Goal: Task Accomplishment & Management: Manage account settings

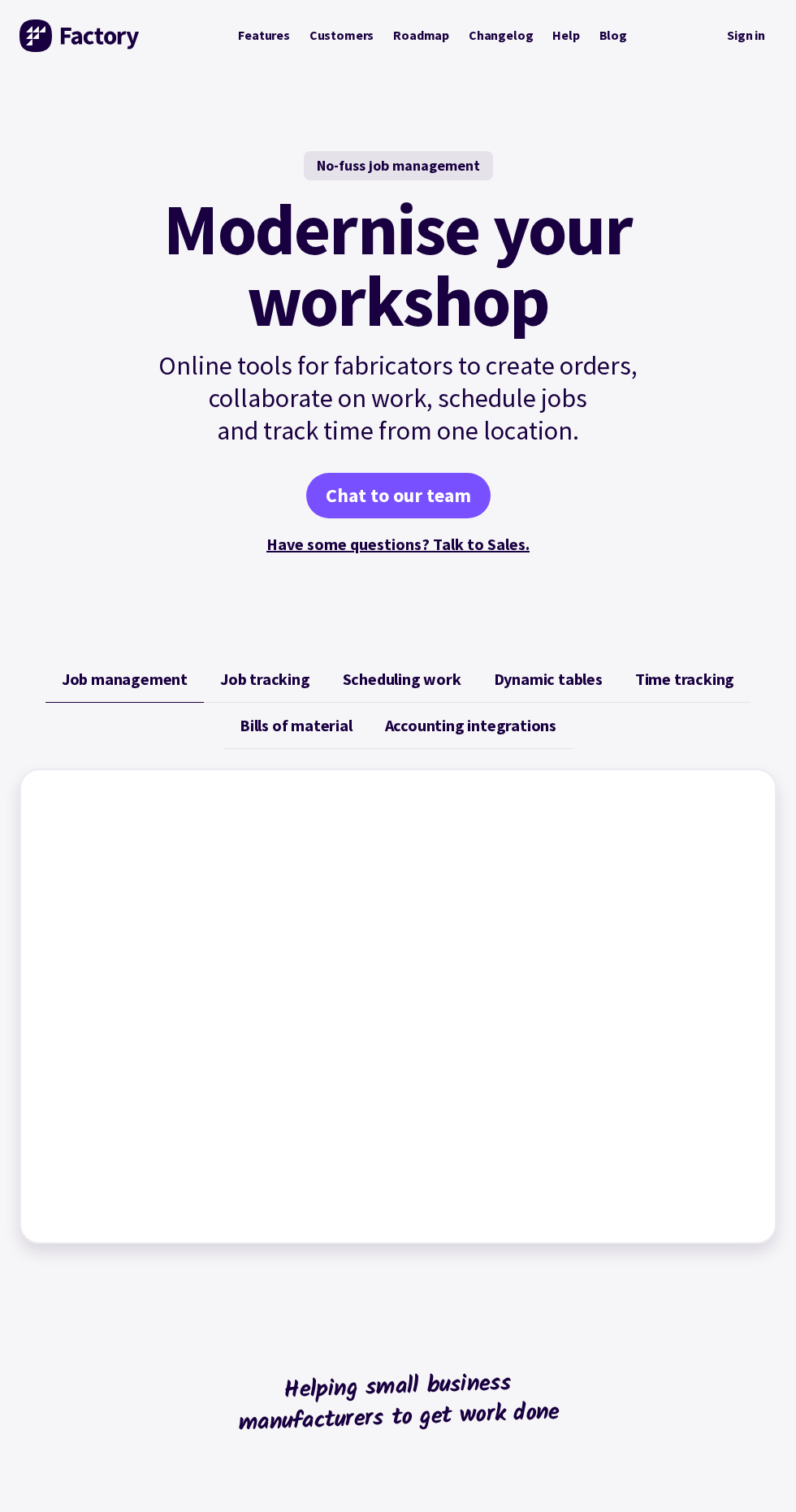
click at [307, 682] on span "Job tracking" at bounding box center [265, 679] width 91 height 20
click at [435, 682] on span "Scheduling work" at bounding box center [402, 679] width 118 height 20
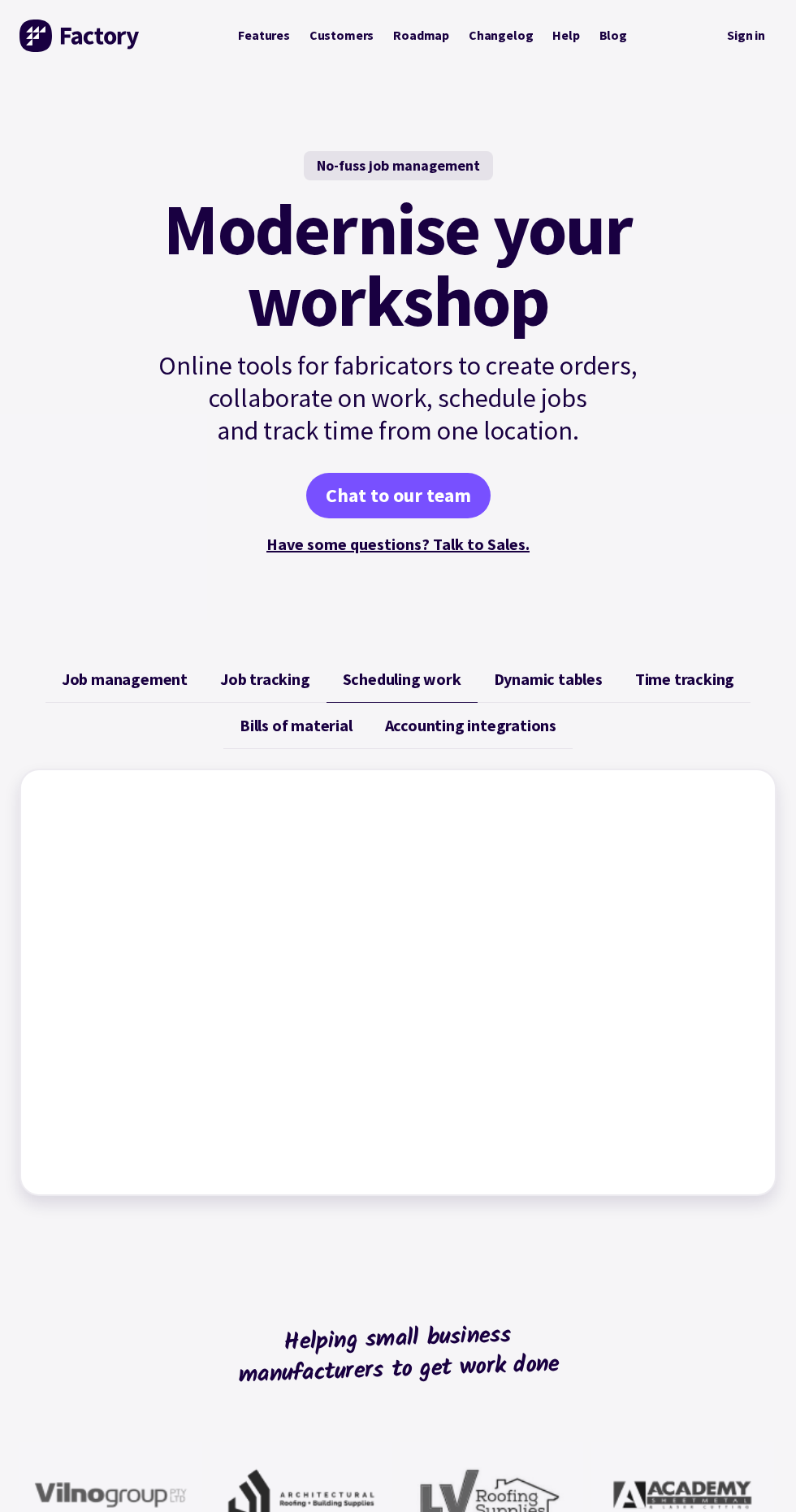
click at [523, 670] on span "Dynamic tables" at bounding box center [548, 679] width 108 height 20
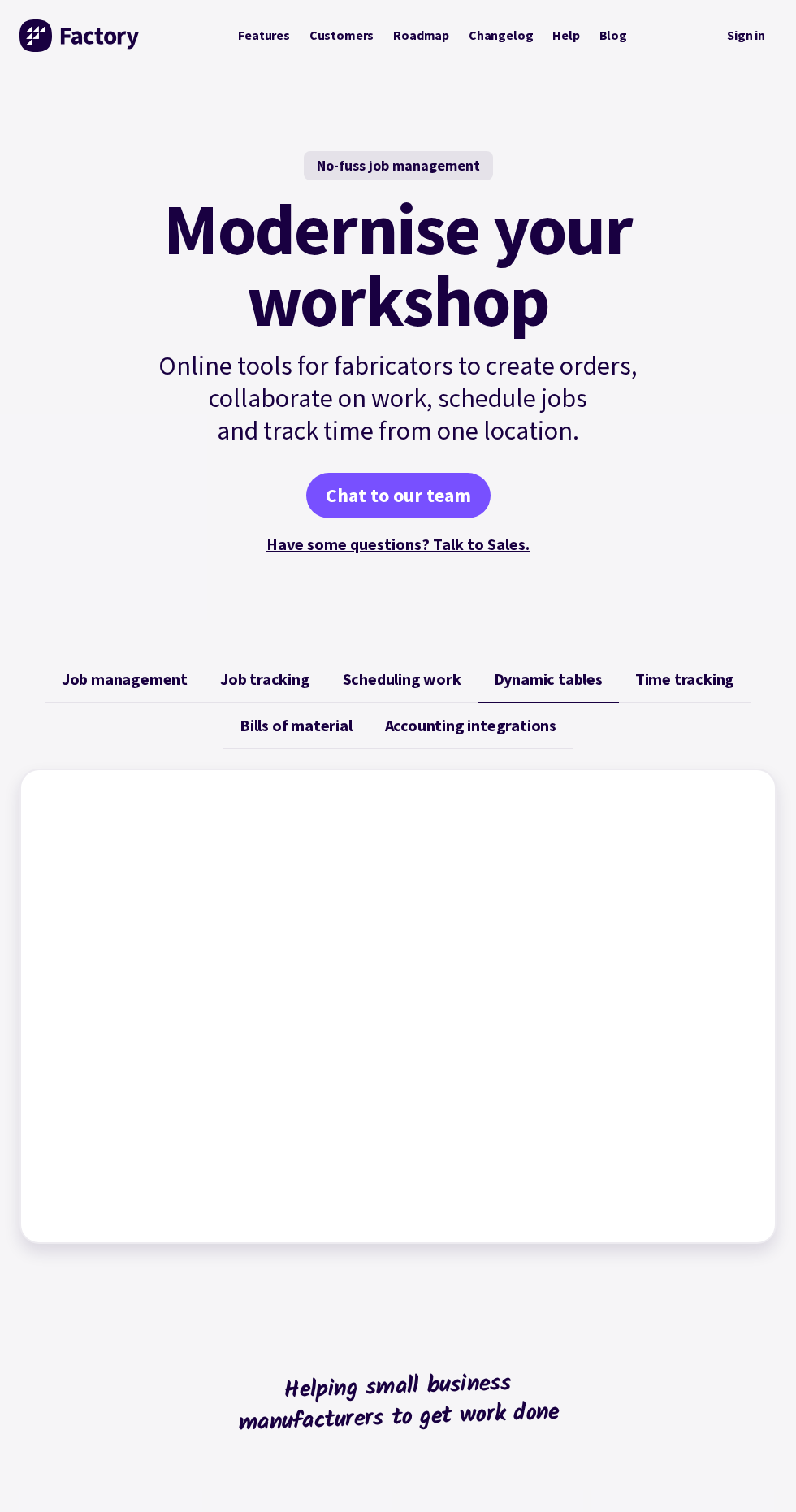
click at [560, 685] on span "Dynamic tables" at bounding box center [548, 679] width 108 height 20
click at [694, 687] on span "Time tracking" at bounding box center [684, 679] width 100 height 20
click at [324, 725] on span "Bills of material" at bounding box center [296, 726] width 113 height 20
click at [476, 725] on span "Accounting integrations" at bounding box center [470, 726] width 171 height 20
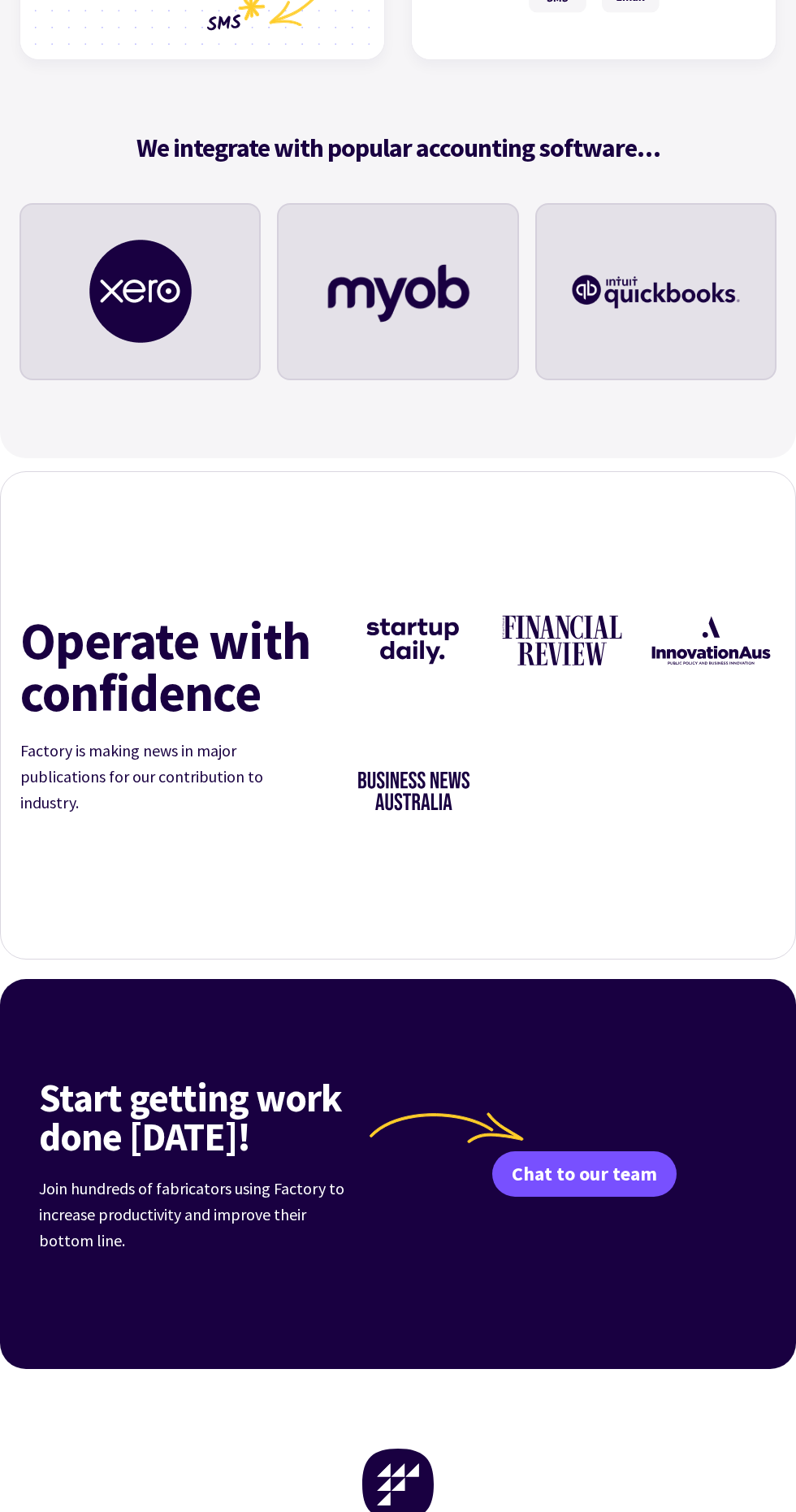
scroll to position [5549, 0]
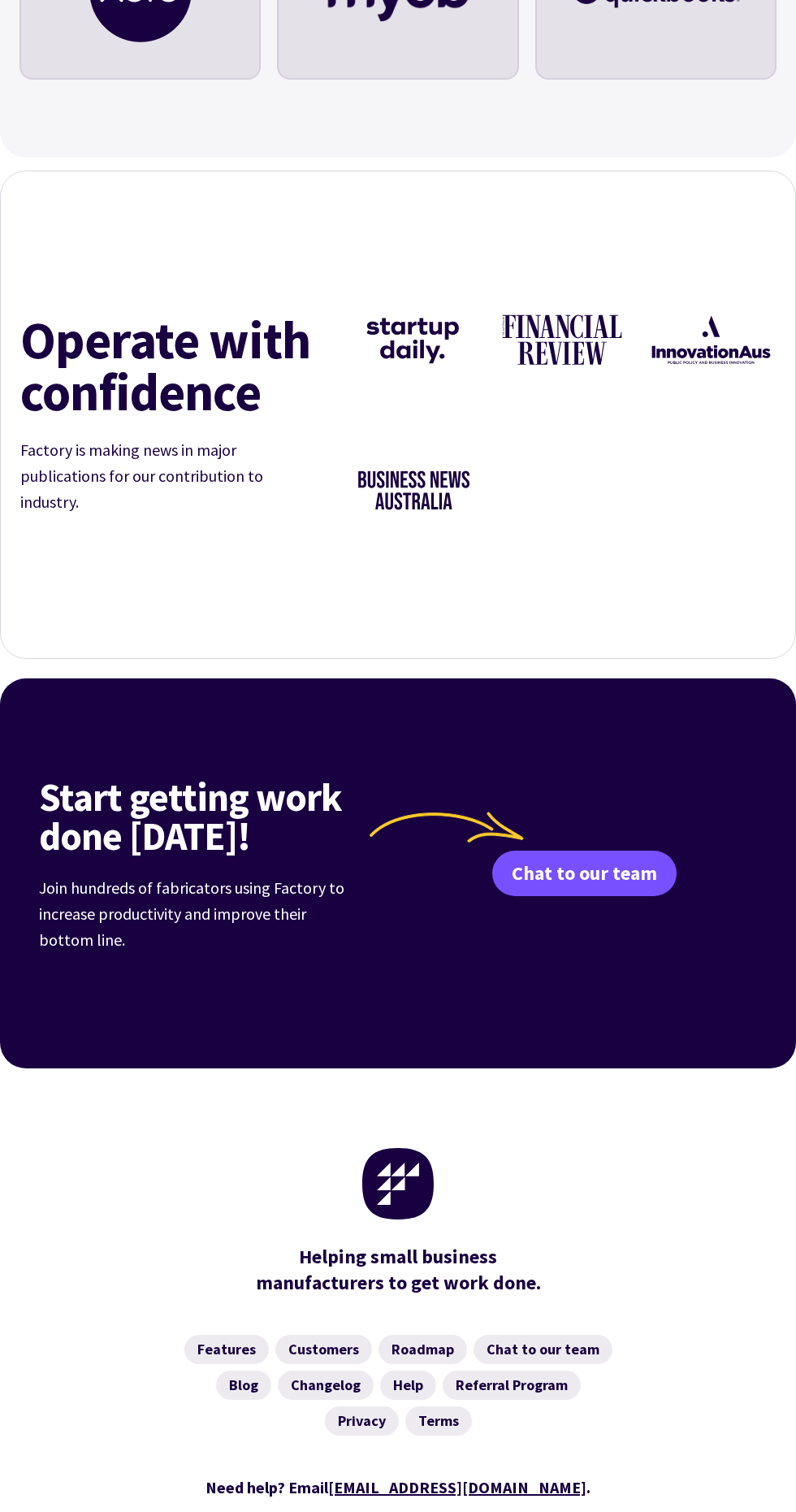
click at [431, 1338] on link "Roadmap" at bounding box center [422, 1349] width 89 height 30
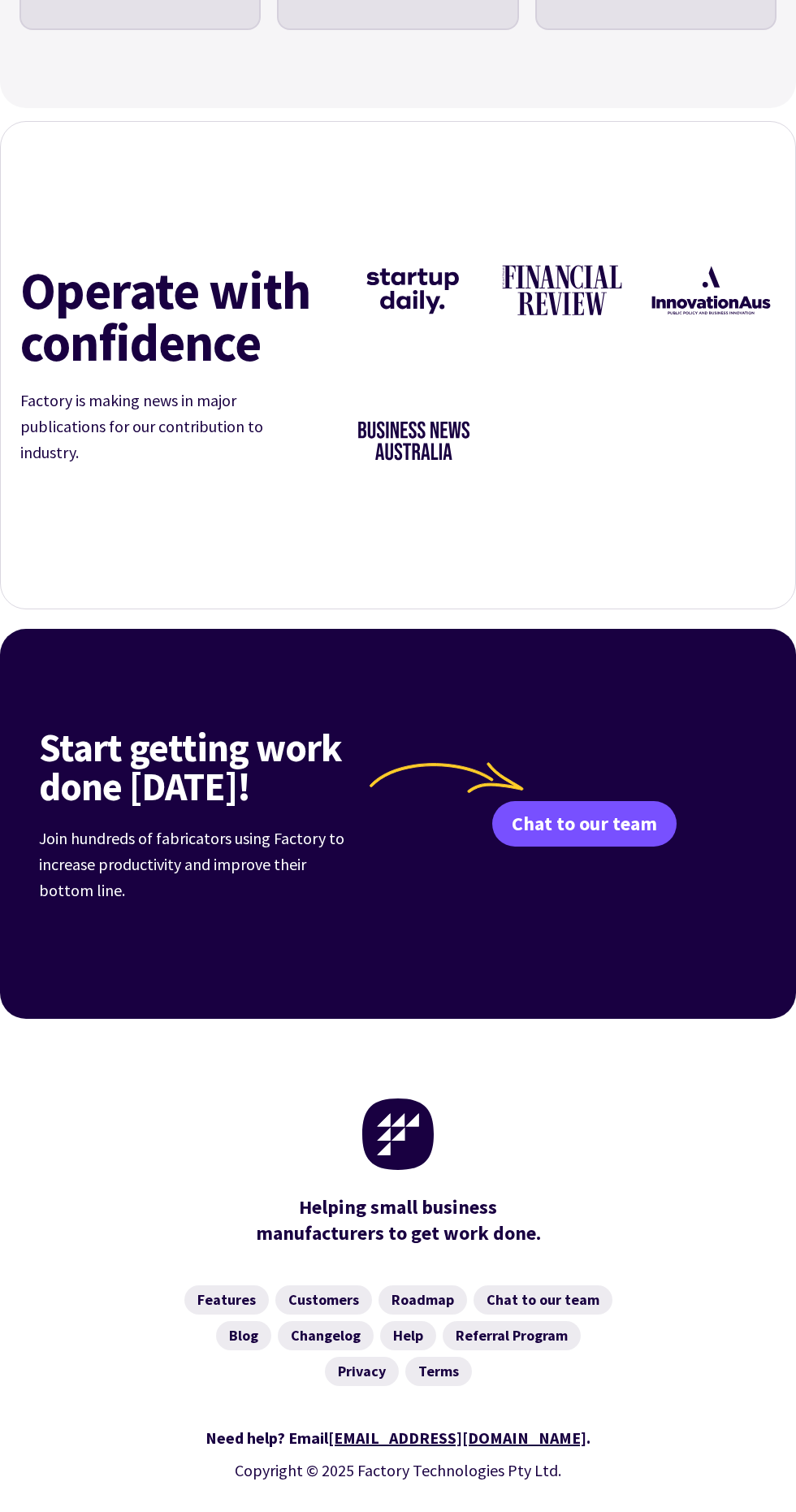
scroll to position [5641, 0]
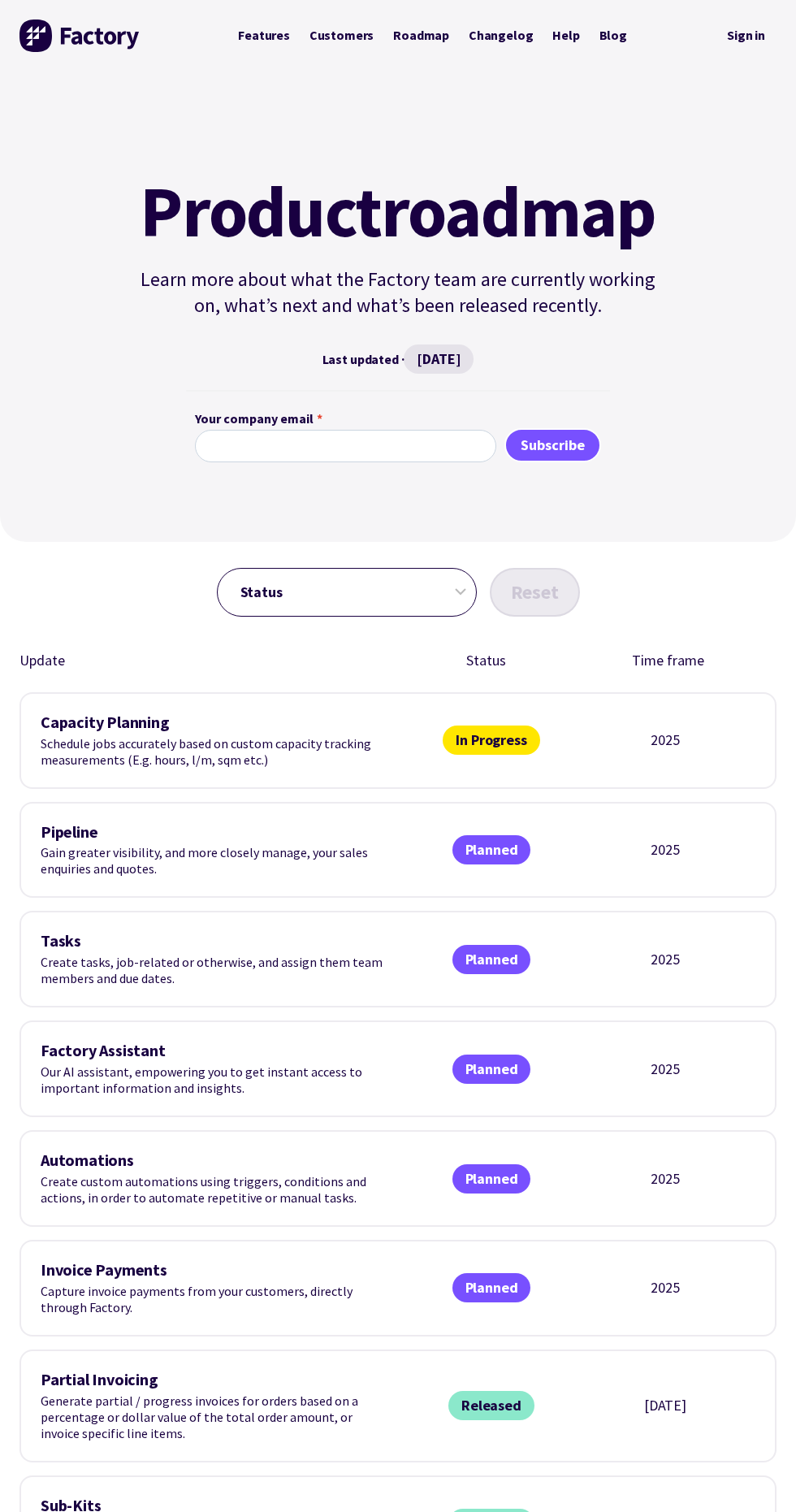
click at [457, 591] on select "Status In Progress Planned Released" at bounding box center [347, 592] width 260 height 48
select select "released"
click at [217, 568] on select "Status In Progress Planned Released" at bounding box center [347, 592] width 260 height 48
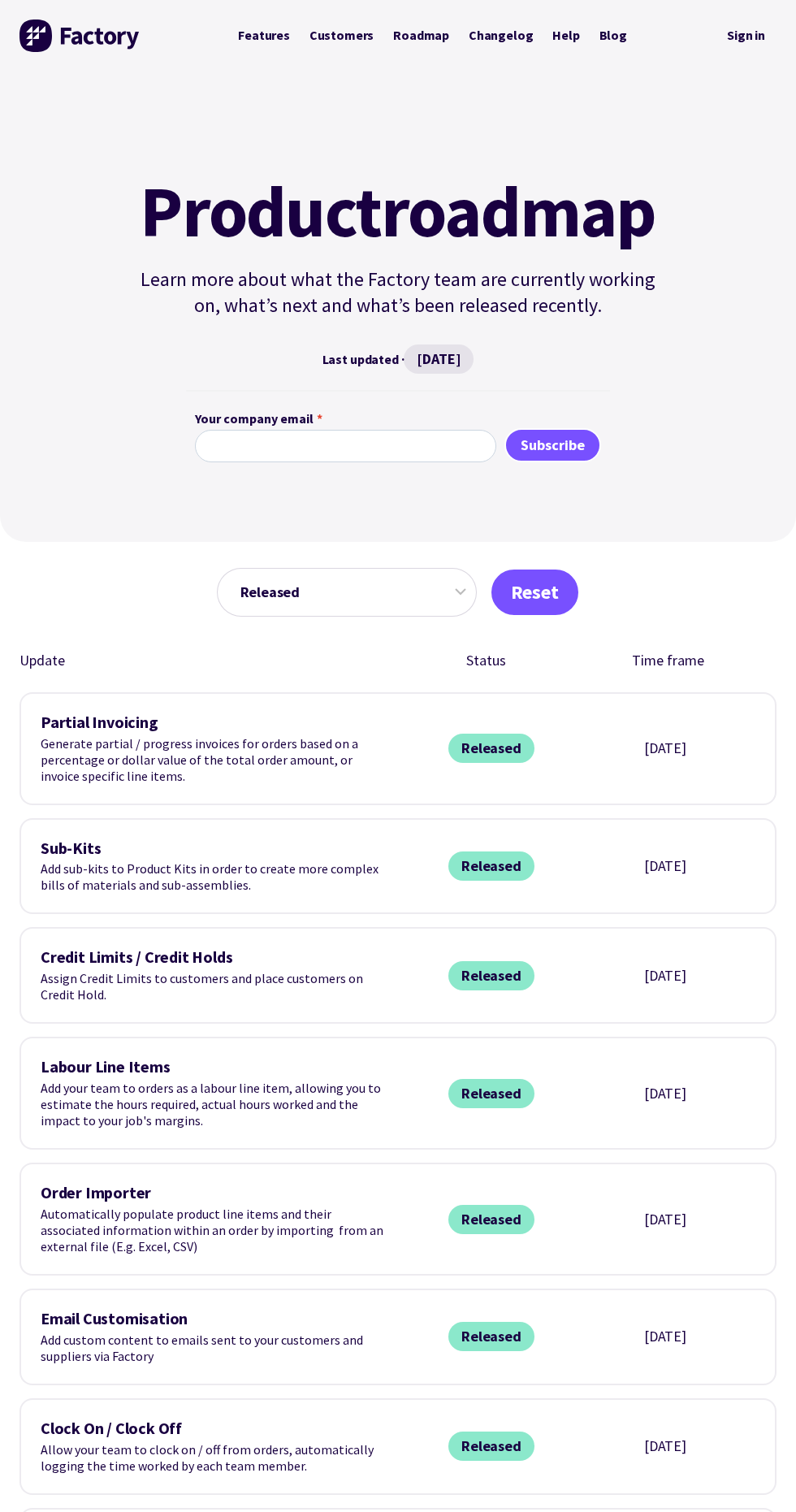
click at [364, 41] on link "Customers" at bounding box center [341, 36] width 83 height 30
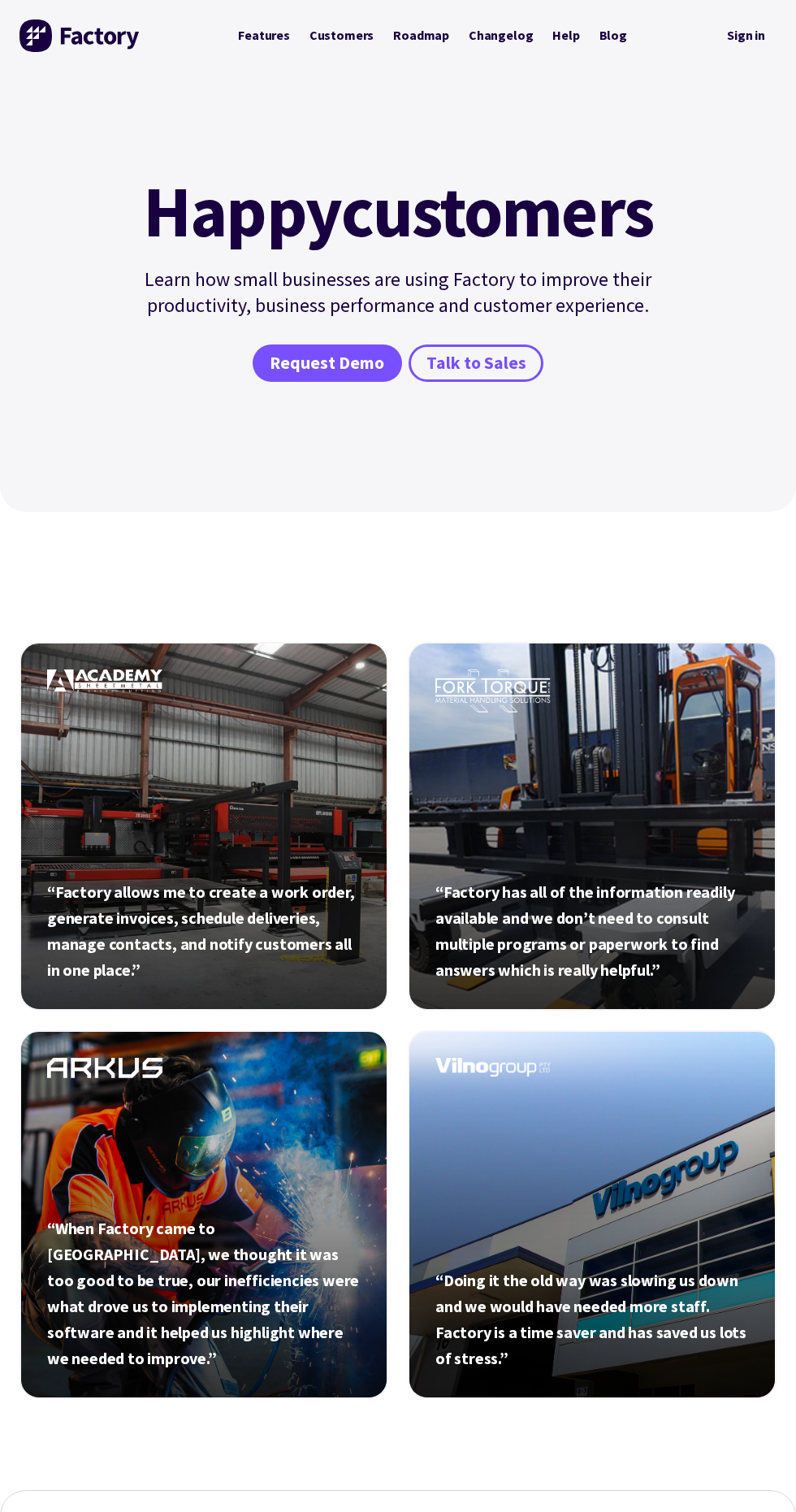
click at [517, 367] on span "Talk to Sales" at bounding box center [476, 363] width 100 height 23
click at [498, 35] on link "Changelog" at bounding box center [500, 36] width 83 height 30
click at [760, 39] on link "Sign in" at bounding box center [746, 36] width 61 height 33
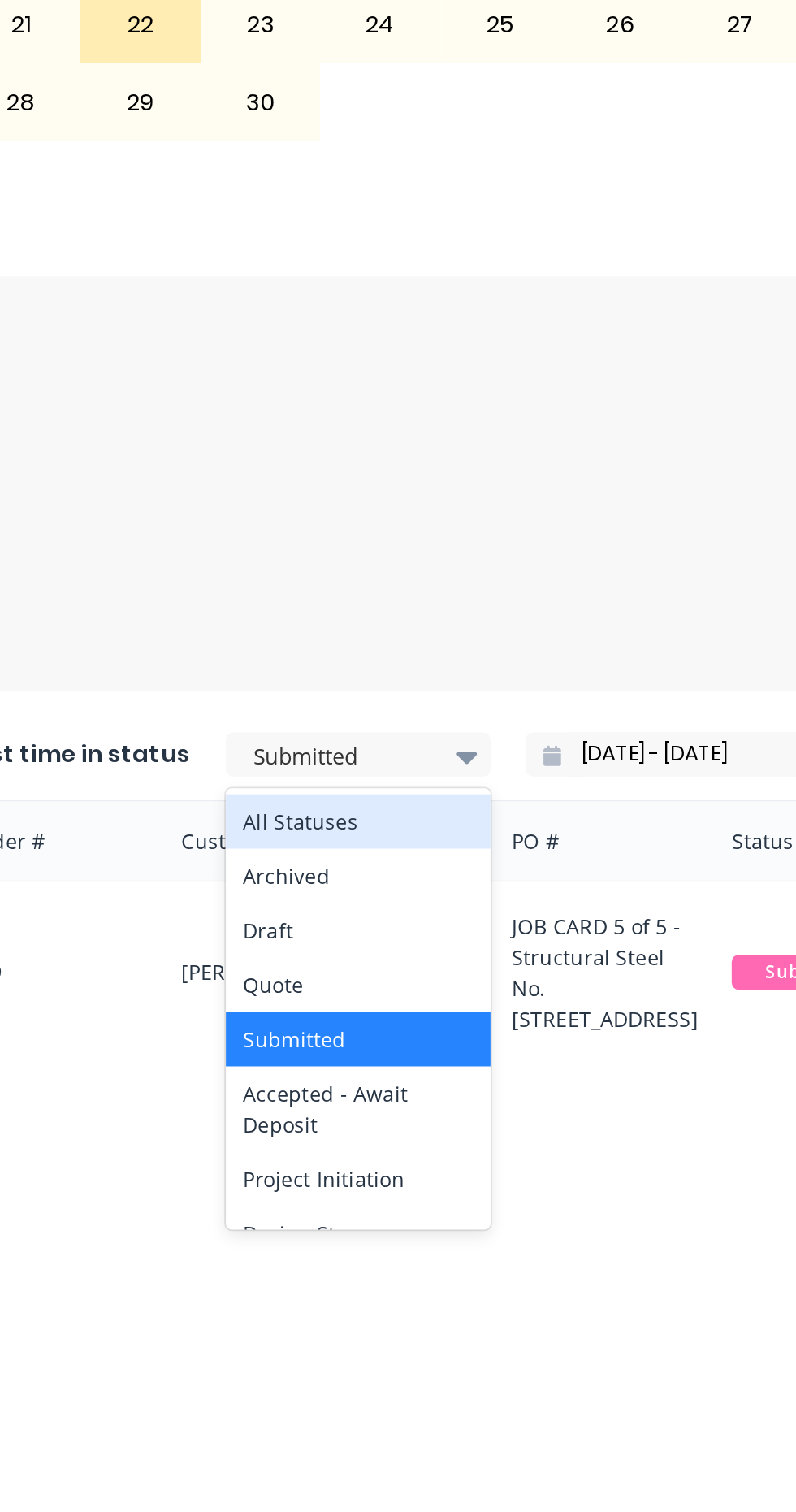
click at [336, 1082] on div "Submitted" at bounding box center [321, 1094] width 112 height 24
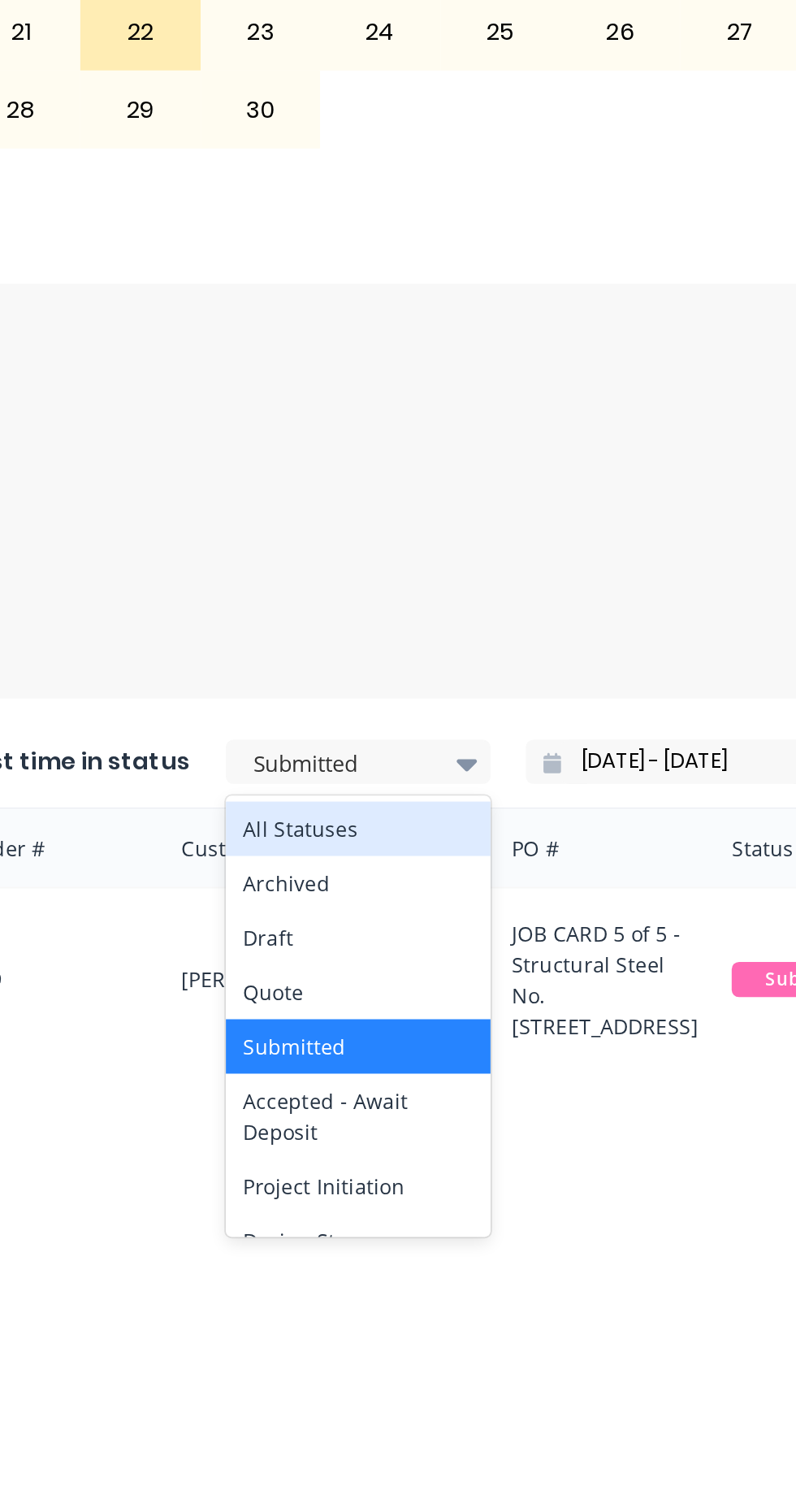
scroll to position [329, 0]
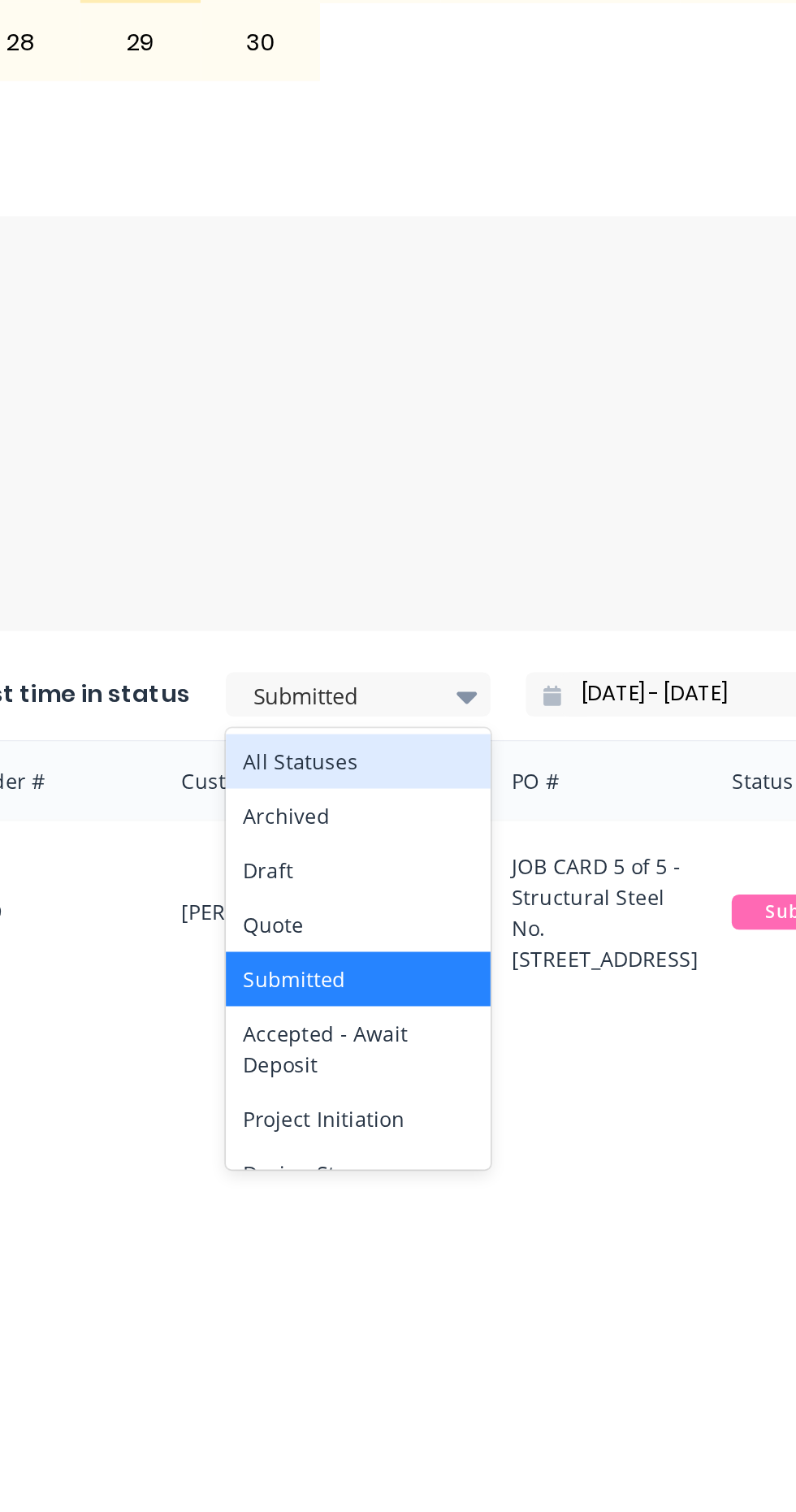
click at [348, 1313] on div "Design Stage" at bounding box center [329, 1325] width 146 height 30
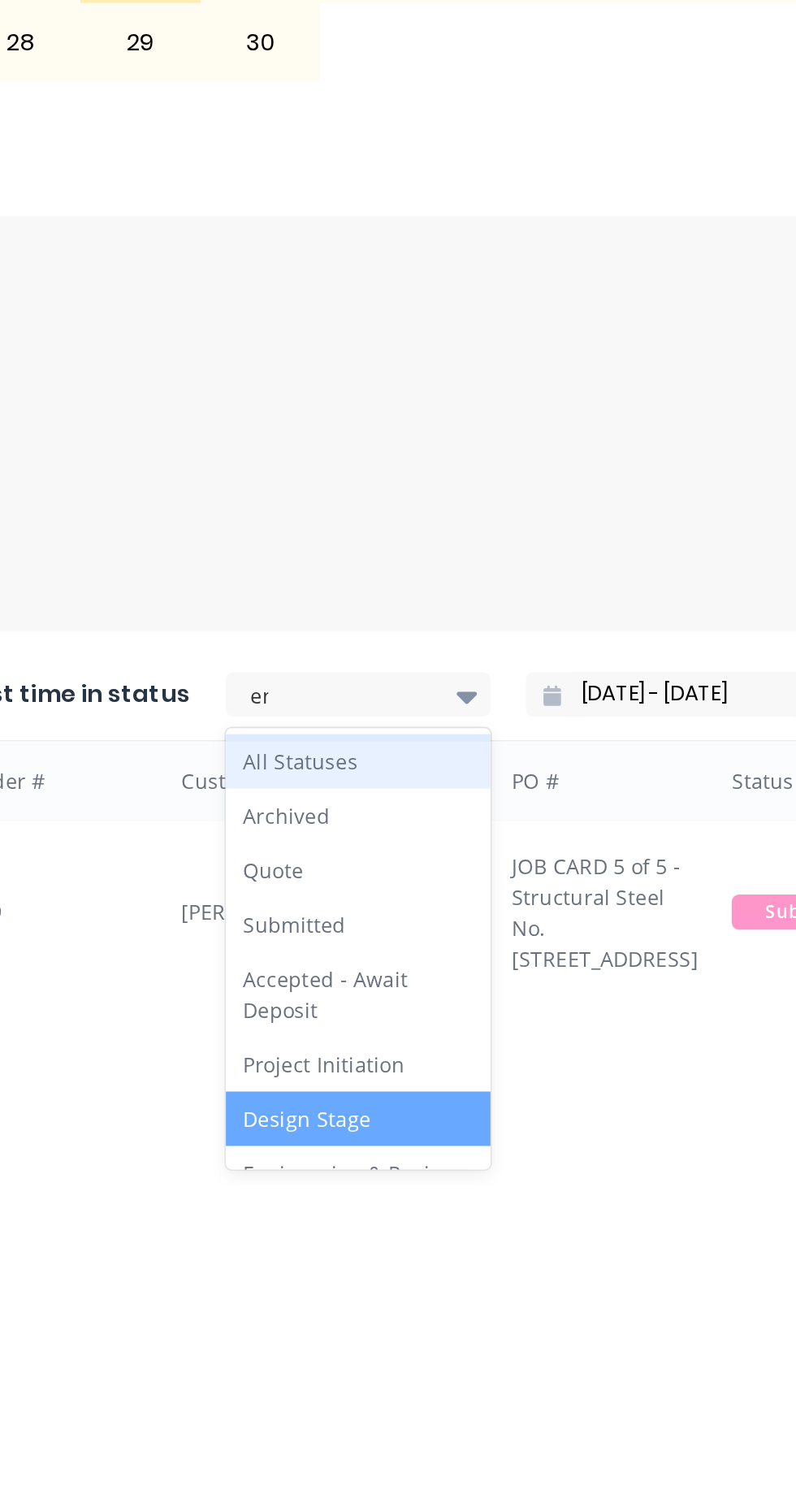
scroll to position [0, 0]
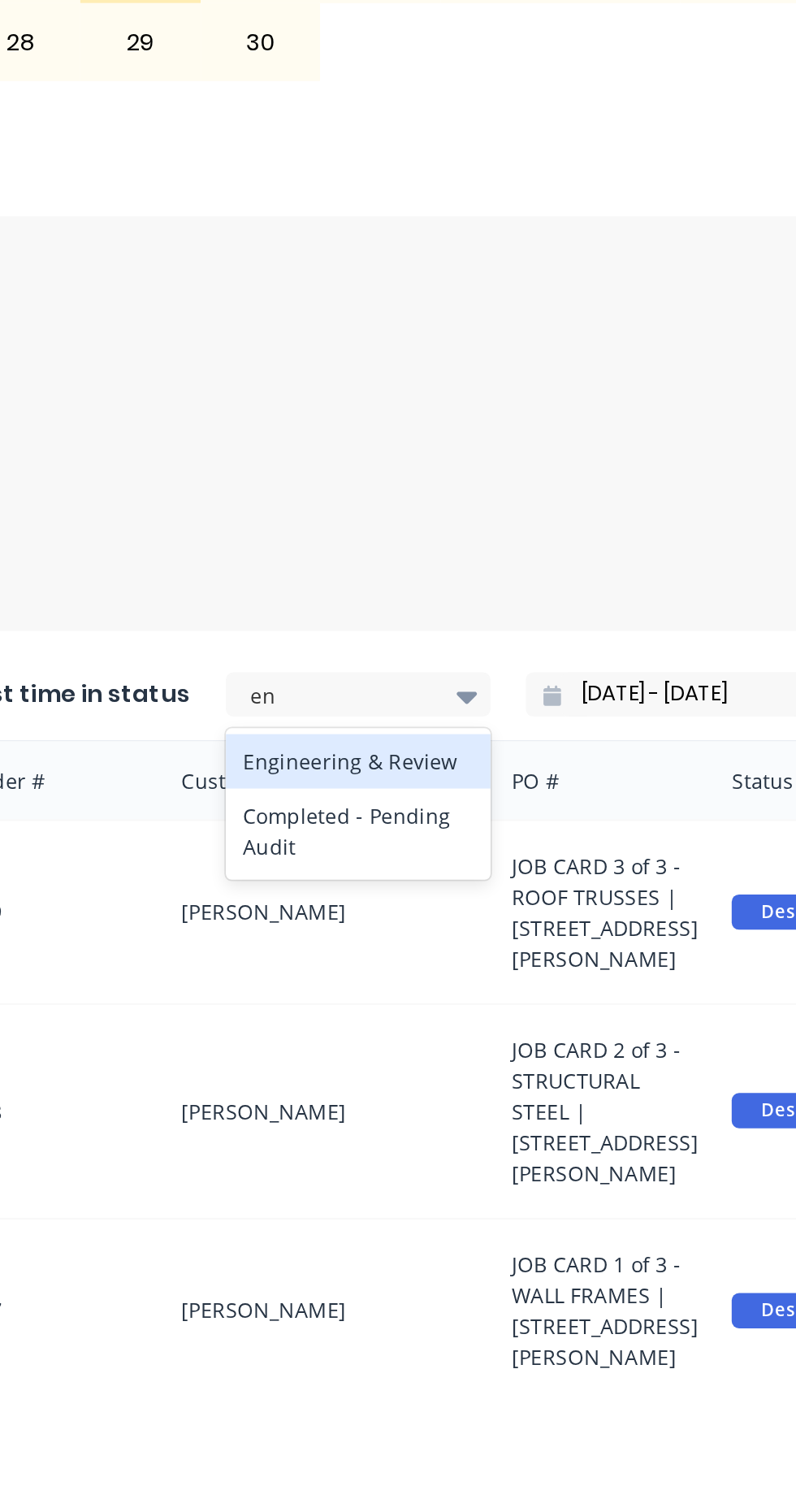
type input "e"
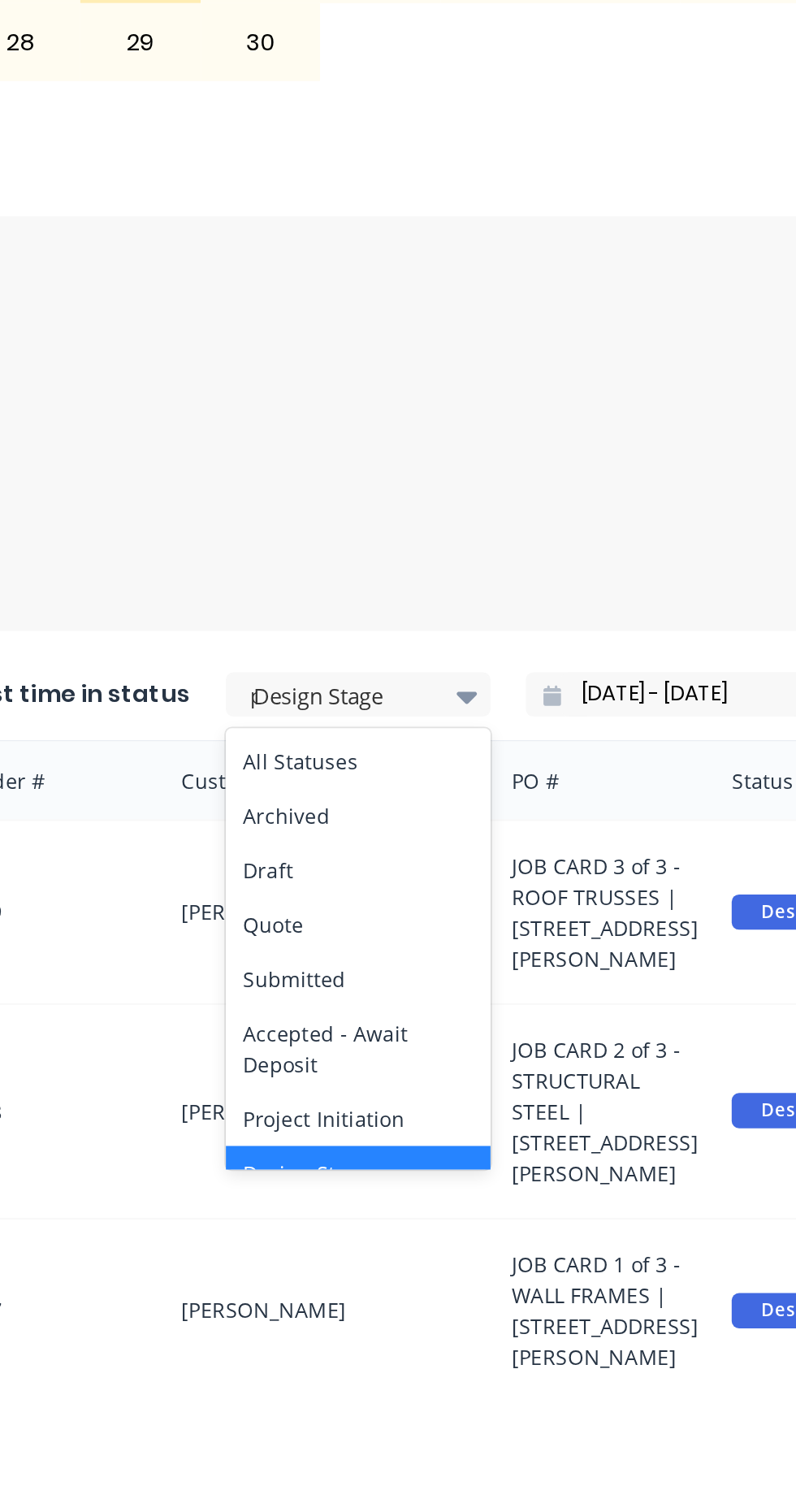
type input "pr"
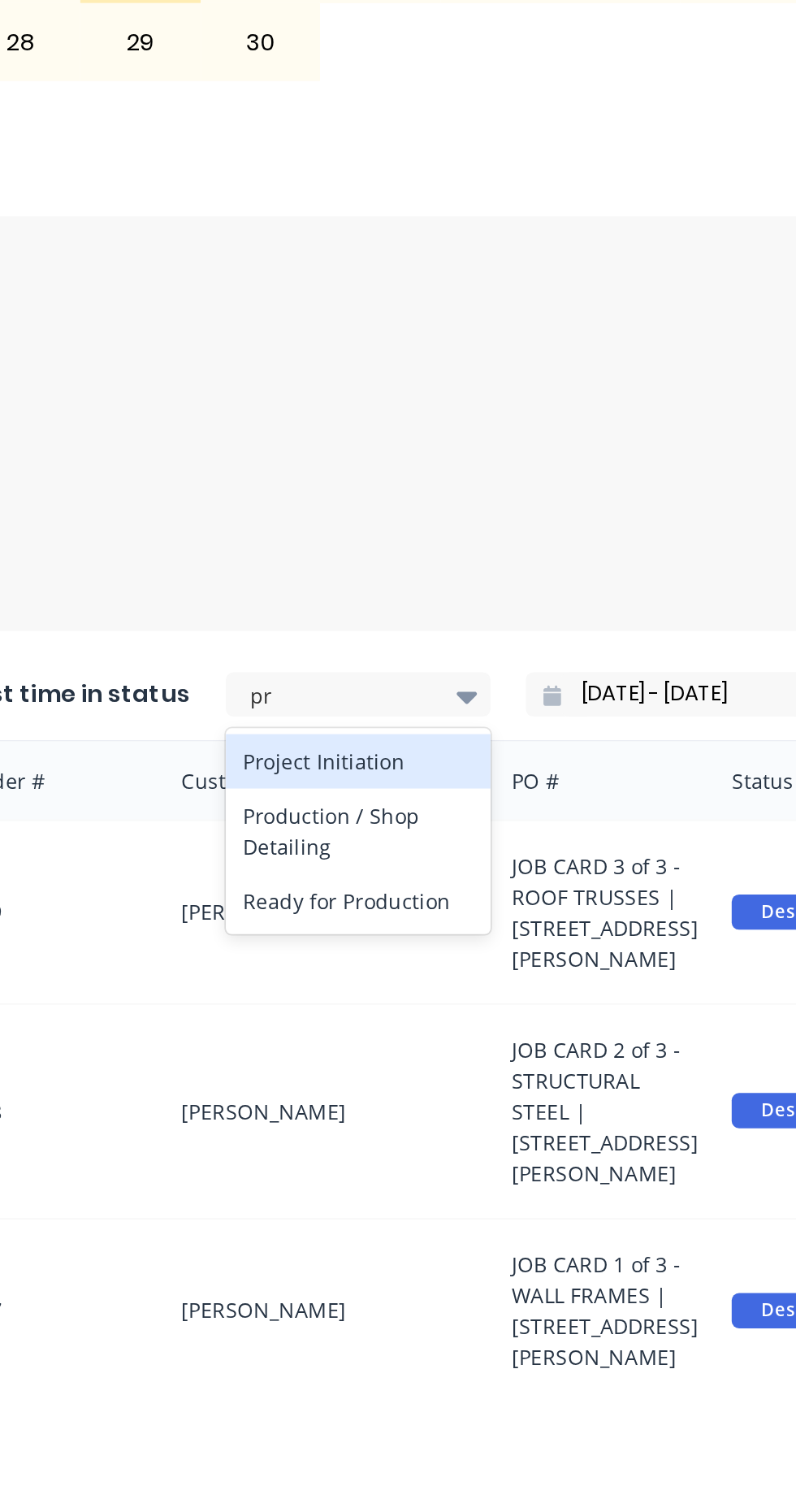
click at [359, 1133] on div "Production / Shop Detailing" at bounding box center [329, 1135] width 146 height 48
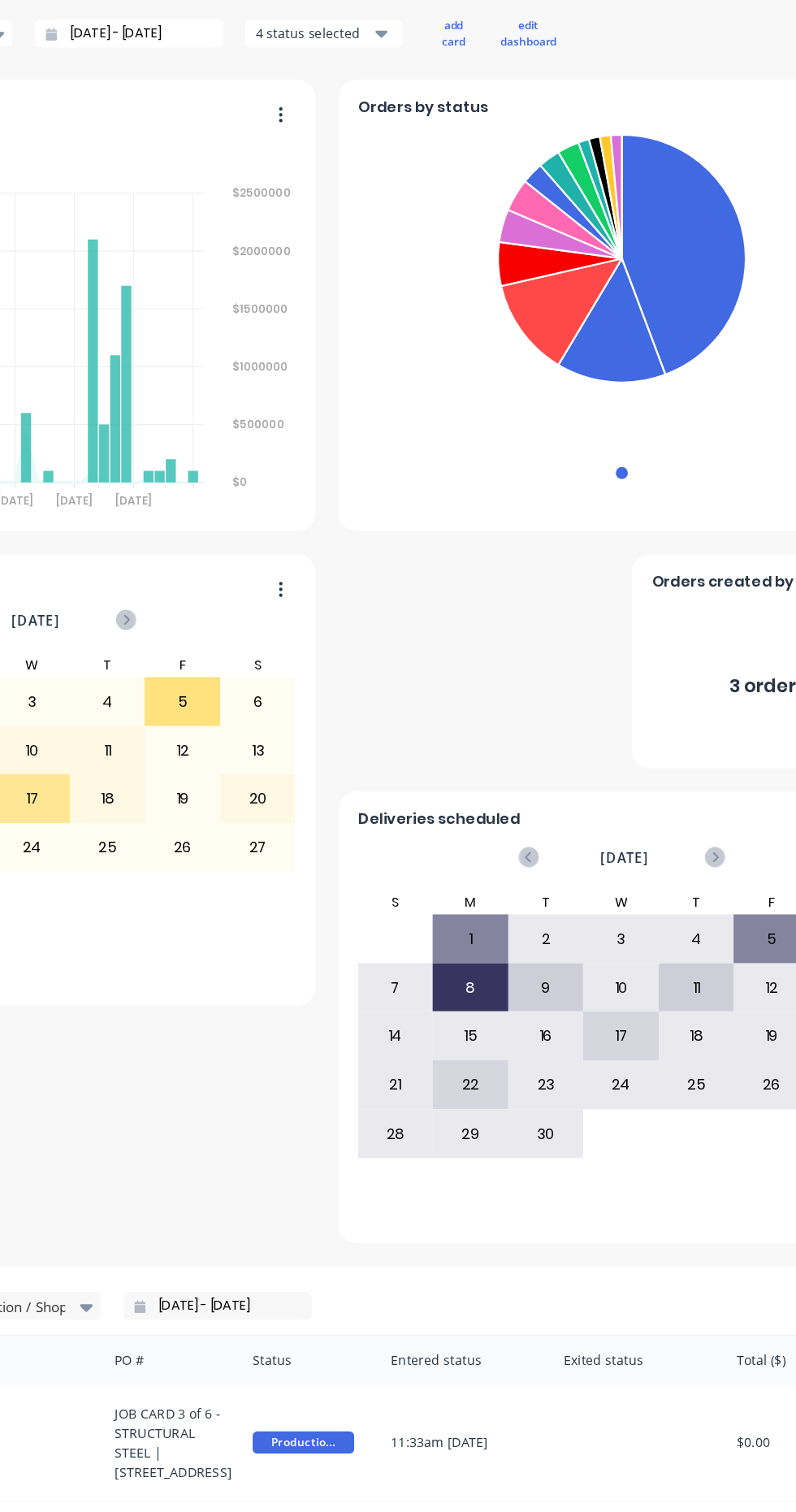
scroll to position [49, 314]
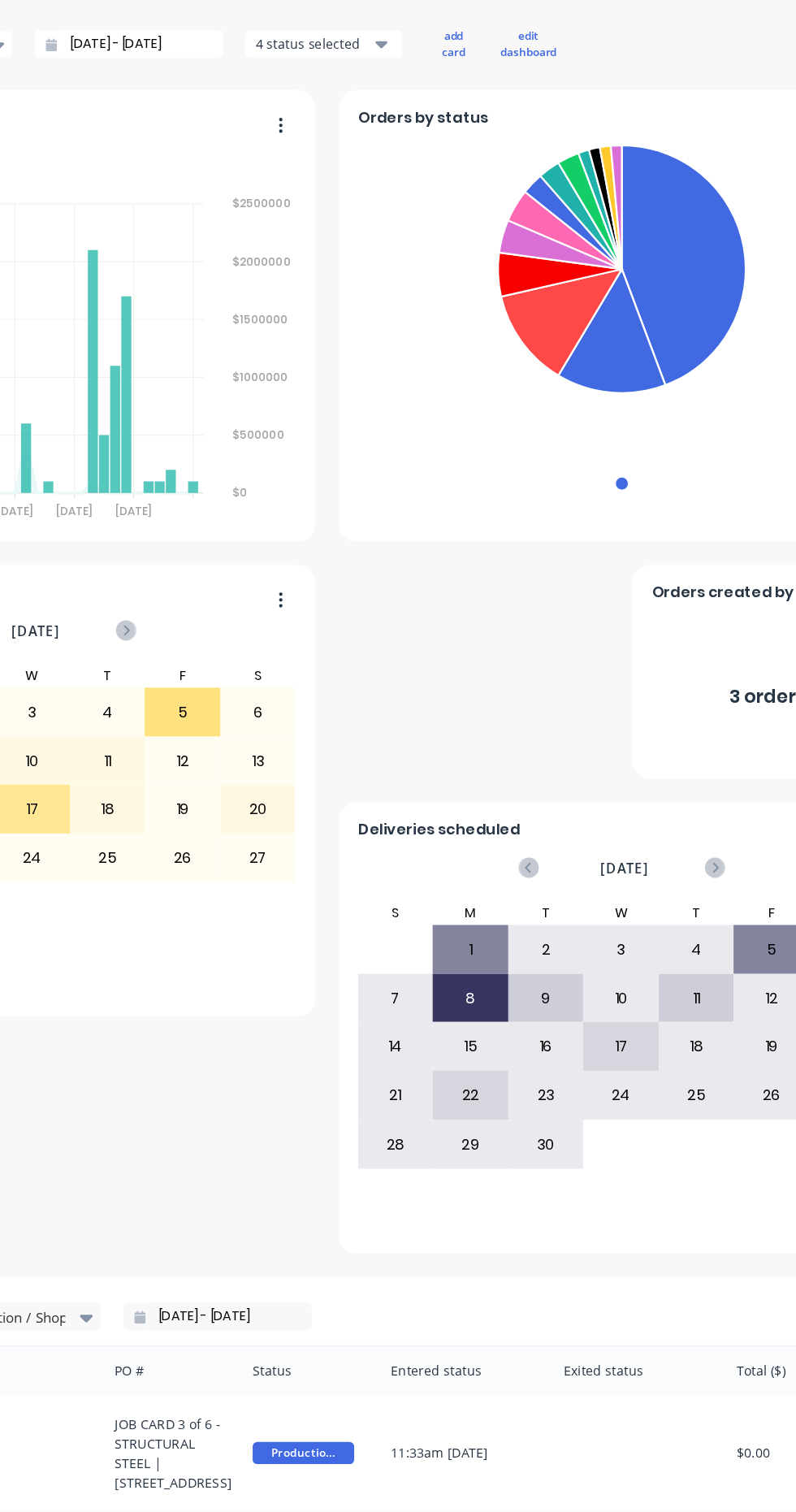
click at [413, 1051] on div "8" at bounding box center [414, 1060] width 65 height 40
click at [414, 1094] on div "15" at bounding box center [414, 1102] width 65 height 40
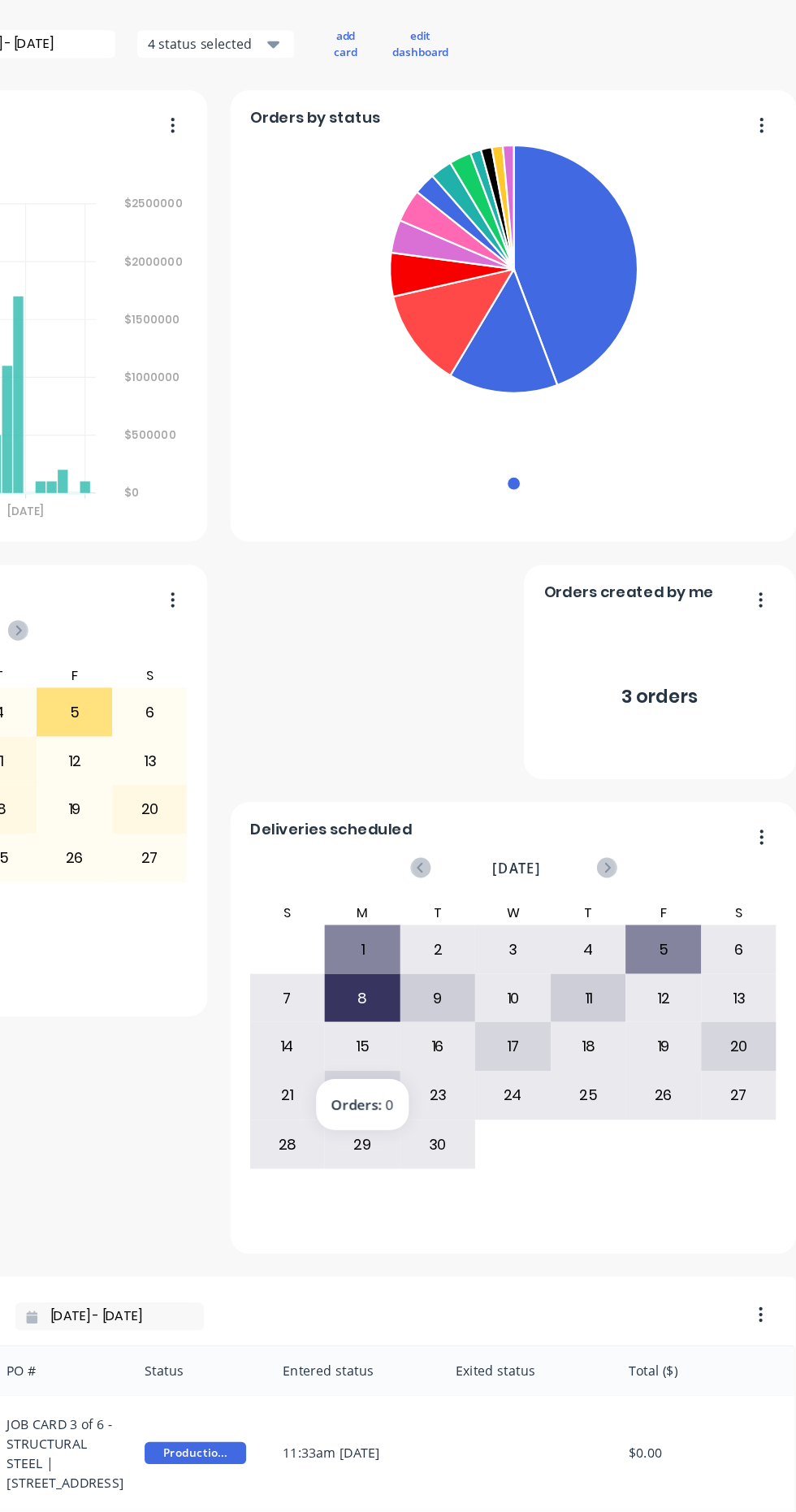
click at [480, 1051] on div "9" at bounding box center [480, 1060] width 65 height 40
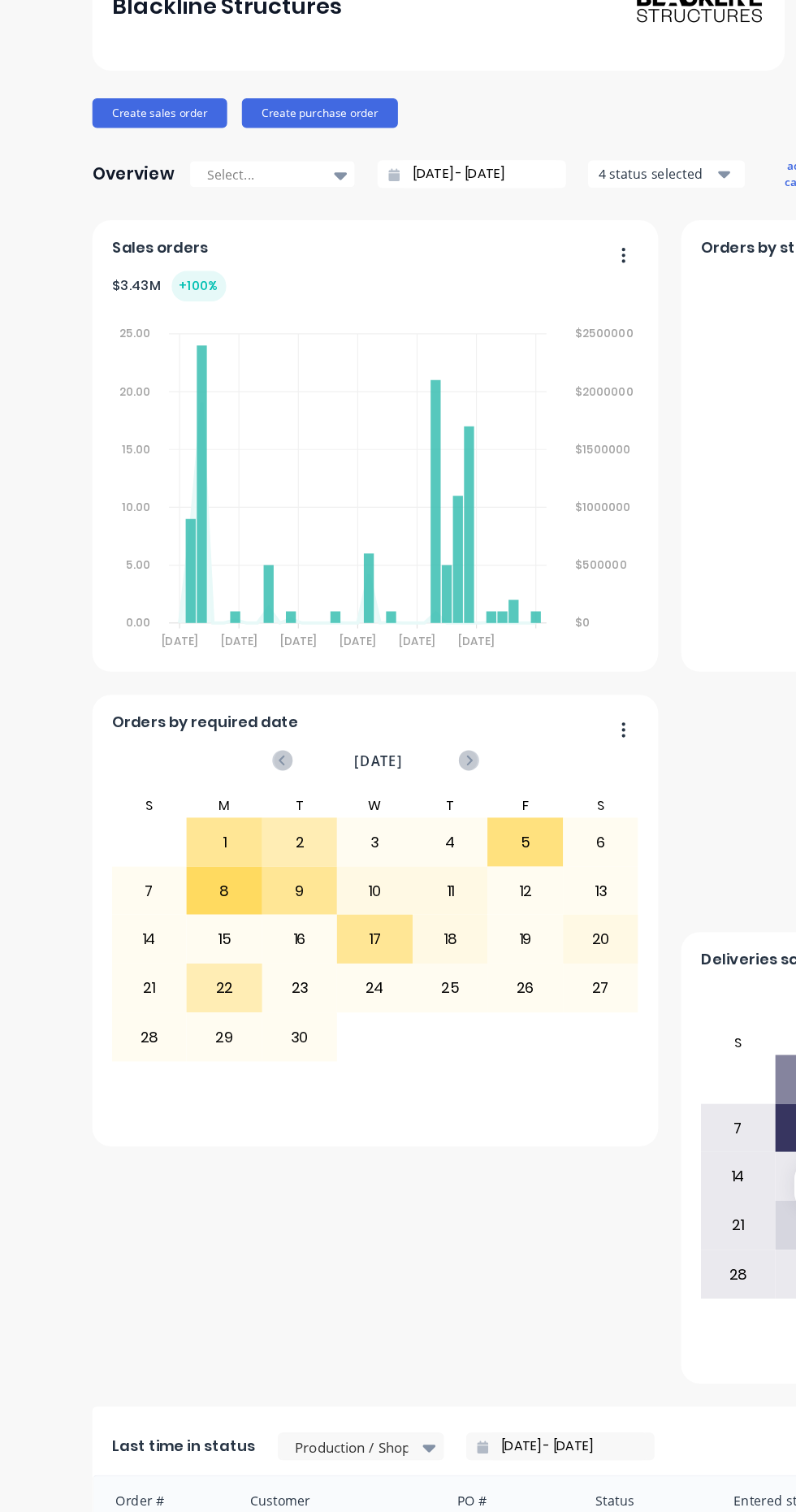
scroll to position [0, 0]
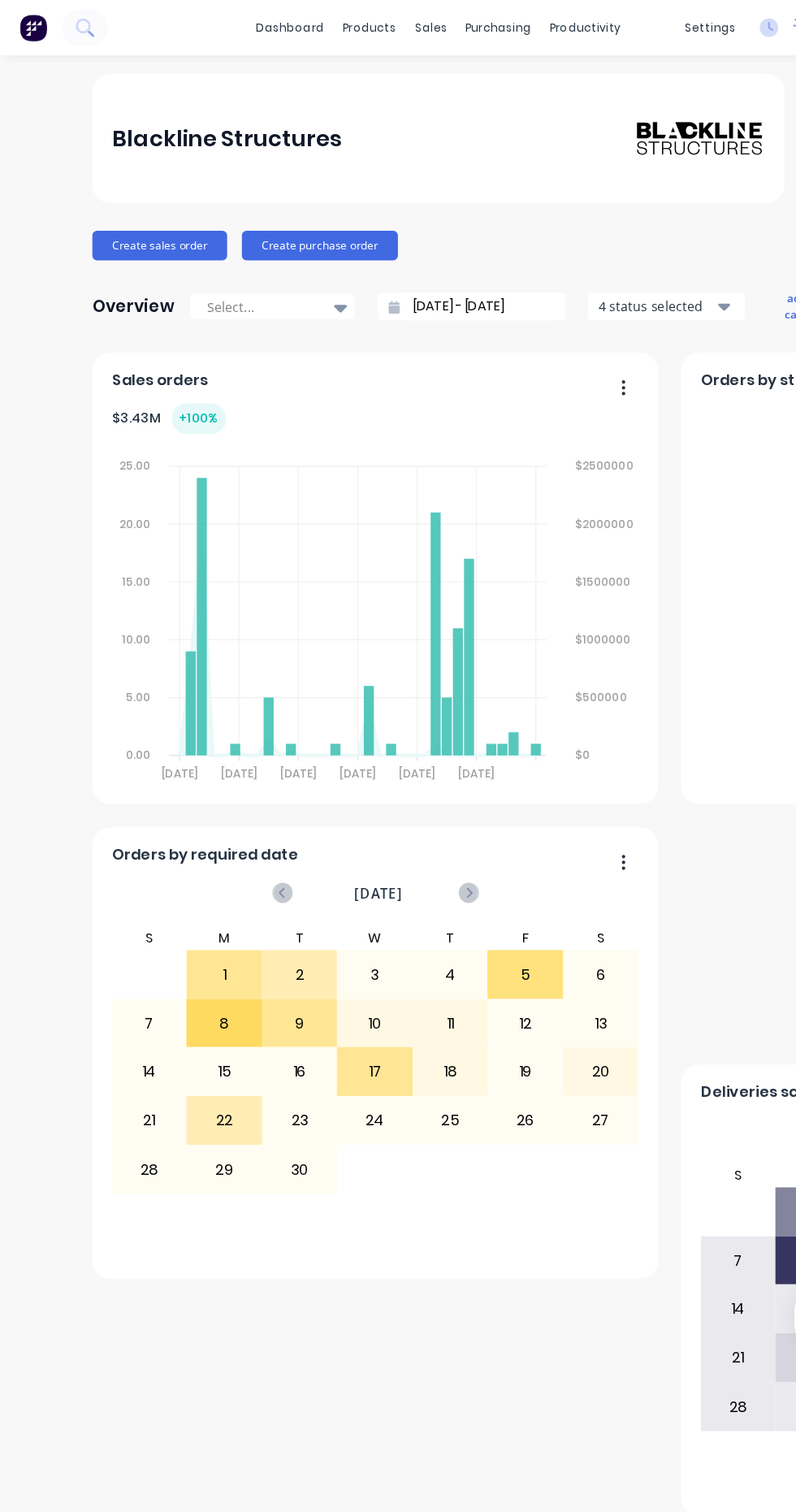
click at [480, 31] on div "purchasing" at bounding box center [451, 24] width 74 height 24
click at [343, 23] on div "products" at bounding box center [338, 24] width 64 height 24
click at [411, 83] on div "Product Catalogue" at bounding box center [409, 78] width 100 height 14
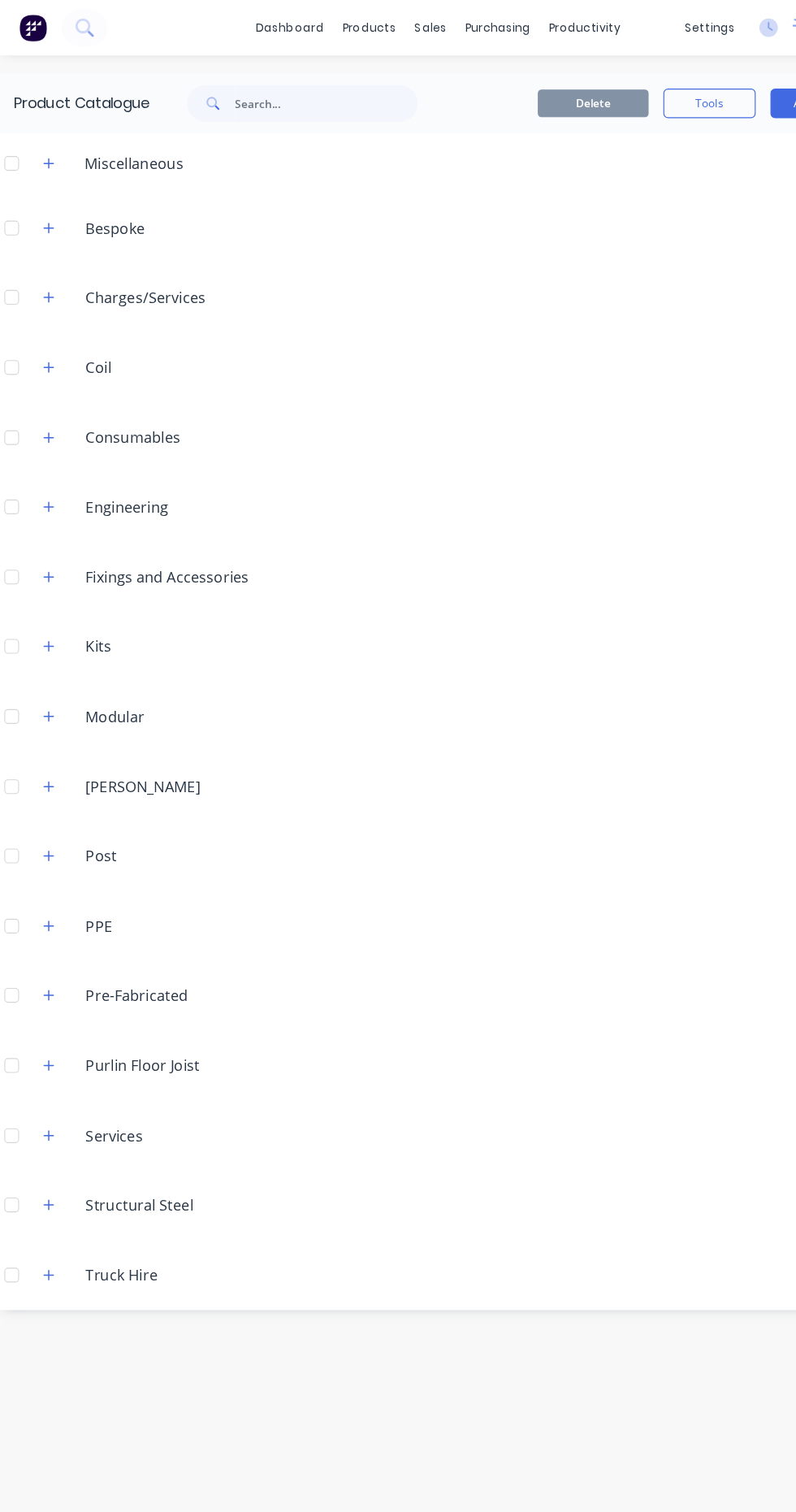
click at [56, 143] on icon "button" at bounding box center [56, 143] width 9 height 9
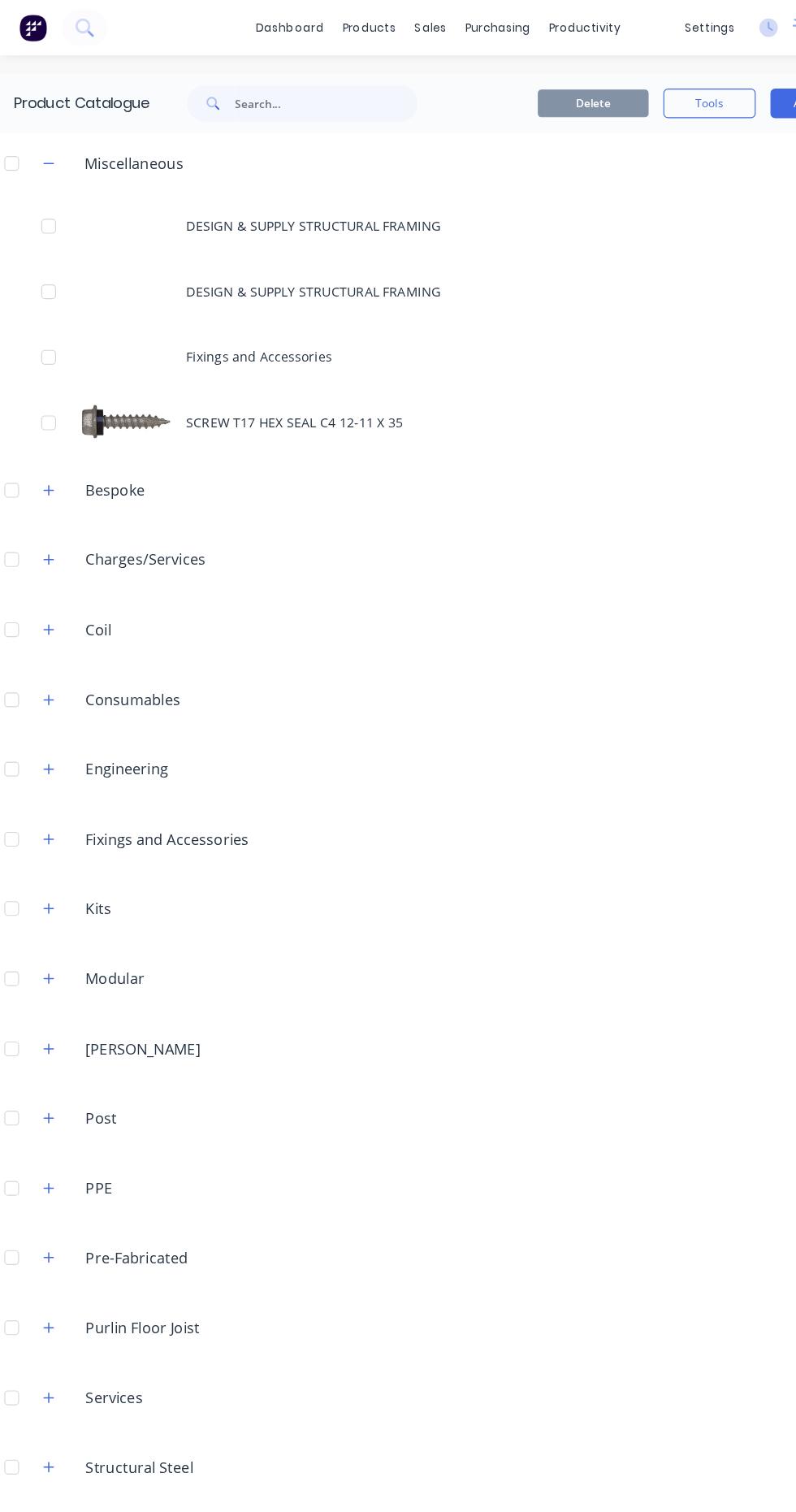
click at [298, 322] on div "Fixings and Accessories" at bounding box center [398, 314] width 796 height 57
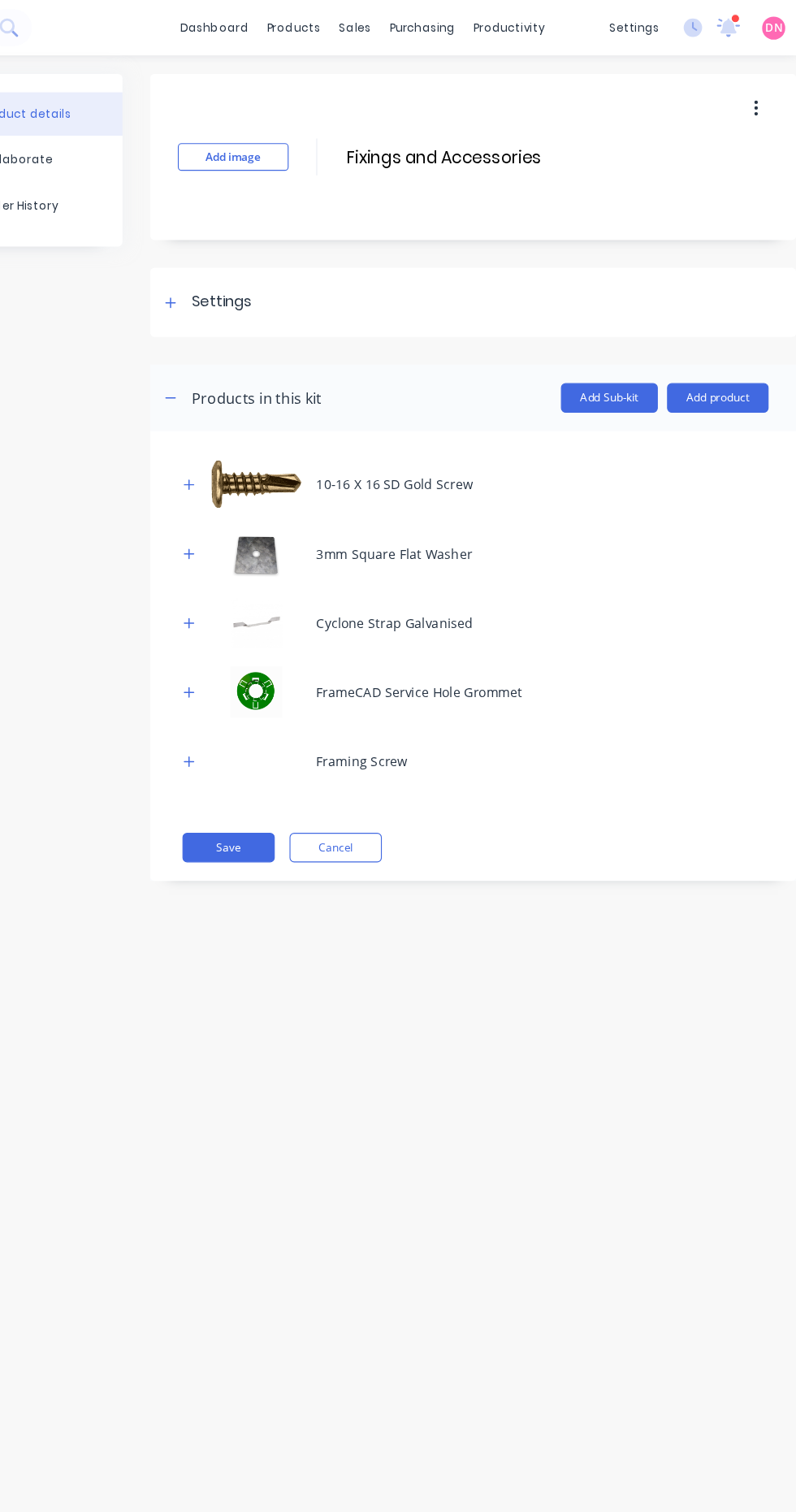
click at [622, 357] on button "Add Sub-kit" at bounding box center [615, 350] width 85 height 26
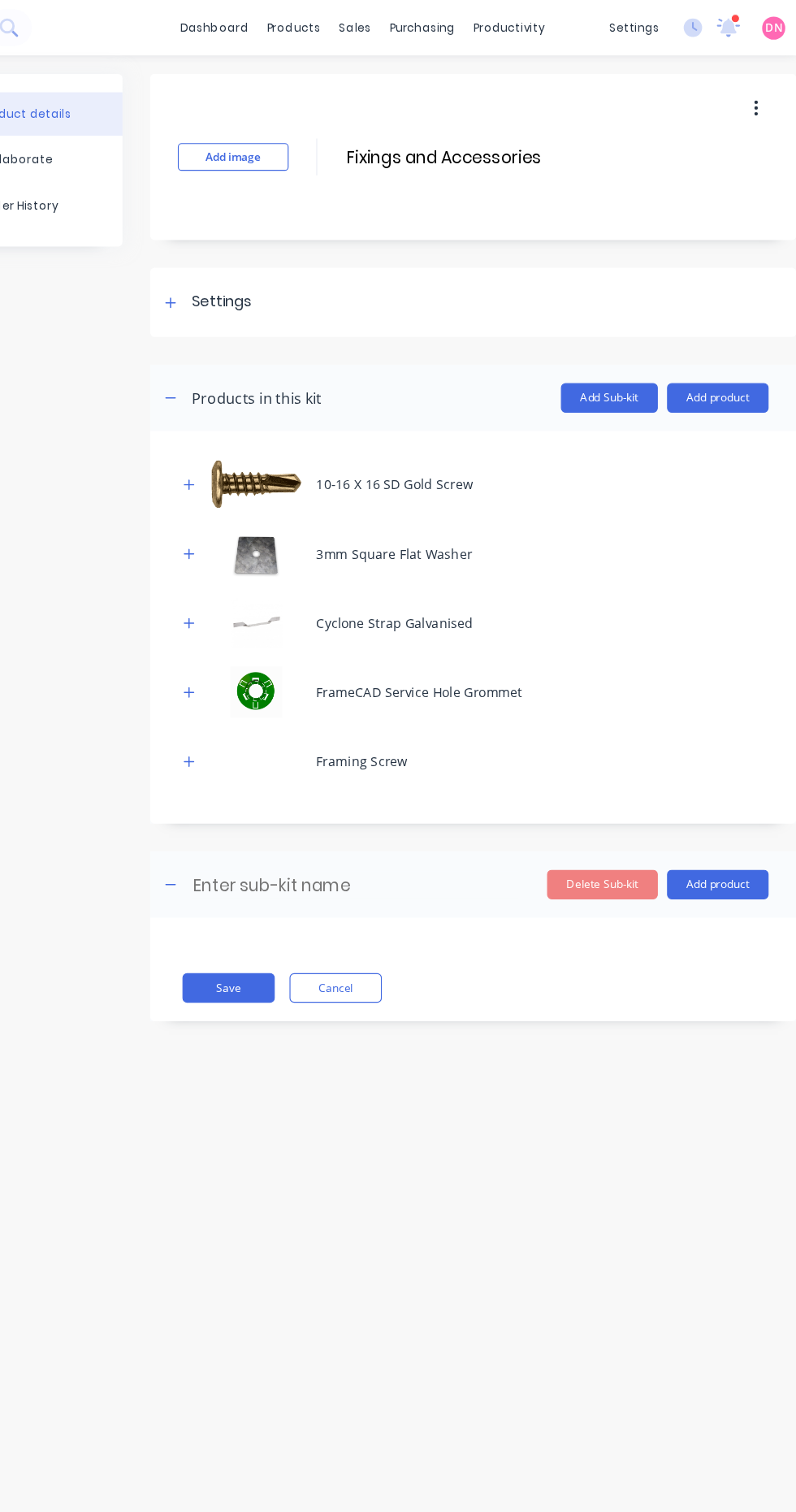
click at [372, 787] on input at bounding box center [391, 778] width 288 height 23
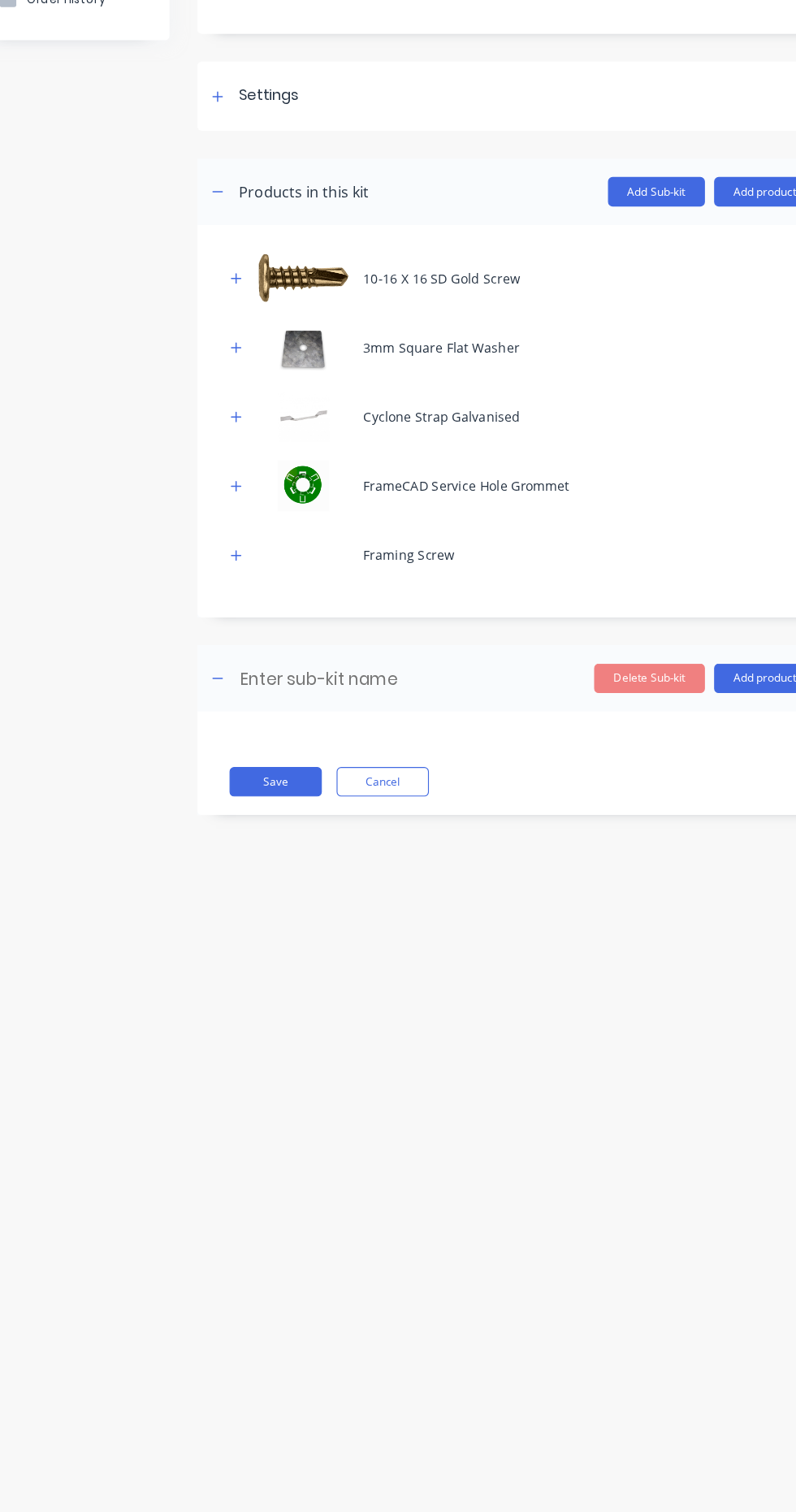
click at [705, 780] on button "Add product" at bounding box center [711, 778] width 90 height 26
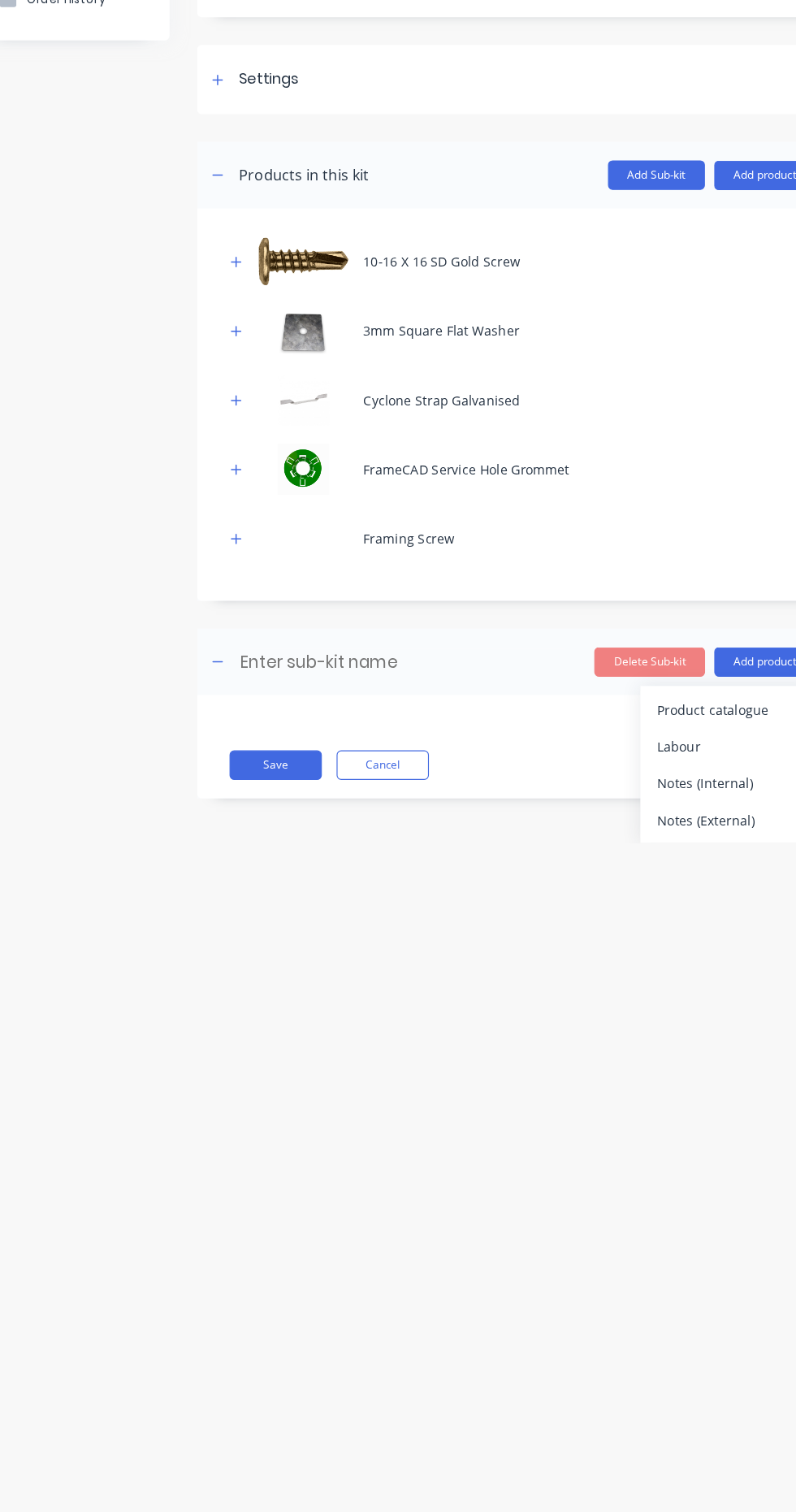
click at [690, 804] on div "Product catalogue" at bounding box center [679, 805] width 125 height 23
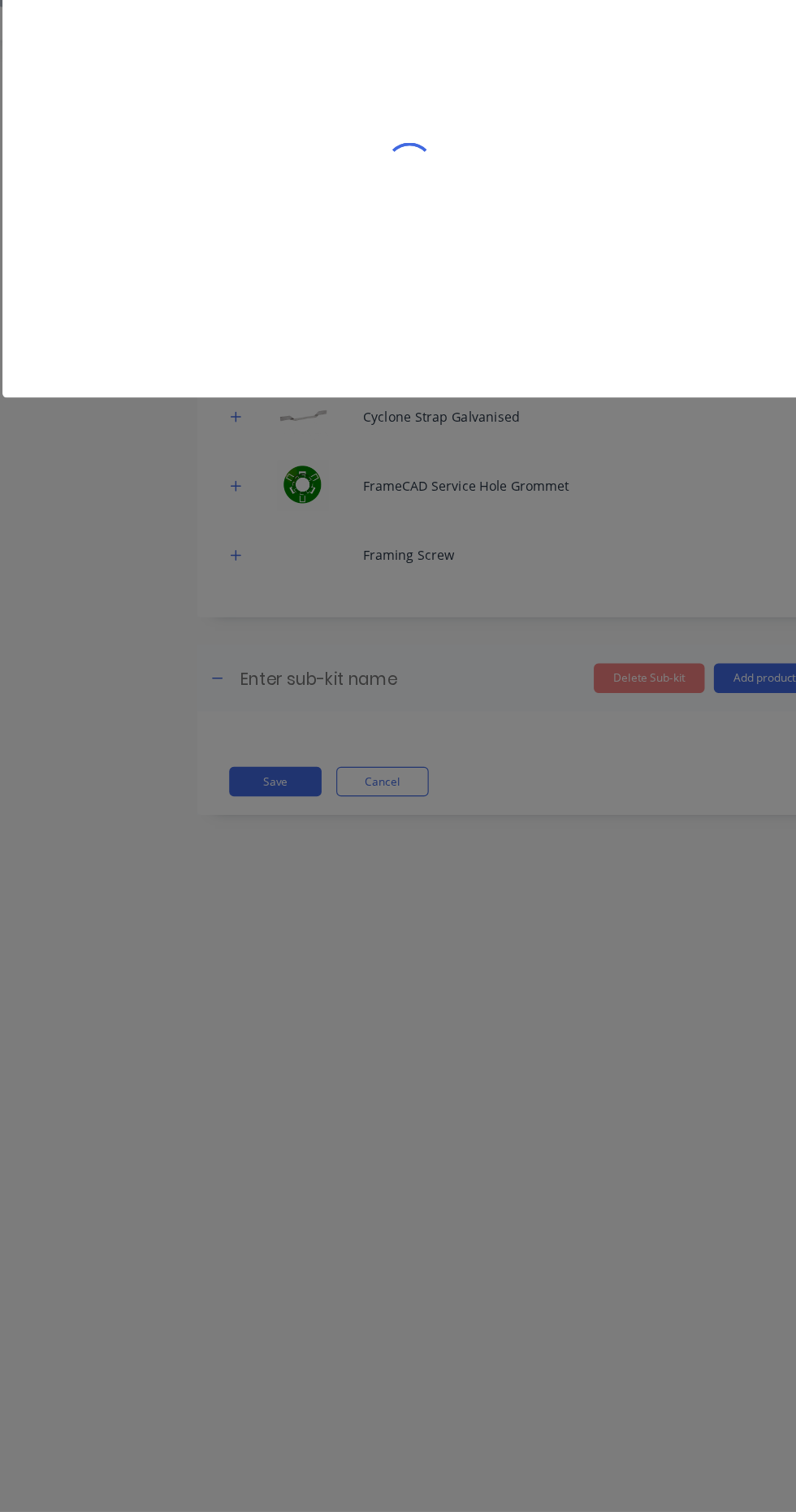
scroll to position [0, 0]
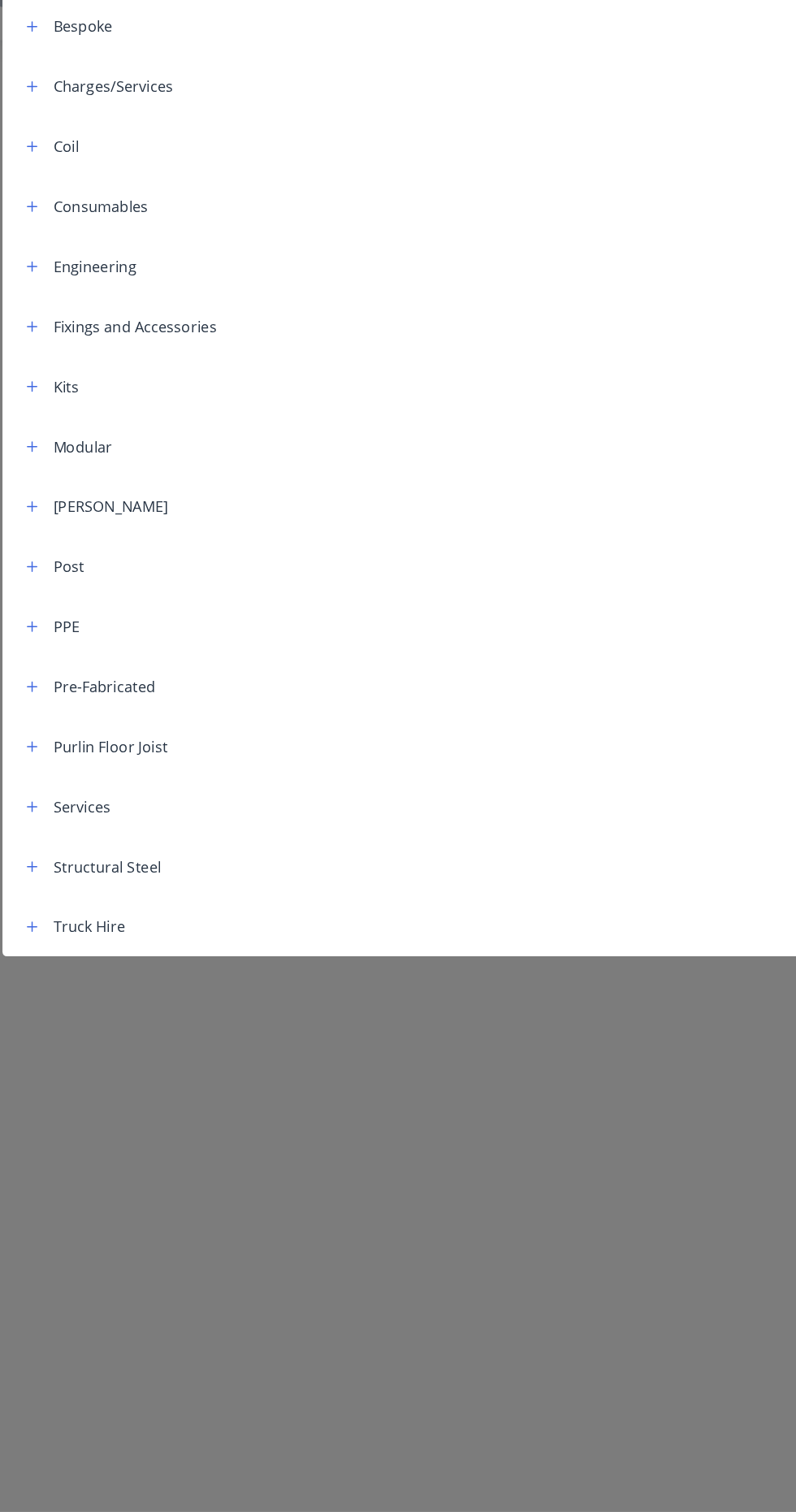
click at [65, 468] on icon "button" at bounding box center [66, 468] width 9 height 9
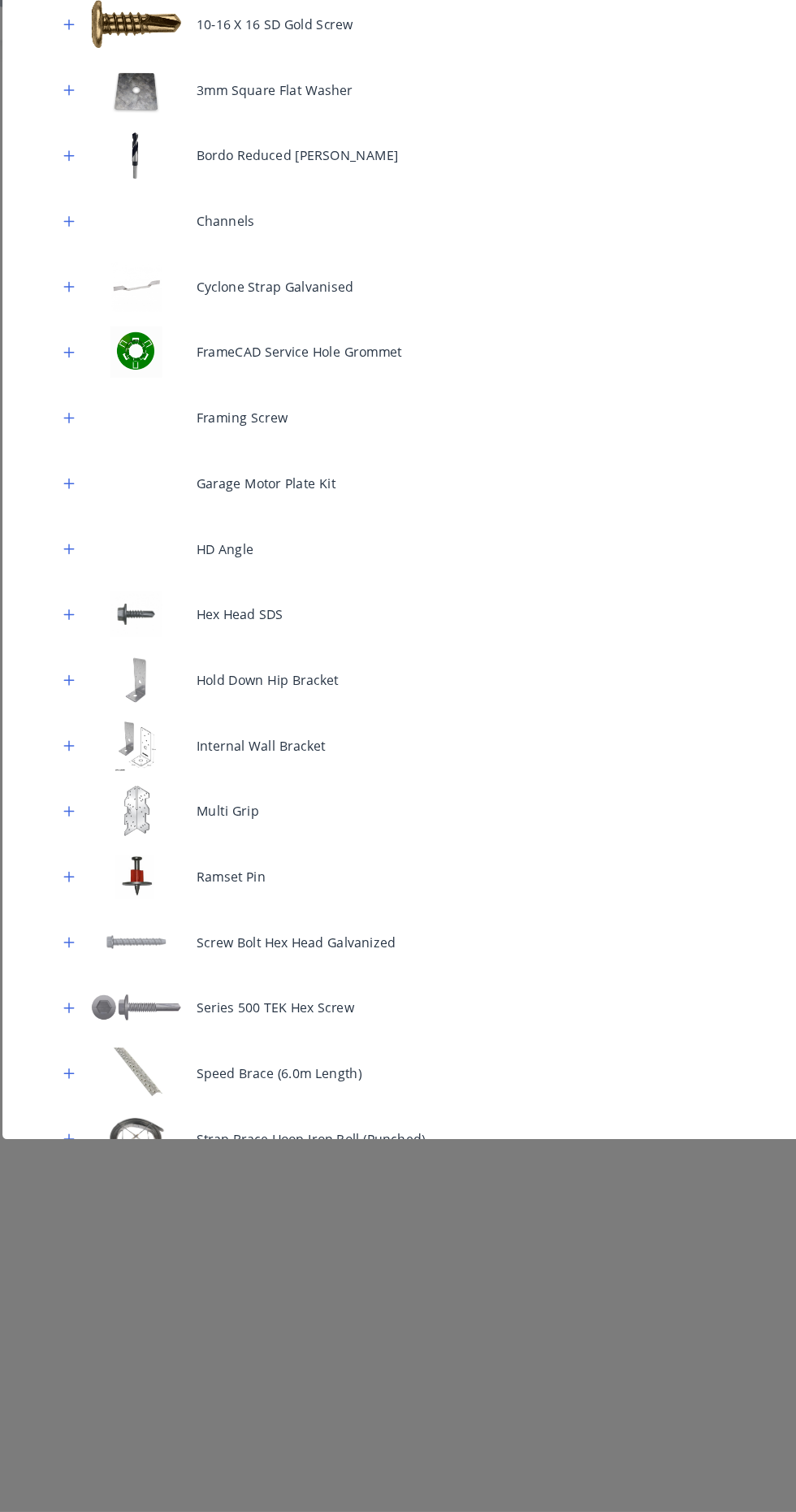
scroll to position [337, 0]
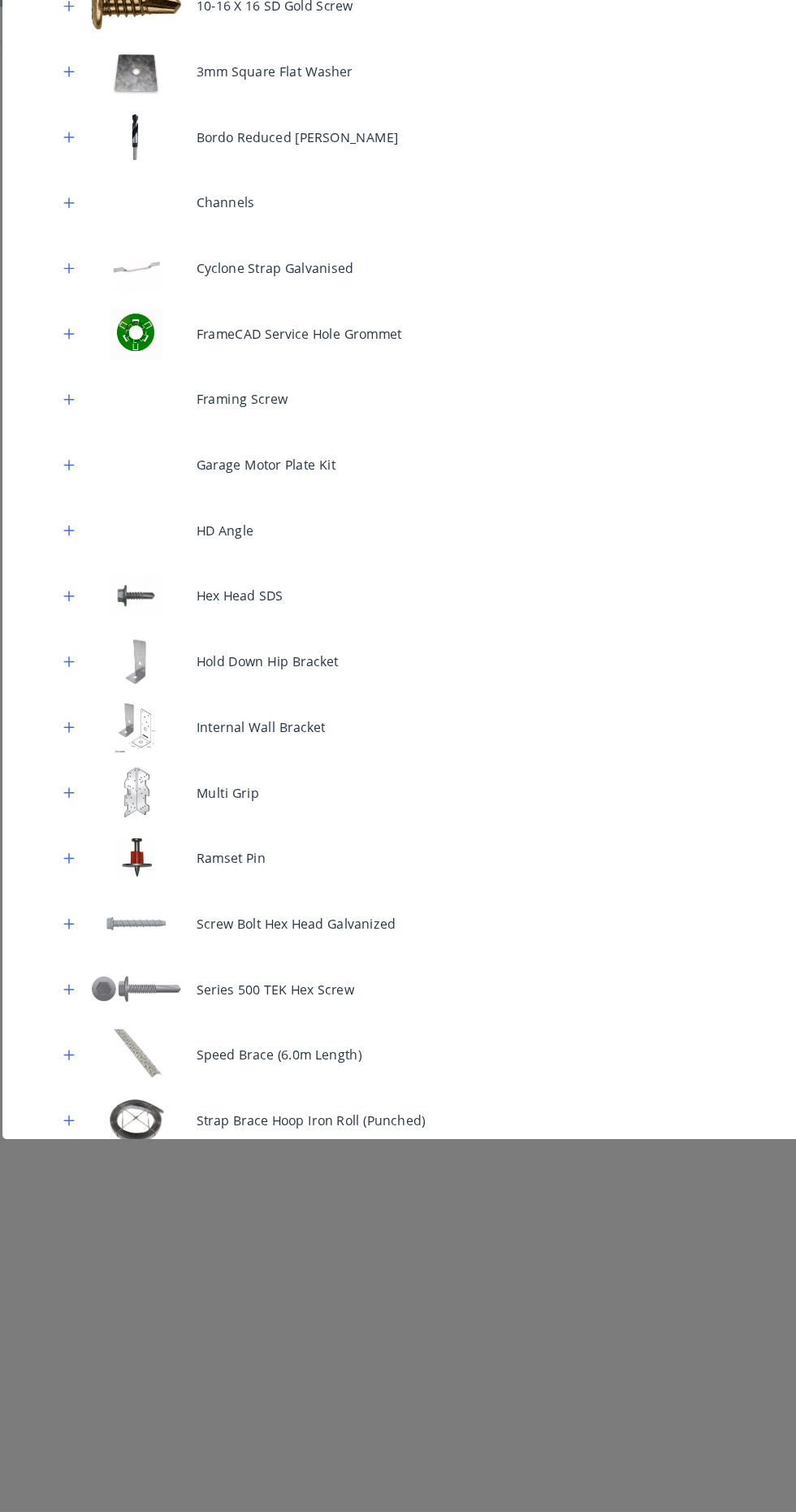
click at [350, 1104] on div "Speed Brace (6.0m Length)" at bounding box center [397, 1109] width 716 height 57
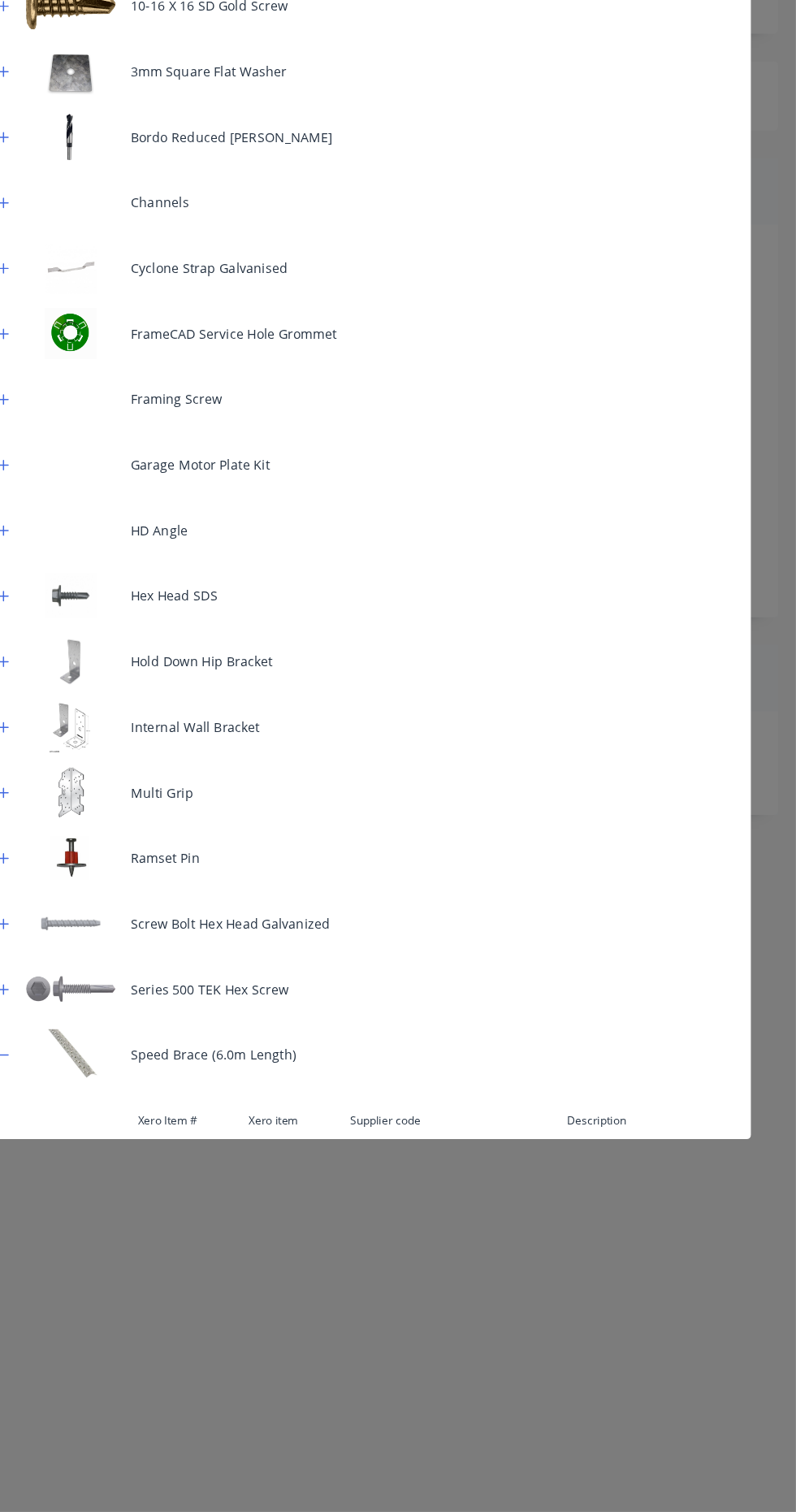
click at [671, 1195] on div "Speed Brace 6.0m Length - Bulk Buy of 600+" at bounding box center [620, 1204] width 226 height 40
click at [166, 1204] on span "add" at bounding box center [166, 1204] width 20 height 16
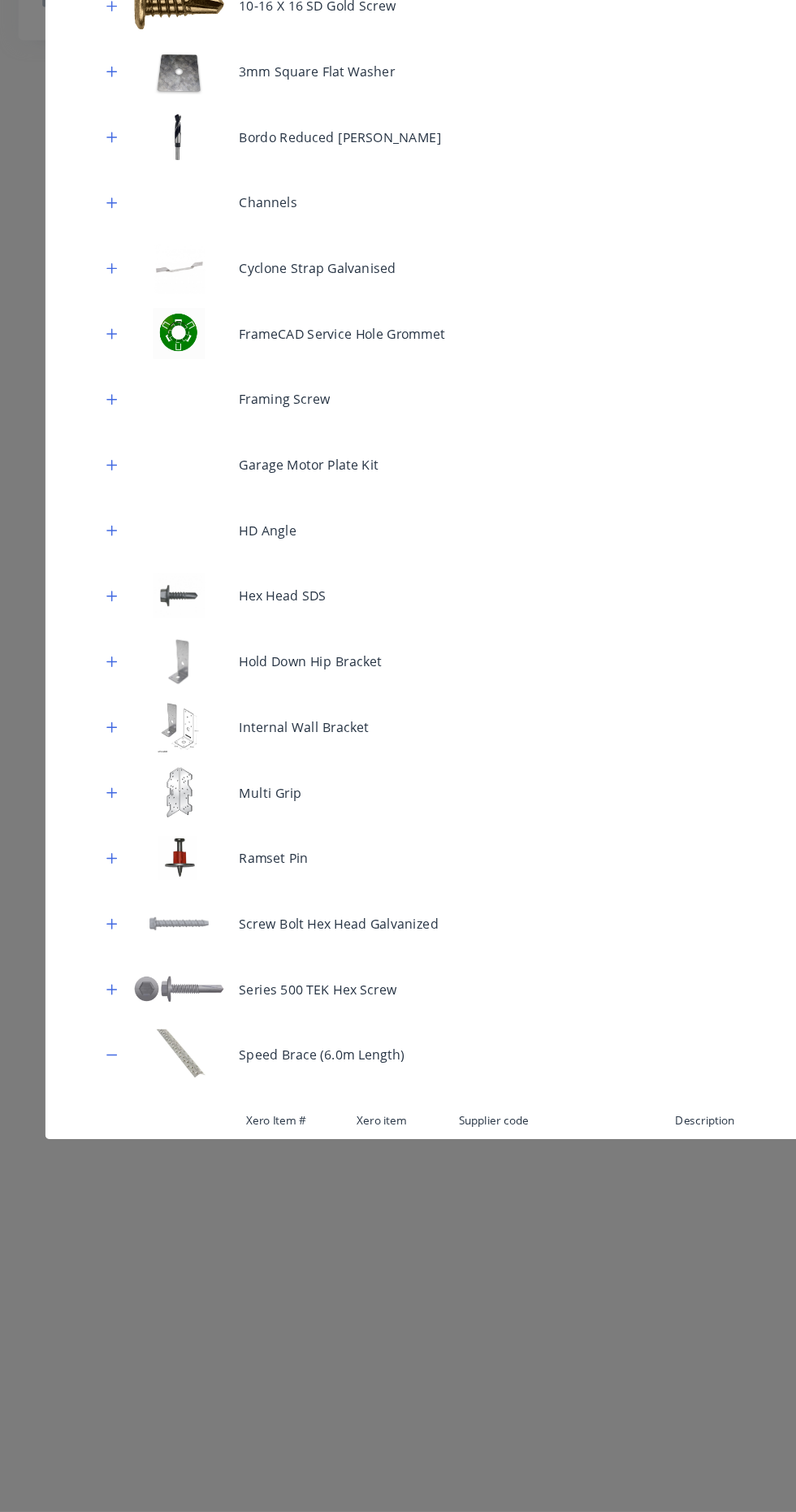
click at [158, 1210] on span "add" at bounding box center [166, 1204] width 20 height 16
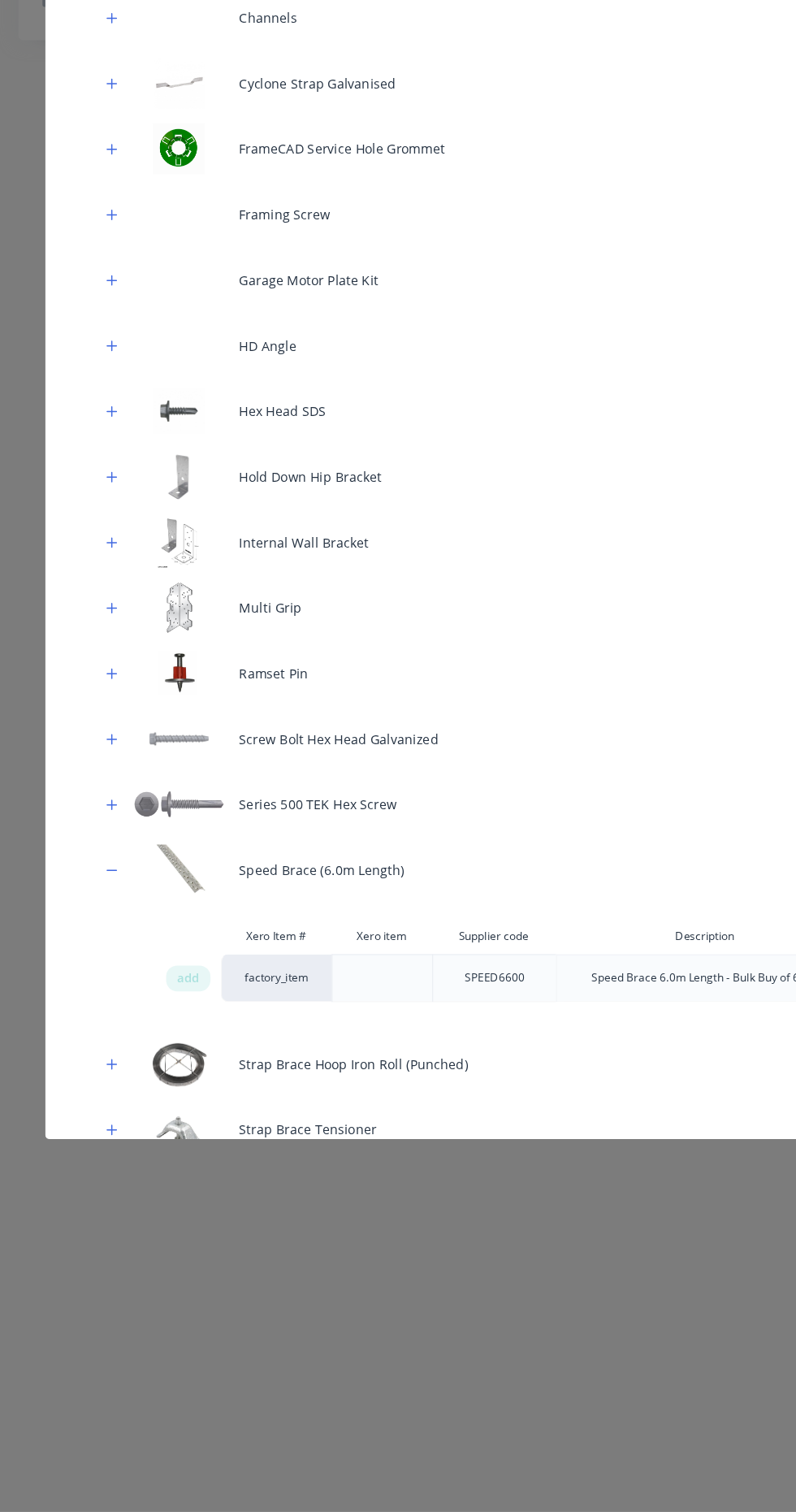
scroll to position [467, 0]
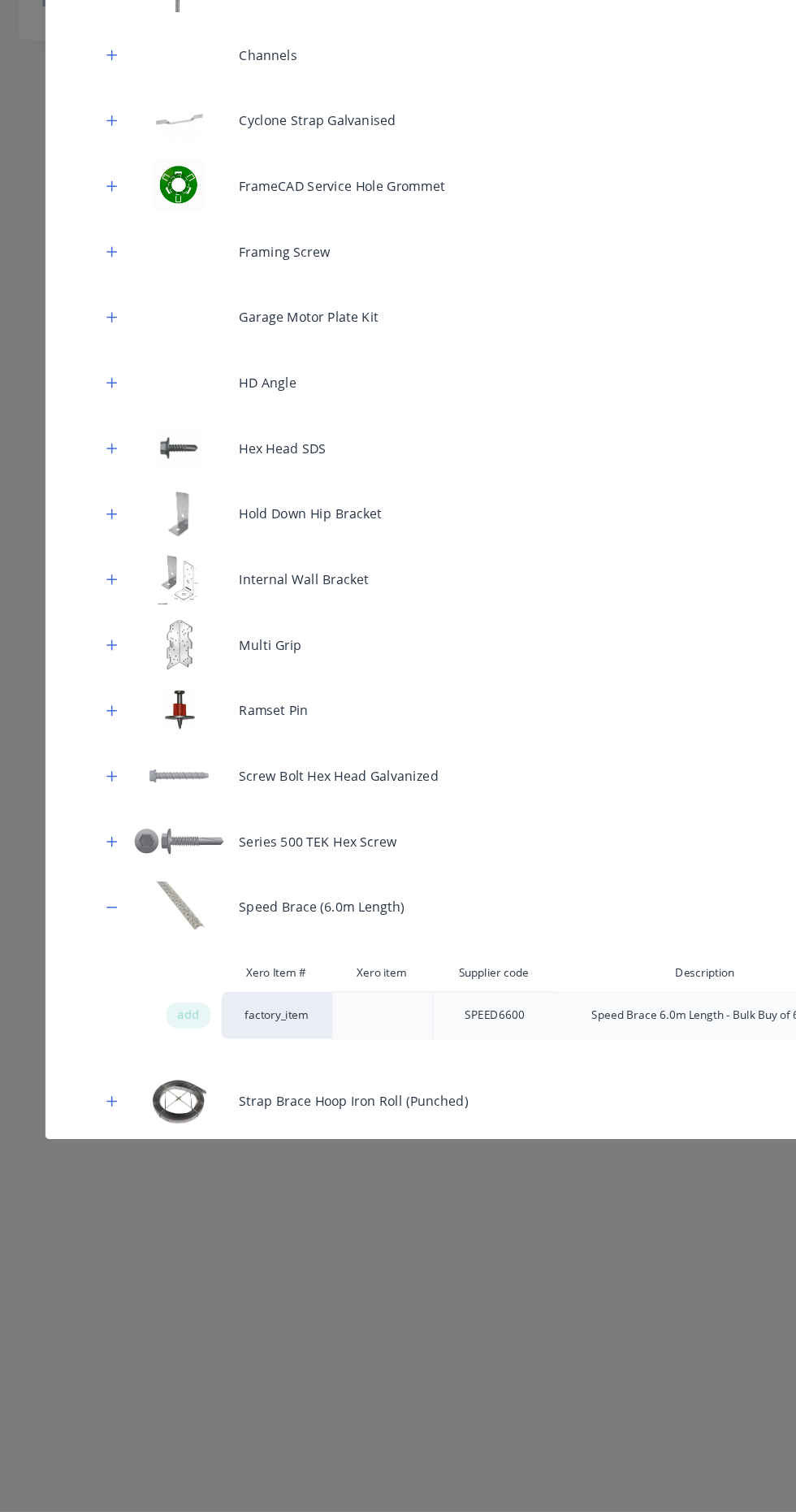
click at [166, 1075] on span "add" at bounding box center [166, 1074] width 20 height 16
click at [159, 1079] on span "add" at bounding box center [166, 1074] width 20 height 16
type input "4"
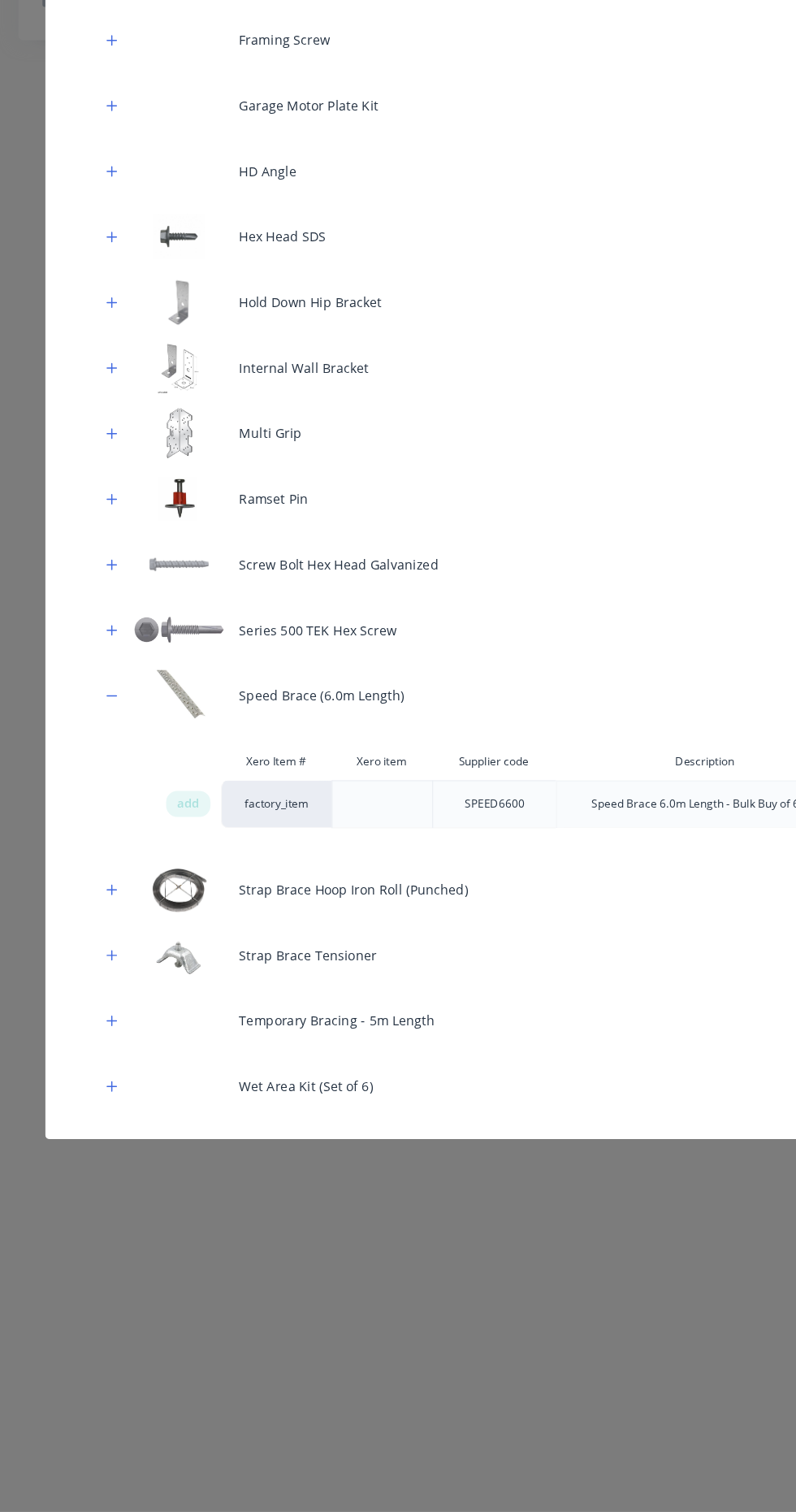
scroll to position [641, 0]
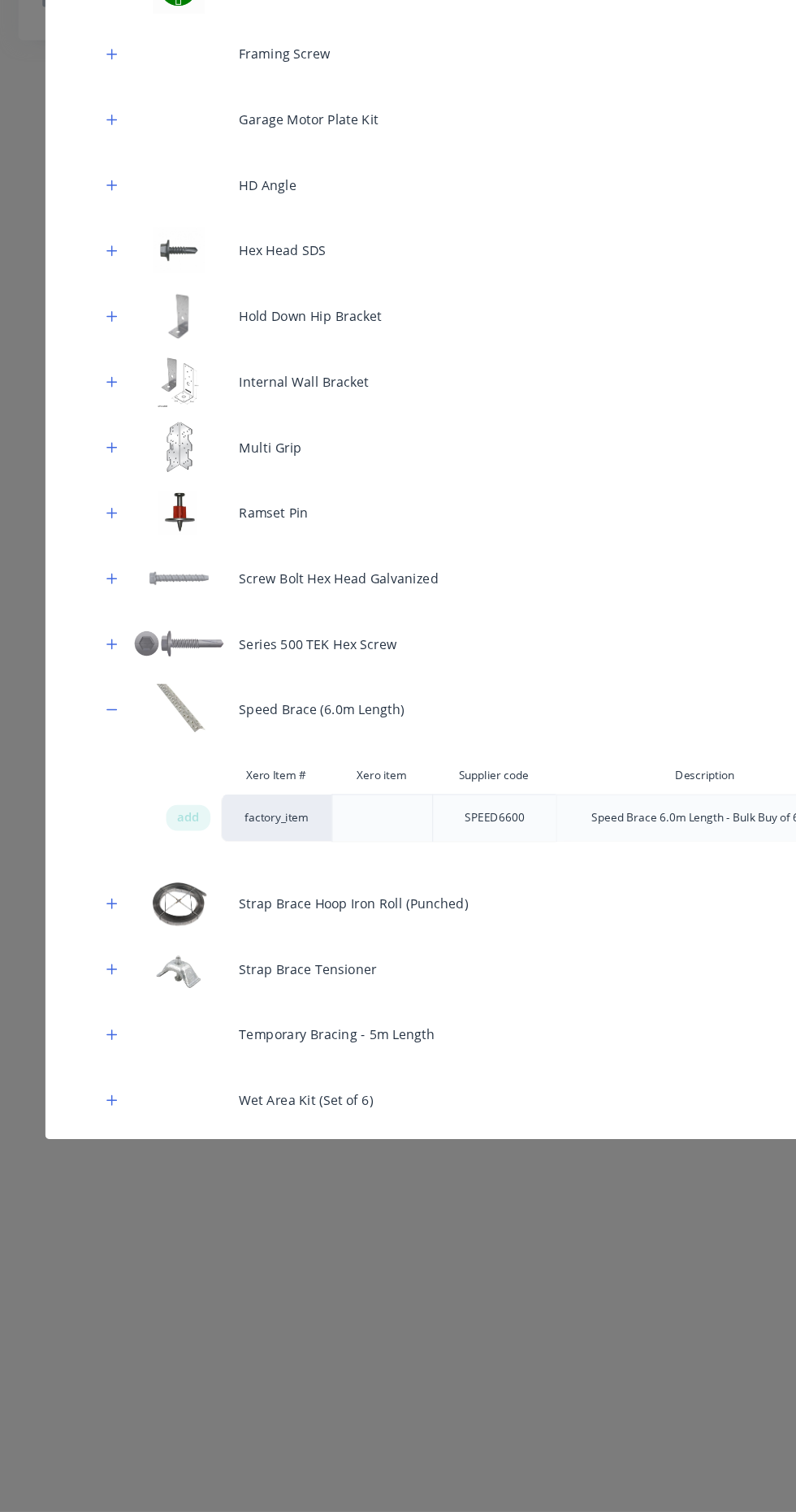
click at [92, 971] on button "button" at bounding box center [99, 976] width 21 height 21
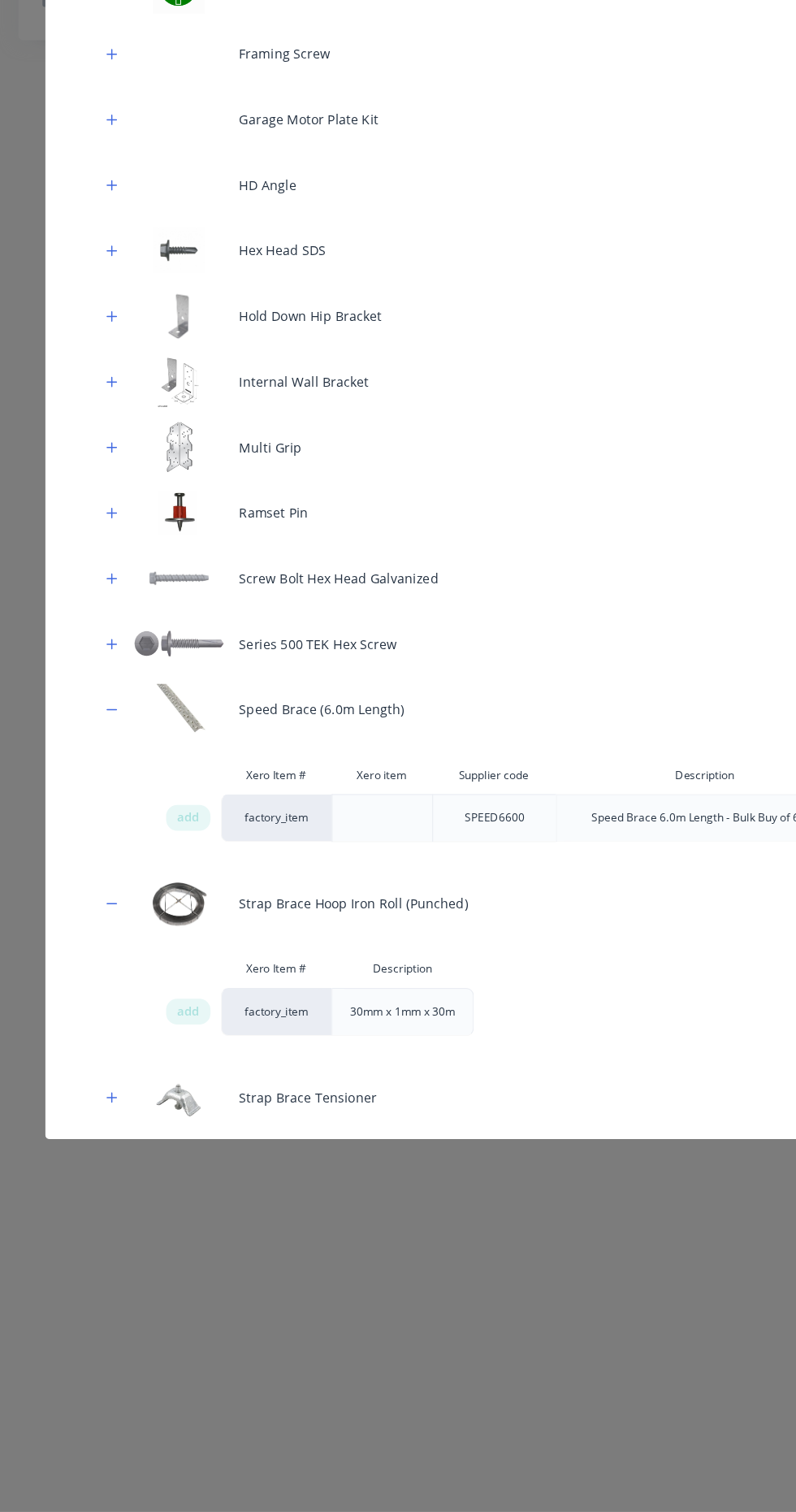
click at [166, 1072] on span "add" at bounding box center [166, 1072] width 20 height 16
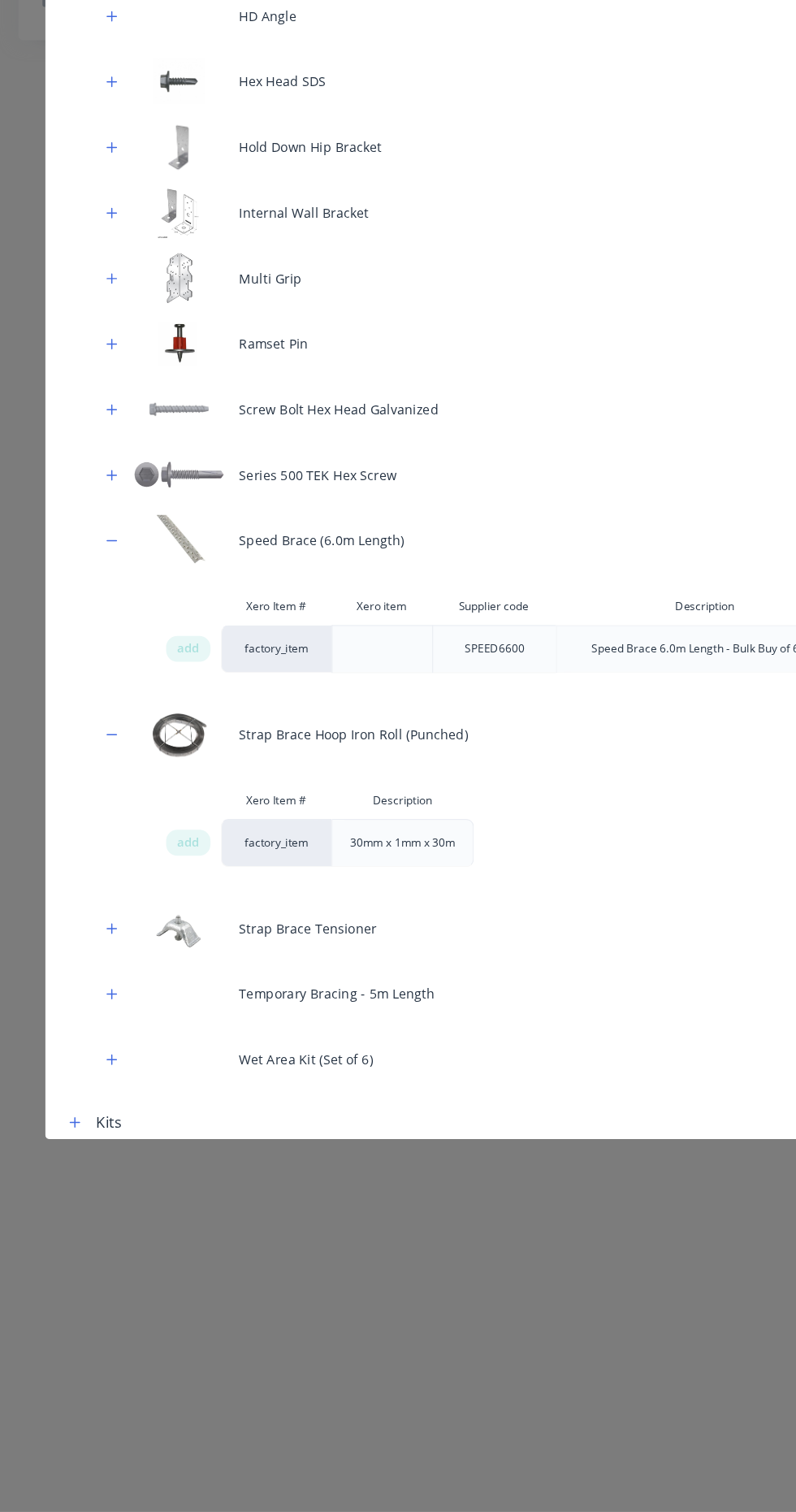
scroll to position [804, 0]
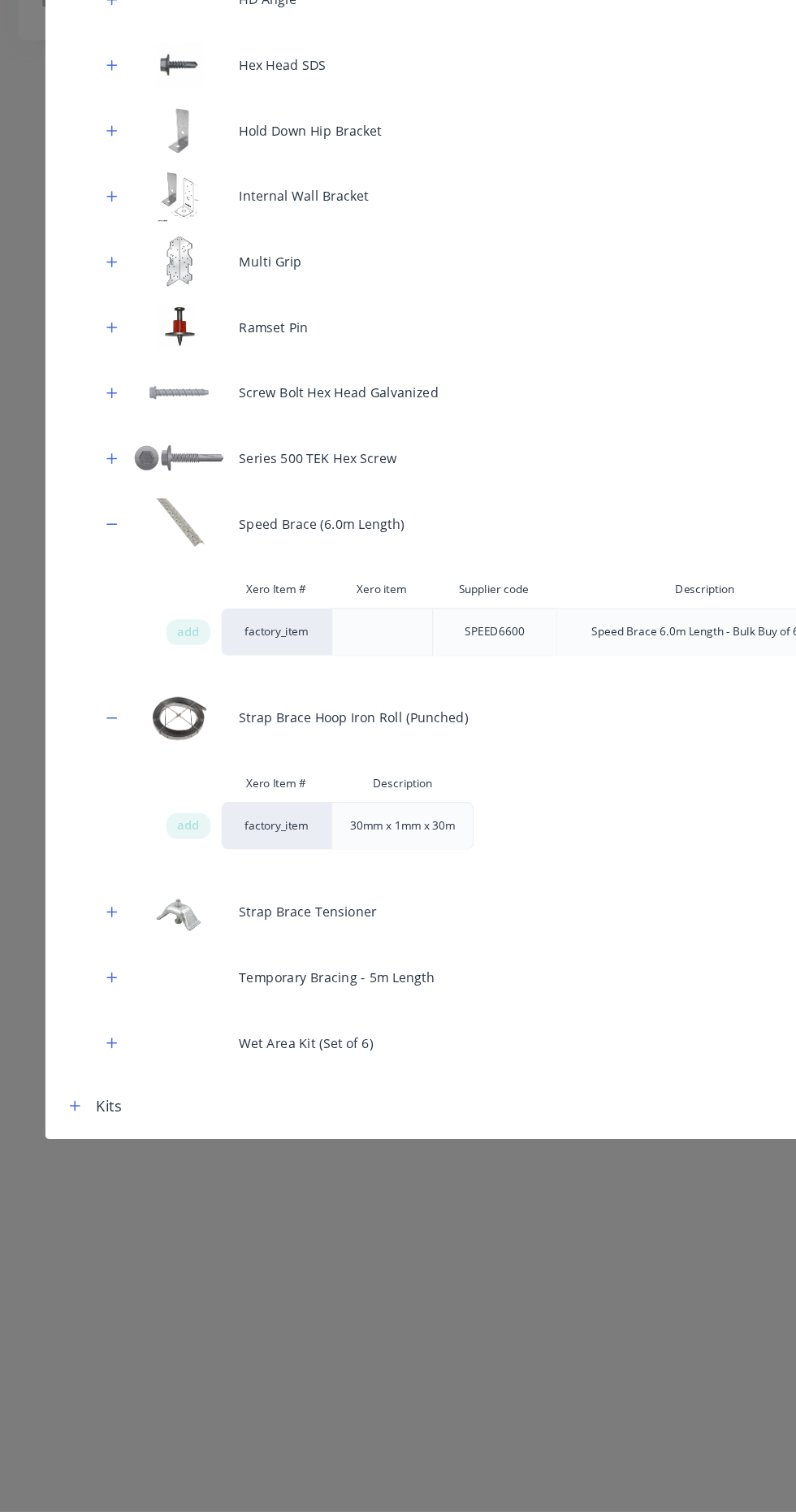
click at [85, 984] on div "Strap Brace Tensioner" at bounding box center [397, 983] width 716 height 57
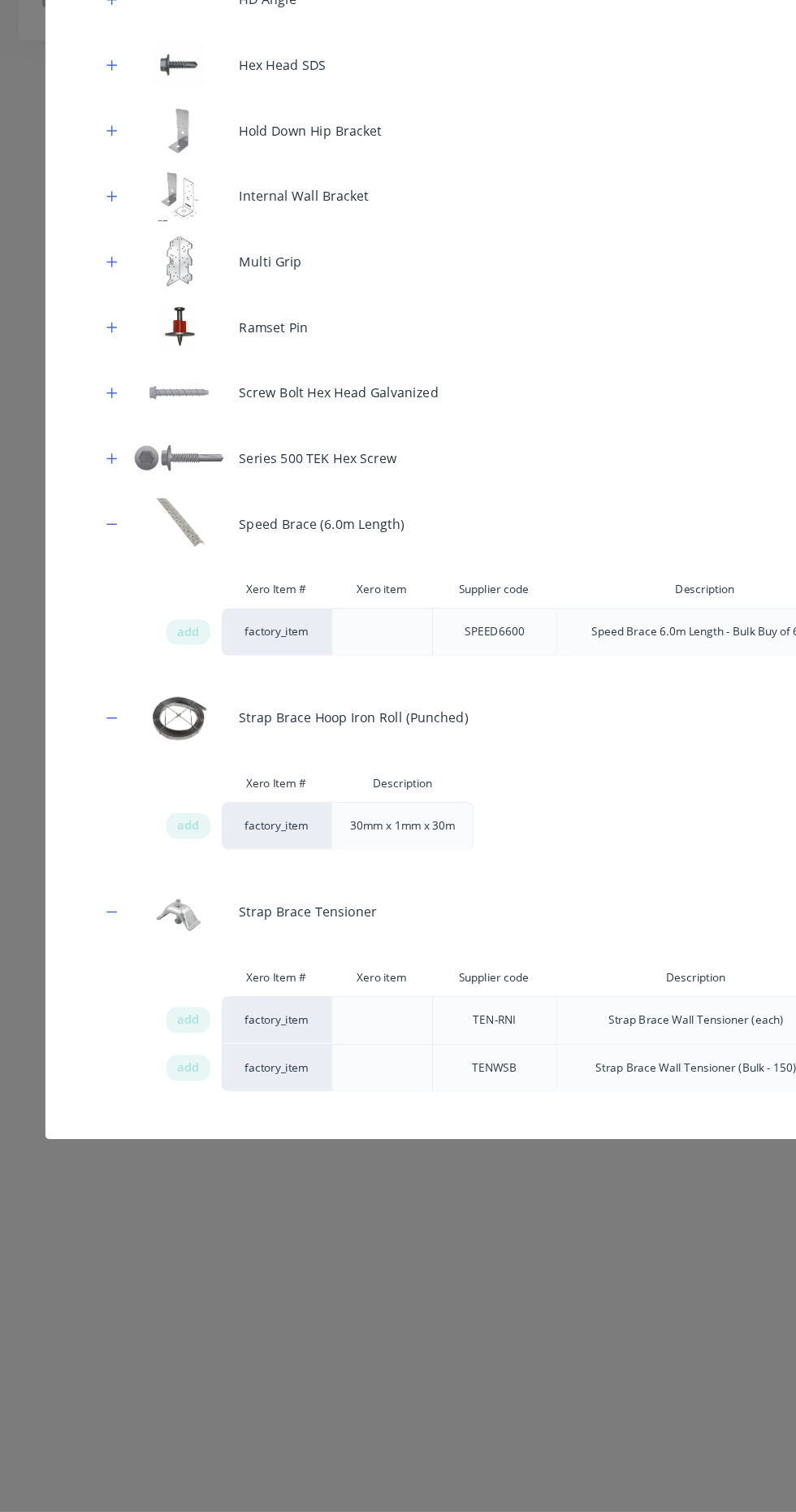
click at [164, 1078] on span "add" at bounding box center [166, 1079] width 20 height 16
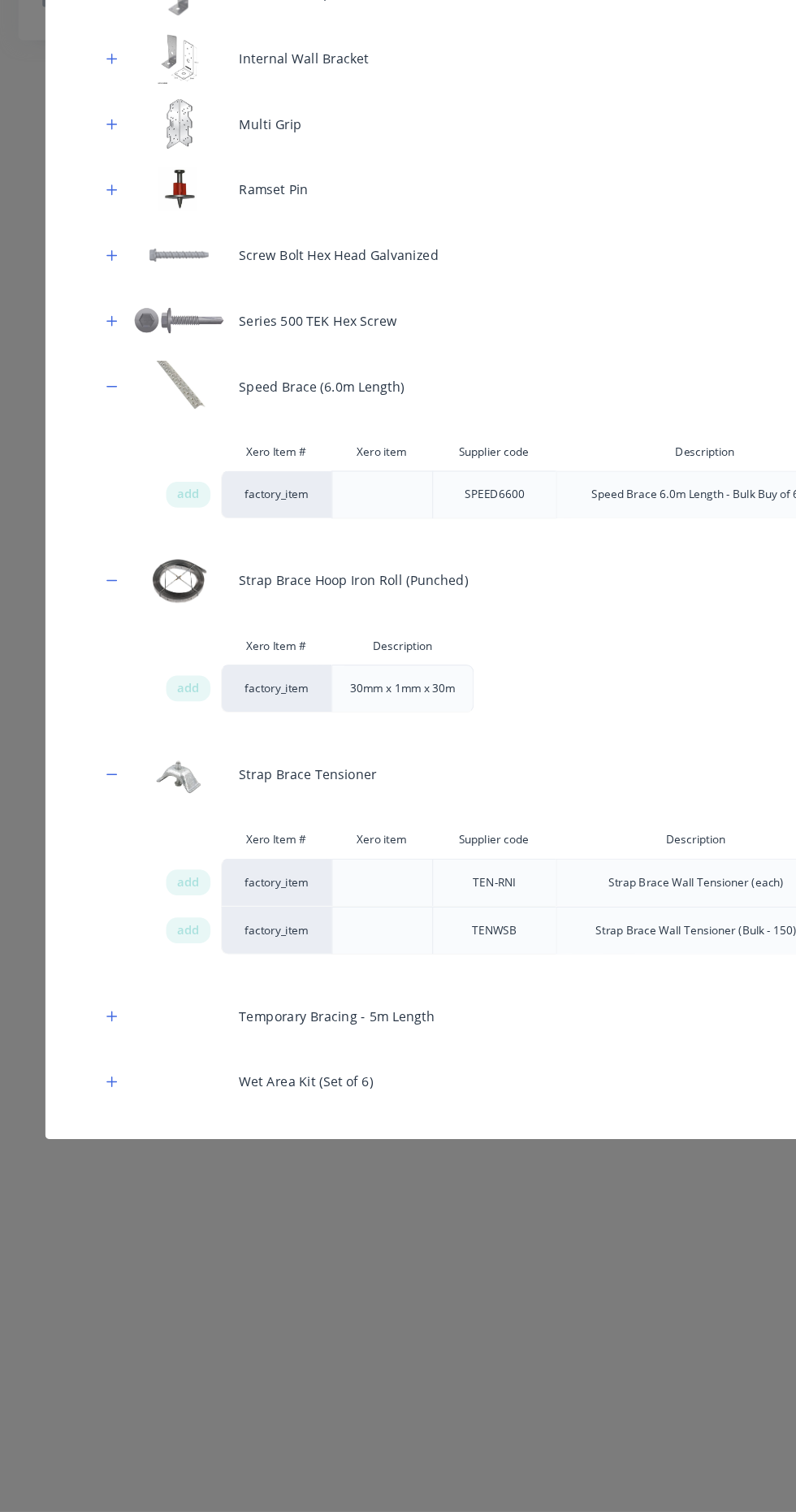
scroll to position [981, 0]
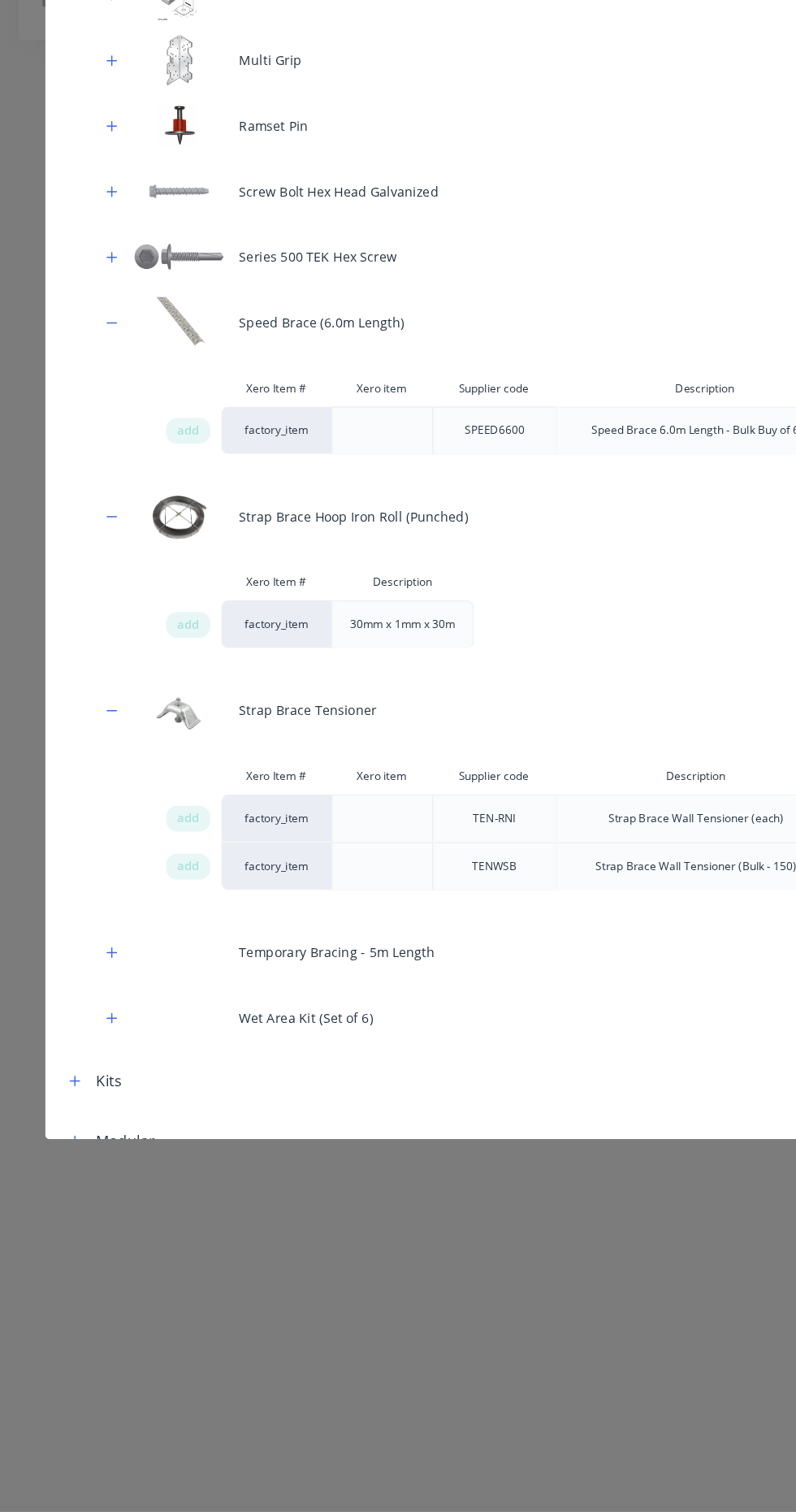
click at [99, 1019] on icon "button" at bounding box center [99, 1019] width 9 height 9
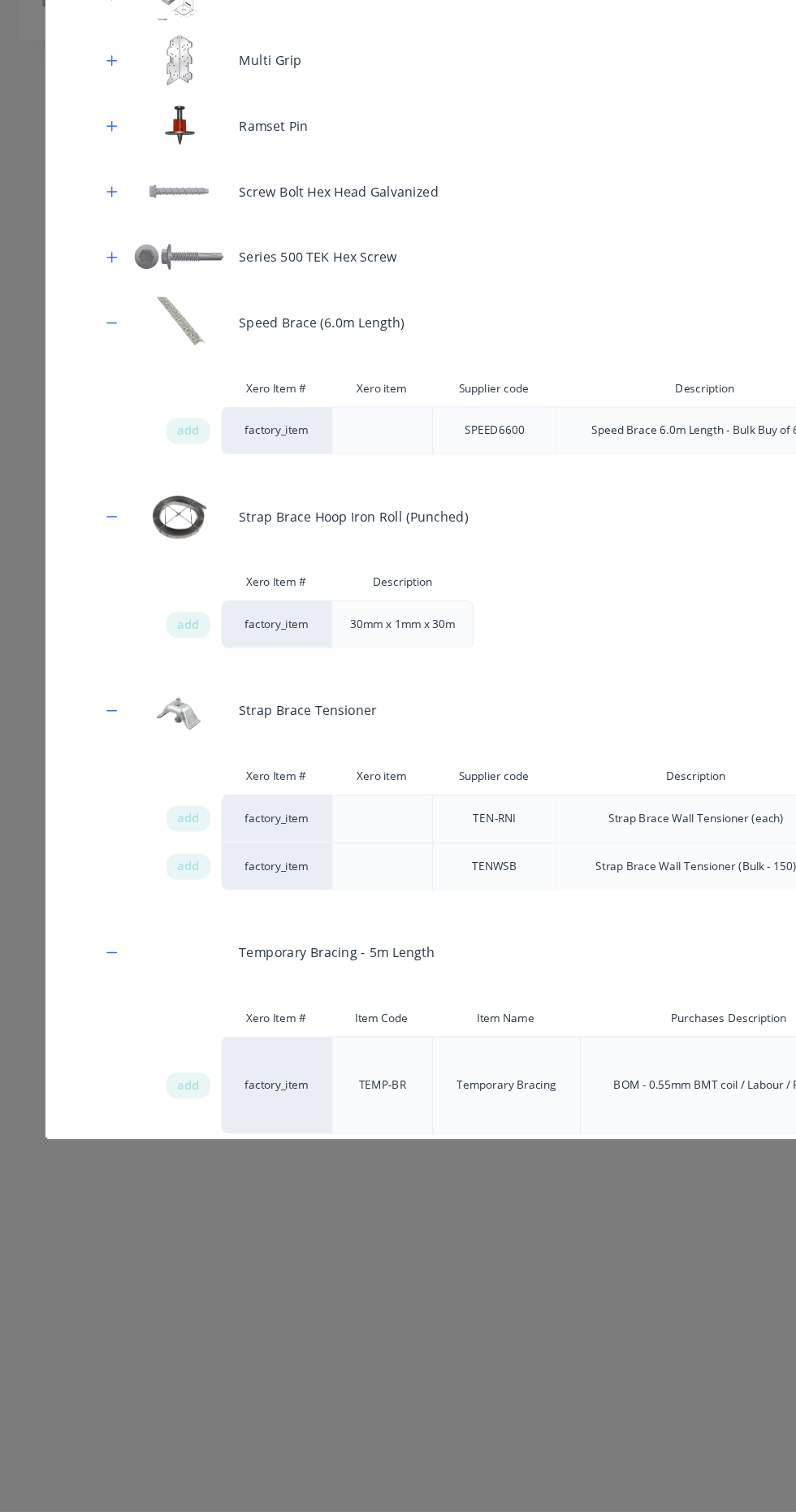
click at [130, 1150] on div "Xero Item # Item Code Item Name Purchases Description Cost Sales Description ad…" at bounding box center [397, 1126] width 716 height 132
click at [166, 1135] on span "add" at bounding box center [166, 1136] width 20 height 16
click at [166, 730] on span "add" at bounding box center [166, 731] width 20 height 16
click at [166, 1135] on span "add" at bounding box center [166, 1136] width 20 height 16
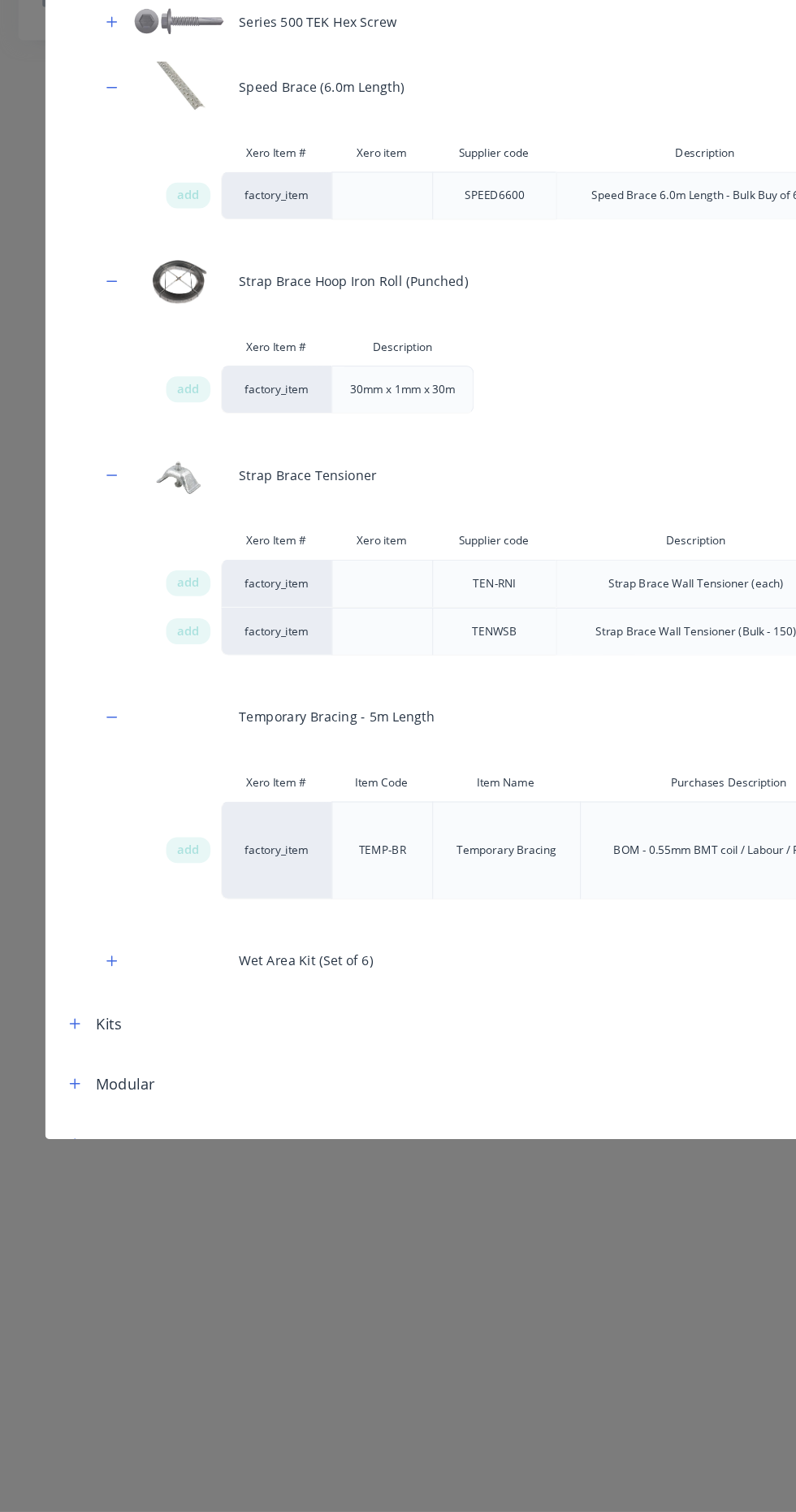
scroll to position [1208, 0]
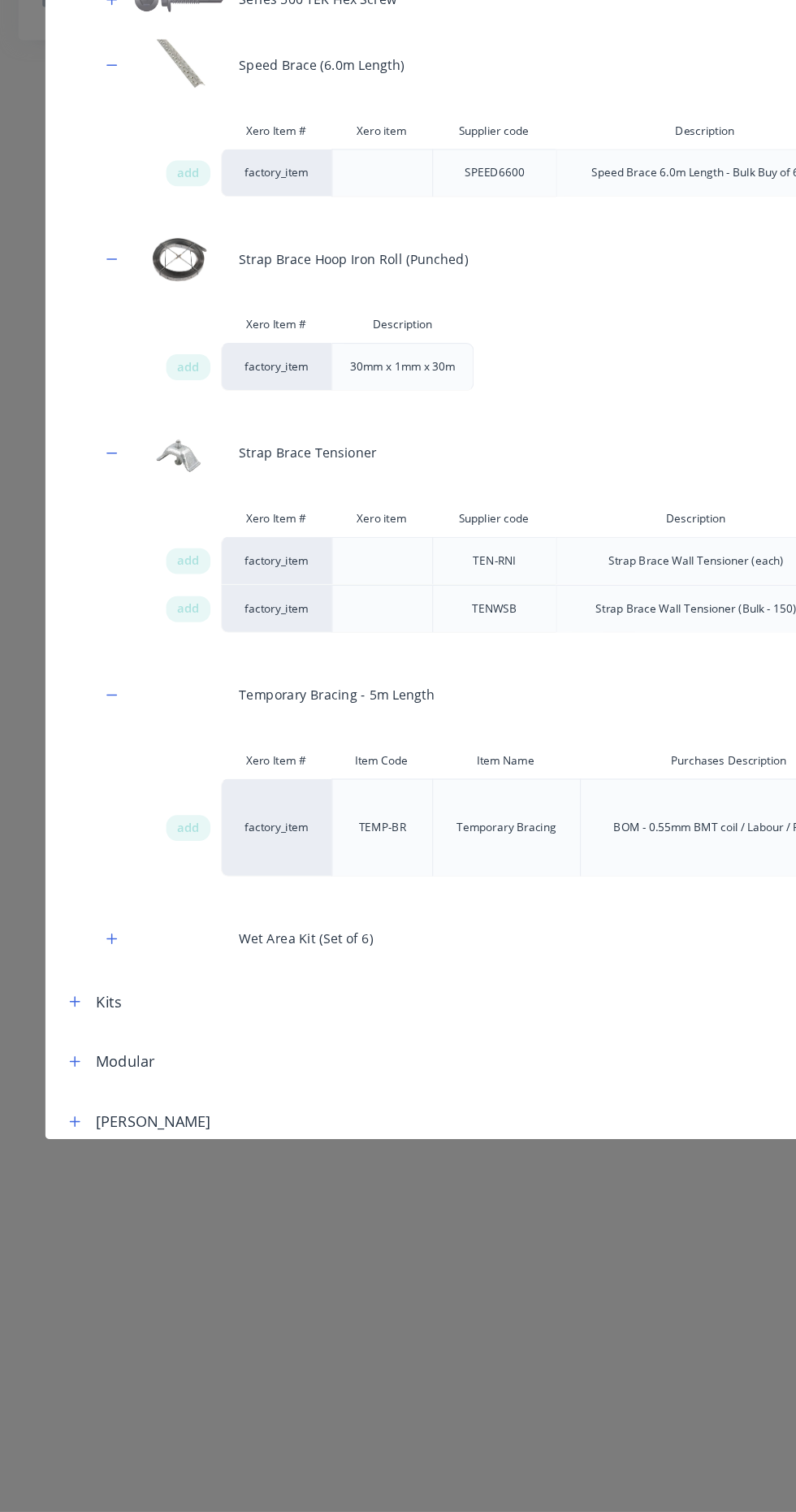
click at [103, 997] on div "Wet Area Kit (Set of 6)" at bounding box center [397, 1007] width 716 height 57
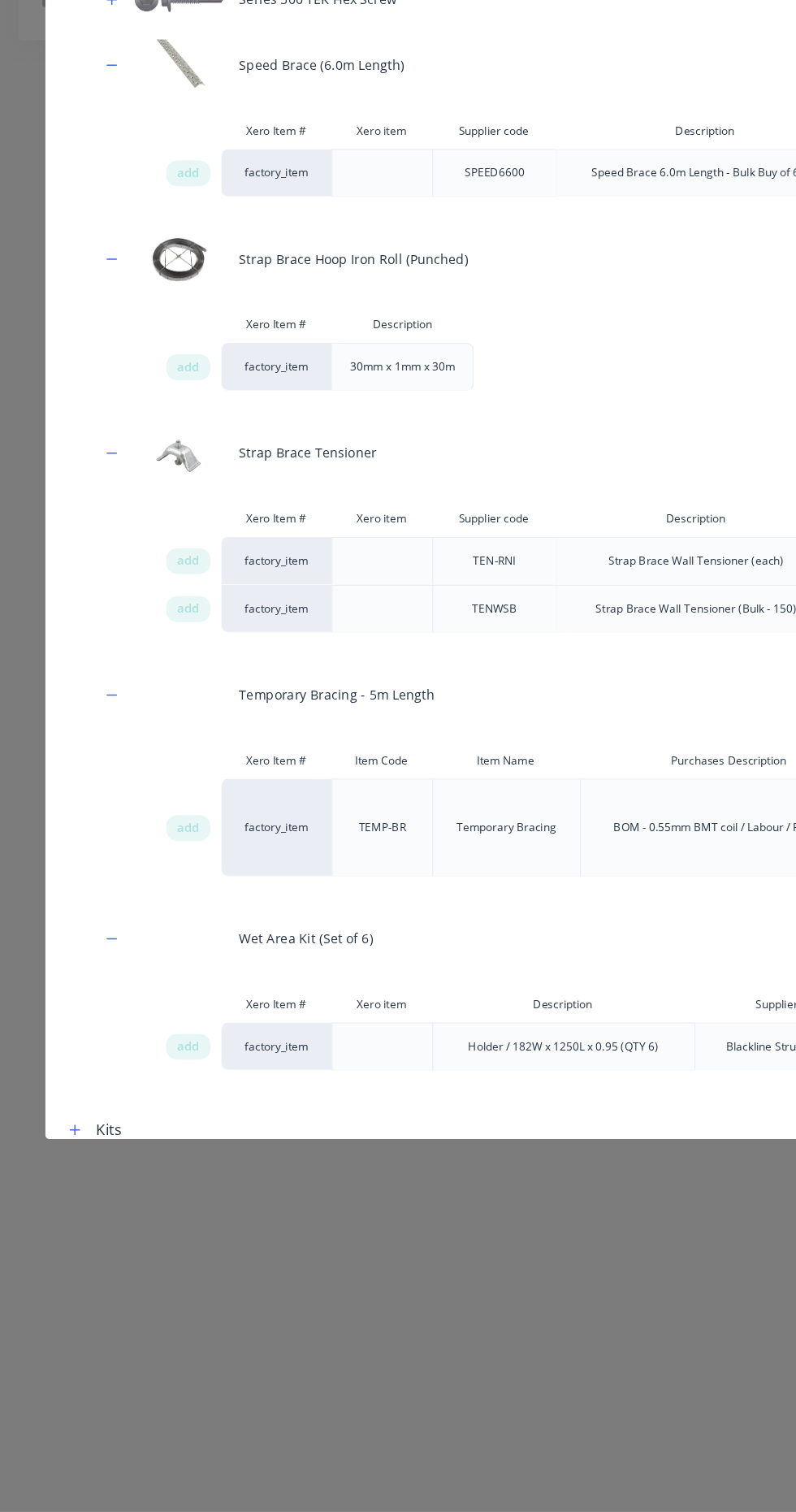
click at [165, 1101] on span "add" at bounding box center [166, 1102] width 20 height 16
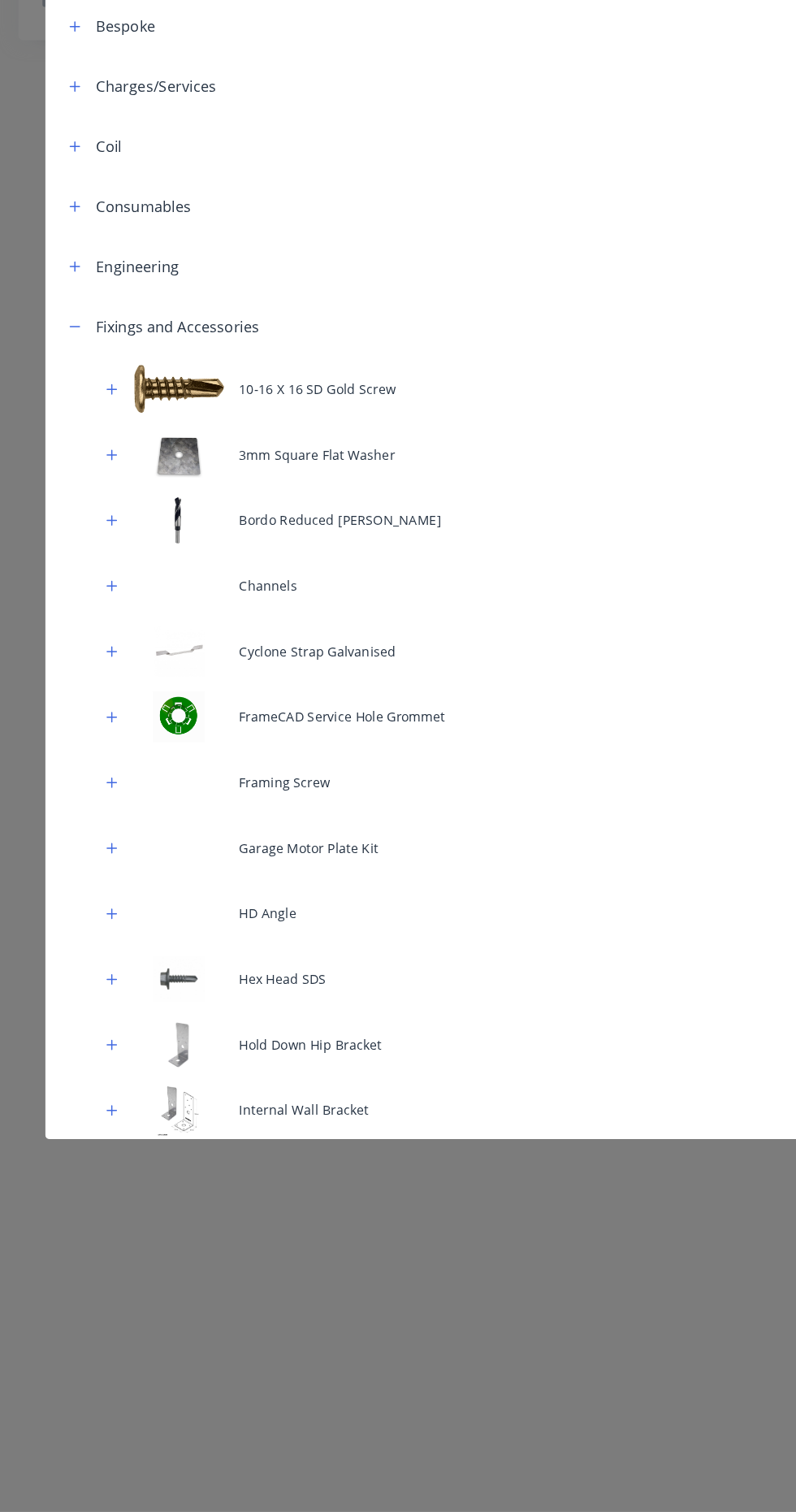
scroll to position [0, 0]
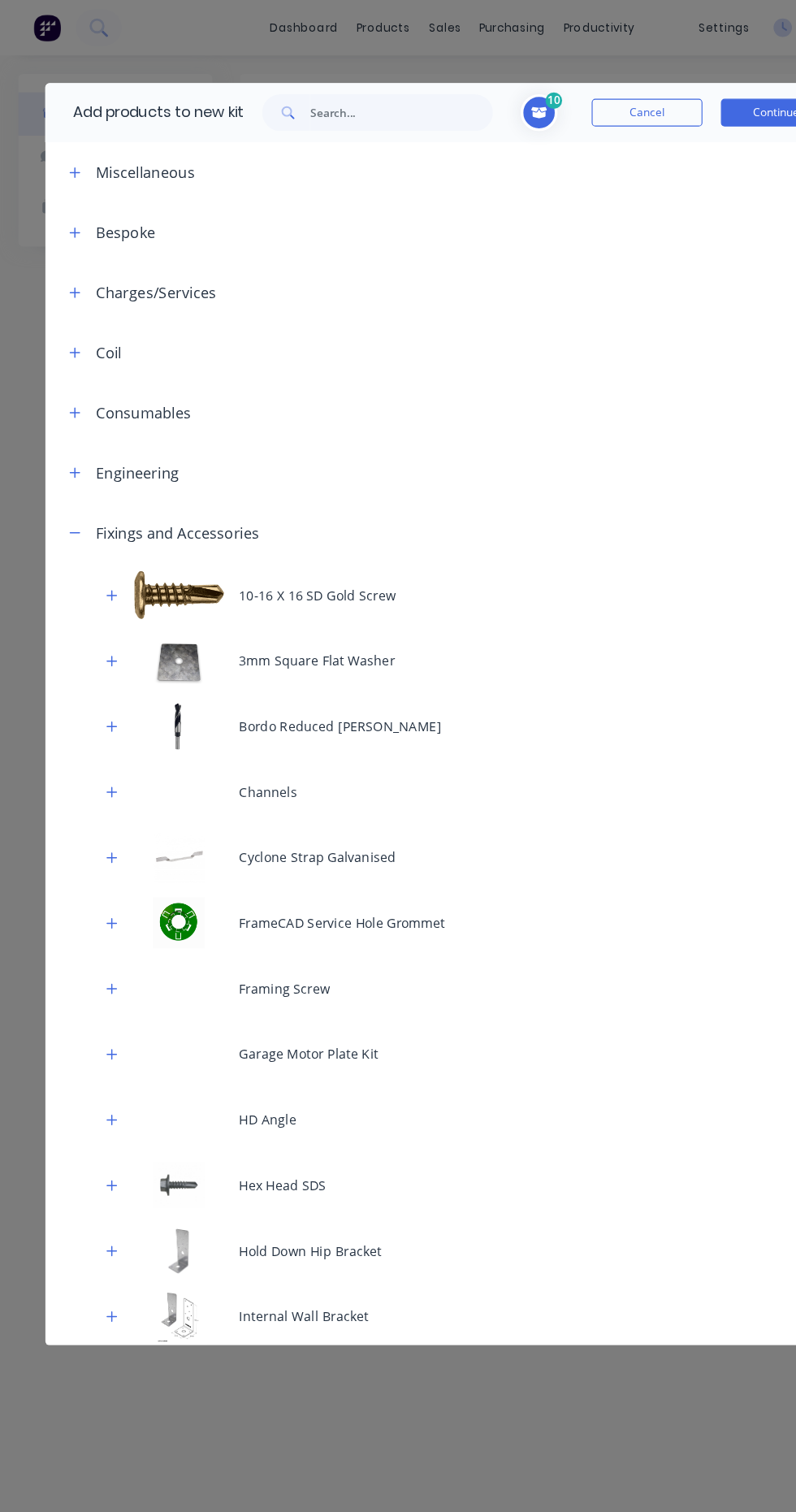
click at [474, 100] on icon "Toggle cart dropdown" at bounding box center [474, 99] width 13 height 10
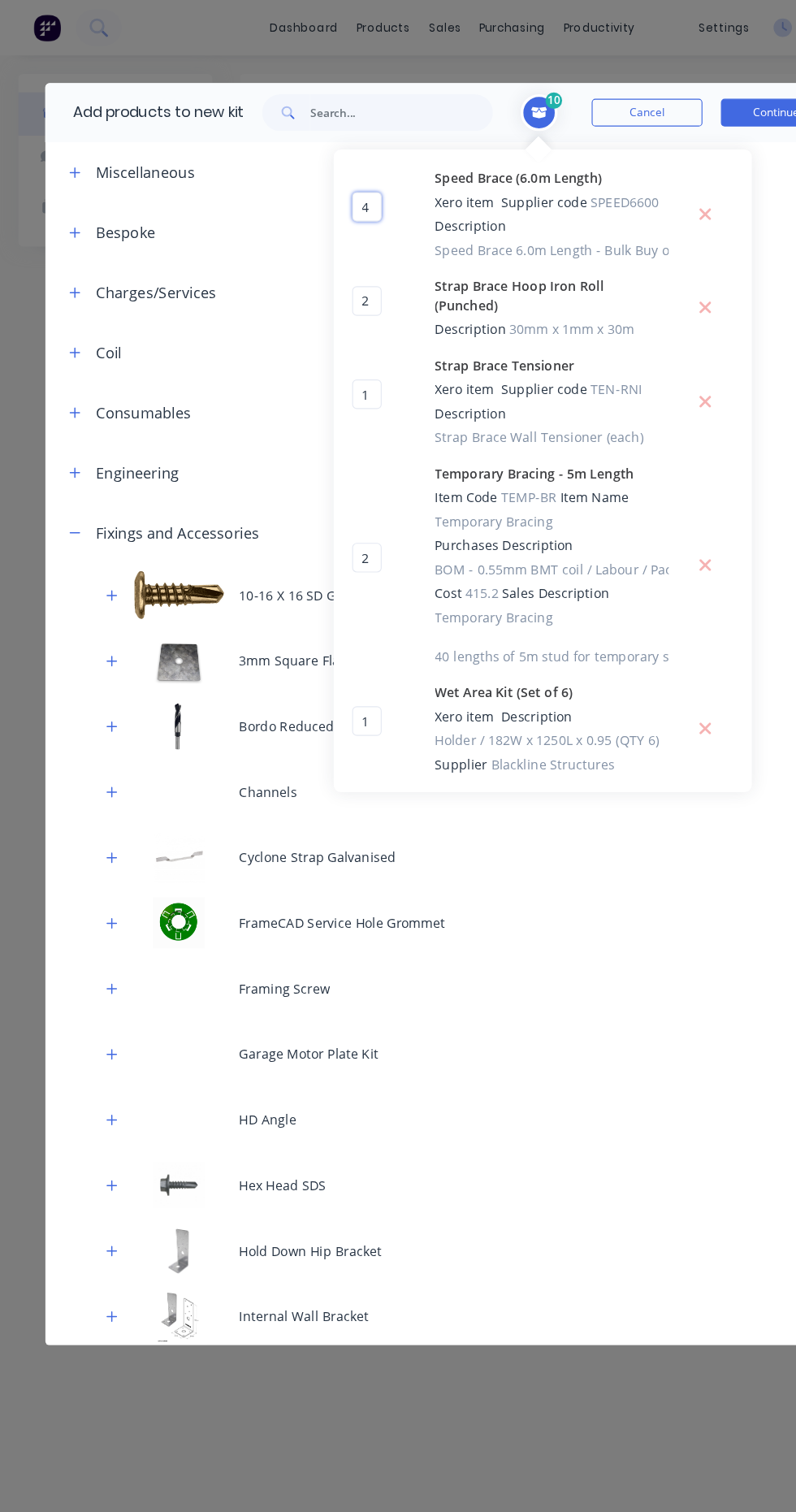
click at [332, 180] on input "4" at bounding box center [322, 181] width 26 height 26
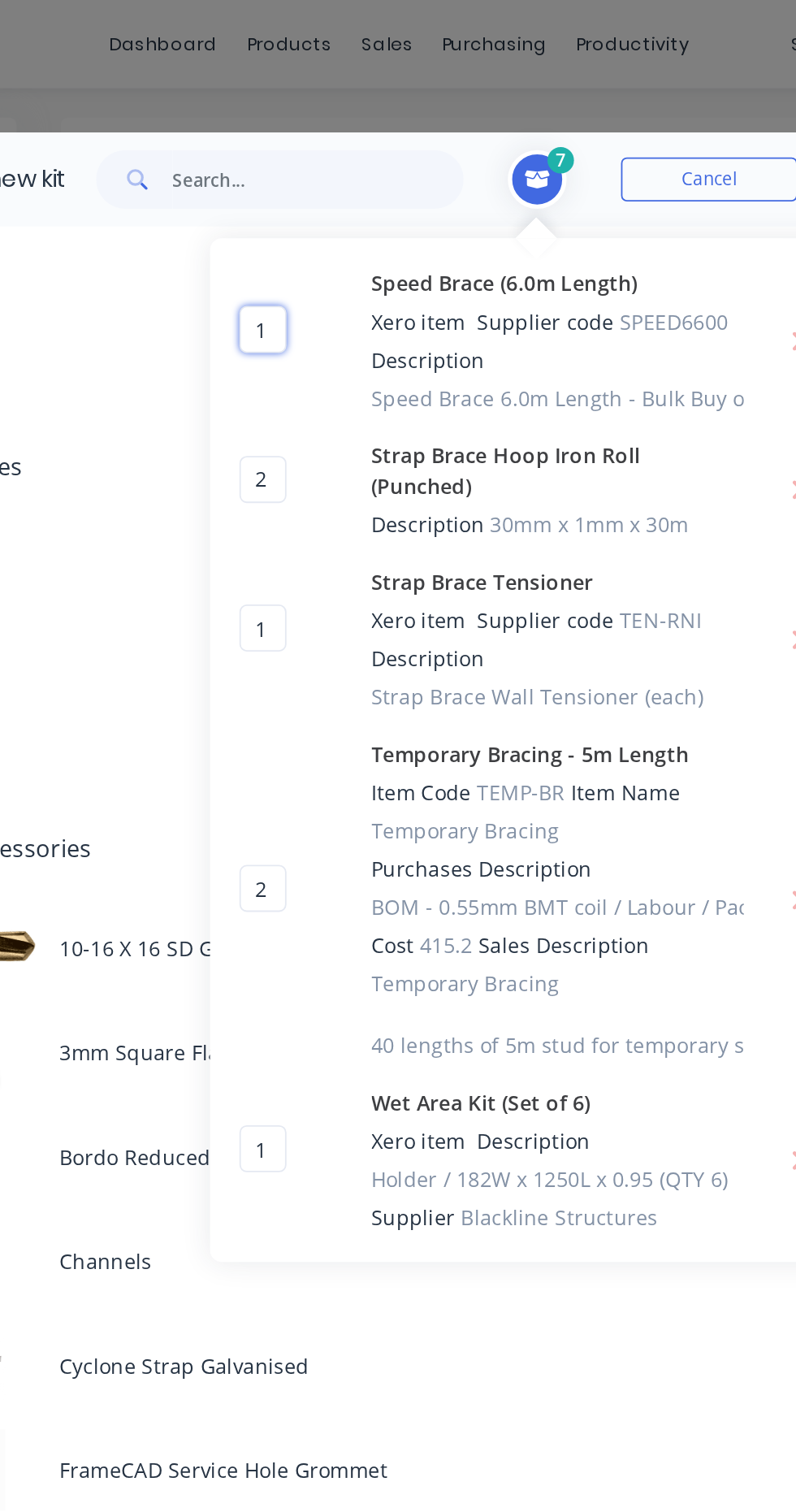
type input "1"
click at [323, 261] on input "2" at bounding box center [322, 265] width 26 height 26
type input "0"
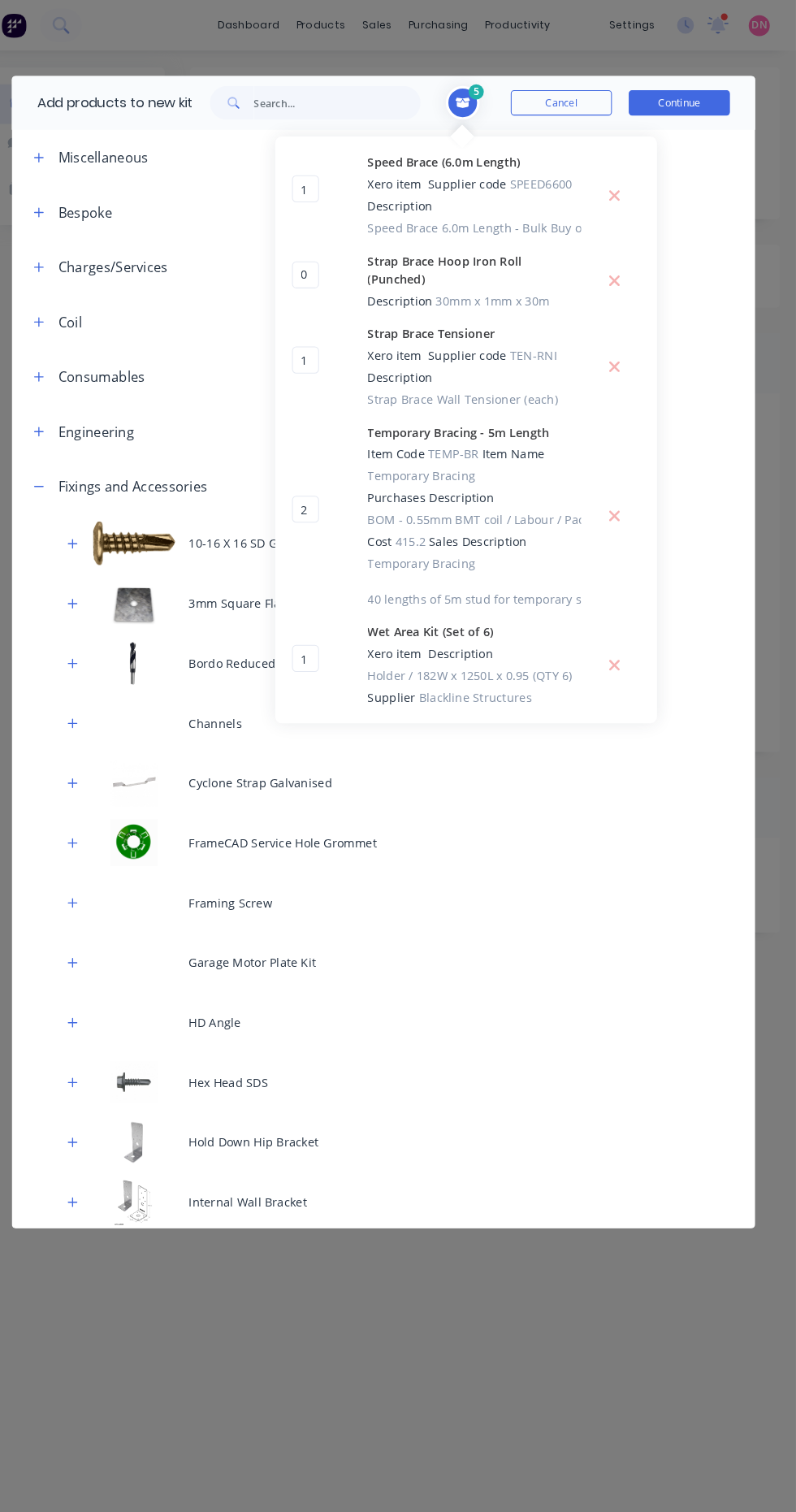
click at [621, 267] on icon "Delete Strap Brace Hoop Iron Roll (Punched) from cart" at bounding box center [621, 271] width 13 height 16
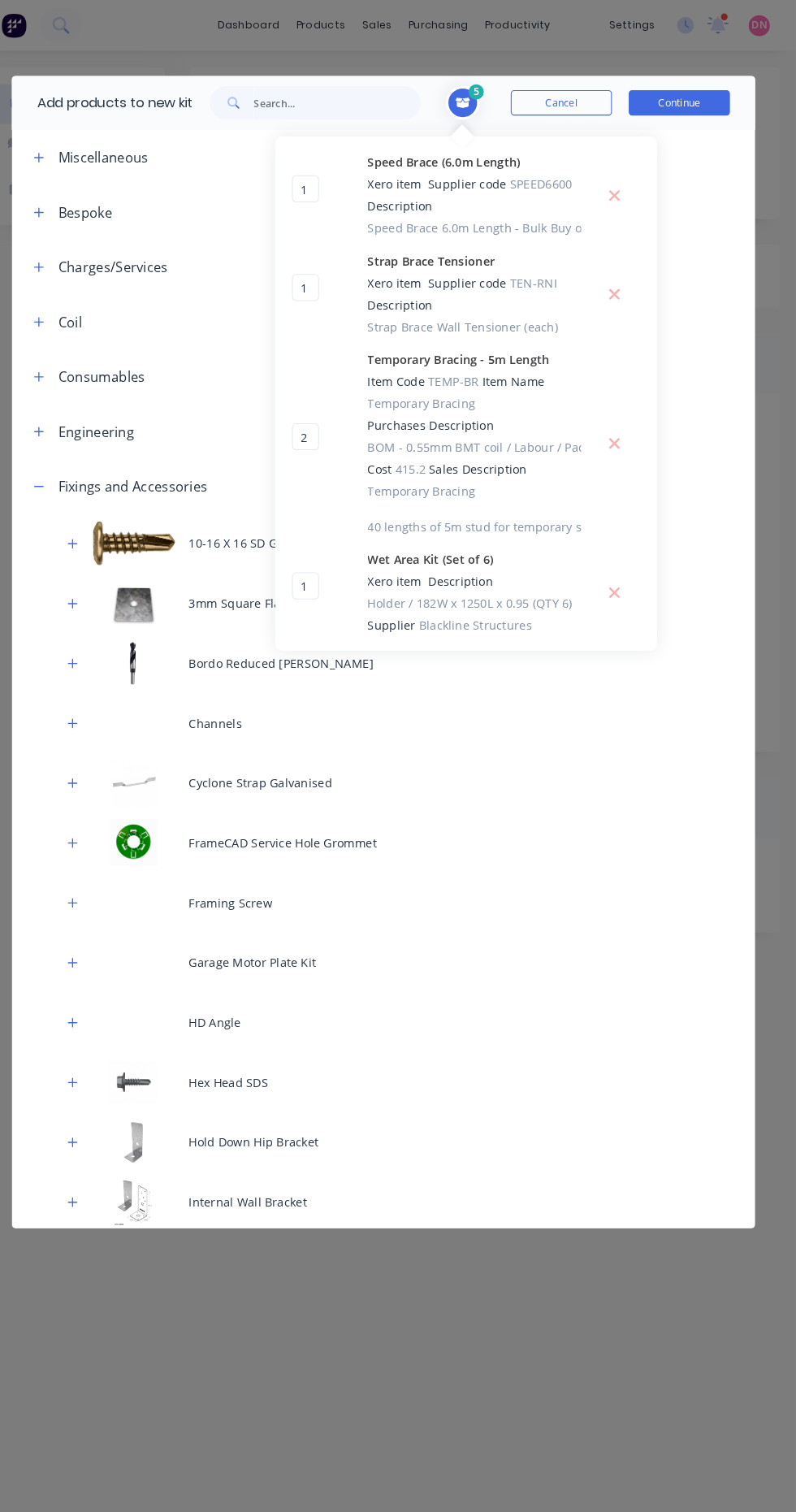
click at [620, 282] on icon "Delete Strap Brace Tensioner from cart" at bounding box center [621, 283] width 11 height 11
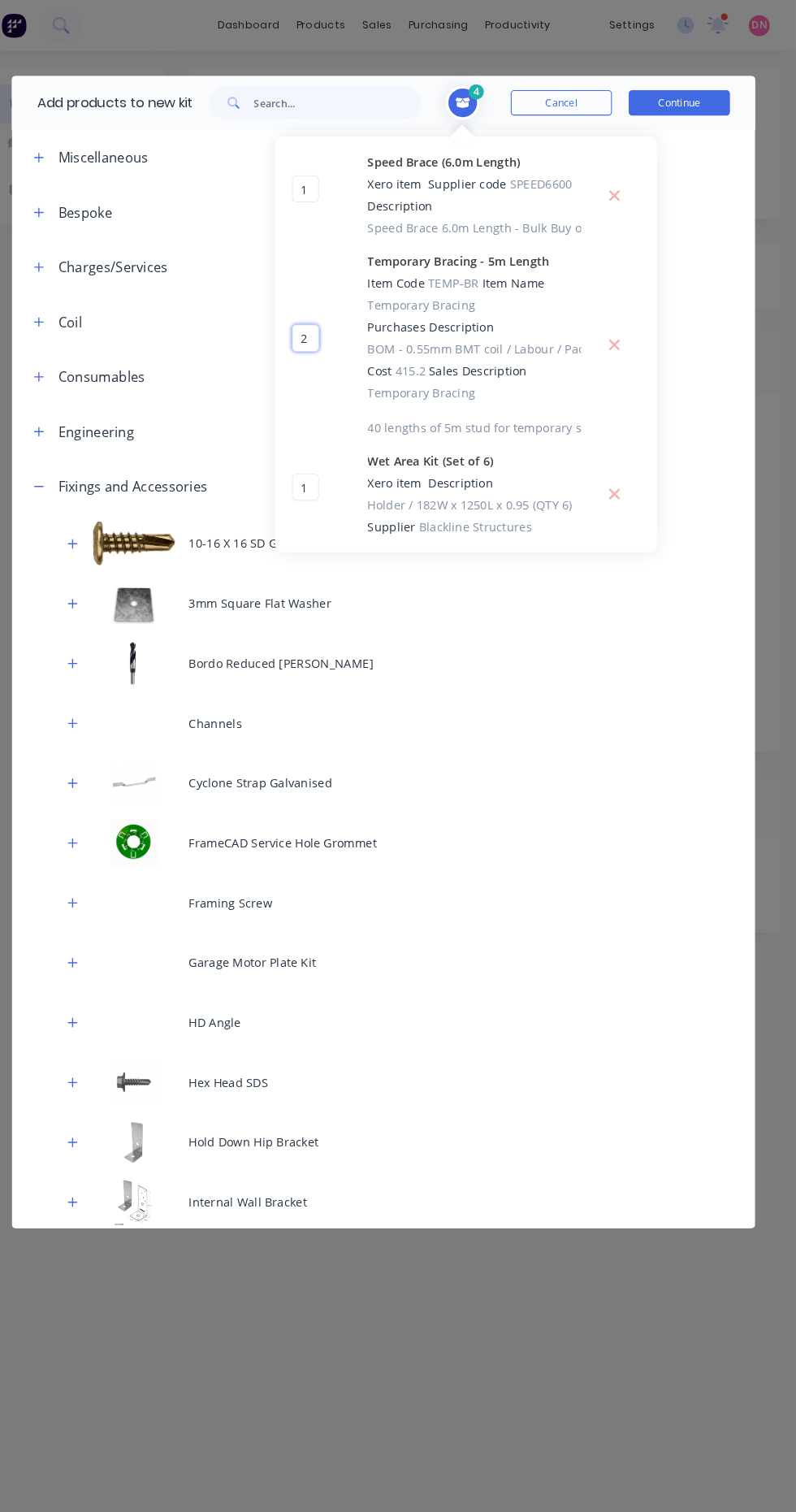
click at [322, 325] on input "2" at bounding box center [322, 326] width 26 height 26
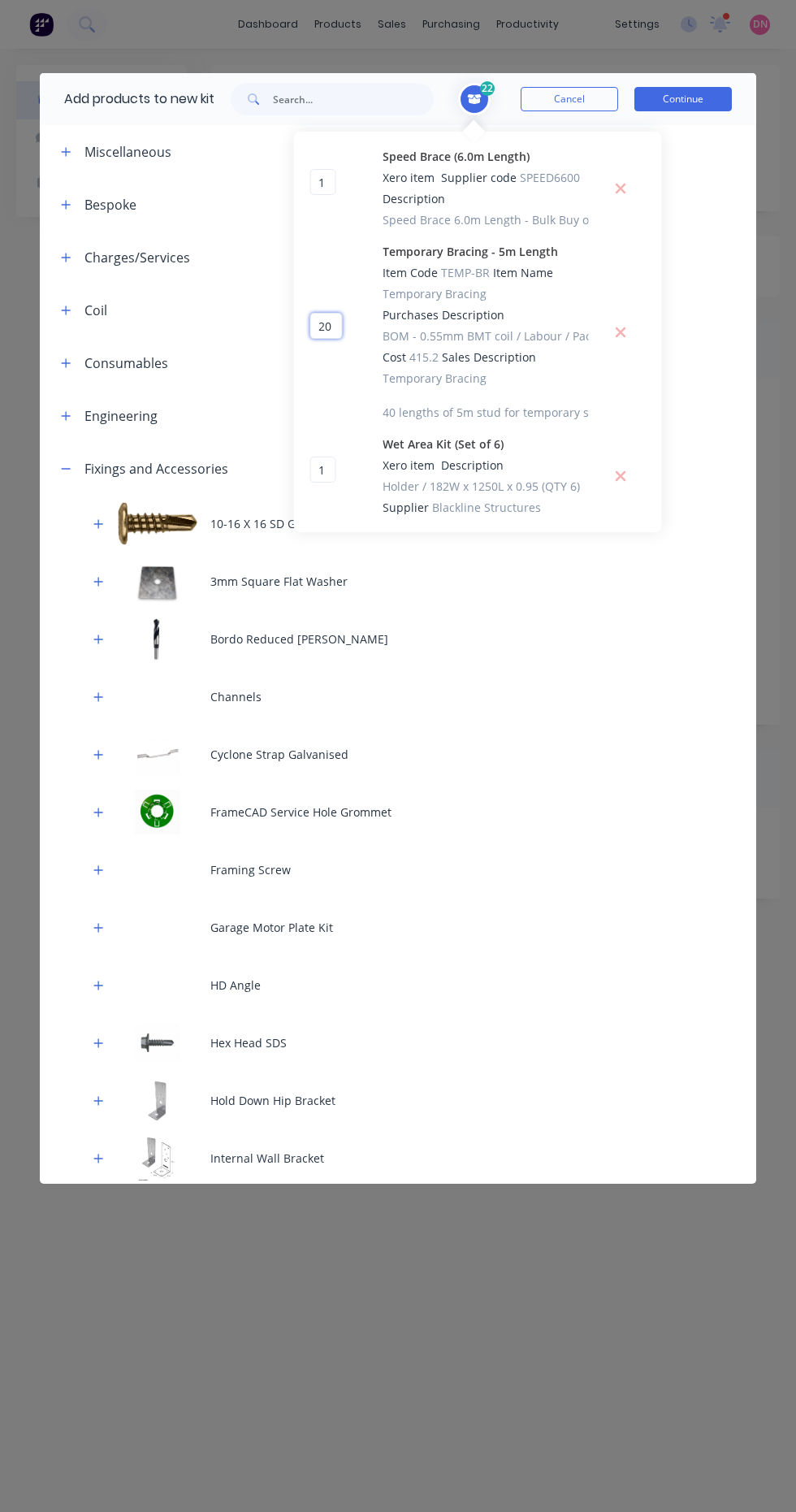
type input "2"
type input "40"
click at [323, 470] on input "1" at bounding box center [322, 469] width 26 height 26
type input "6"
click at [325, 326] on input "40" at bounding box center [325, 326] width 32 height 26
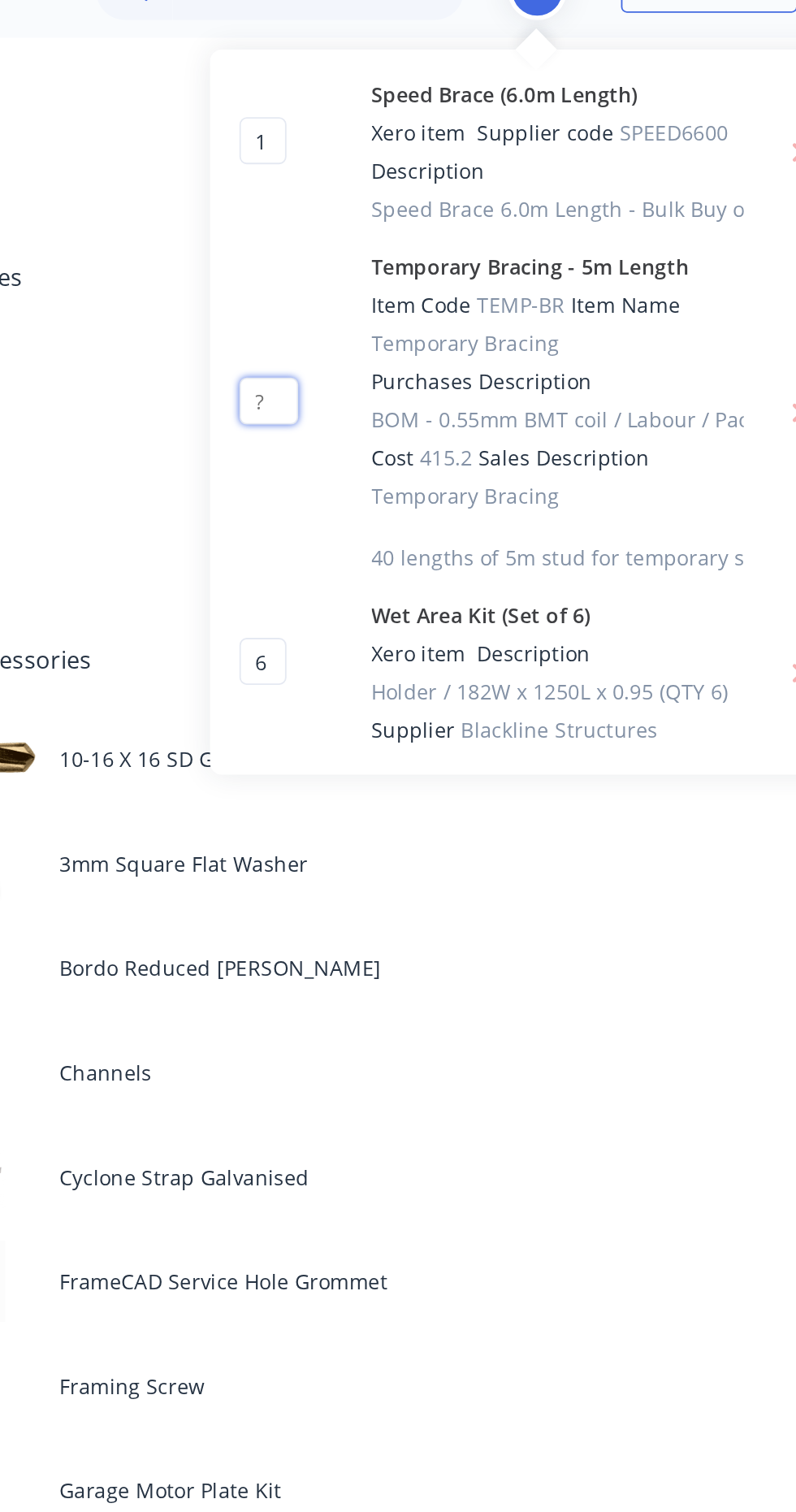
type input "0"
type input "40"
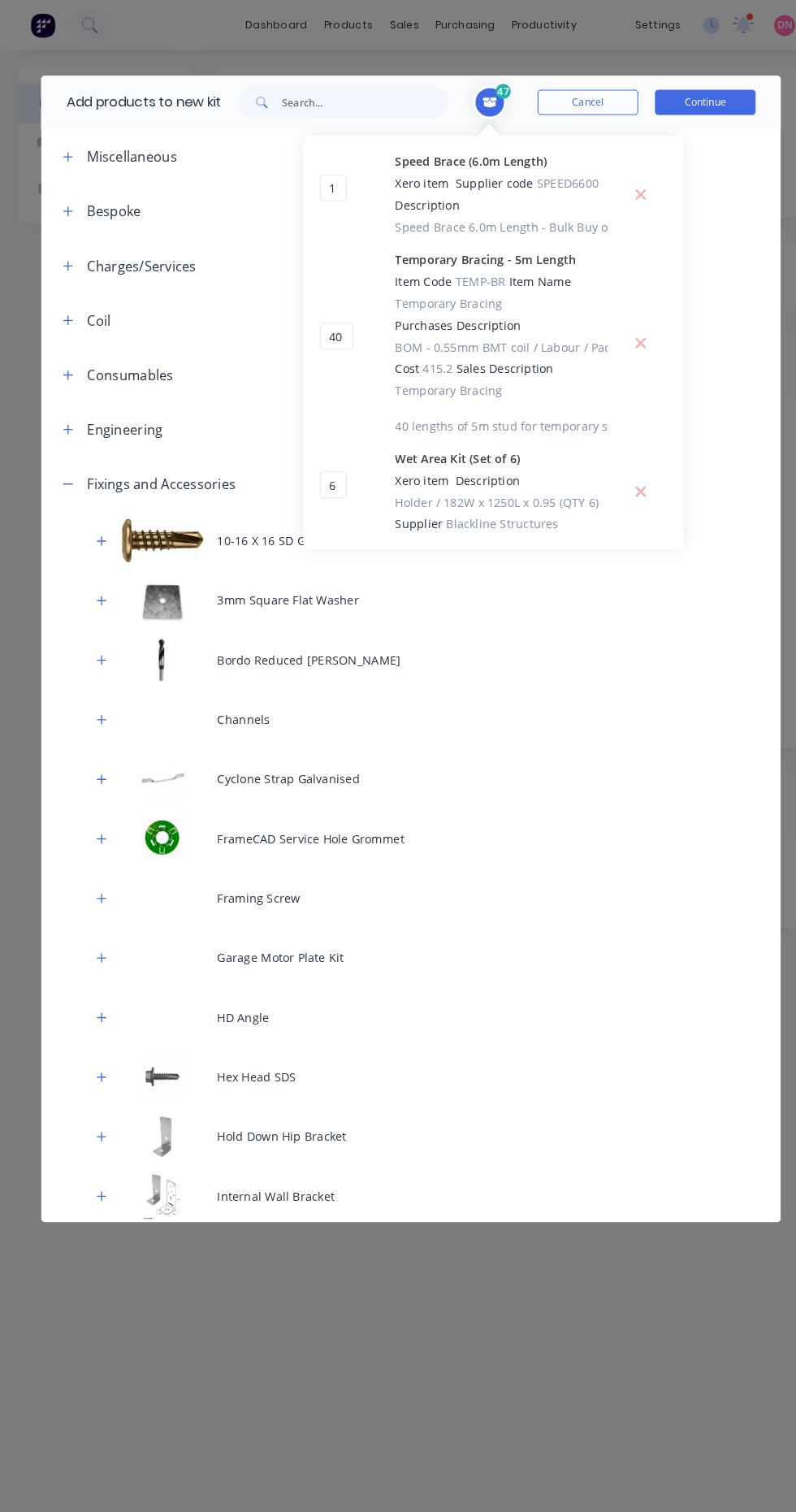
click at [698, 108] on button "Continue" at bounding box center [683, 99] width 98 height 24
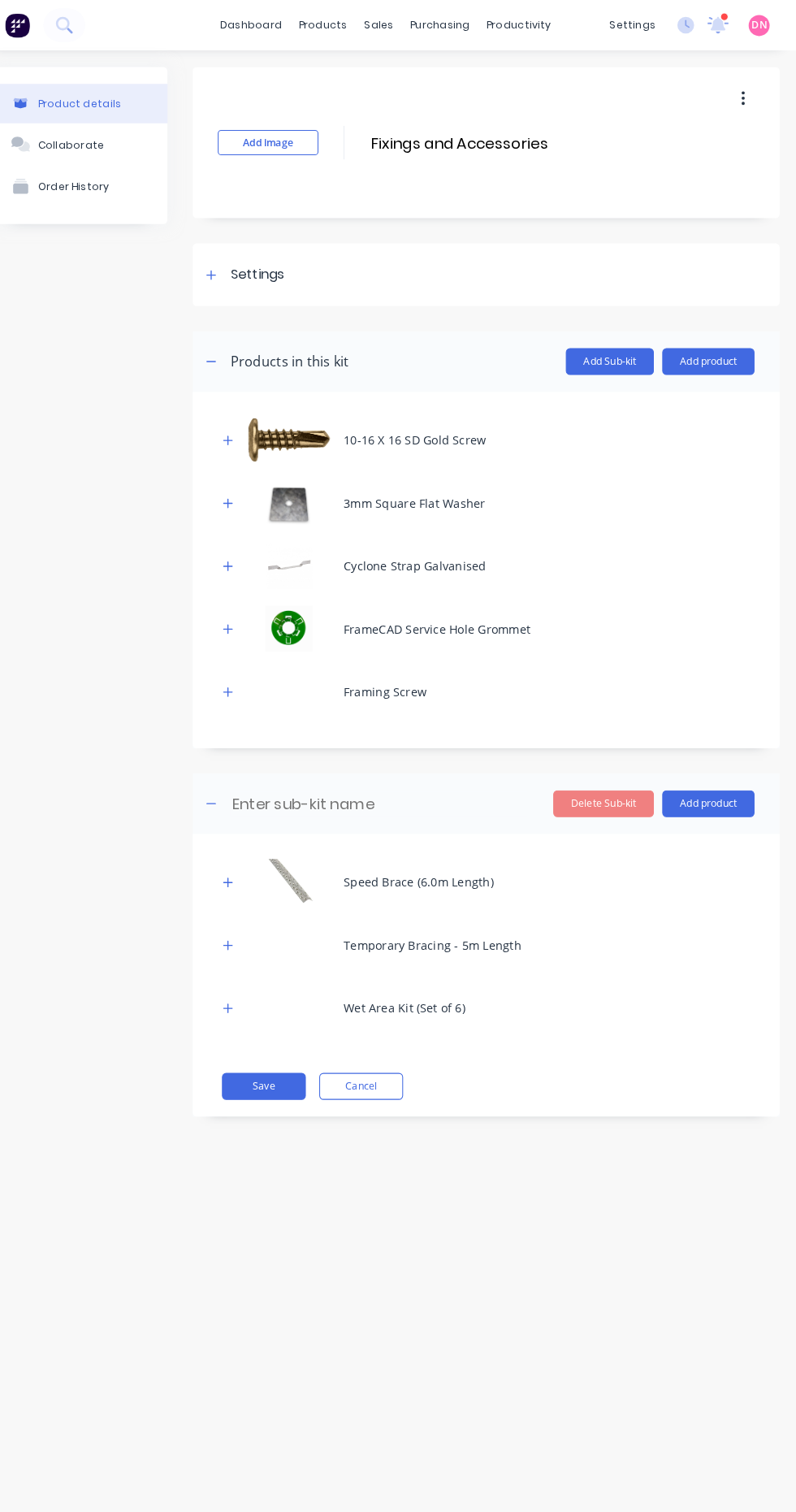
click at [711, 350] on button "Add product" at bounding box center [711, 350] width 90 height 26
click at [725, 393] on div "Product catalogue" at bounding box center [679, 392] width 125 height 23
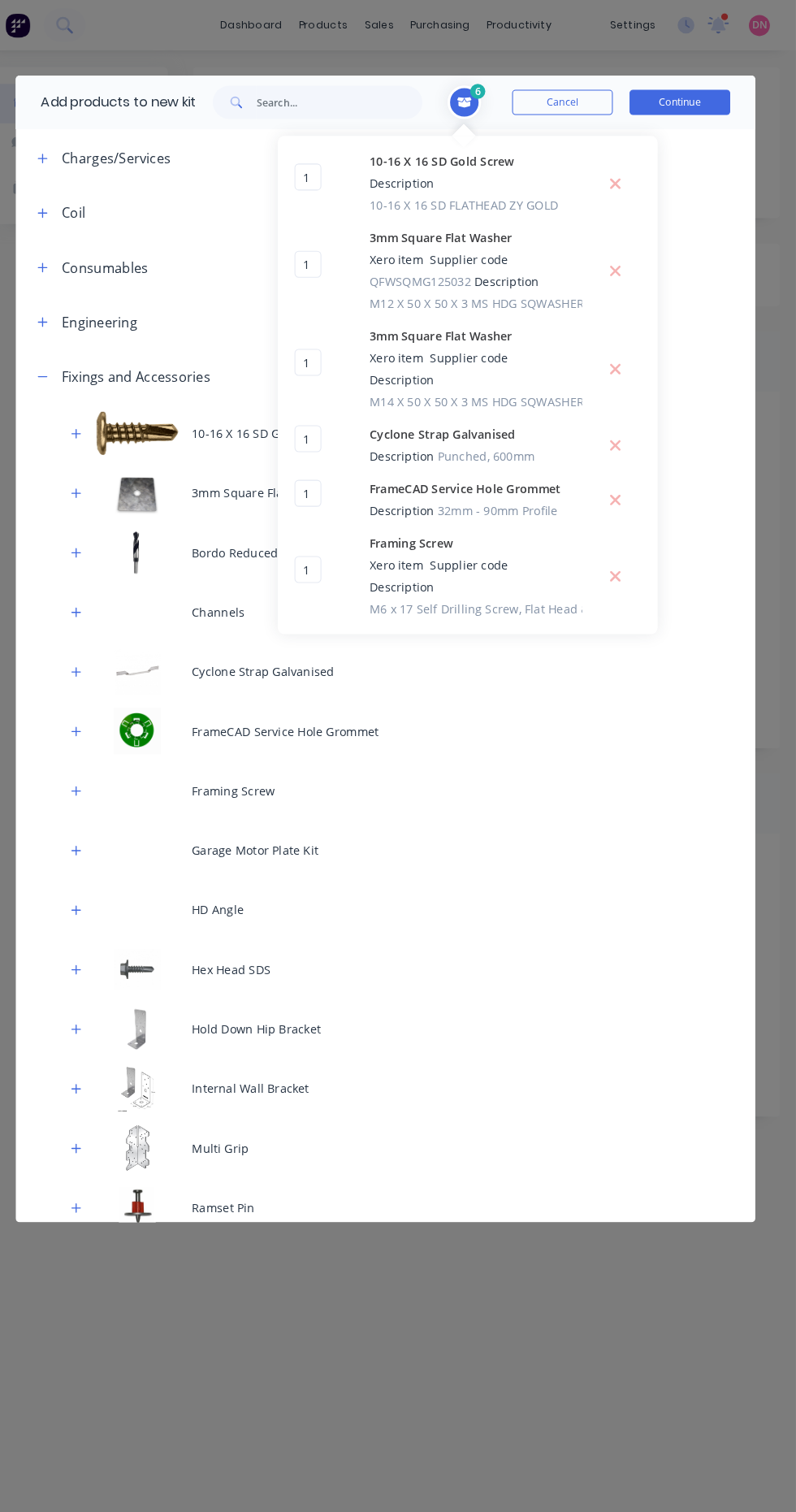
scroll to position [102, 0]
click at [99, 939] on icon "button" at bounding box center [99, 941] width 9 height 9
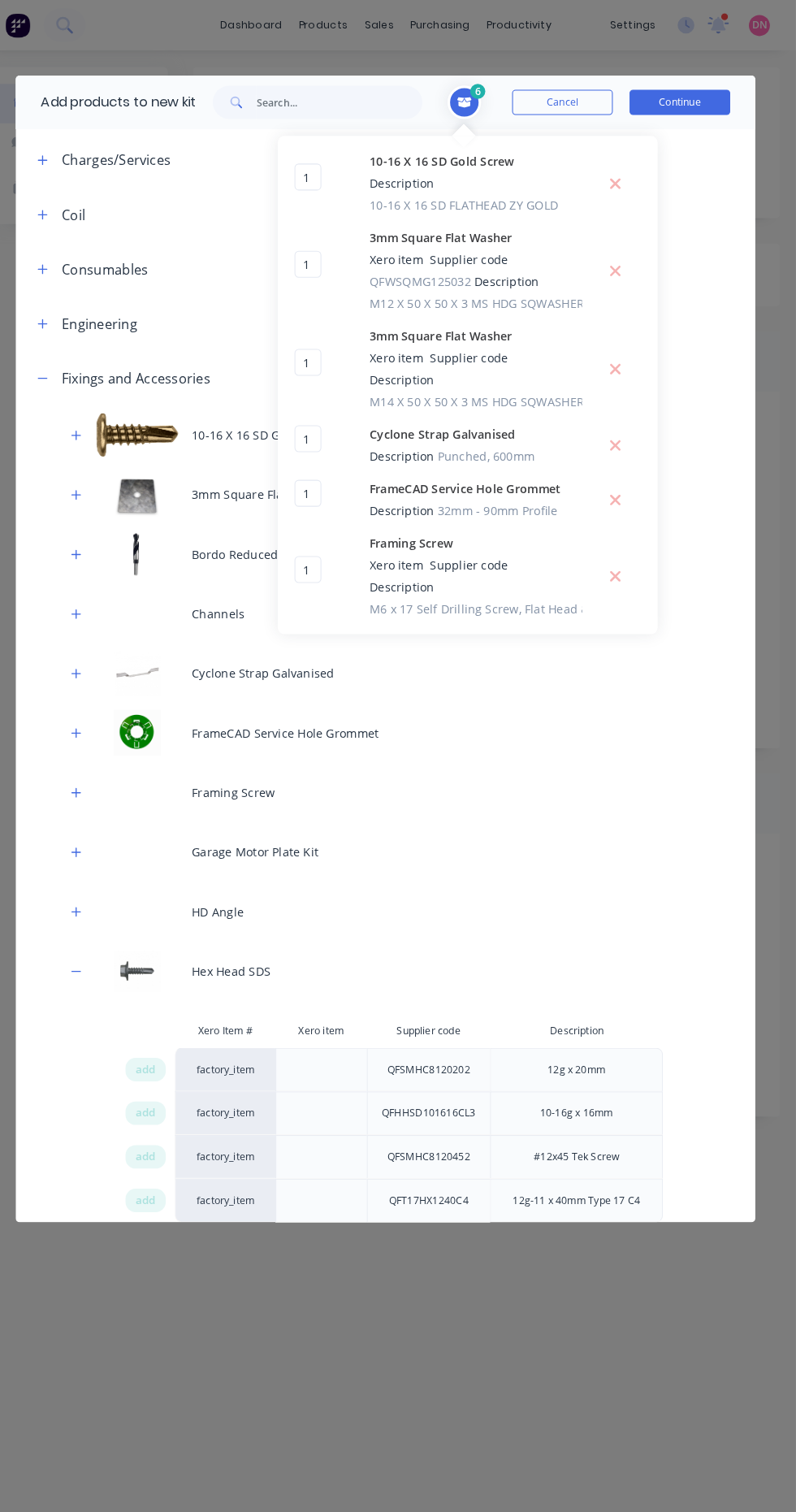
click at [166, 1035] on span "add" at bounding box center [166, 1036] width 20 height 16
click at [160, 1080] on span "add" at bounding box center [166, 1078] width 20 height 16
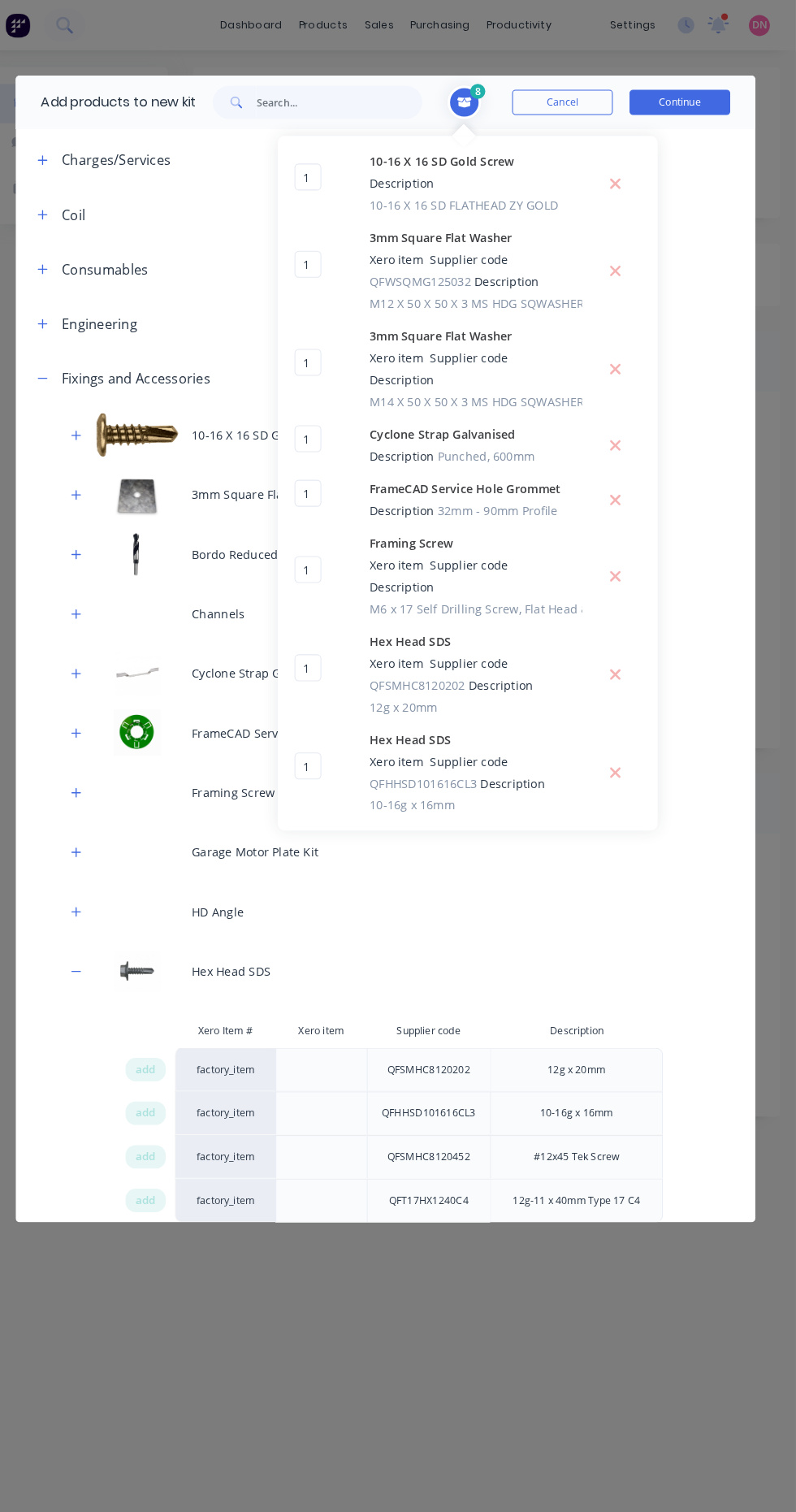
click at [165, 1119] on span "add" at bounding box center [166, 1120] width 20 height 16
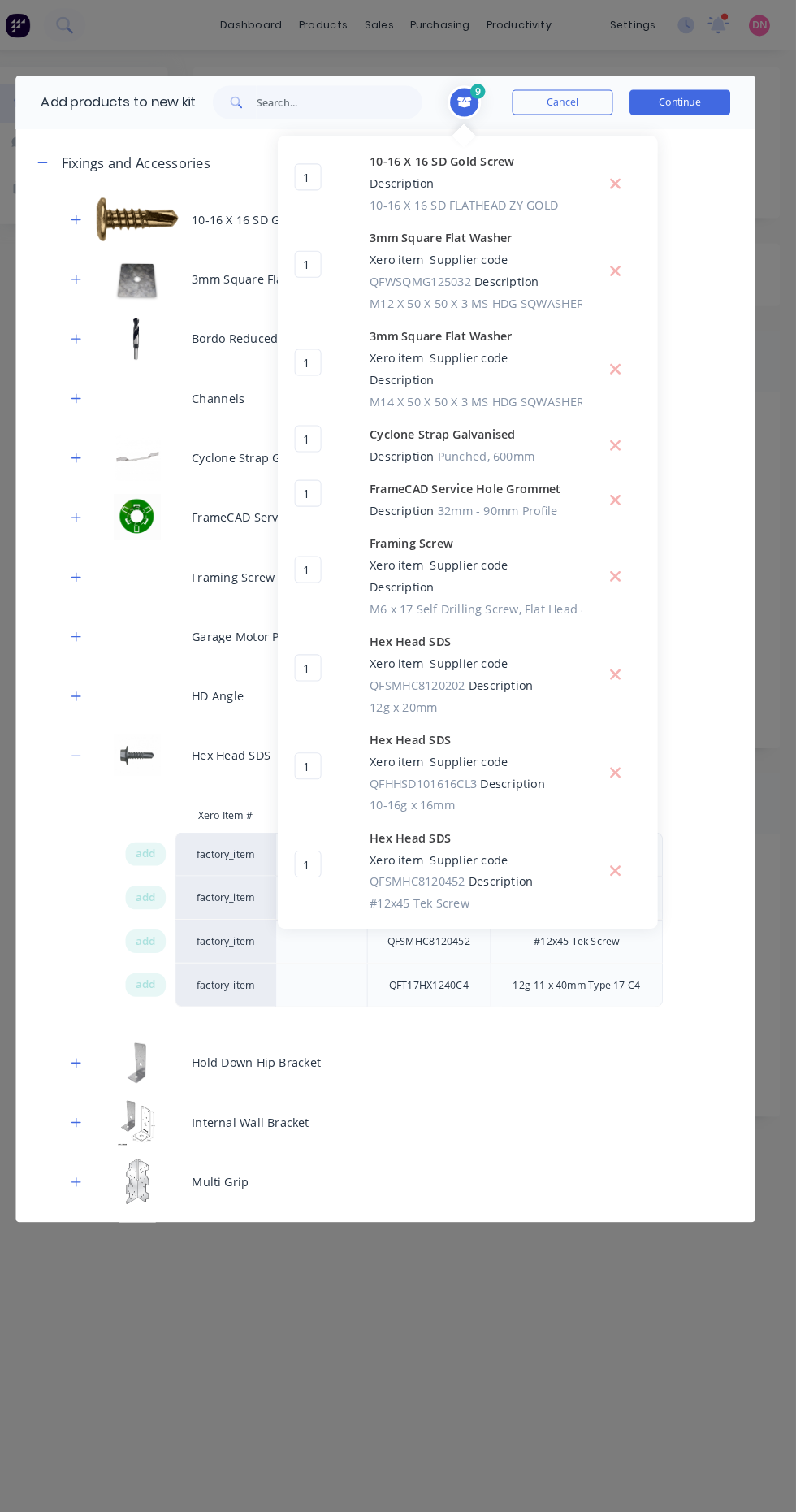
scroll to position [321, 0]
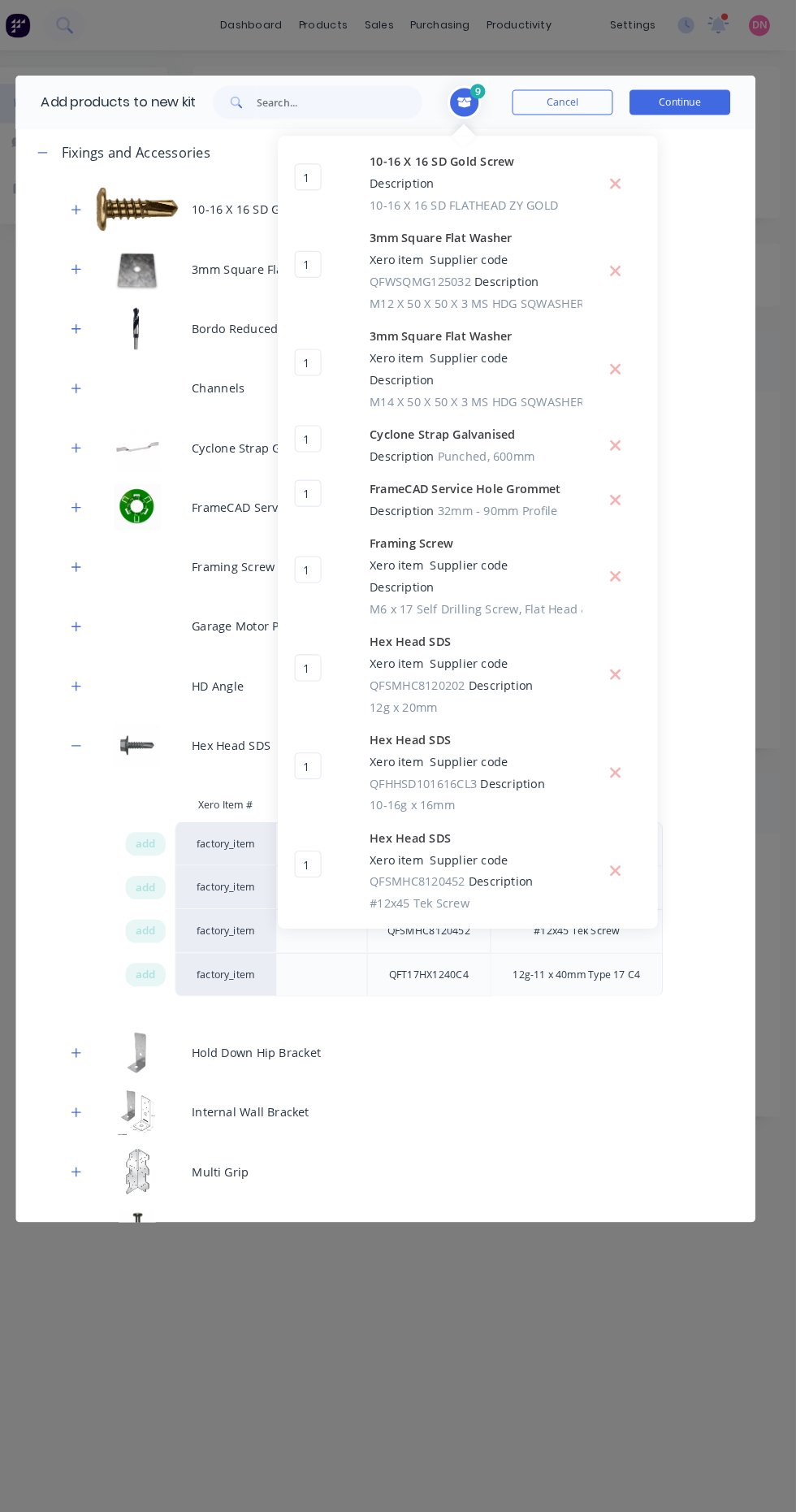
click at [95, 1023] on icon "button" at bounding box center [98, 1020] width 10 height 12
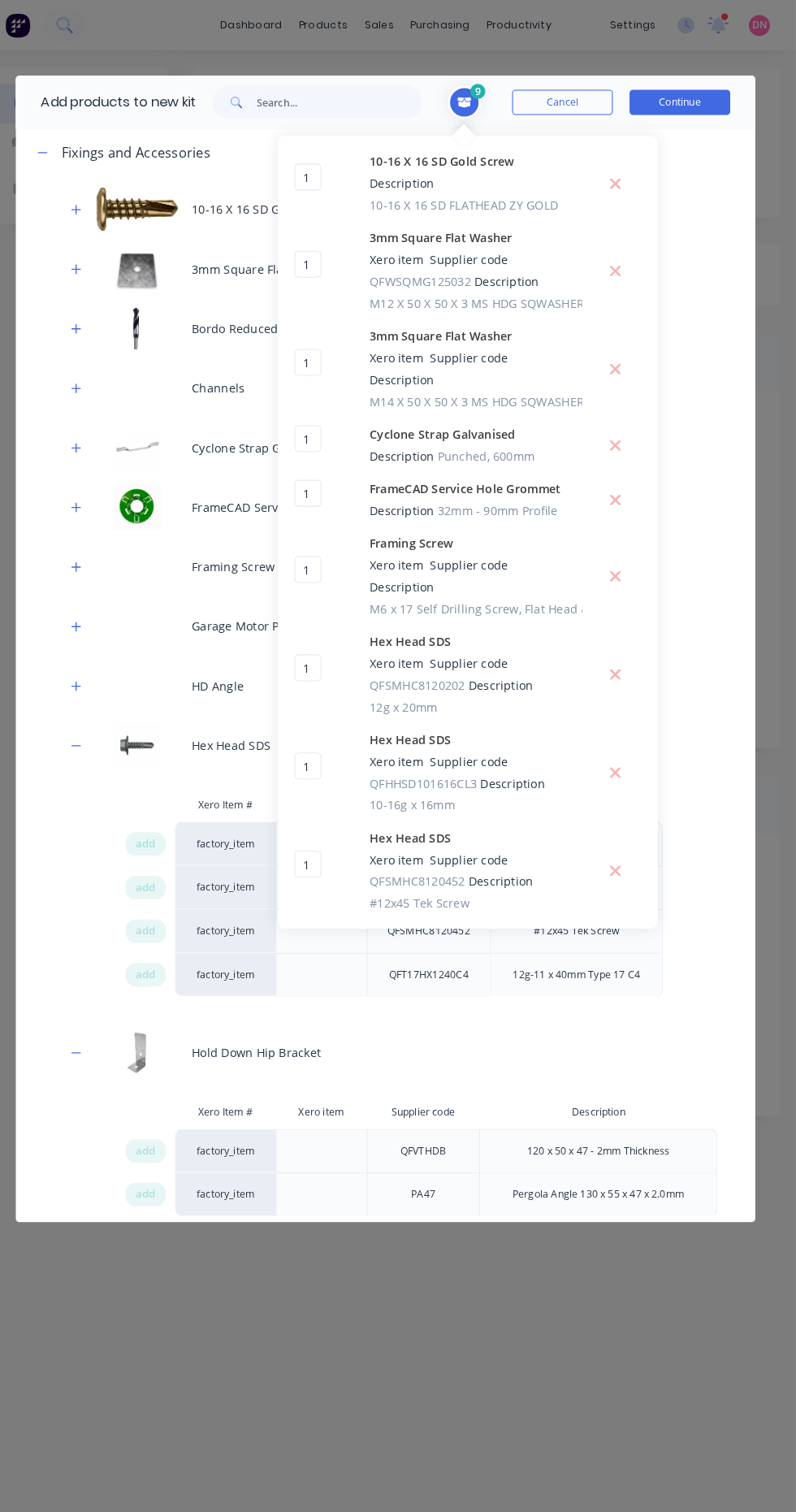
click at [165, 1155] on span "add" at bounding box center [166, 1157] width 20 height 16
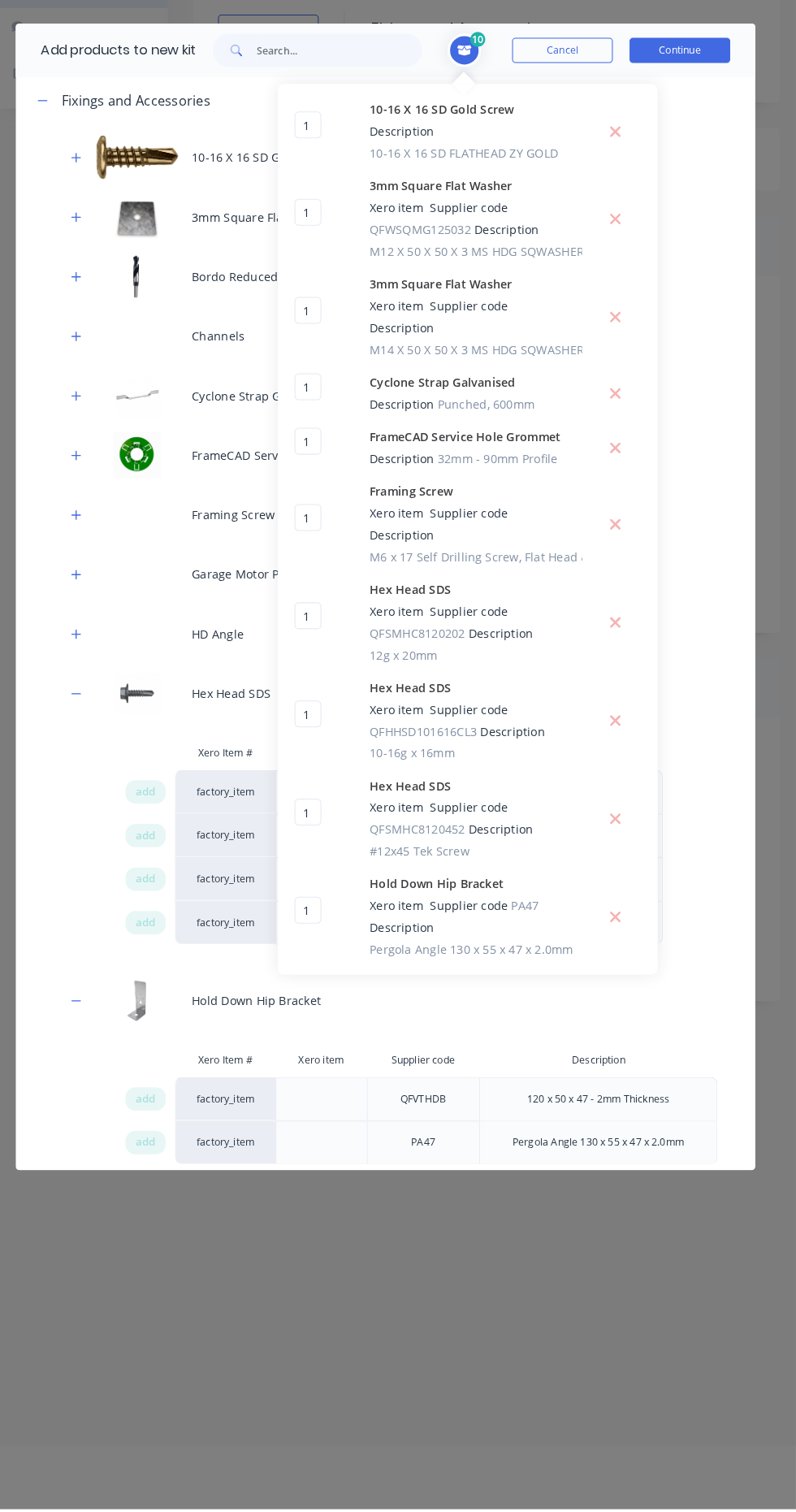
scroll to position [73, 0]
click at [90, 1241] on div "Internal Wall Bracket" at bounding box center [397, 1232] width 716 height 57
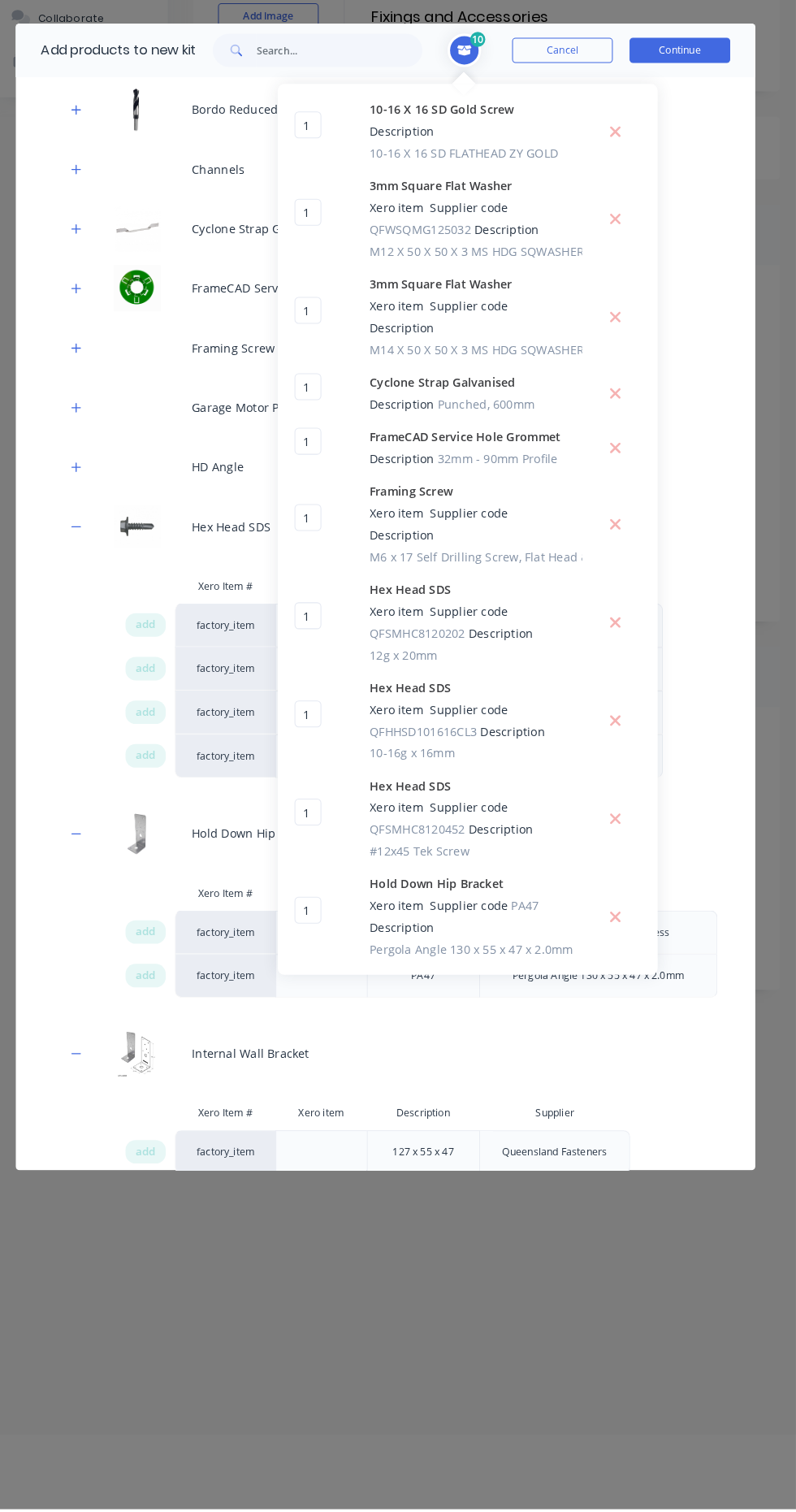
scroll to position [485, 0]
click at [166, 1163] on span "add" at bounding box center [166, 1163] width 20 height 16
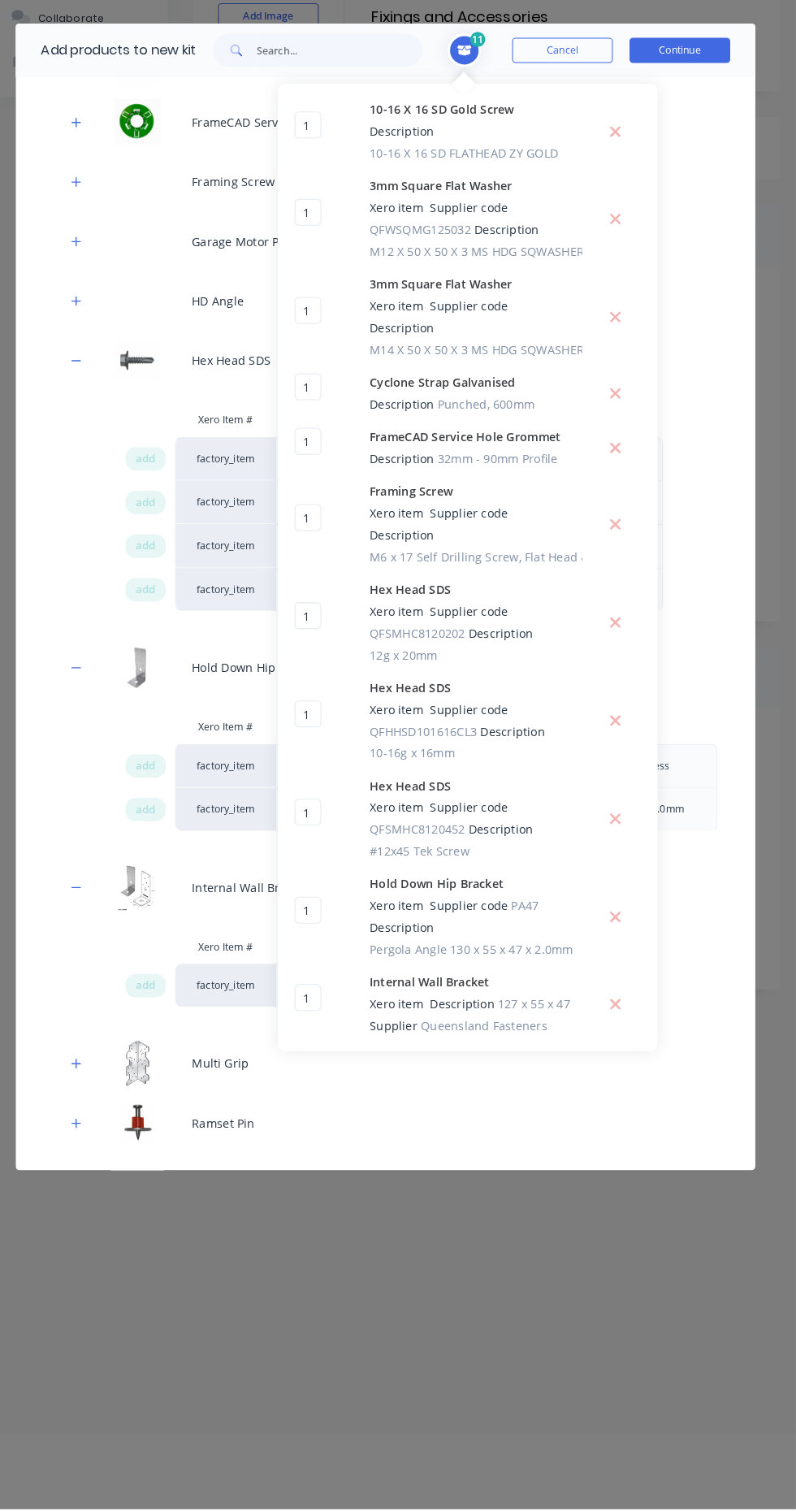
scroll to position [650, 0]
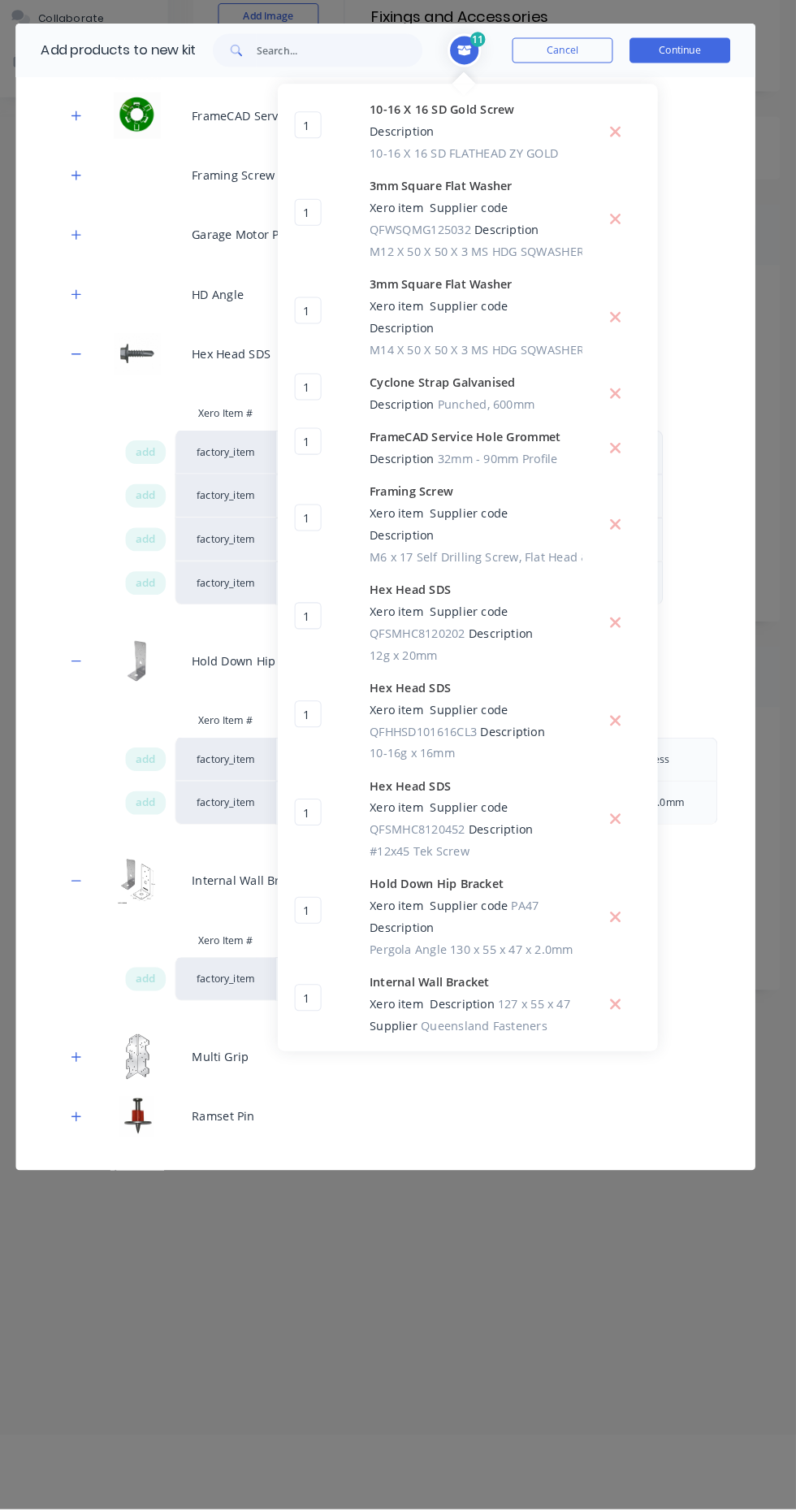
click at [100, 1134] on icon "button" at bounding box center [98, 1132] width 10 height 12
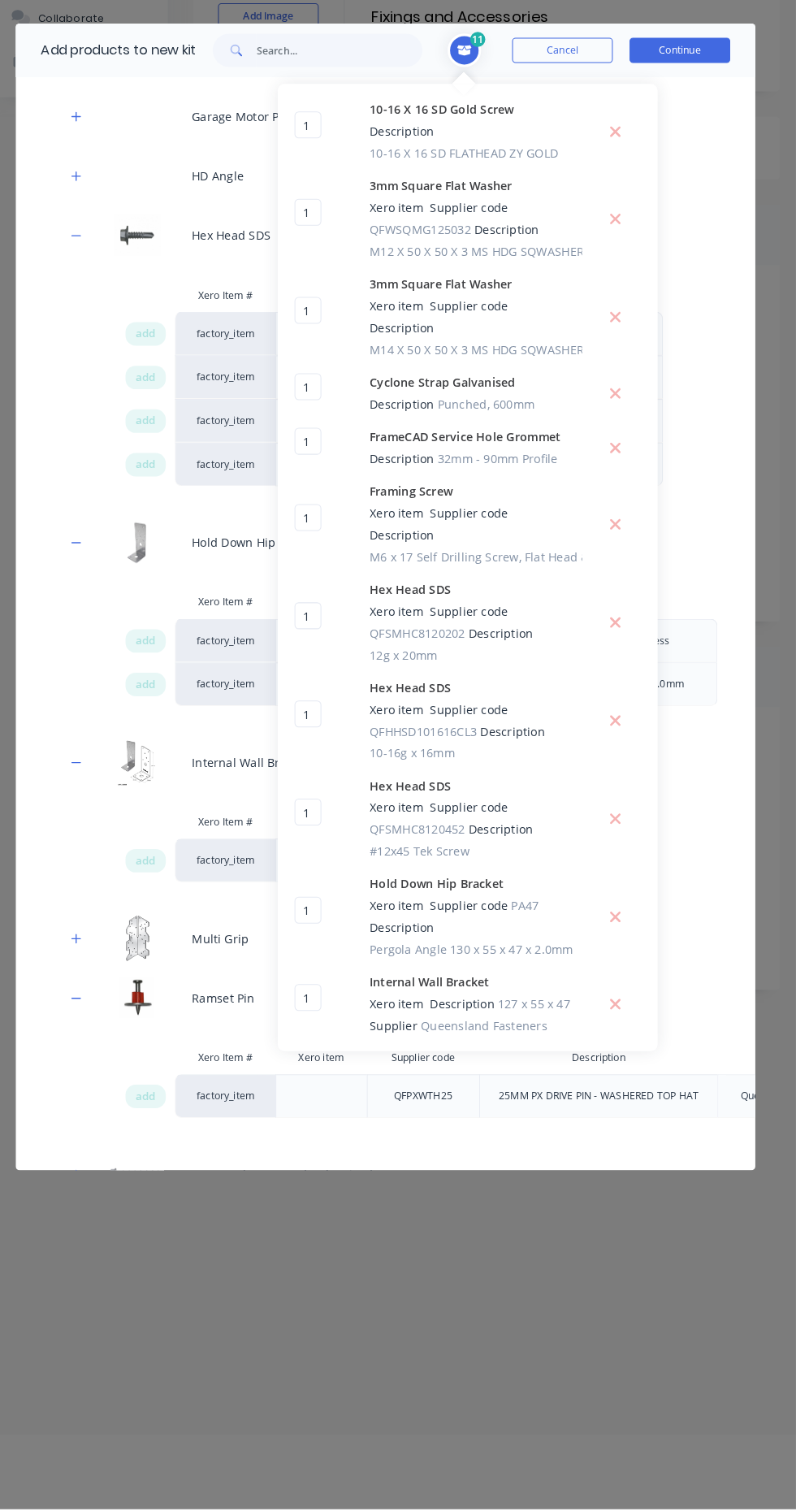
scroll to position [767, 0]
click at [166, 1109] on span "add" at bounding box center [166, 1109] width 20 height 16
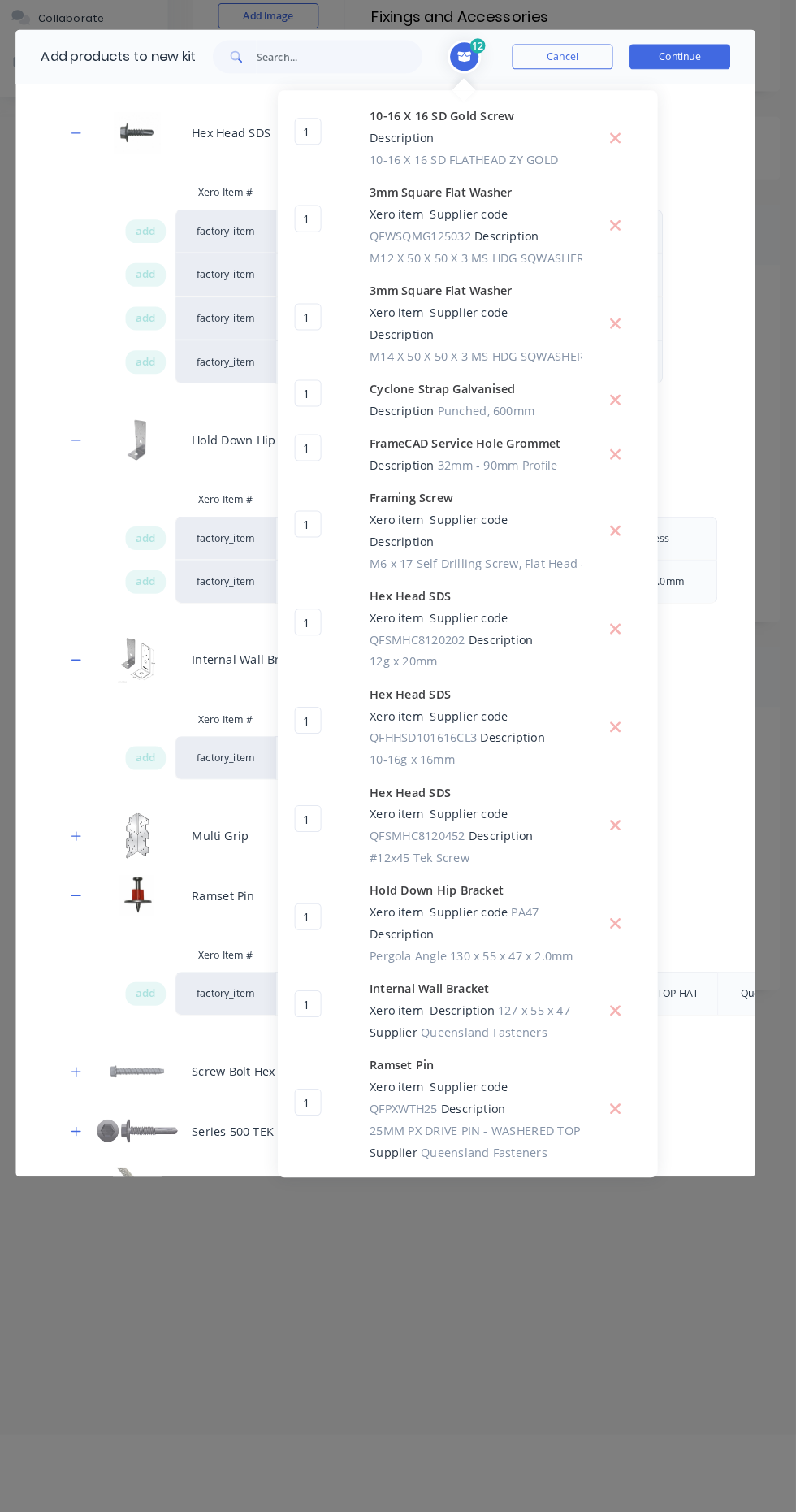
scroll to position [81, 0]
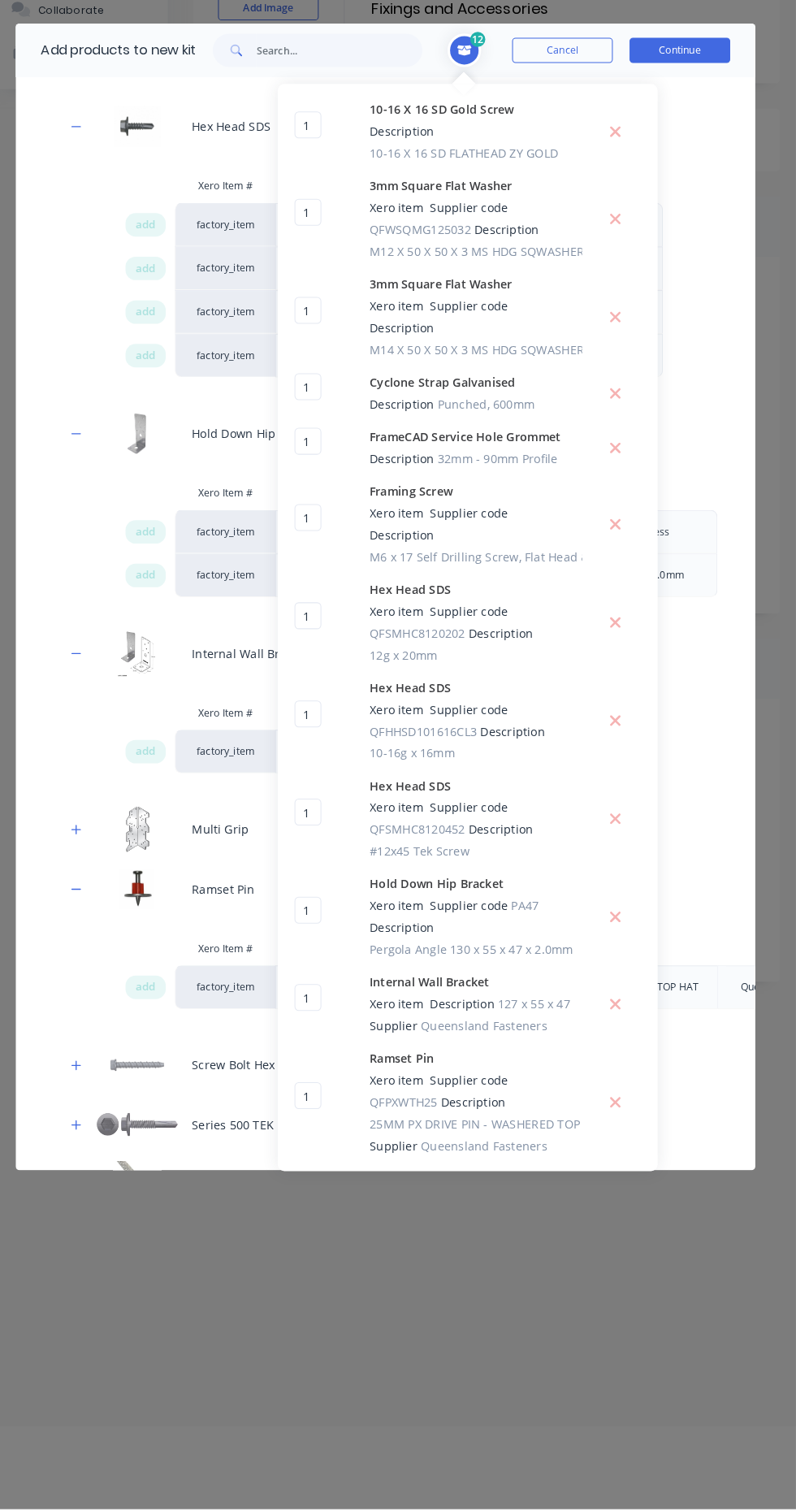
click at [107, 1091] on div "Screw Bolt Hex Head Galvanized" at bounding box center [397, 1082] width 716 height 57
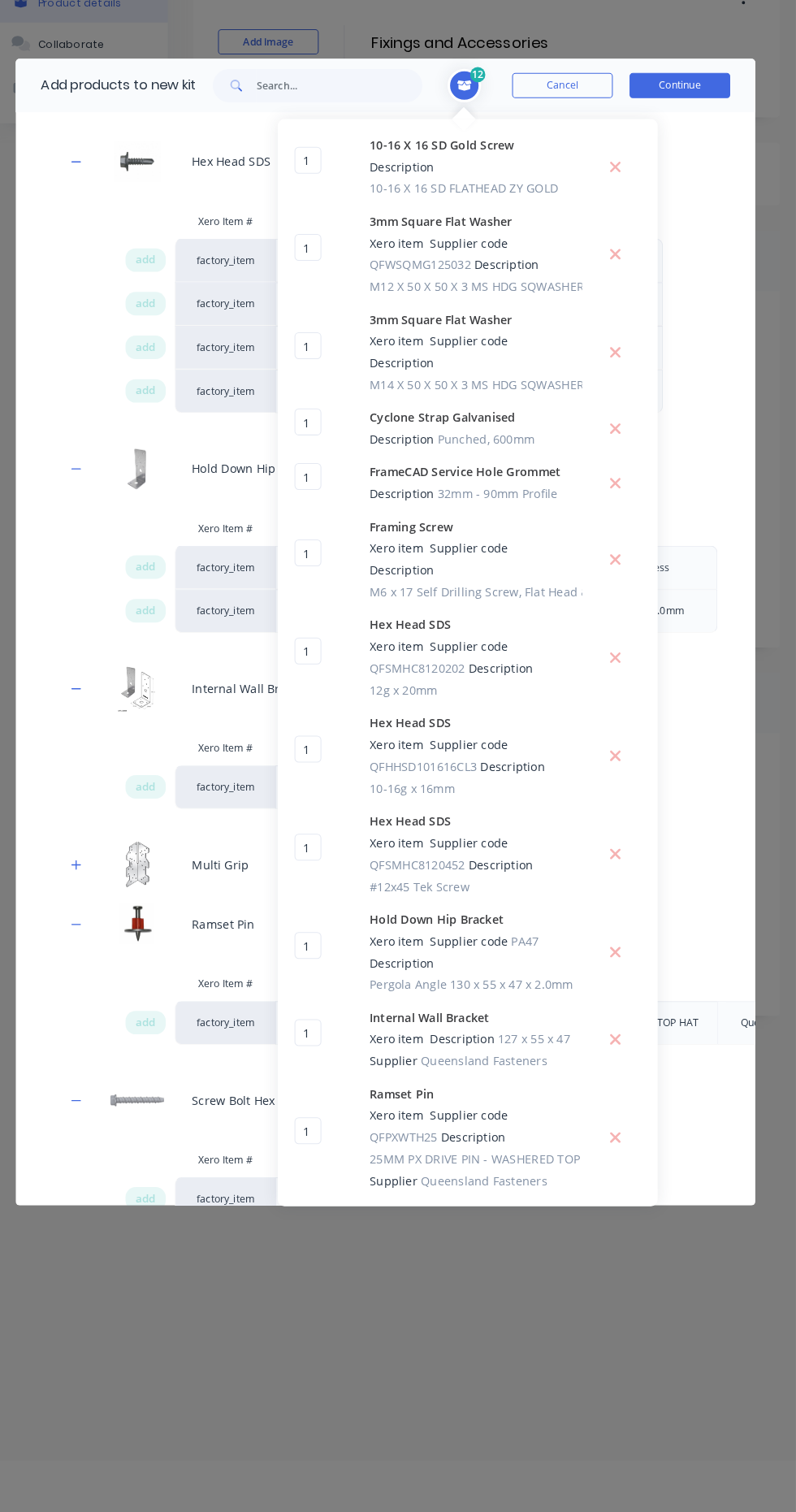
scroll to position [88, 0]
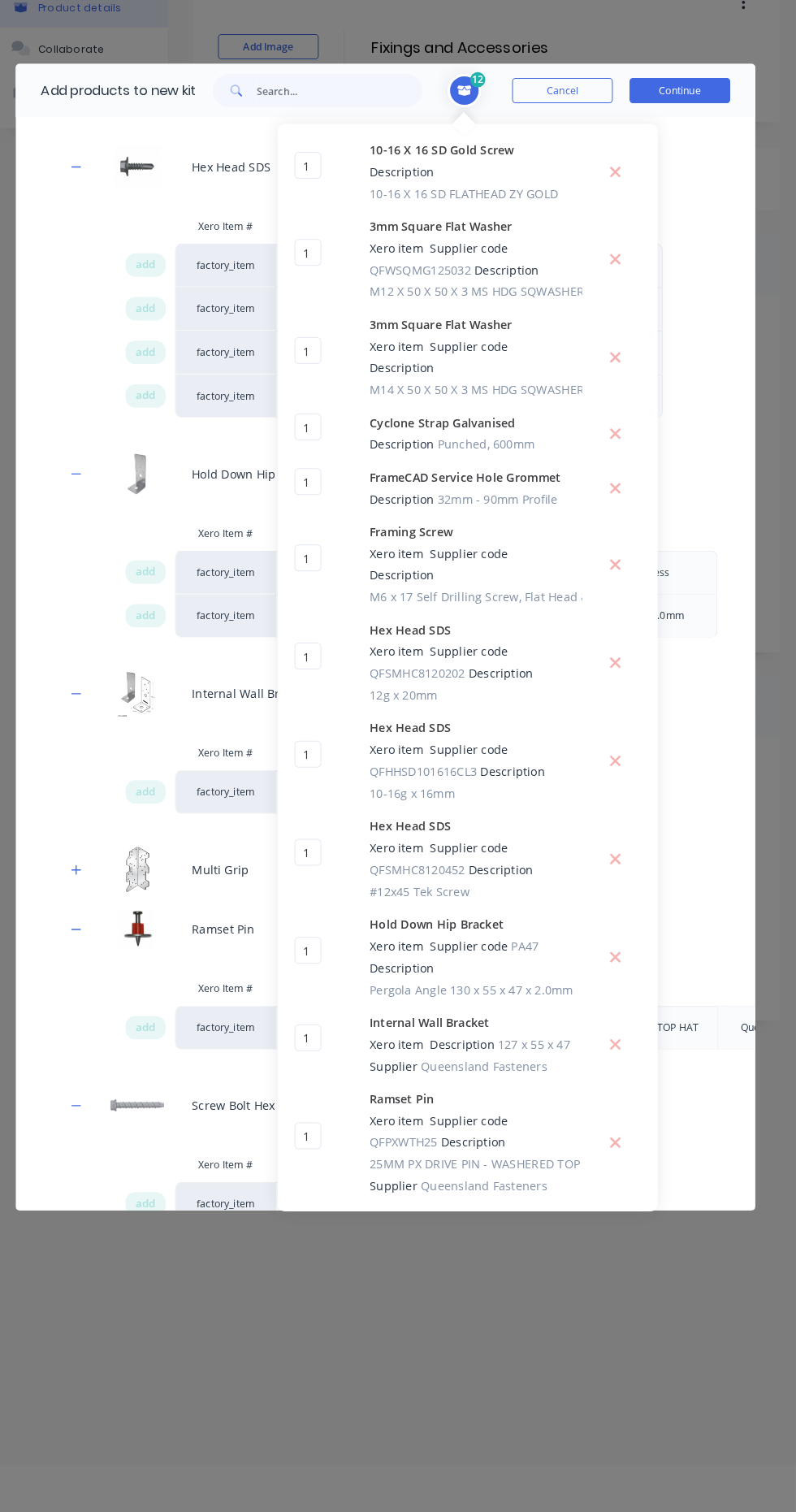
click at [169, 1179] on span "add" at bounding box center [166, 1177] width 20 height 16
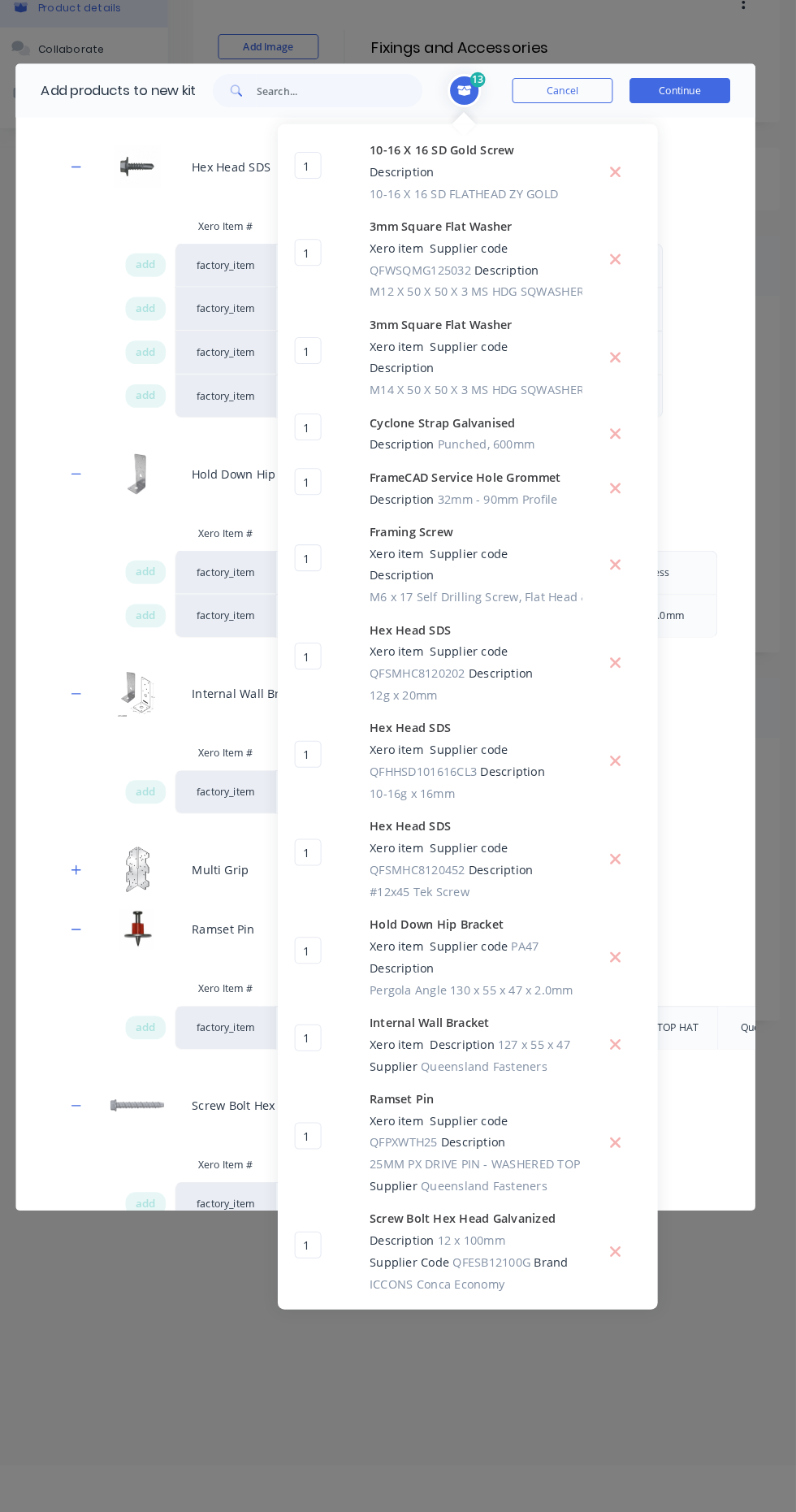
click at [164, 1219] on span "add" at bounding box center [166, 1220] width 20 height 16
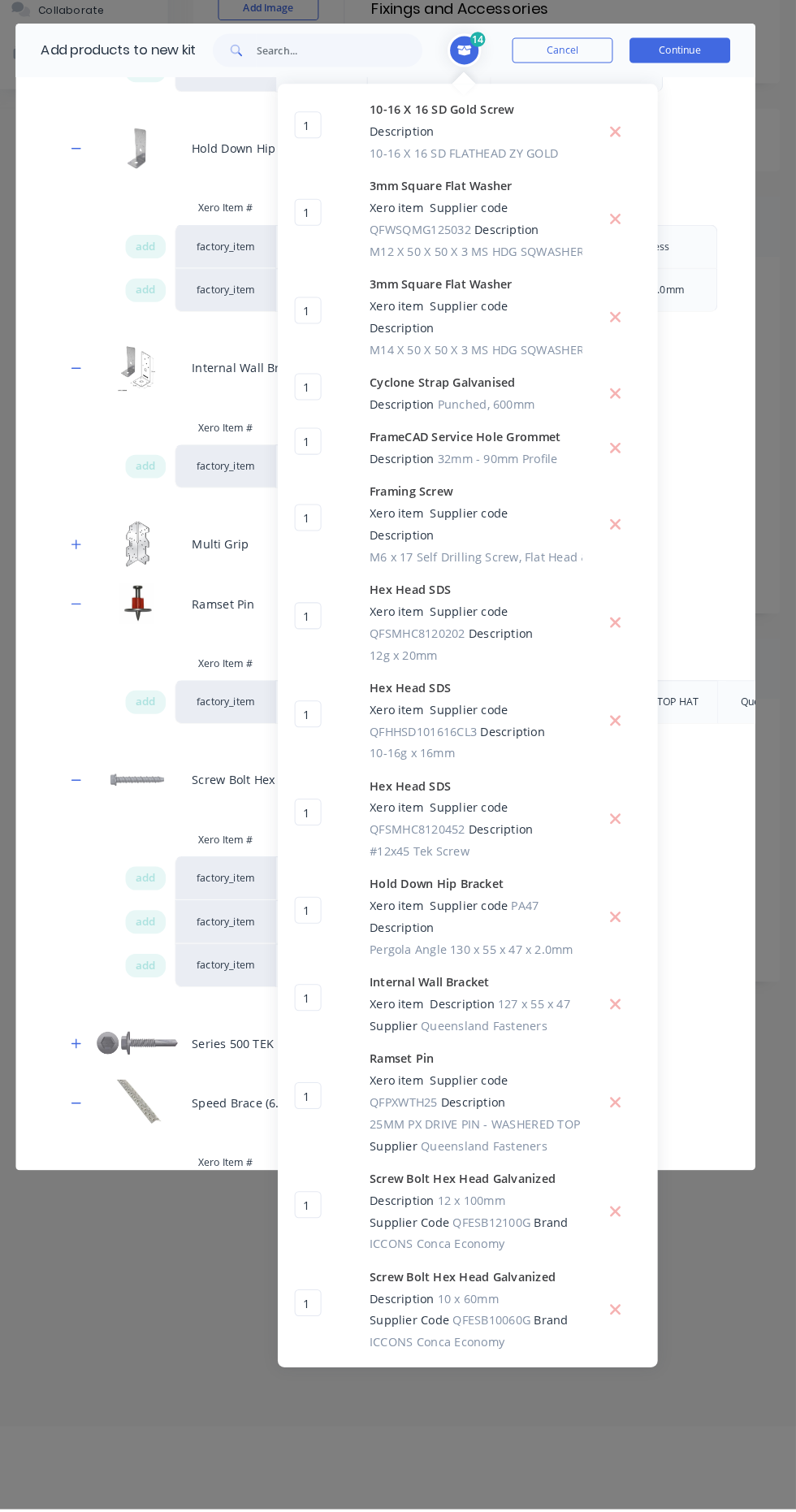
scroll to position [1155, 0]
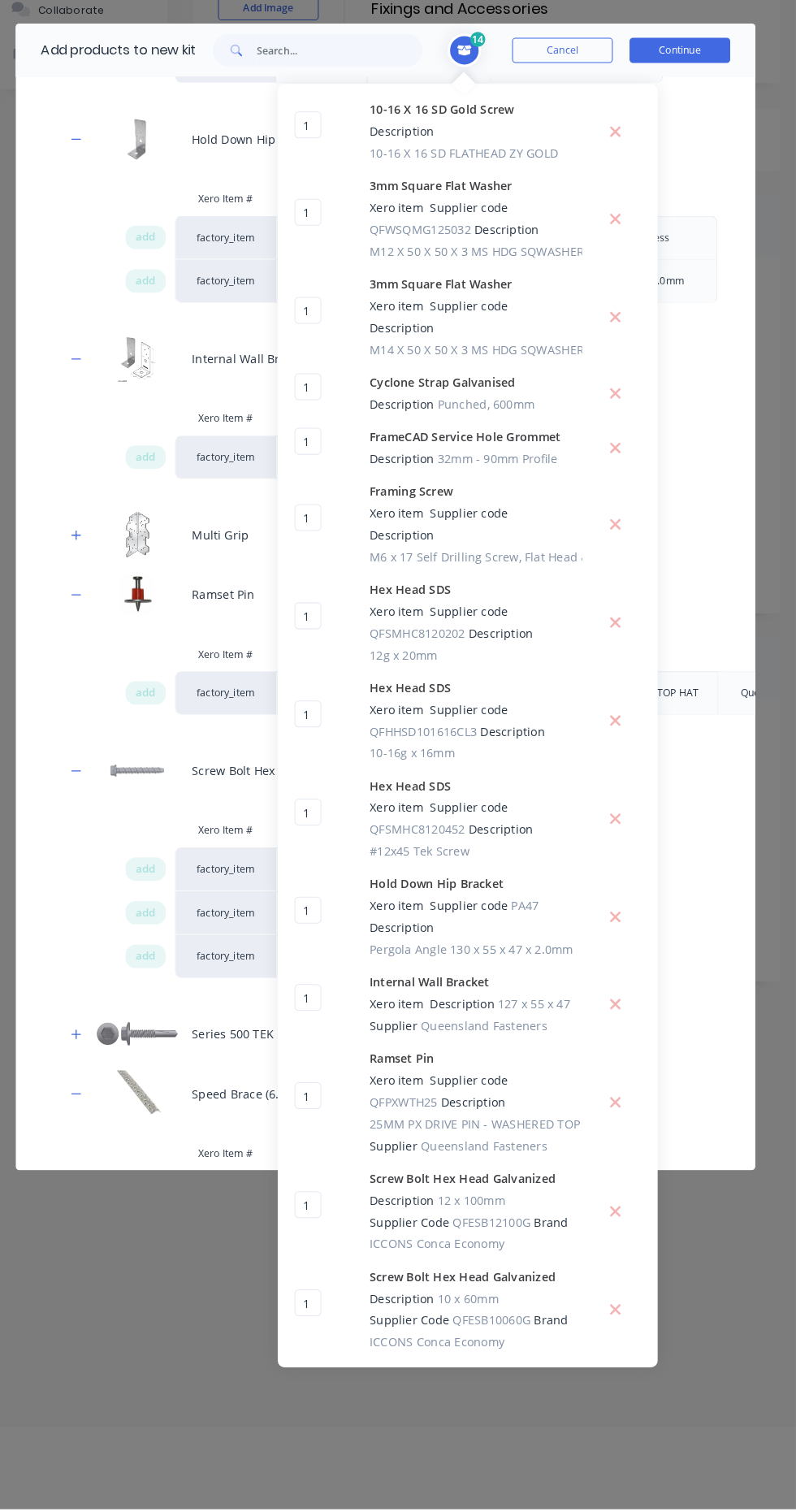
click at [92, 1045] on button "button" at bounding box center [99, 1051] width 21 height 21
click at [166, 1146] on span "add" at bounding box center [166, 1147] width 20 height 16
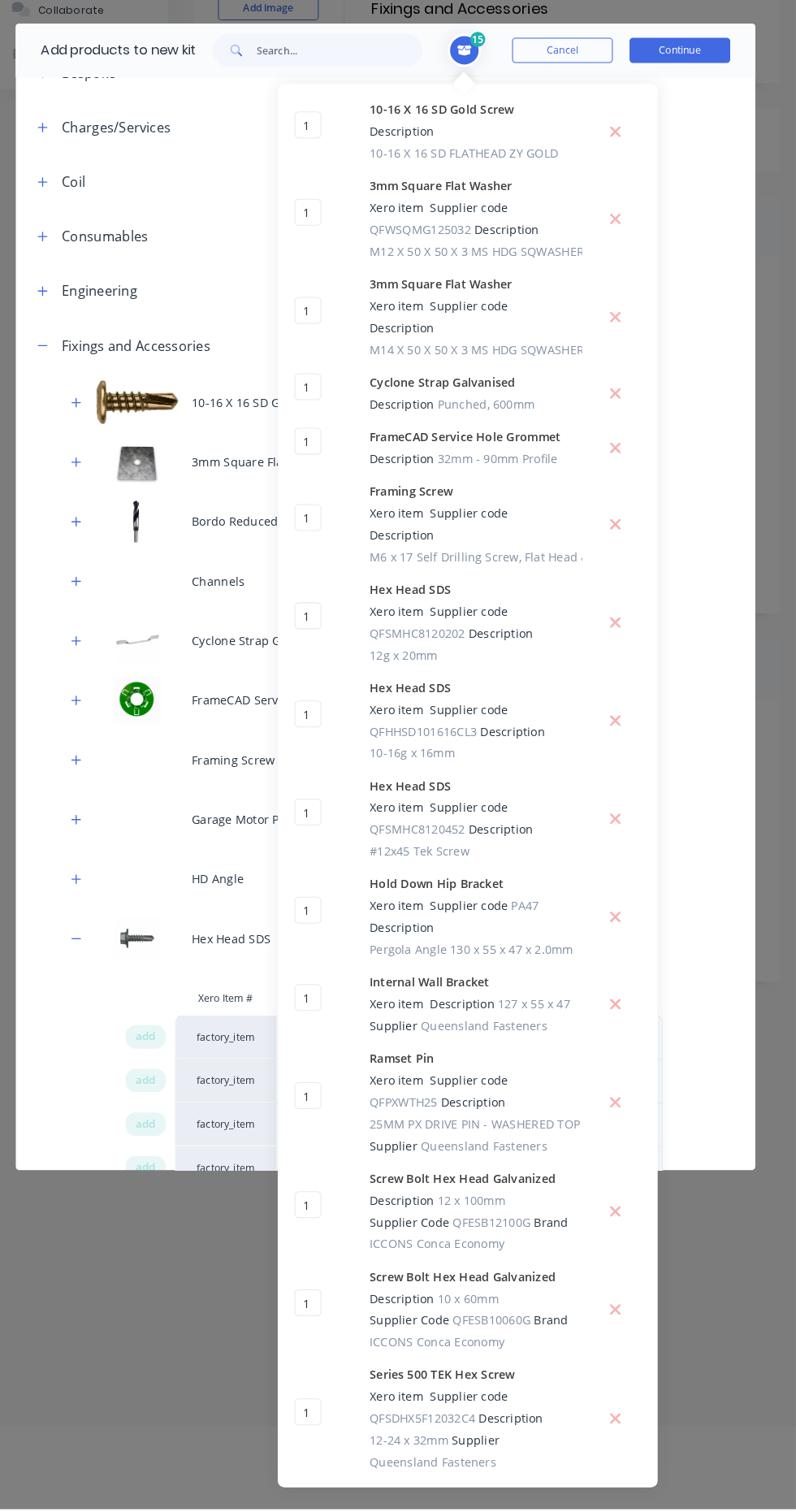
scroll to position [0, 0]
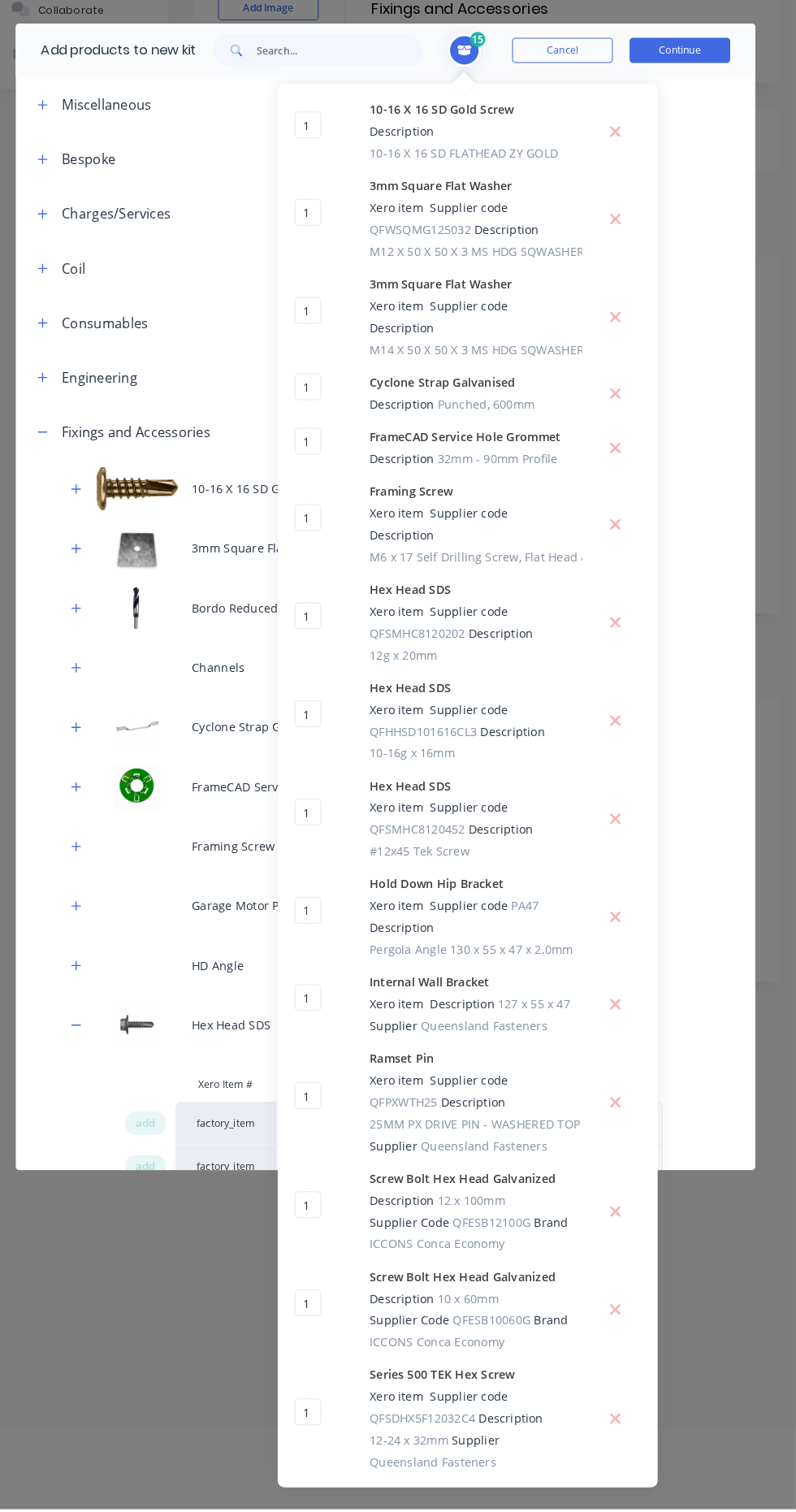
click at [705, 102] on button "Continue" at bounding box center [683, 99] width 98 height 24
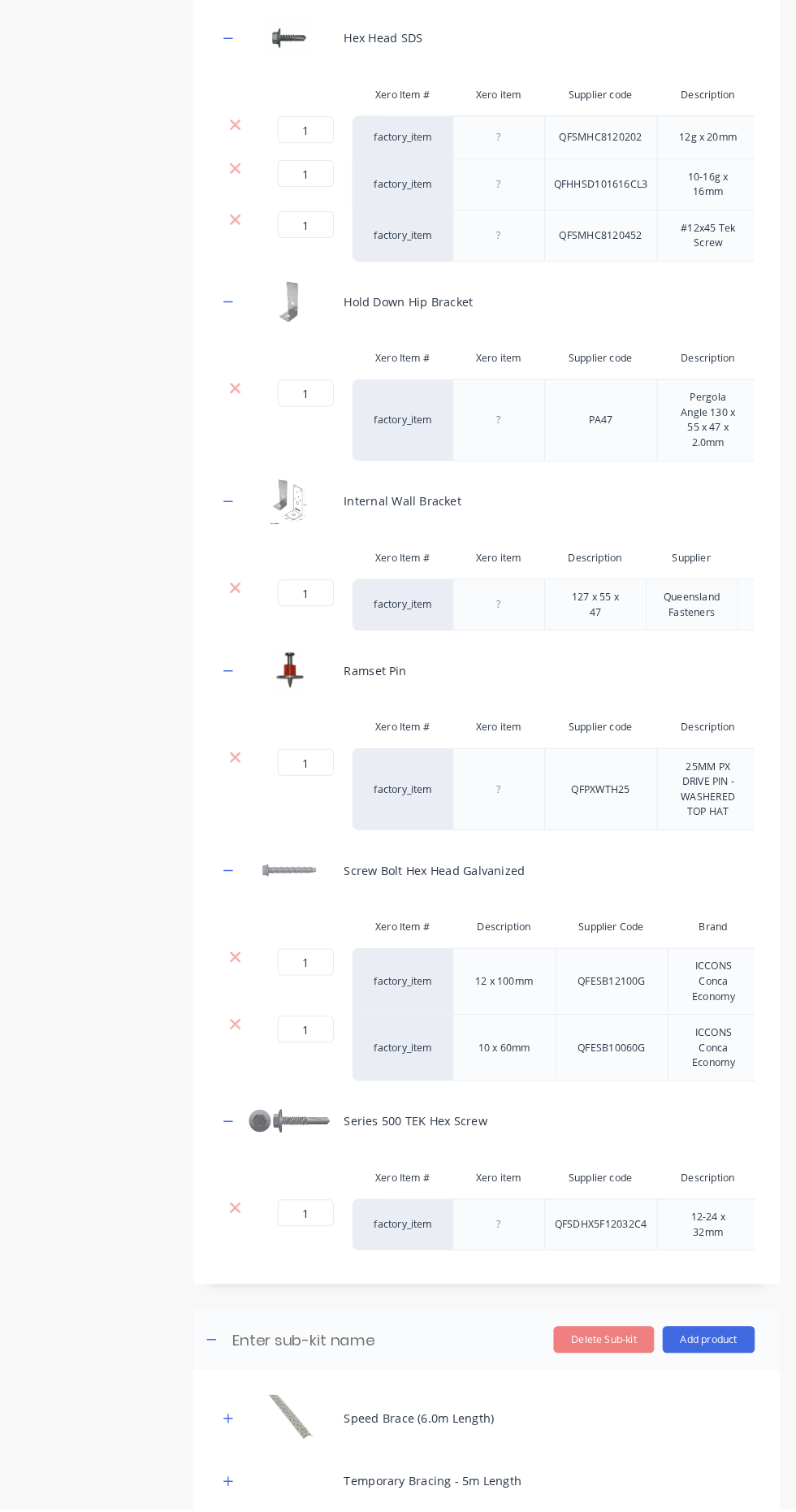
scroll to position [722, 0]
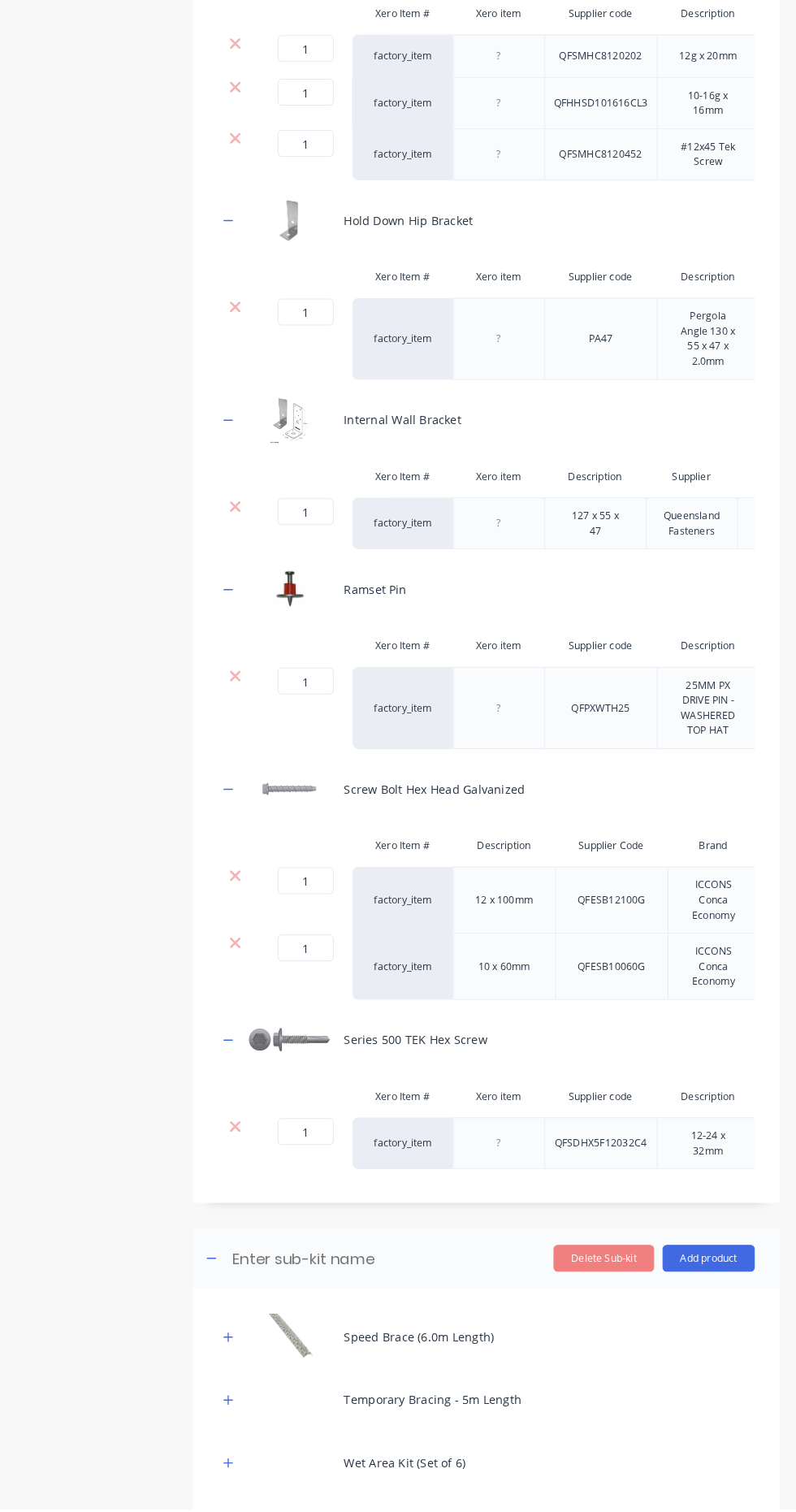
click at [735, 1273] on button "Add product" at bounding box center [711, 1269] width 90 height 26
click at [751, 1304] on button "Product catalogue" at bounding box center [678, 1310] width 154 height 32
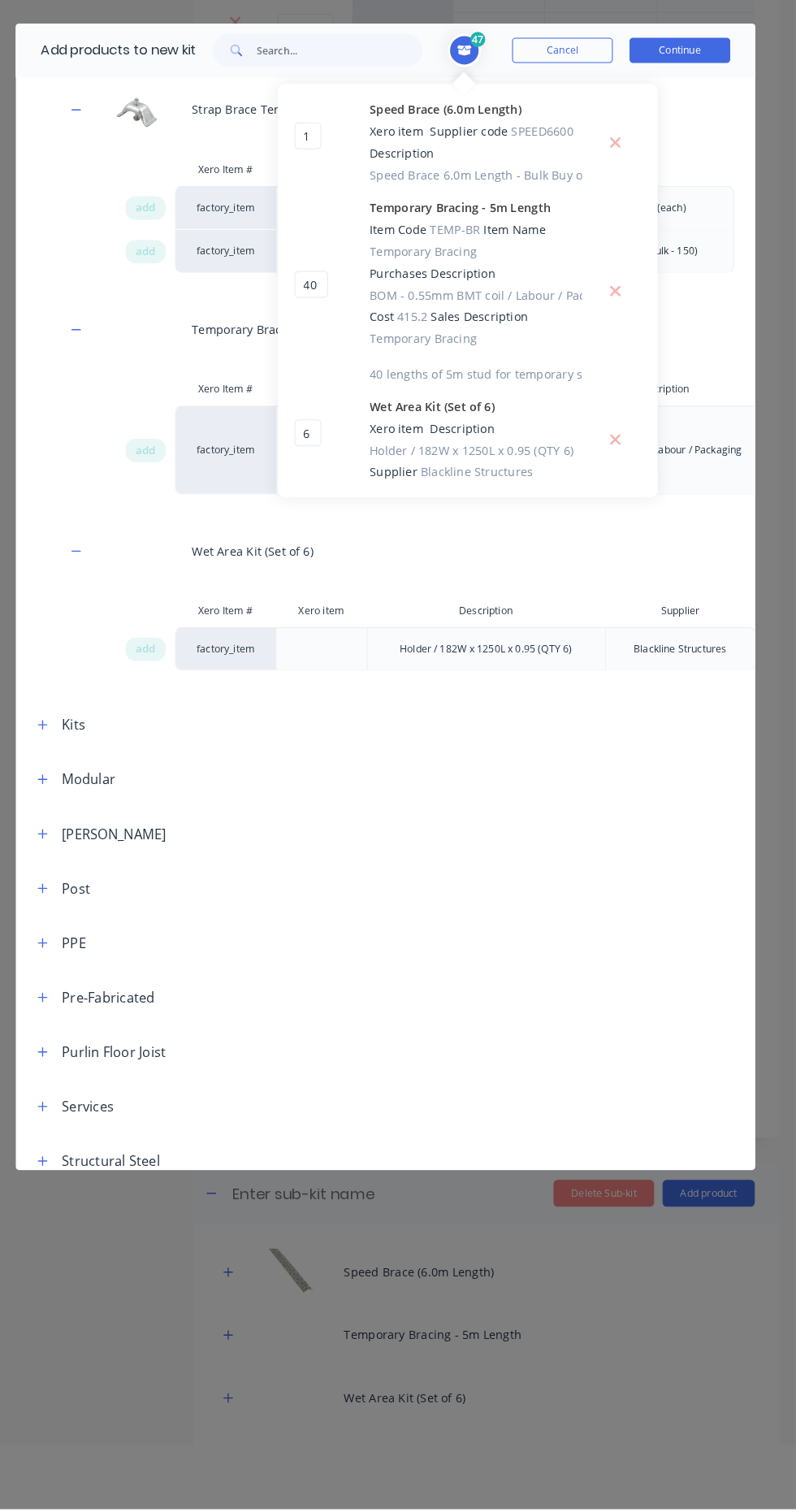
scroll to position [65, 0]
click at [68, 1023] on button "button" at bounding box center [66, 1016] width 21 height 21
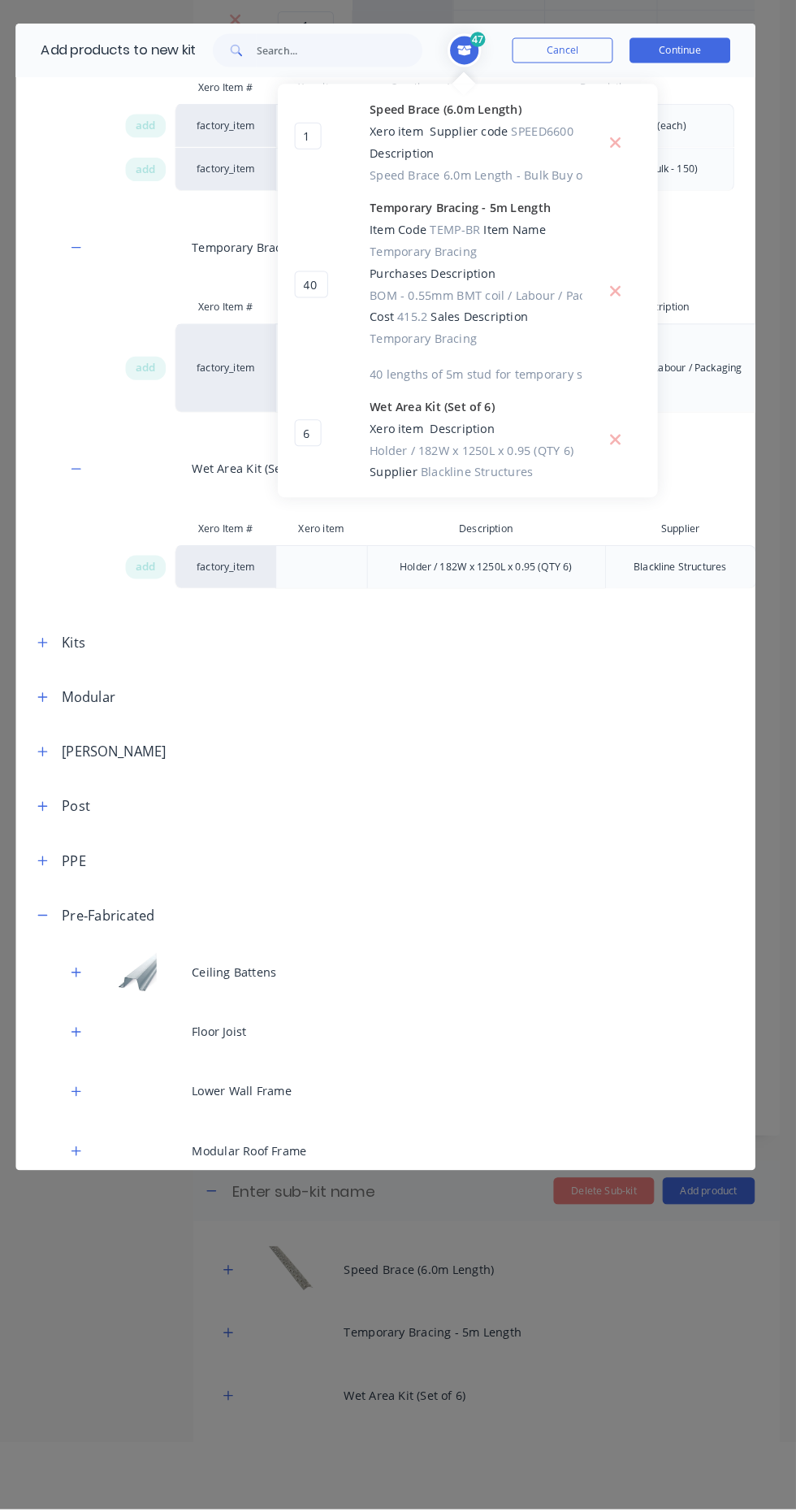
scroll to position [2646, 0]
click at [102, 990] on icon "button" at bounding box center [98, 987] width 10 height 12
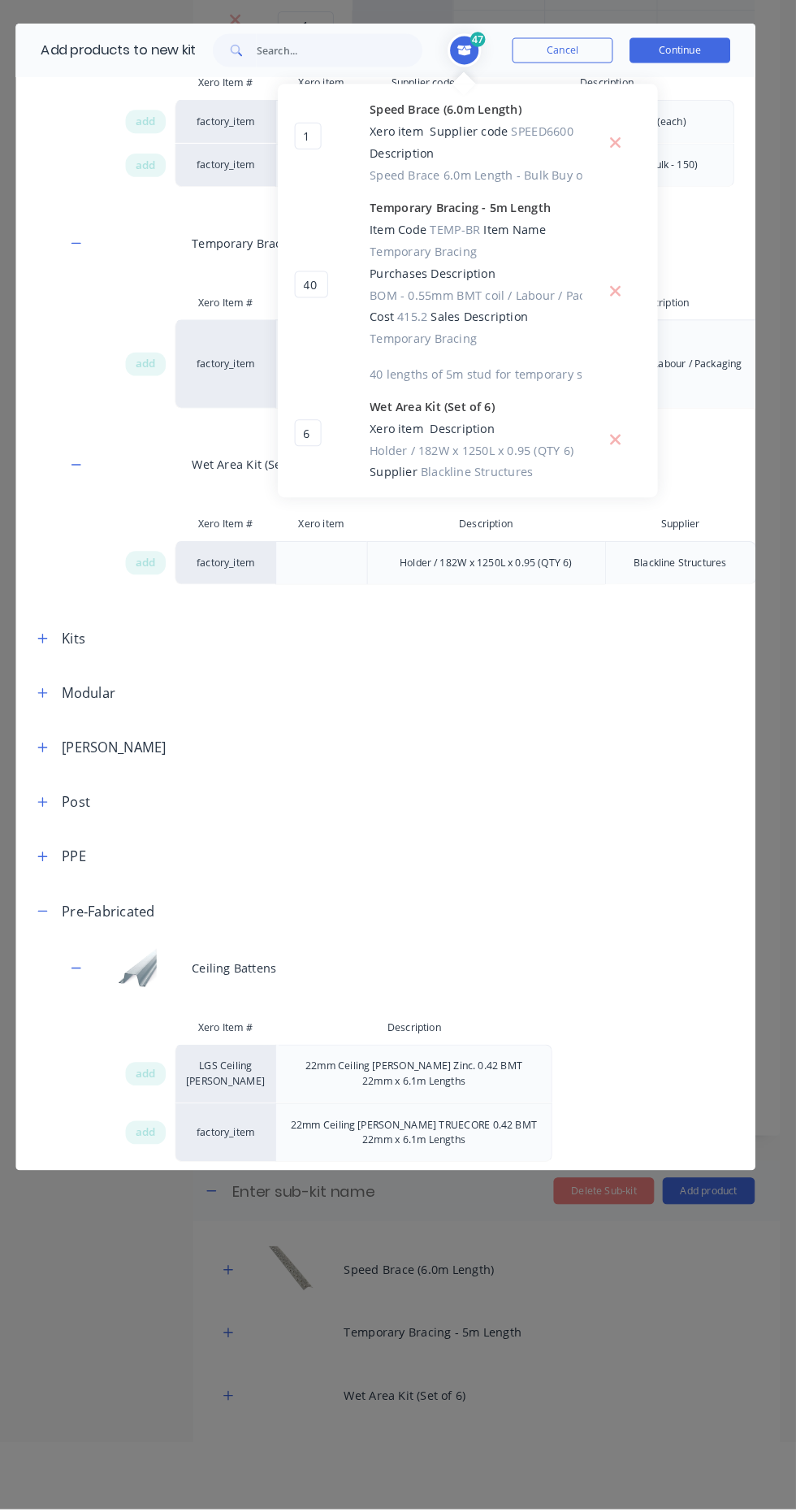
click at [166, 1090] on span "add" at bounding box center [166, 1091] width 20 height 16
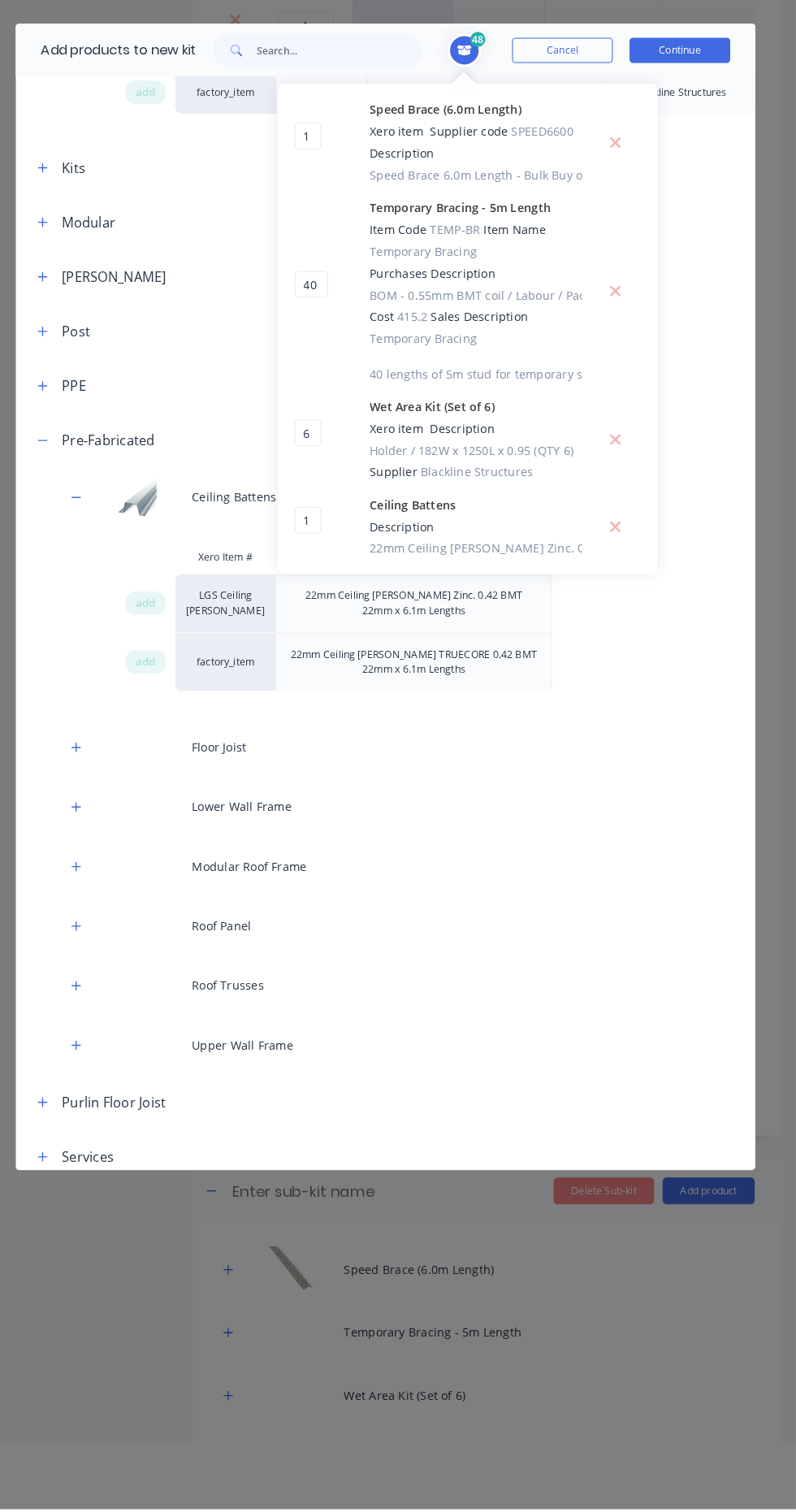
scroll to position [3150, 0]
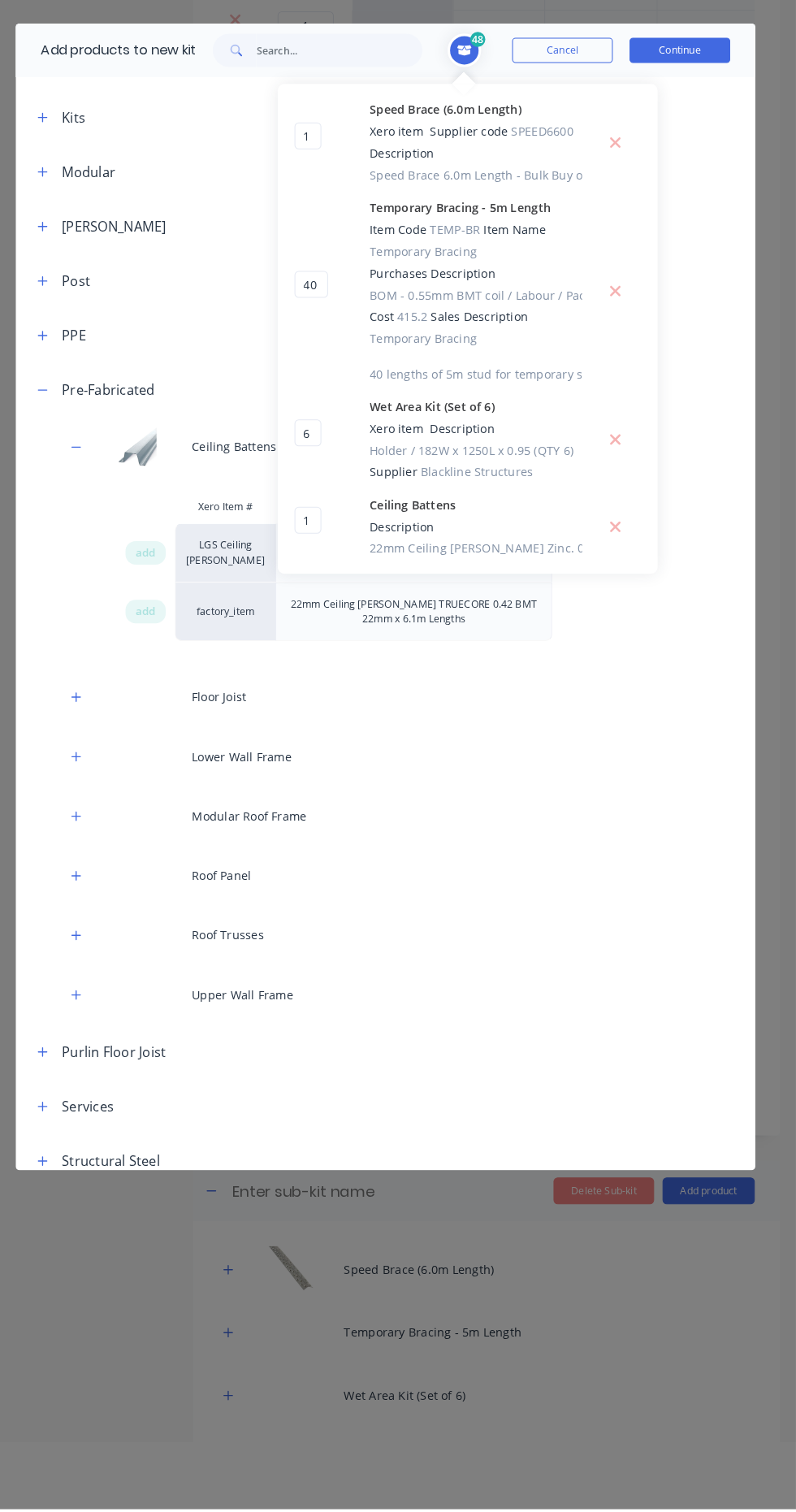
click at [65, 1117] on icon "button" at bounding box center [65, 1122] width 10 height 12
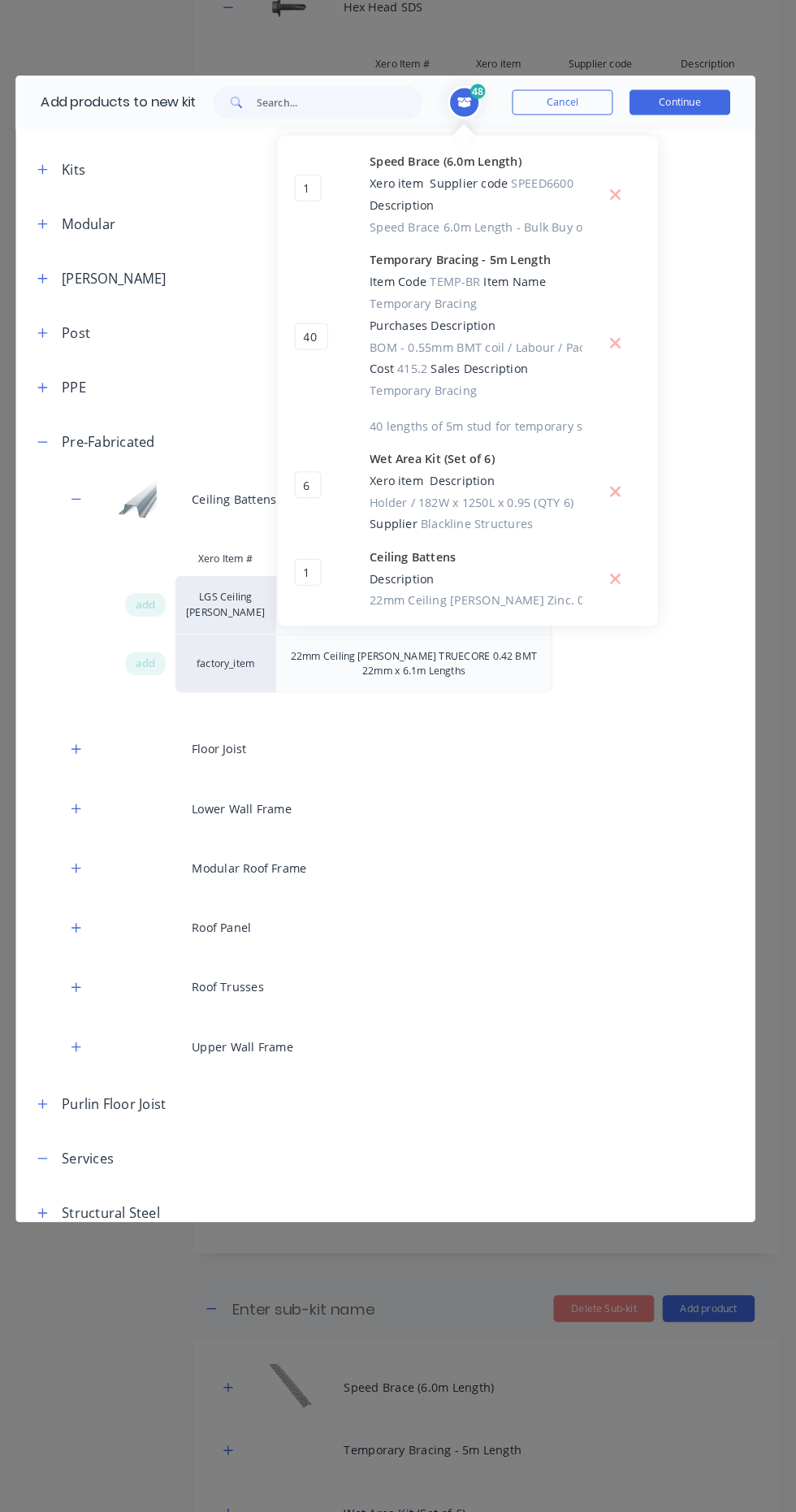
scroll to position [0, 0]
click at [66, 322] on icon "button" at bounding box center [66, 322] width 9 height 9
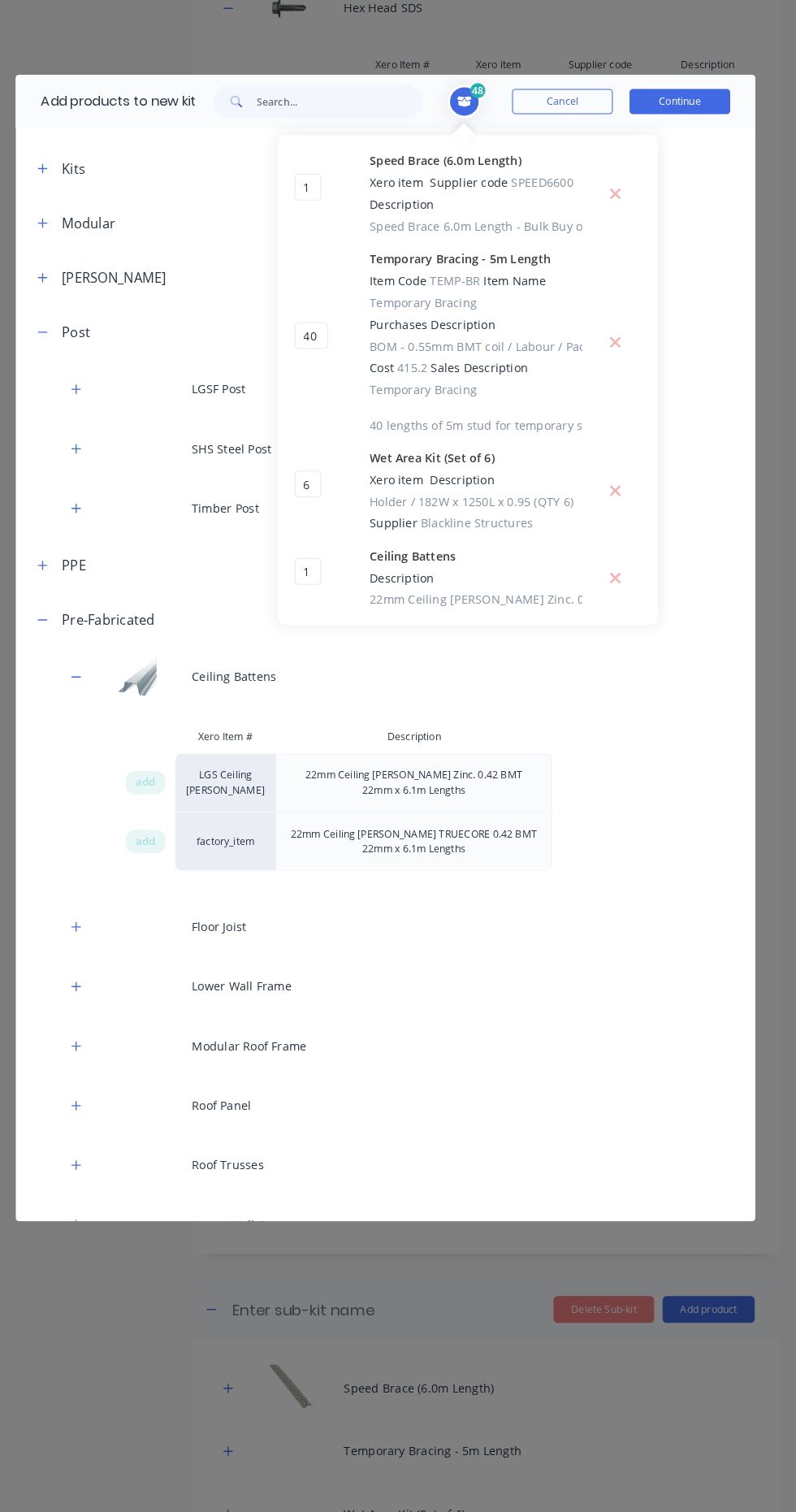
click at [71, 269] on icon "button" at bounding box center [66, 269] width 9 height 9
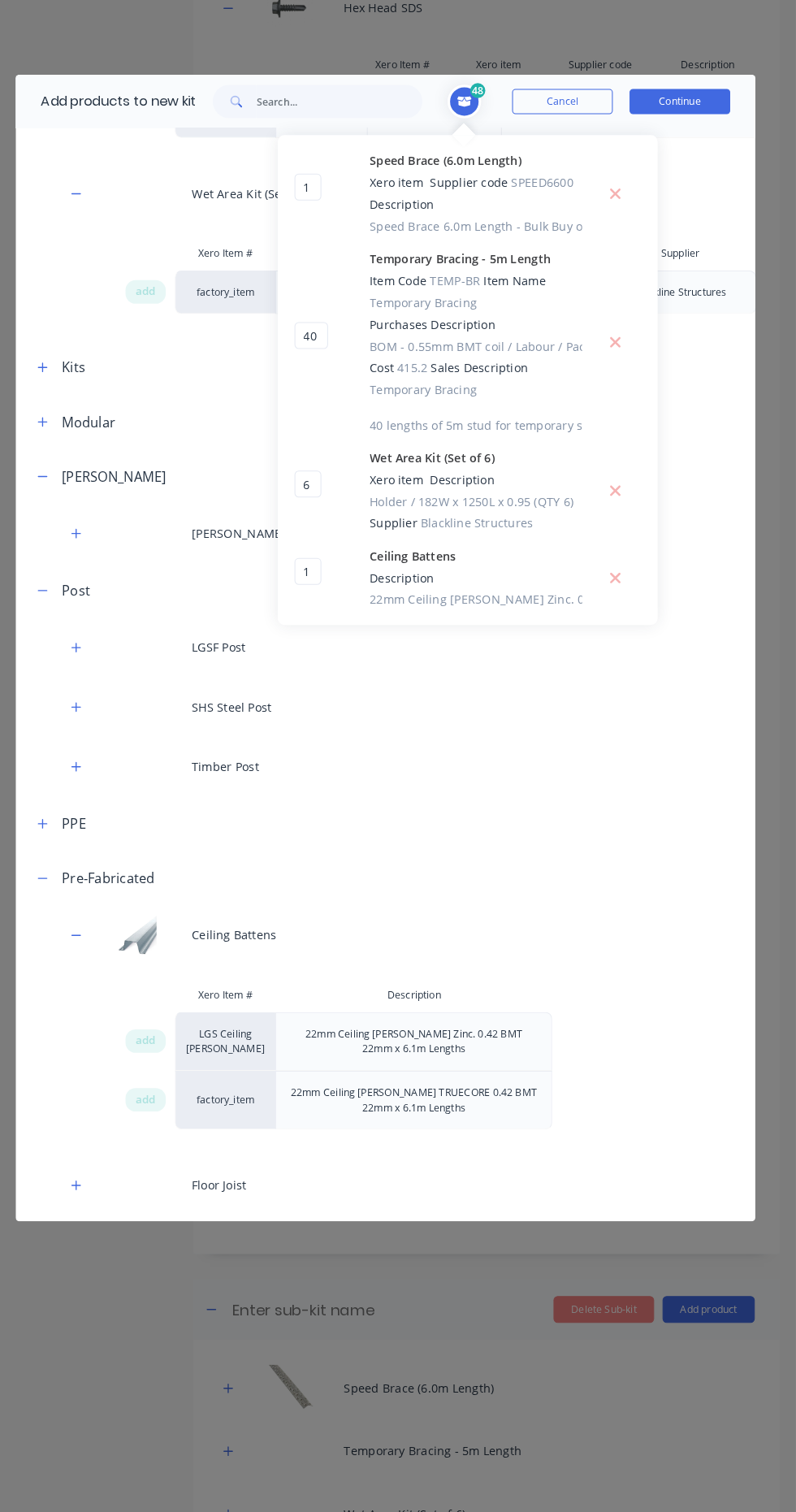
scroll to position [2924, 0]
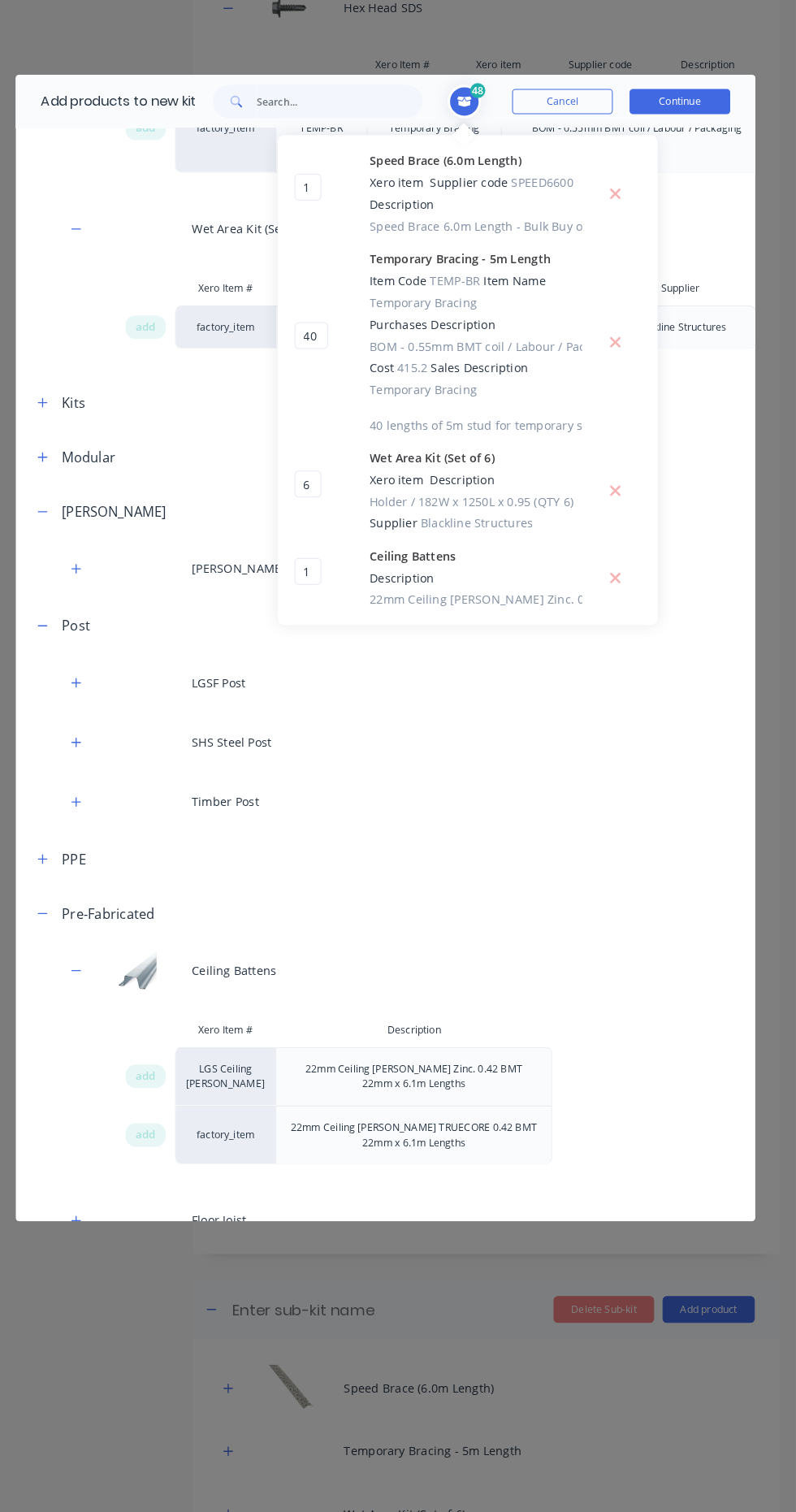
click at [65, 443] on icon "button" at bounding box center [66, 443] width 9 height 9
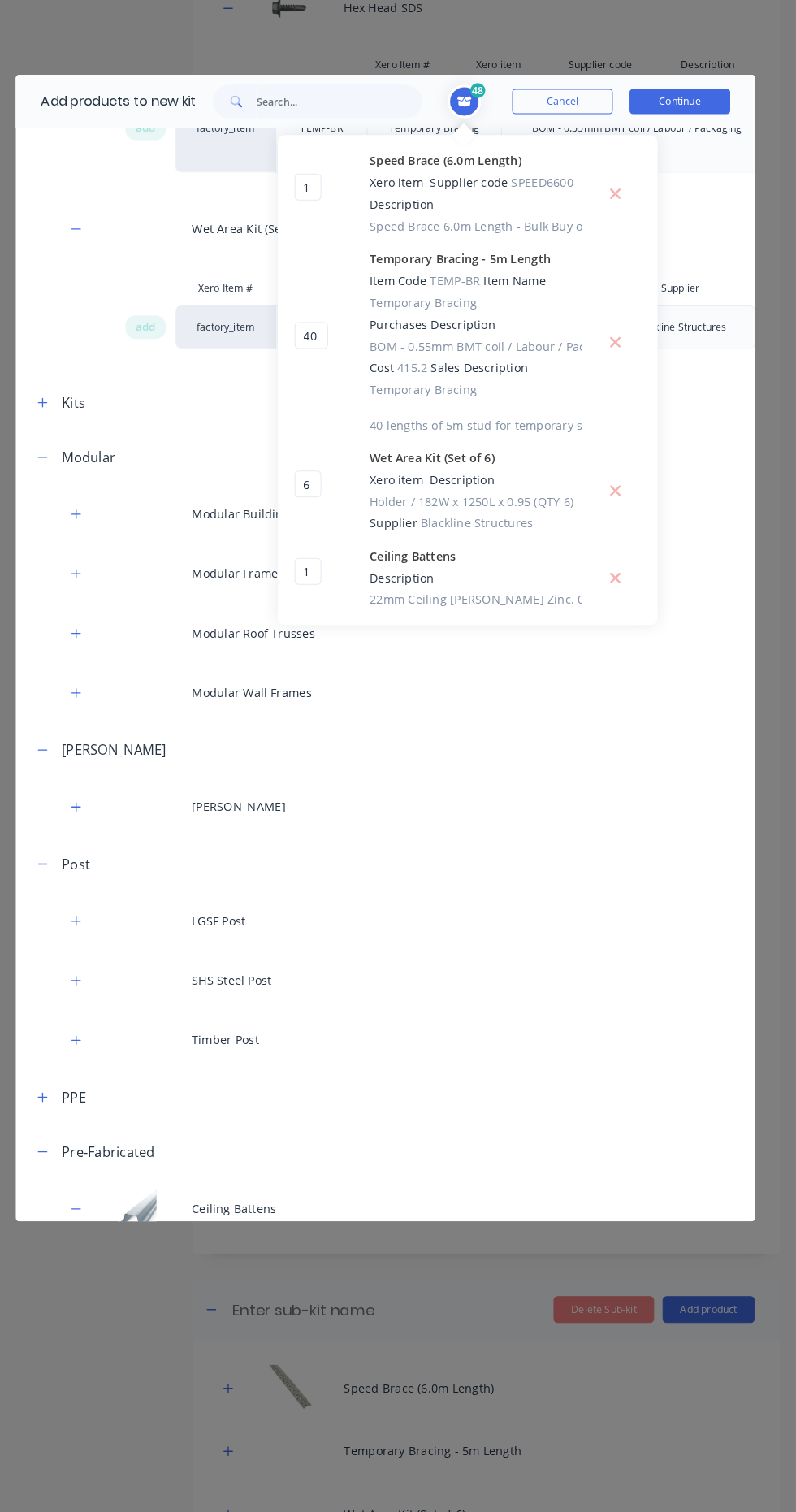
click at [69, 397] on button "button" at bounding box center [66, 390] width 21 height 21
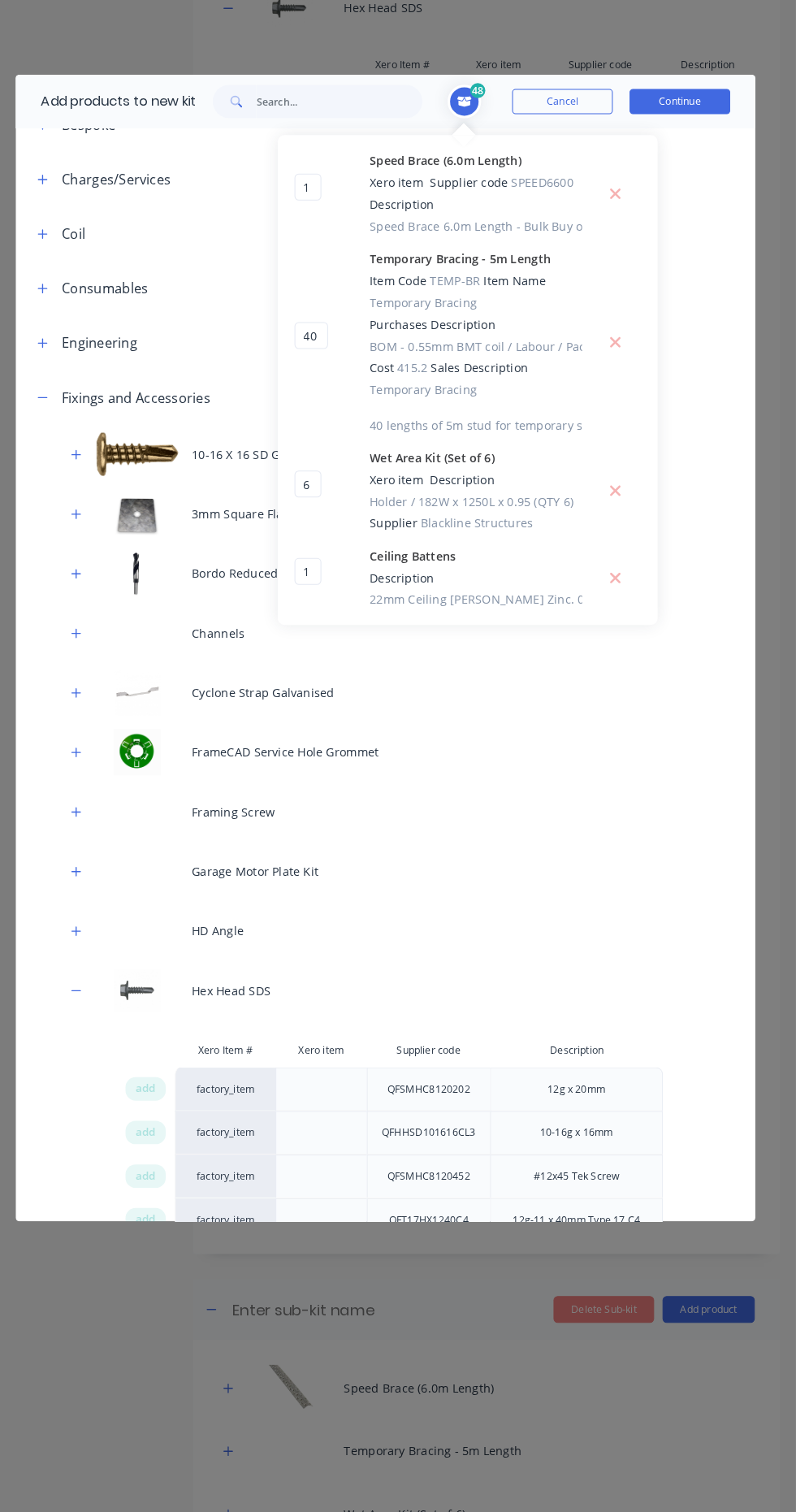
scroll to position [80, 0]
click at [100, 846] on icon "button" at bounding box center [99, 847] width 9 height 9
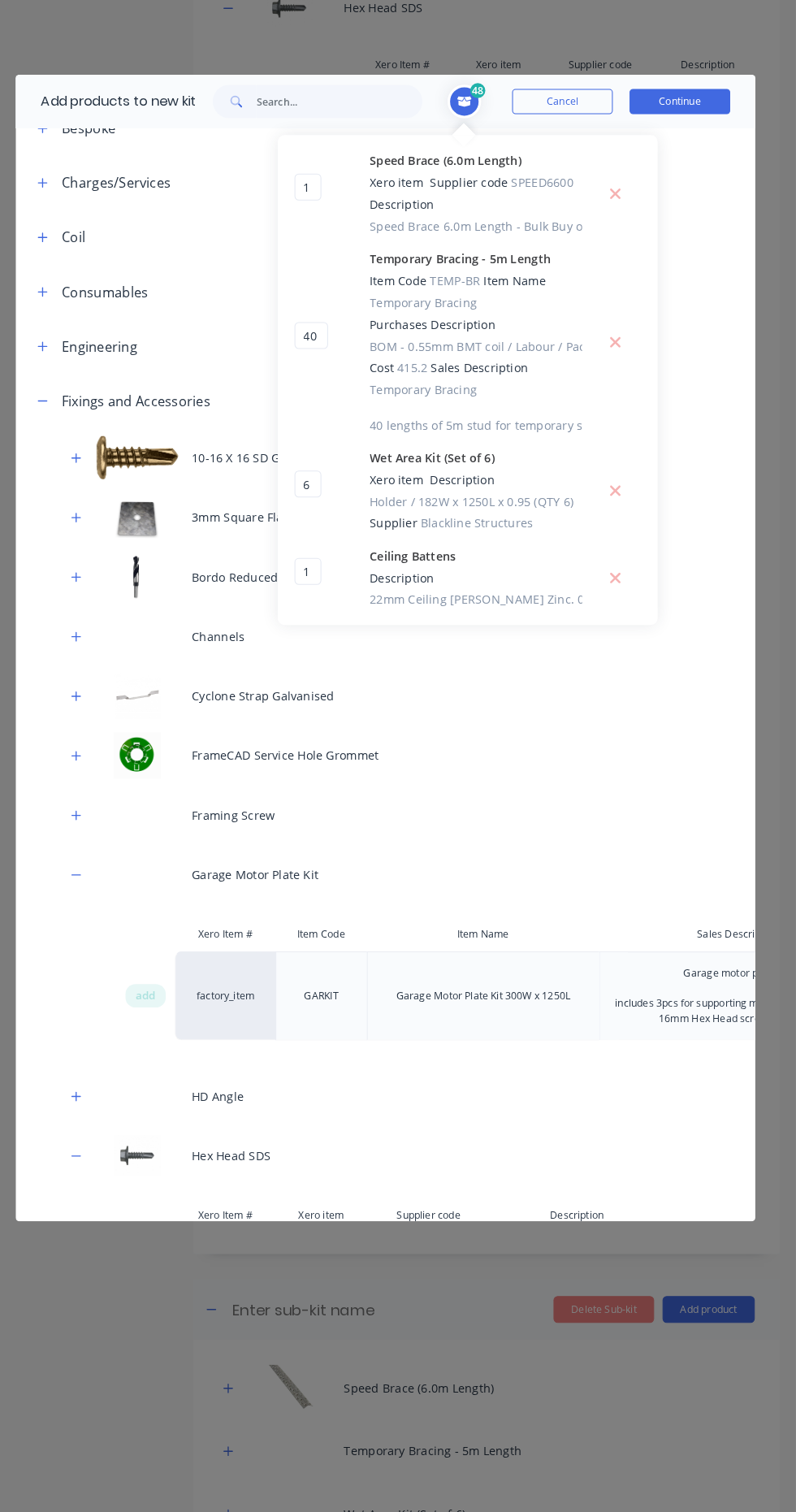
click at [168, 965] on span "add" at bounding box center [166, 965] width 20 height 16
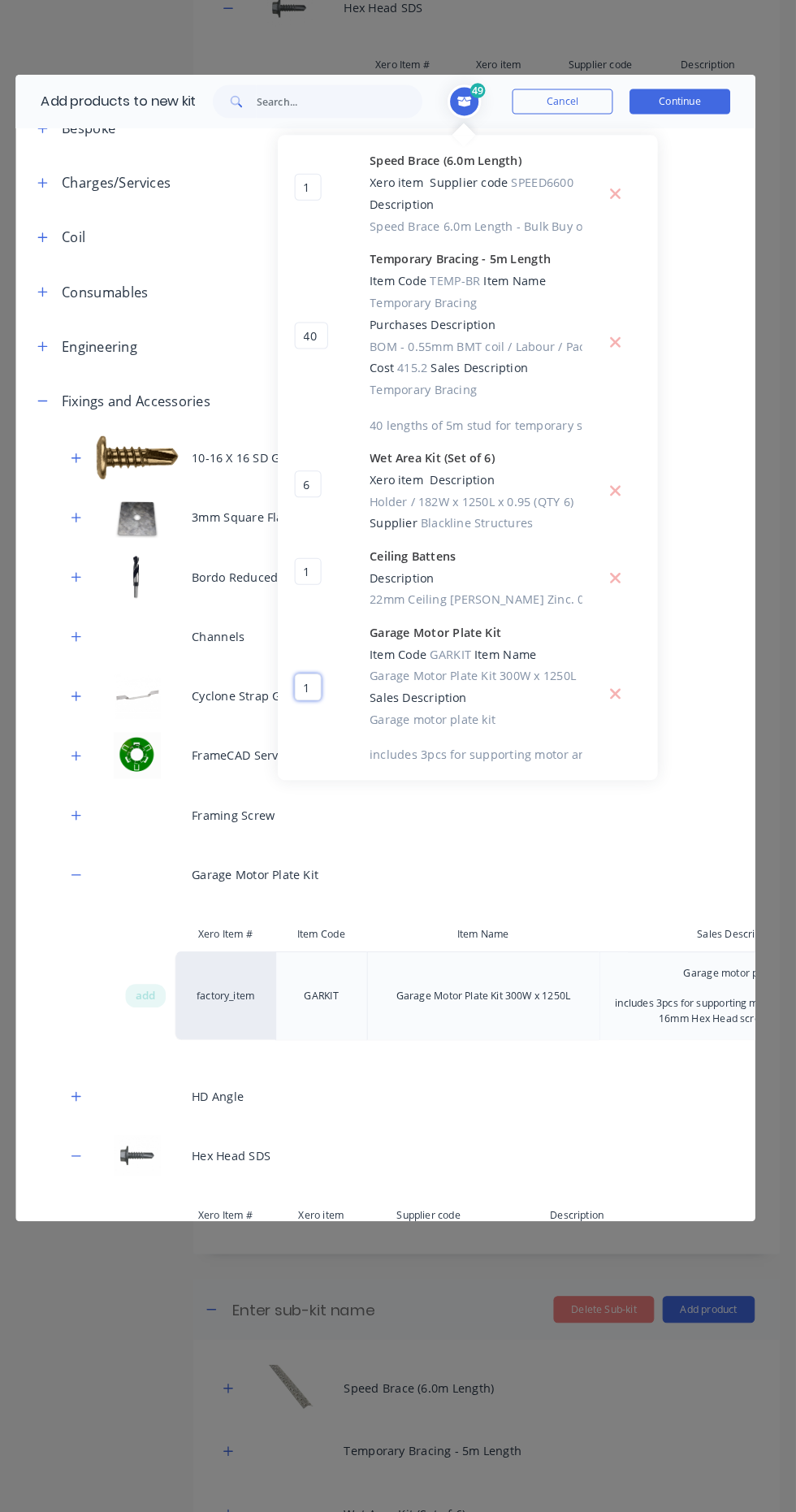
click at [323, 666] on input "1" at bounding box center [322, 665] width 26 height 26
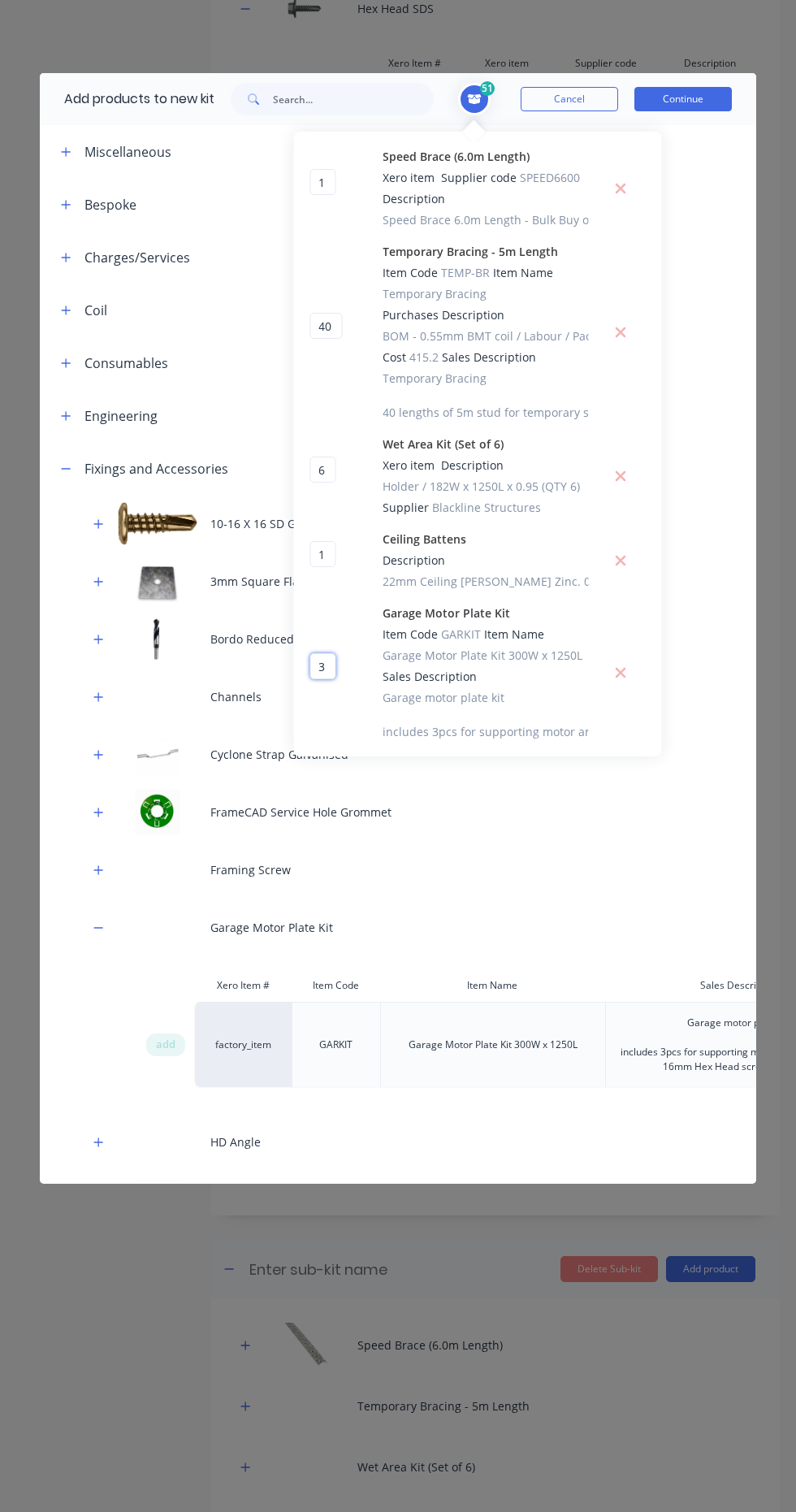
scroll to position [7, 0]
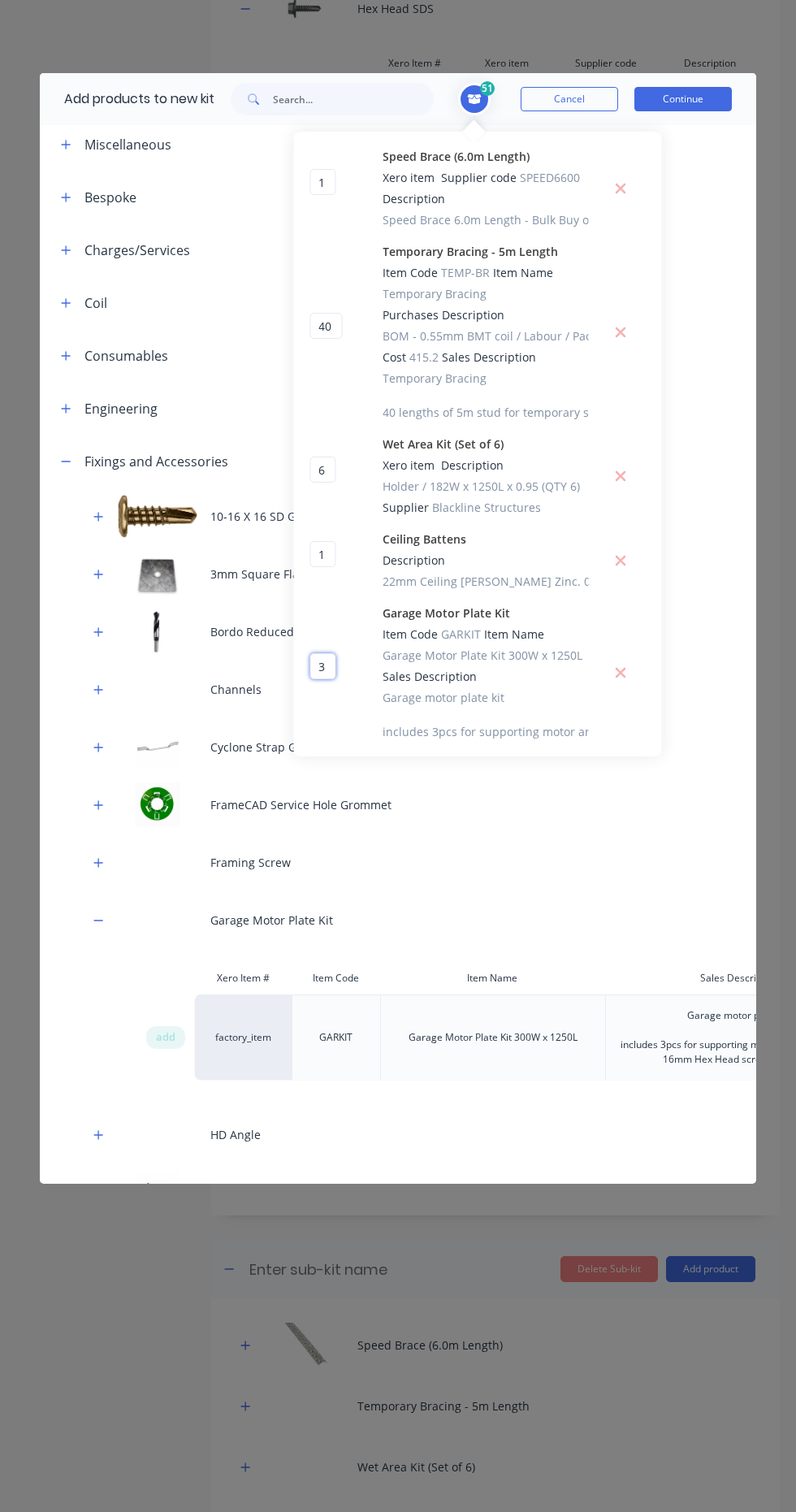
type input "3"
click at [65, 143] on icon "button" at bounding box center [66, 144] width 9 height 9
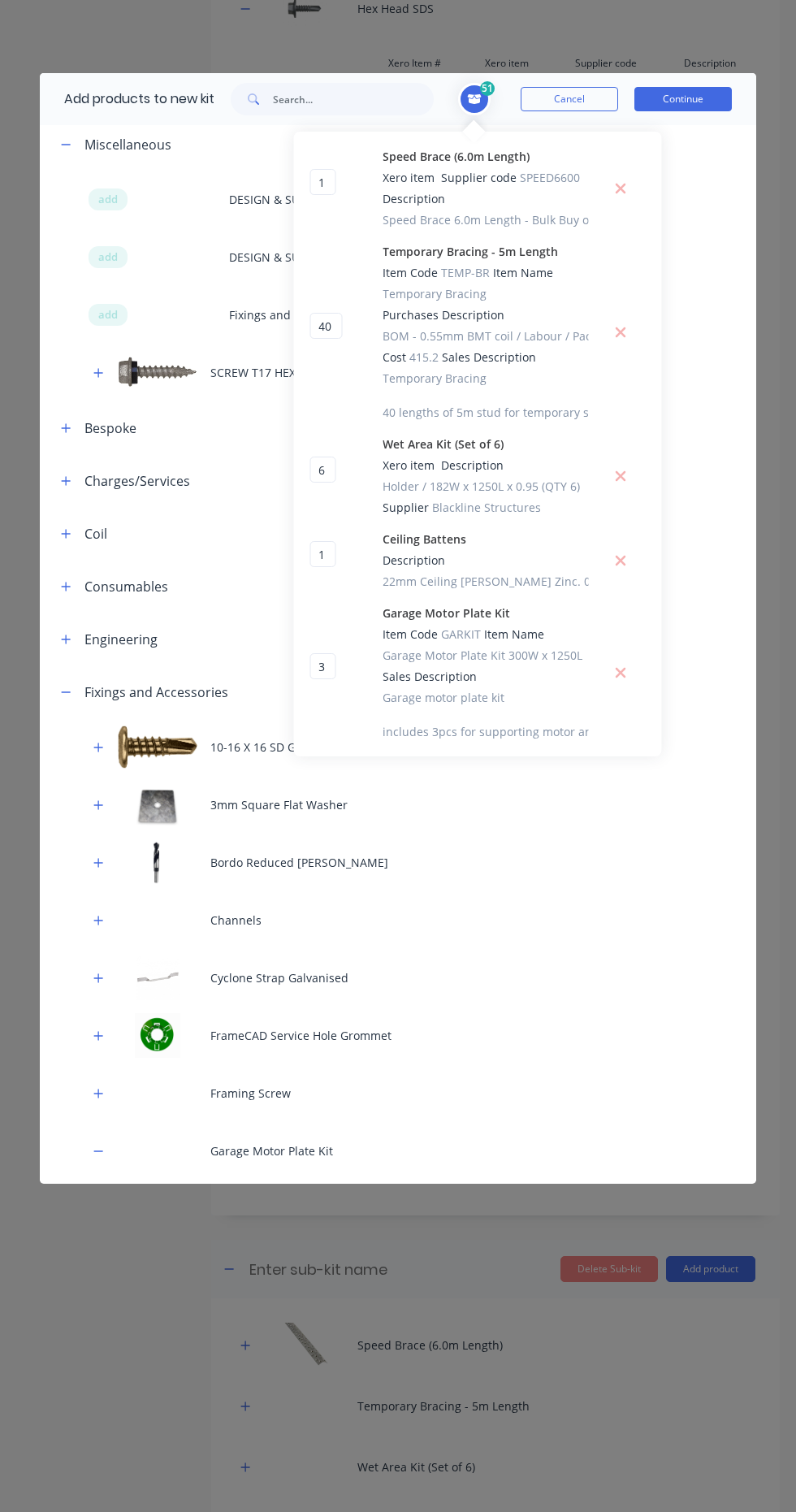
click at [75, 589] on span at bounding box center [66, 586] width 21 height 21
click at [74, 587] on button "button" at bounding box center [66, 586] width 21 height 21
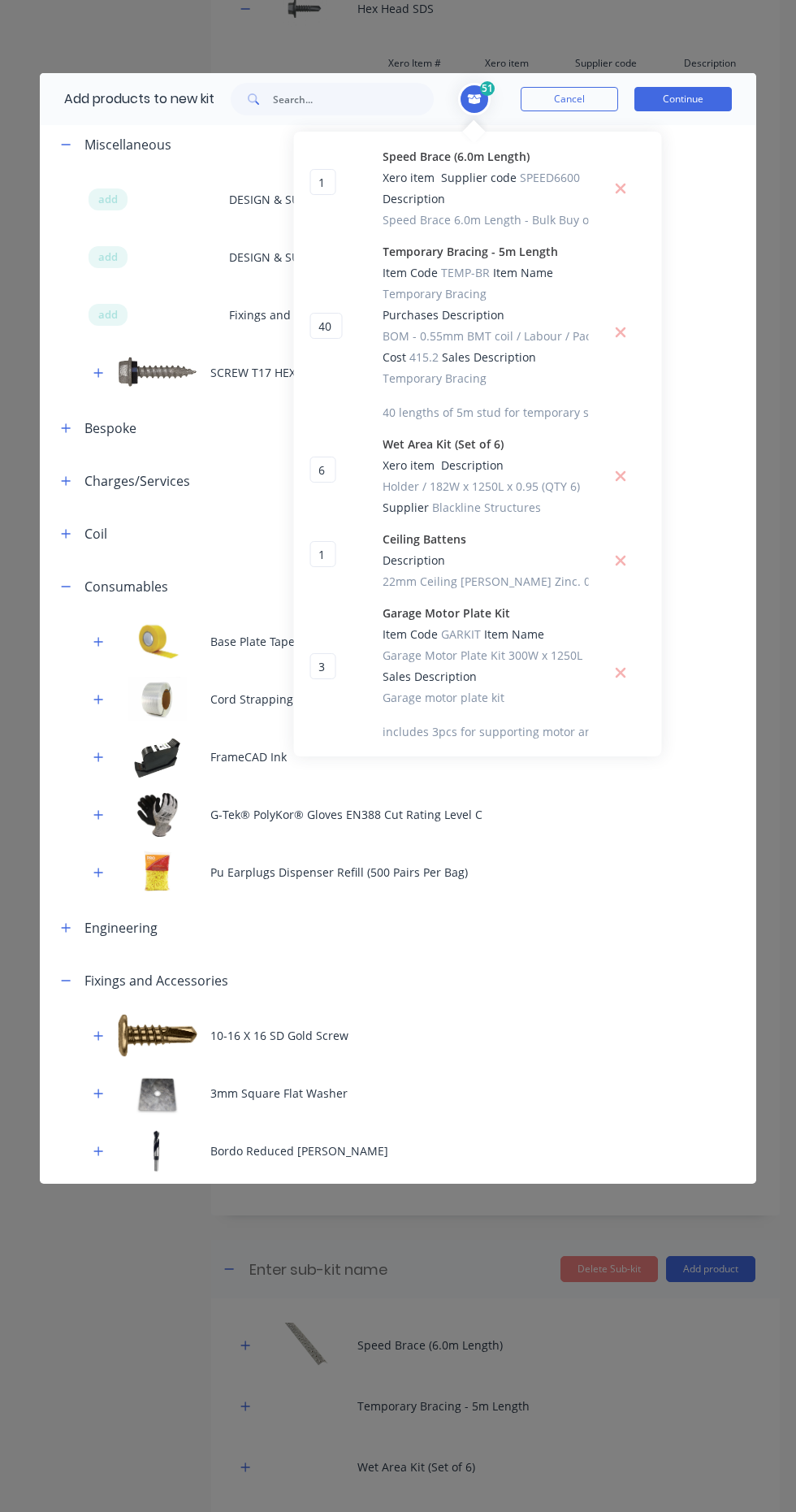
click at [56, 930] on button "button" at bounding box center [66, 927] width 21 height 21
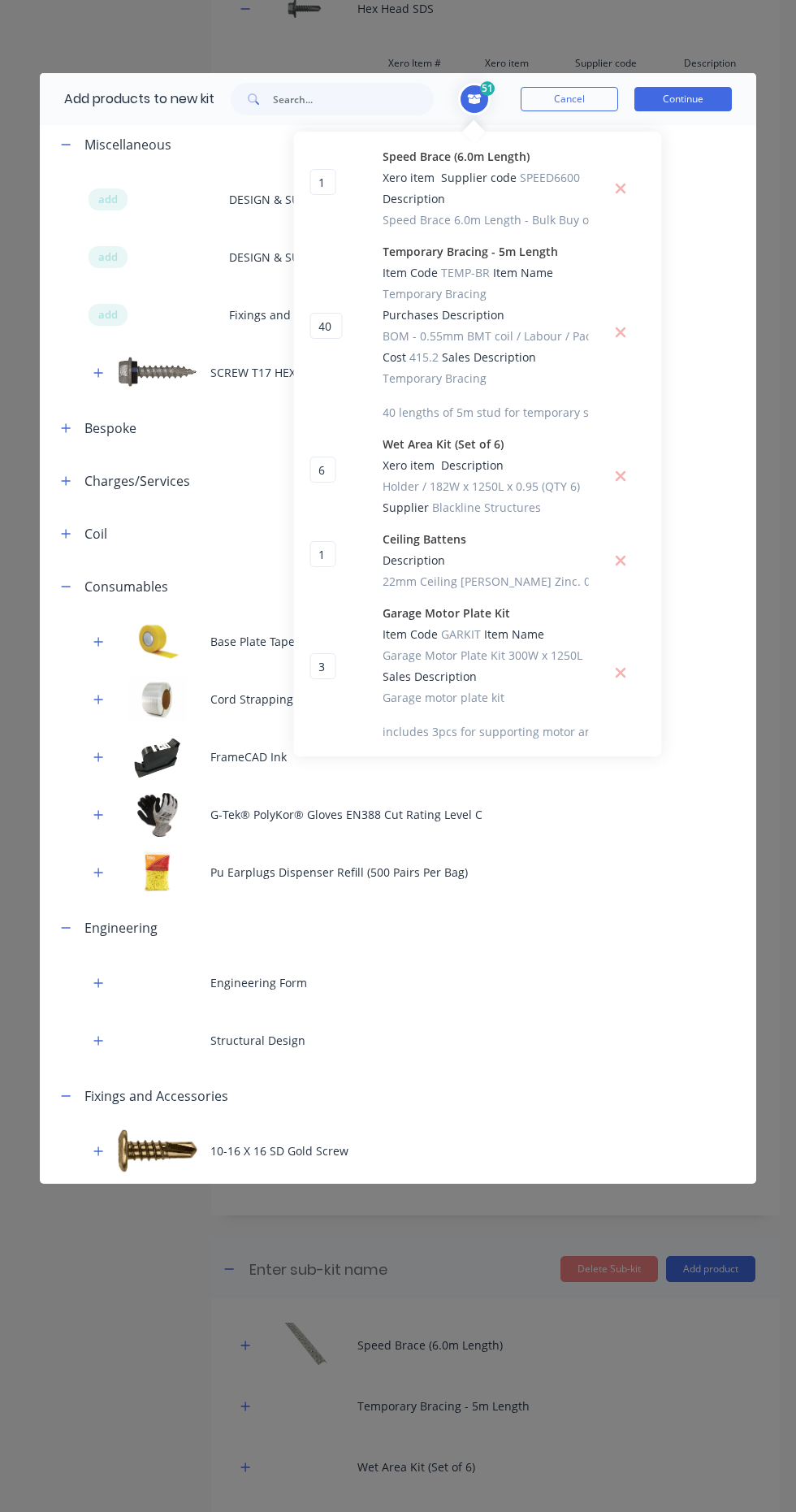
click at [701, 109] on button "Continue" at bounding box center [683, 99] width 98 height 24
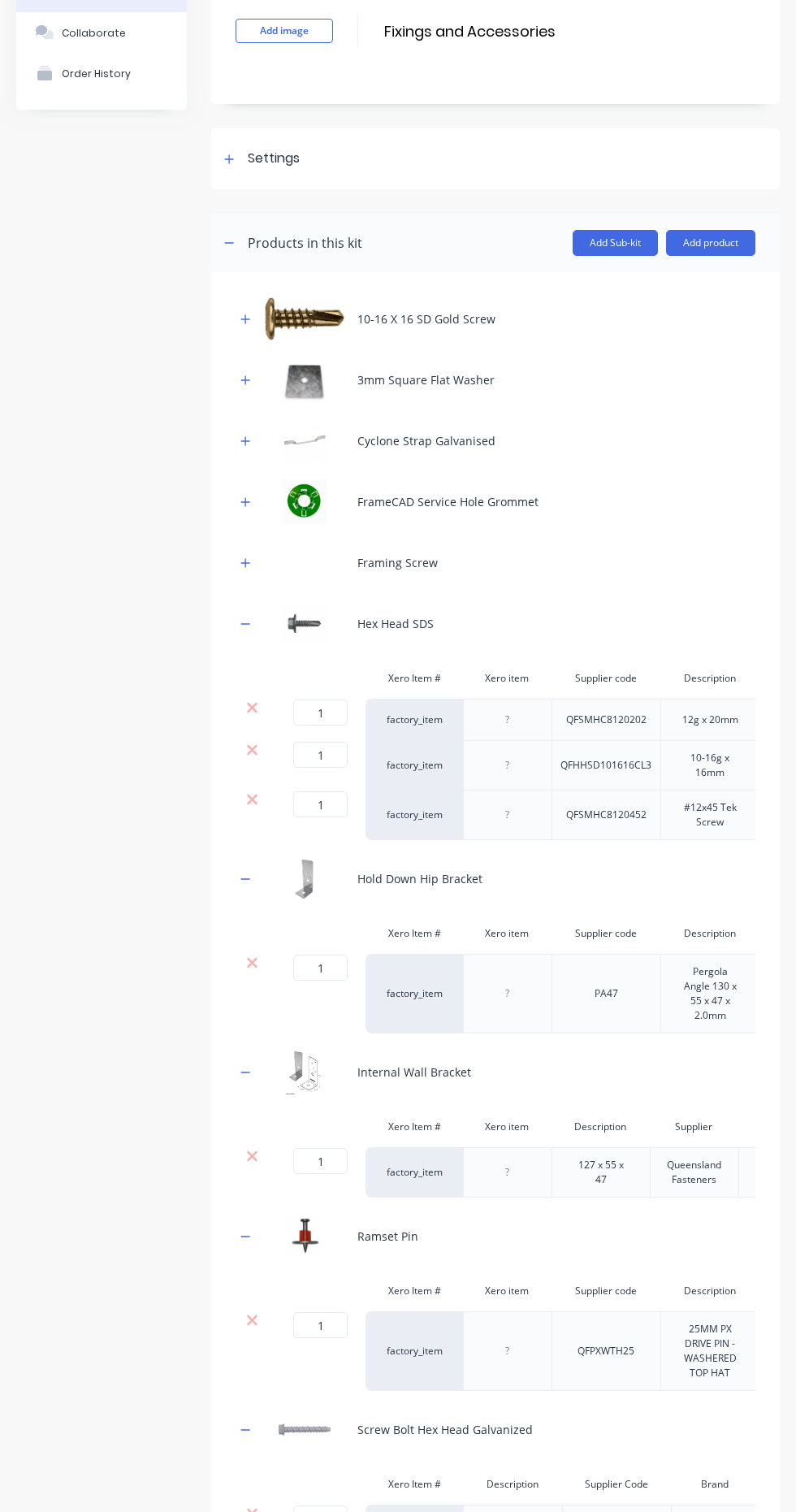
scroll to position [0, 0]
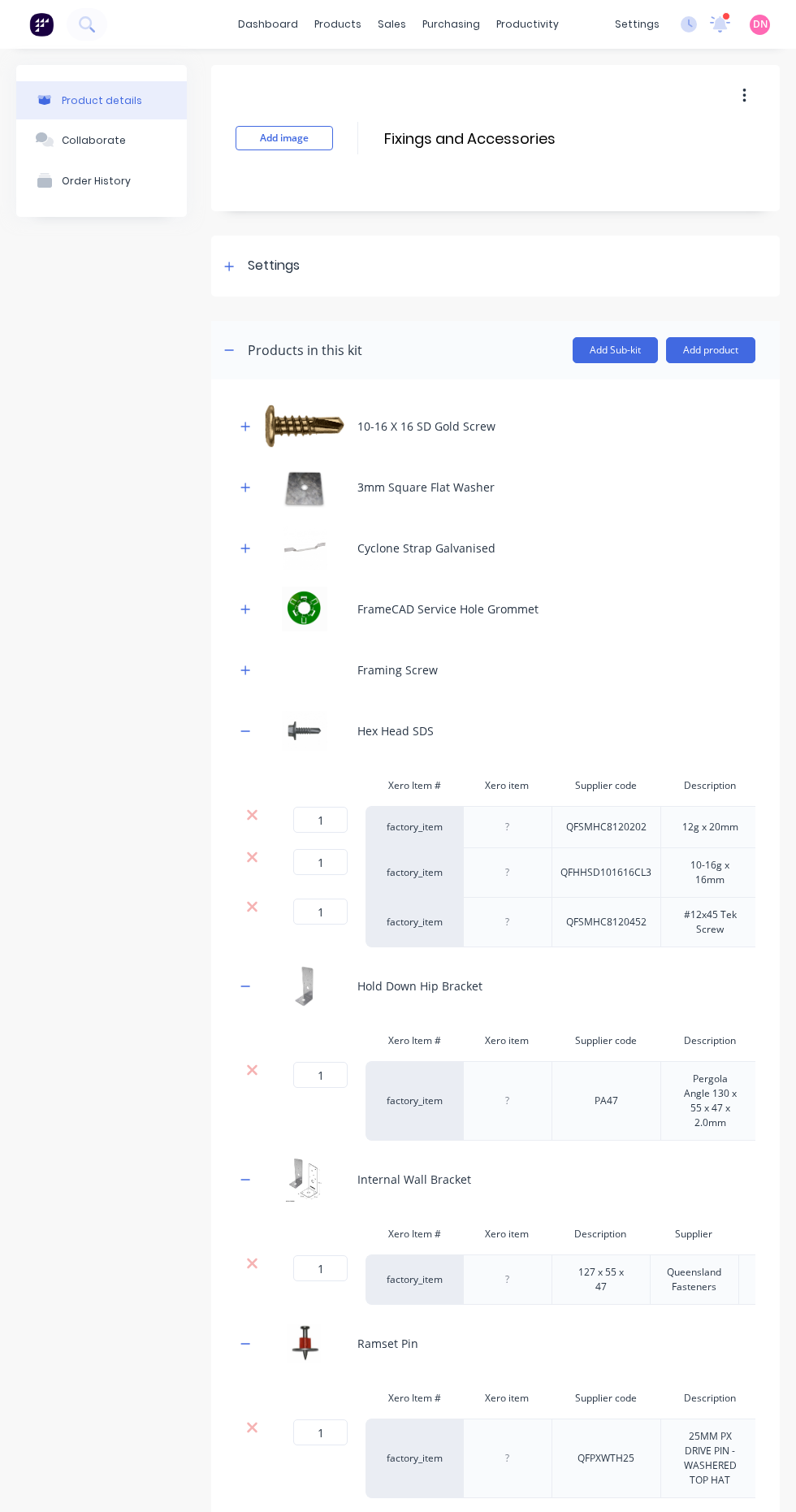
click at [229, 265] on icon at bounding box center [229, 266] width 9 height 9
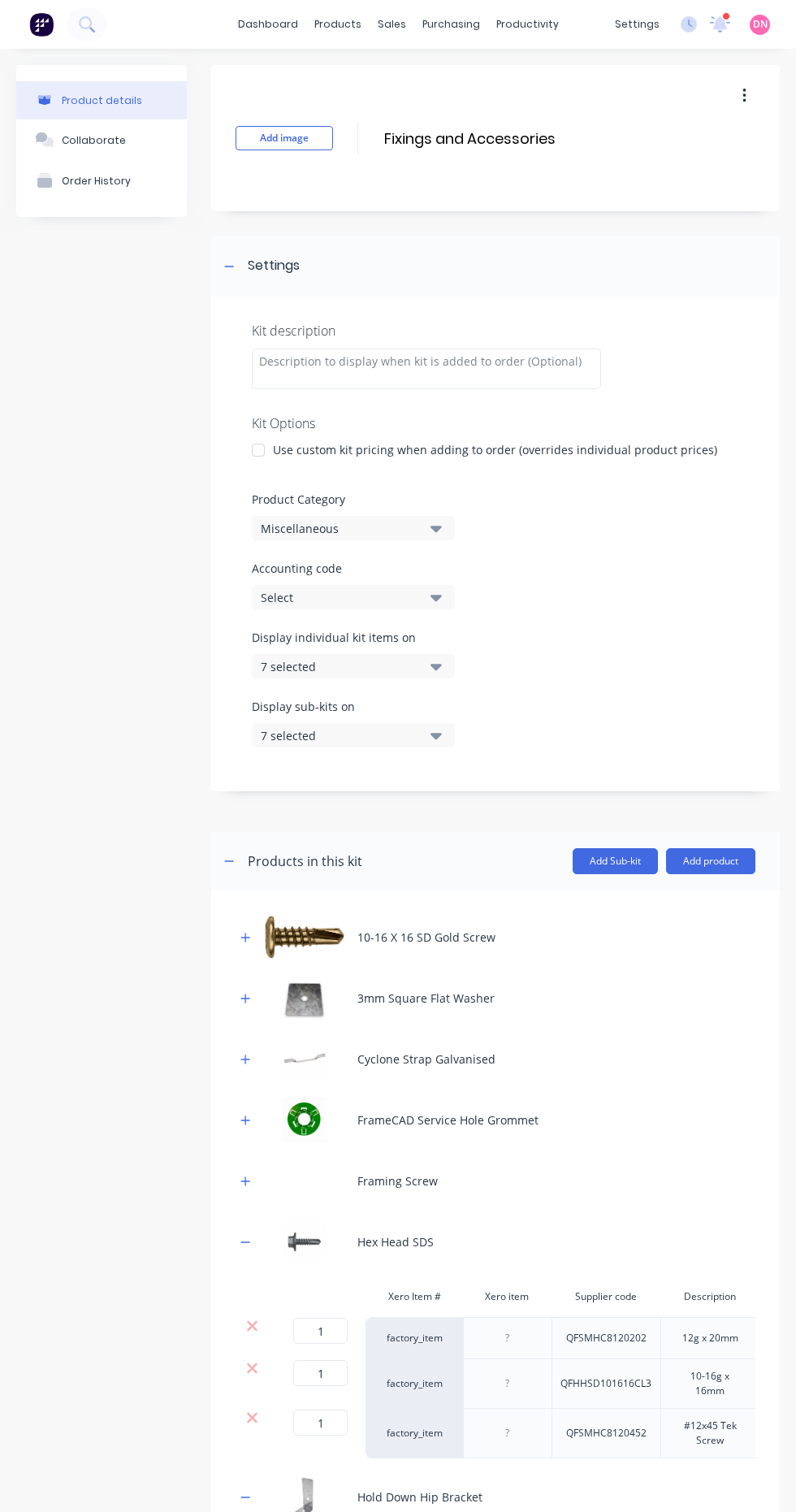
click at [437, 528] on icon "button" at bounding box center [436, 528] width 12 height 6
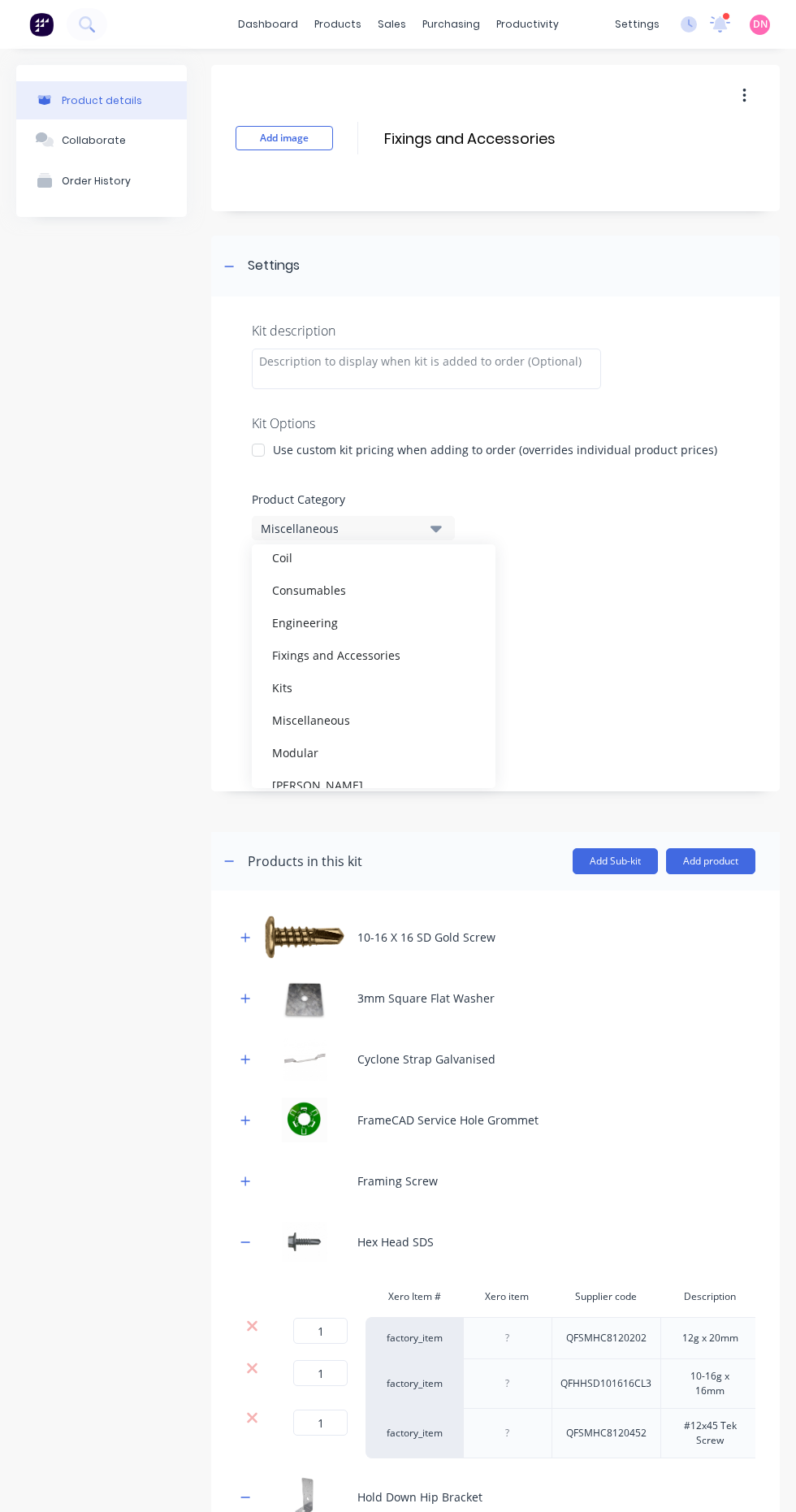
click at [378, 688] on div "Kits" at bounding box center [374, 687] width 244 height 32
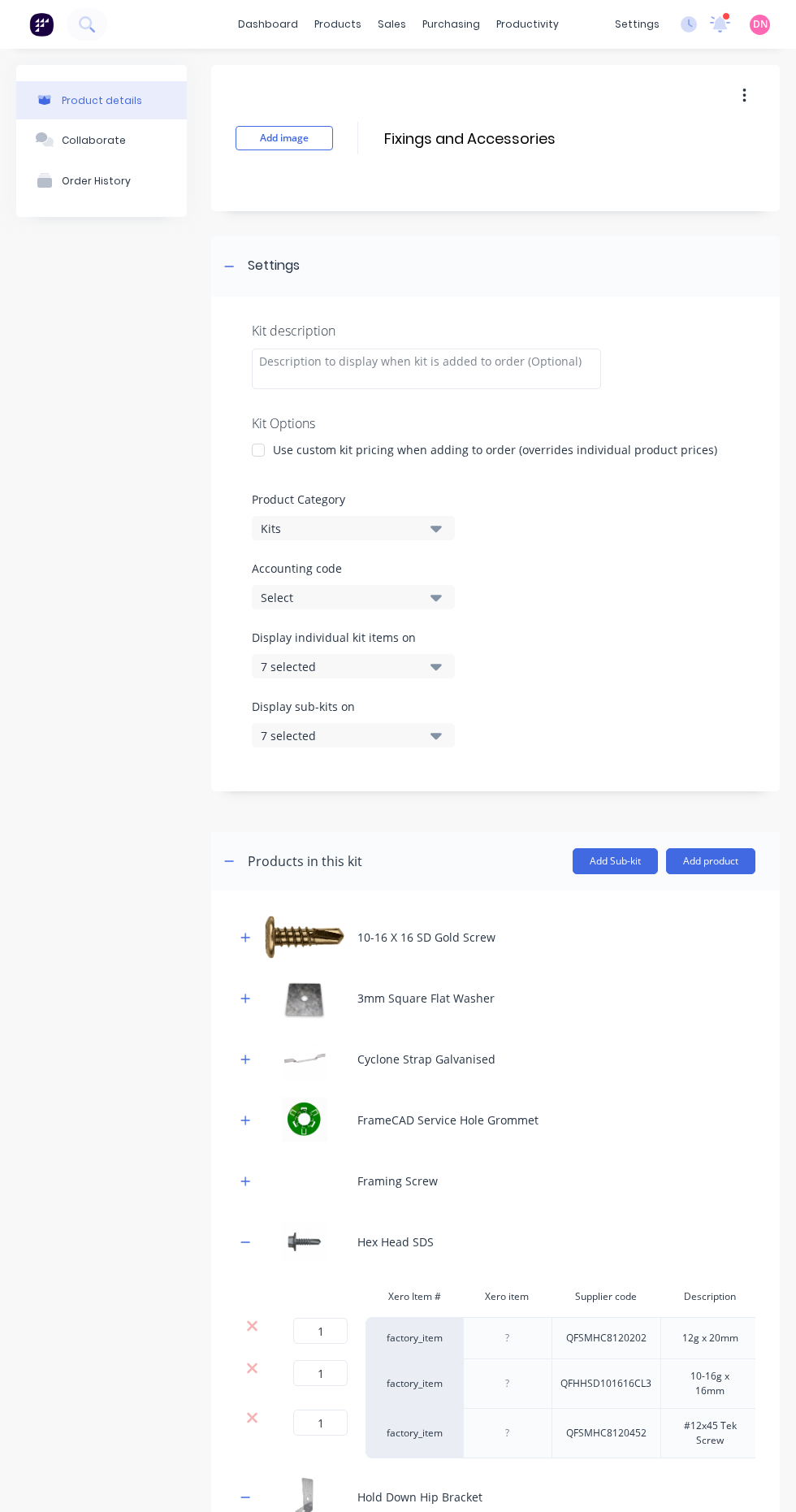
click at [436, 597] on icon "button" at bounding box center [436, 597] width 12 height 6
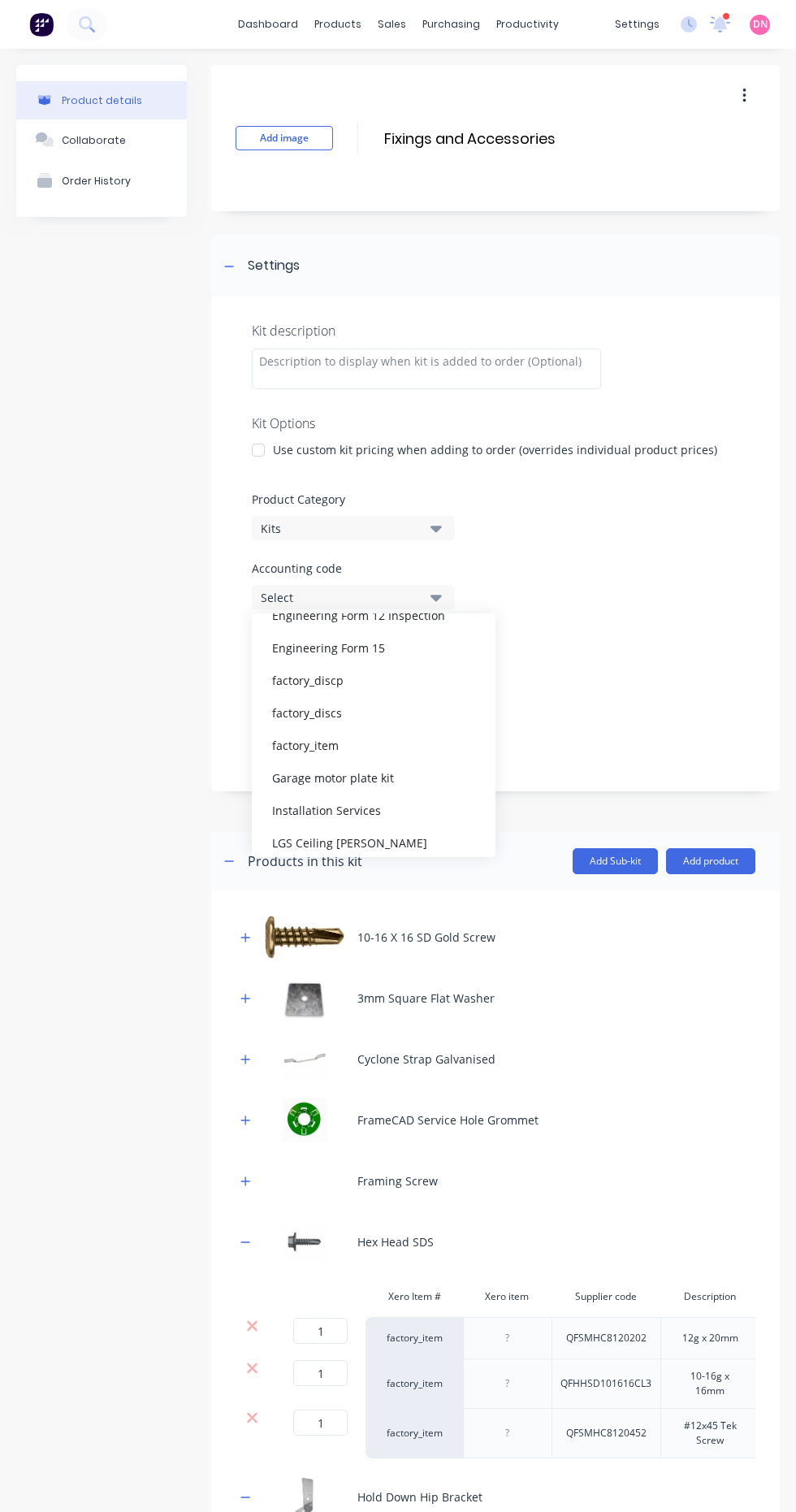
scroll to position [1242, 0]
click at [430, 736] on div "factory_item" at bounding box center [374, 744] width 244 height 32
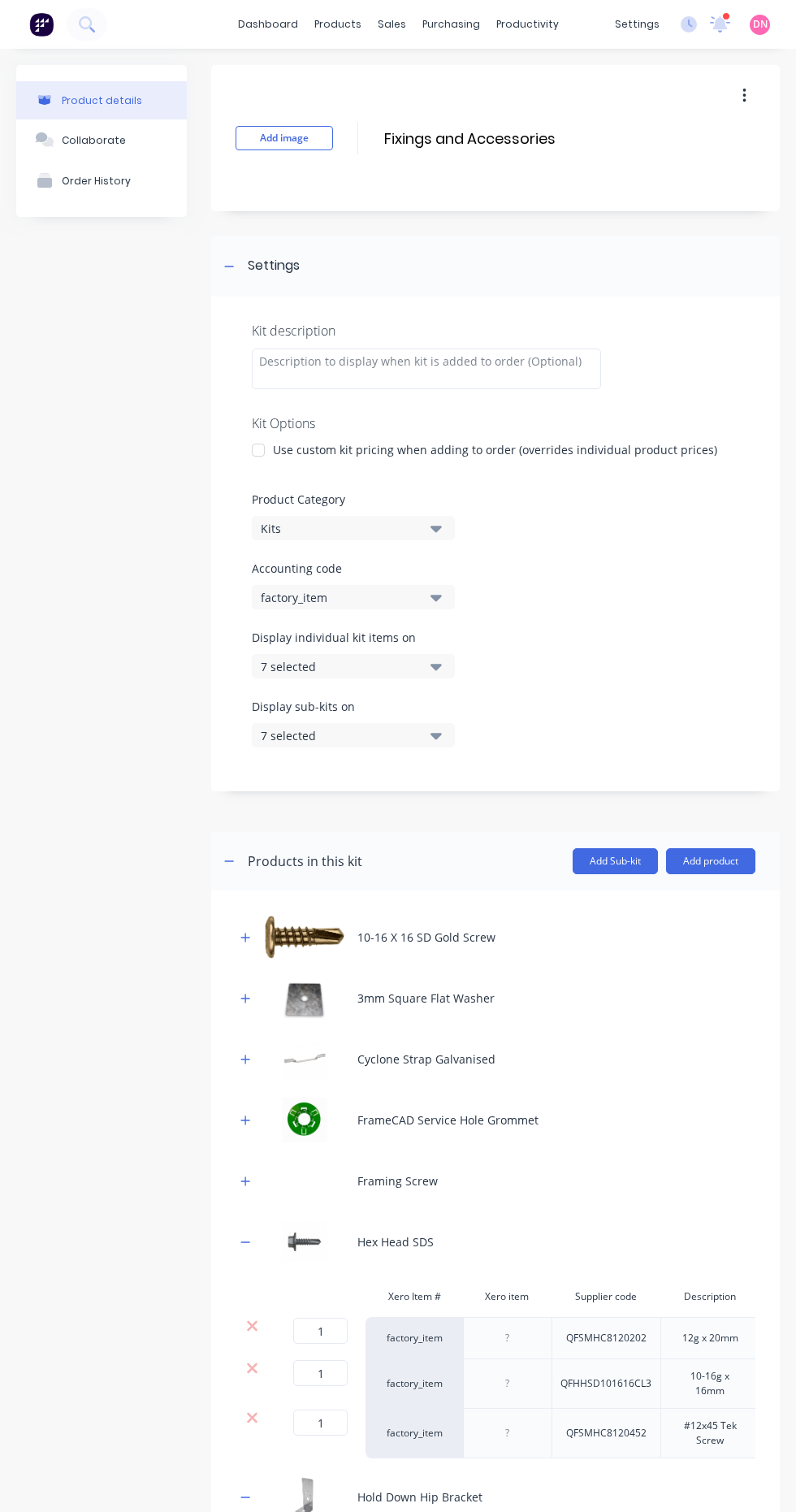
click at [409, 662] on div "7 selected" at bounding box center [340, 666] width 158 height 17
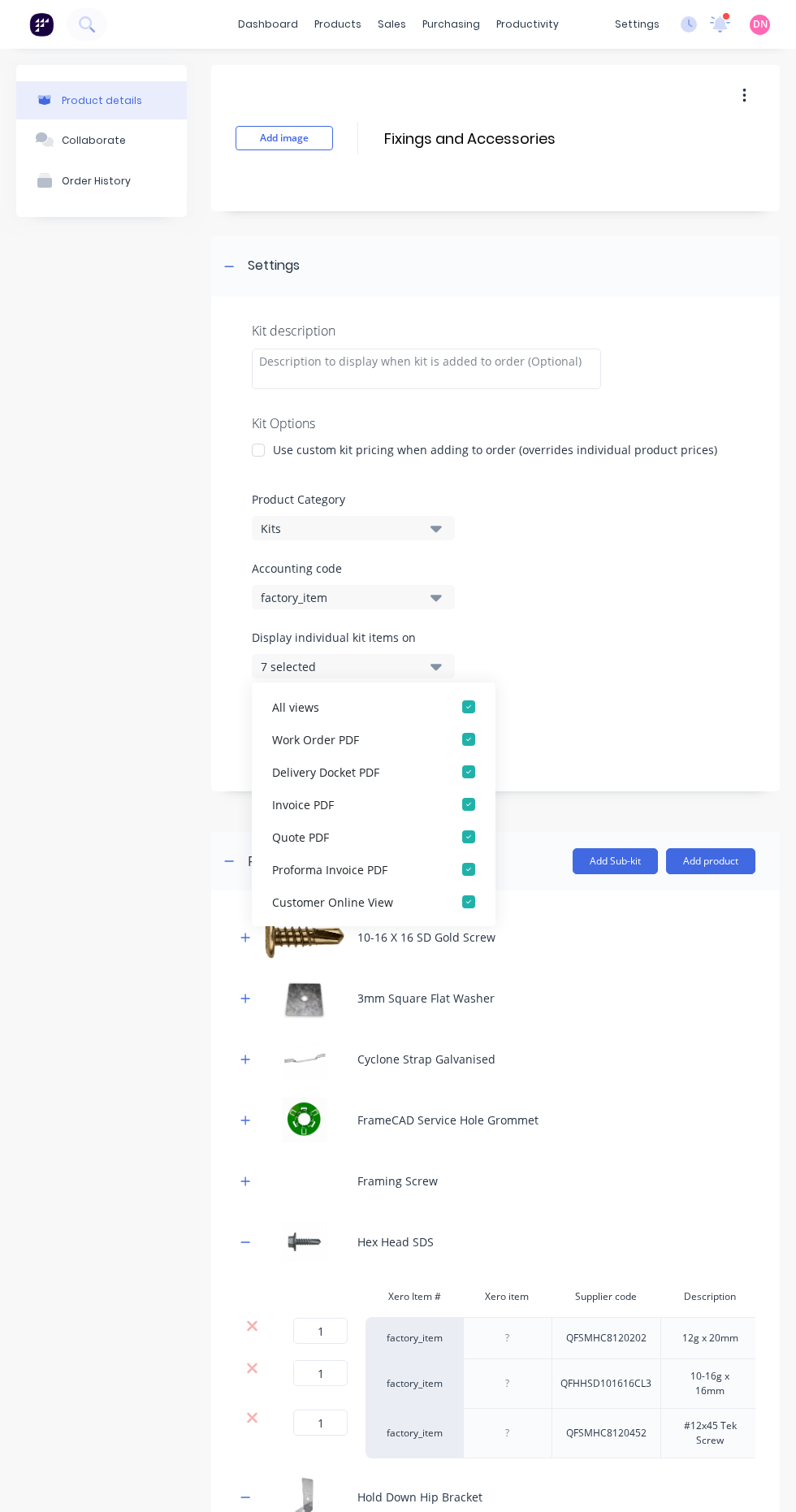
click at [560, 651] on div "Display individual kit items on 7 selected" at bounding box center [496, 663] width 488 height 69
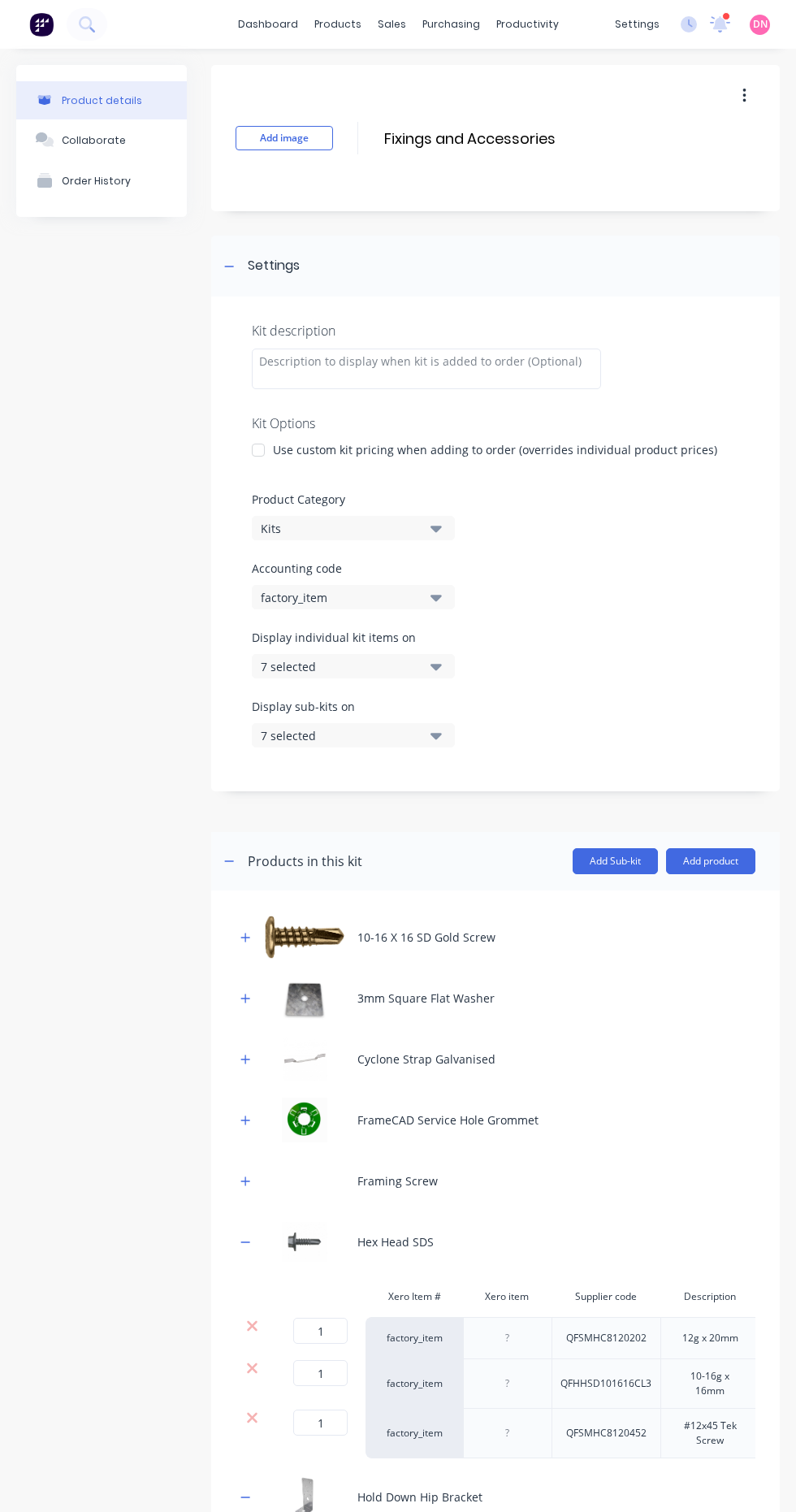
click at [517, 578] on div "Accounting code factory_item" at bounding box center [496, 584] width 488 height 49
click at [436, 736] on icon "button" at bounding box center [436, 735] width 12 height 6
click at [543, 619] on div "Kit description Kit Options Use custom kit pricing when adding to order (overri…" at bounding box center [496, 544] width 568 height 495
click at [746, 108] on button "button" at bounding box center [744, 96] width 39 height 30
click at [108, 1040] on div "Product details Collaborate Order History" at bounding box center [101, 1508] width 170 height 2887
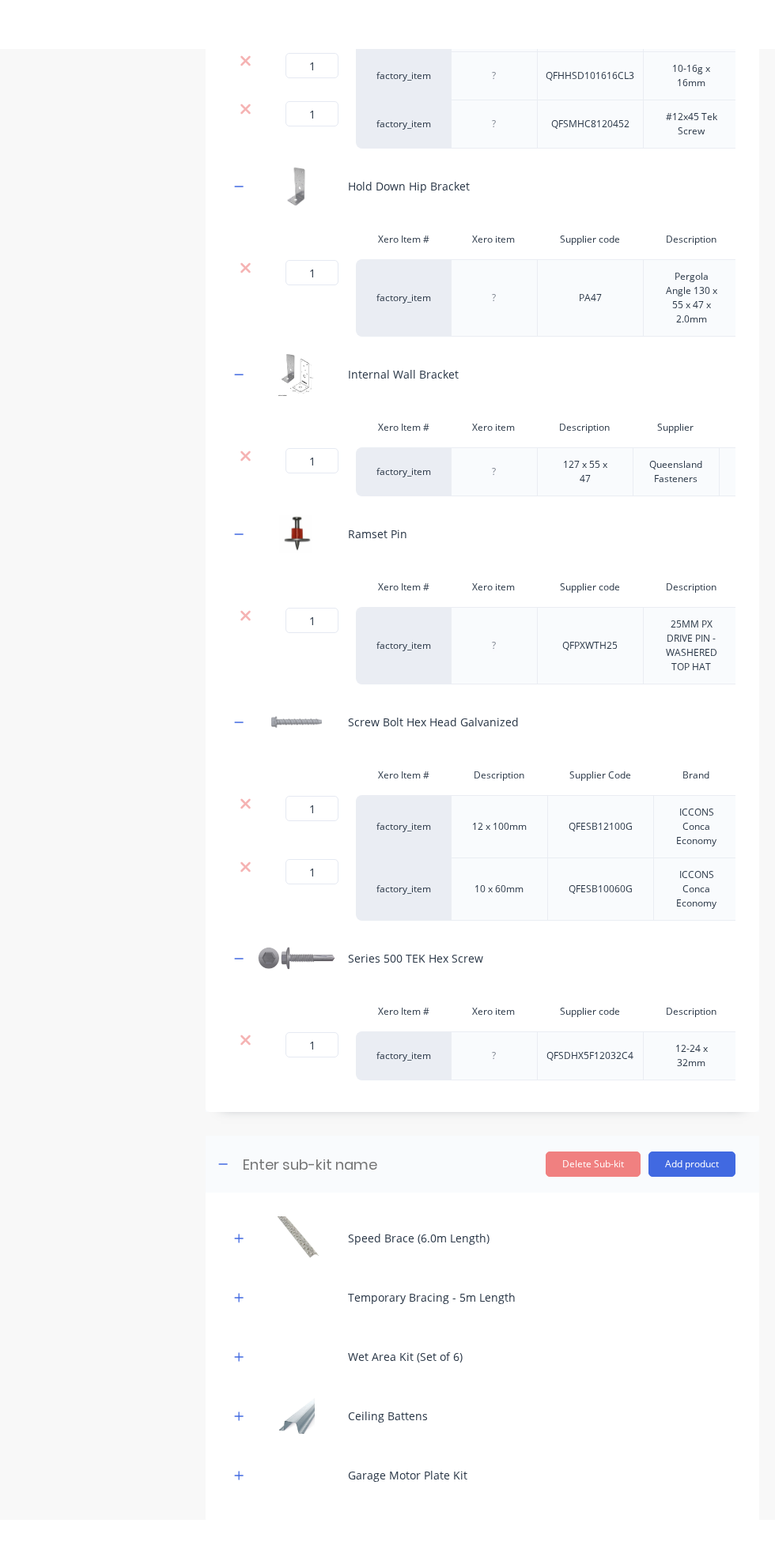
scroll to position [1318, 0]
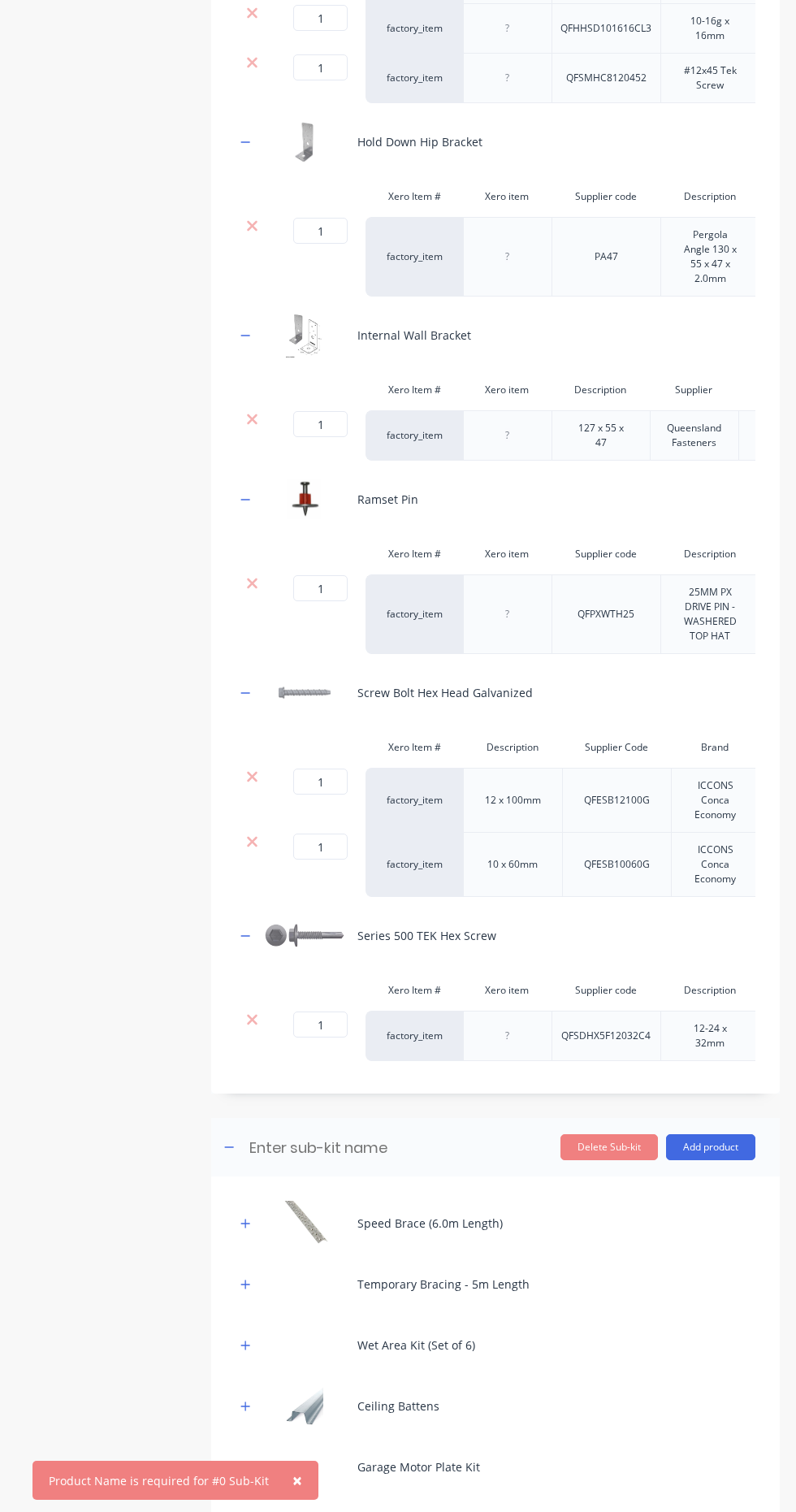
click at [368, 1138] on input at bounding box center [391, 1147] width 288 height 23
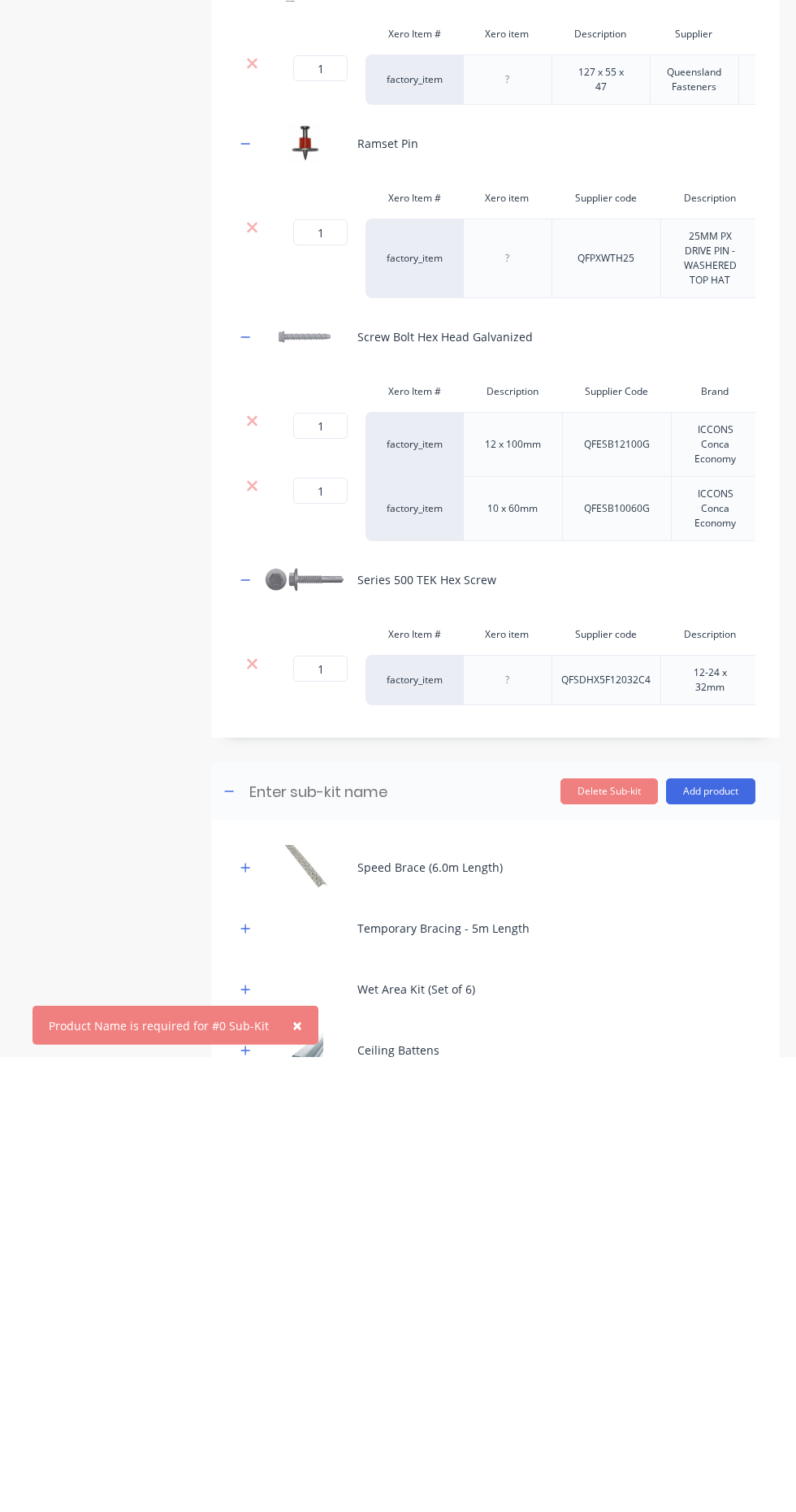
scroll to position [100, 0]
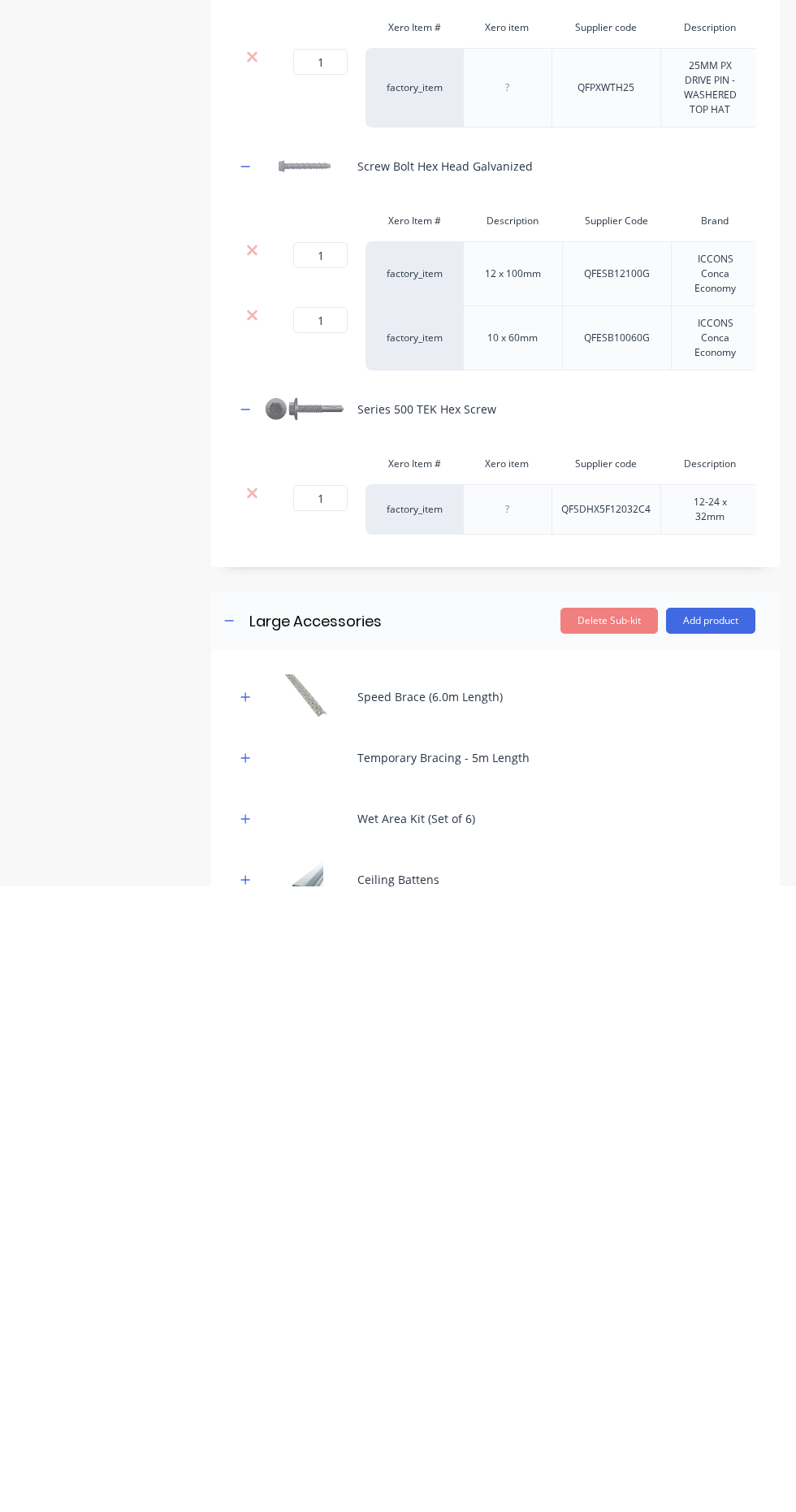
click at [733, 1233] on button "Add product" at bounding box center [711, 1246] width 90 height 26
type input "Large Accessories"
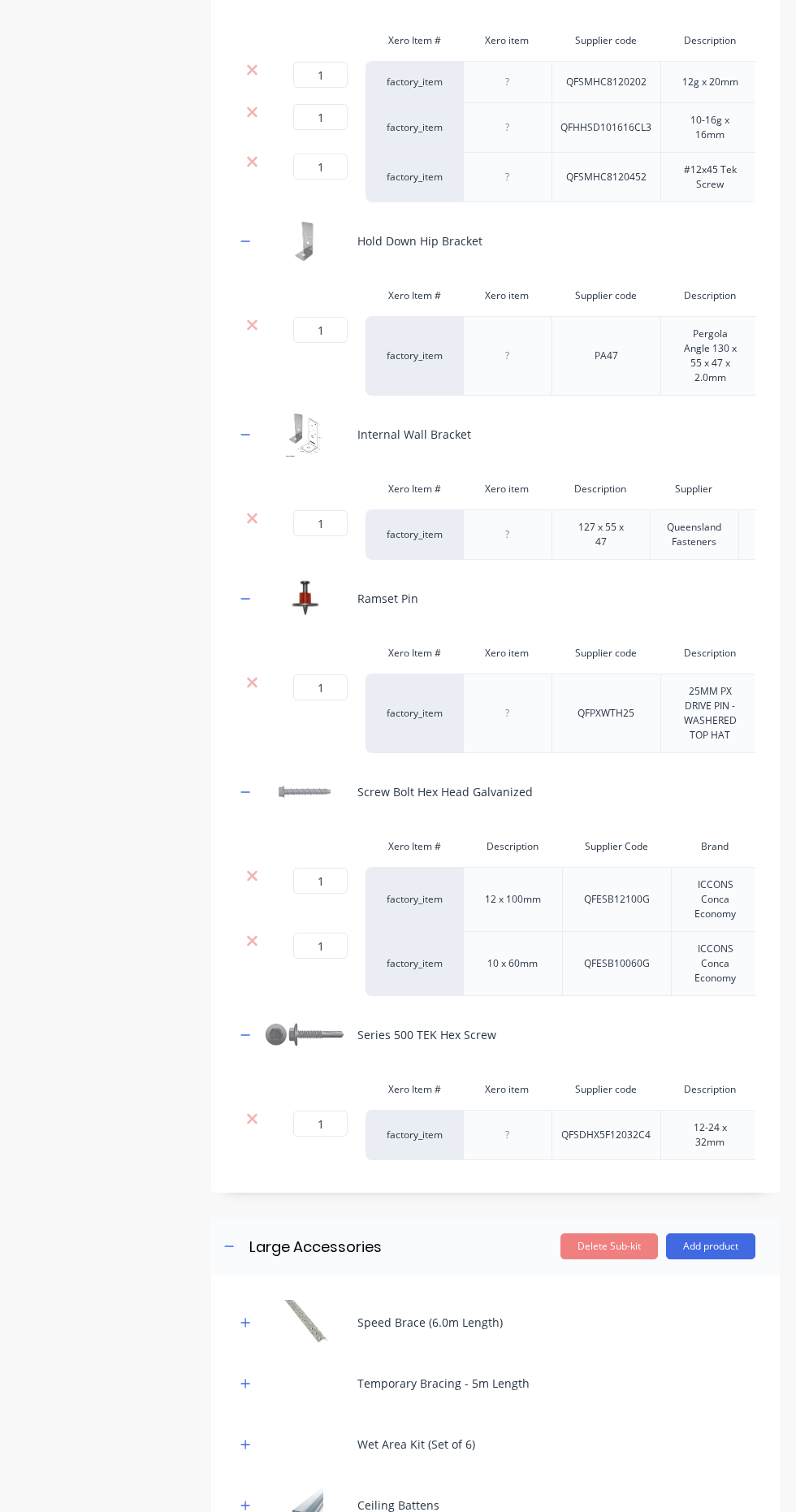
click at [91, 1179] on div "Product details Collaborate Order History" at bounding box center [101, 252] width 170 height 2887
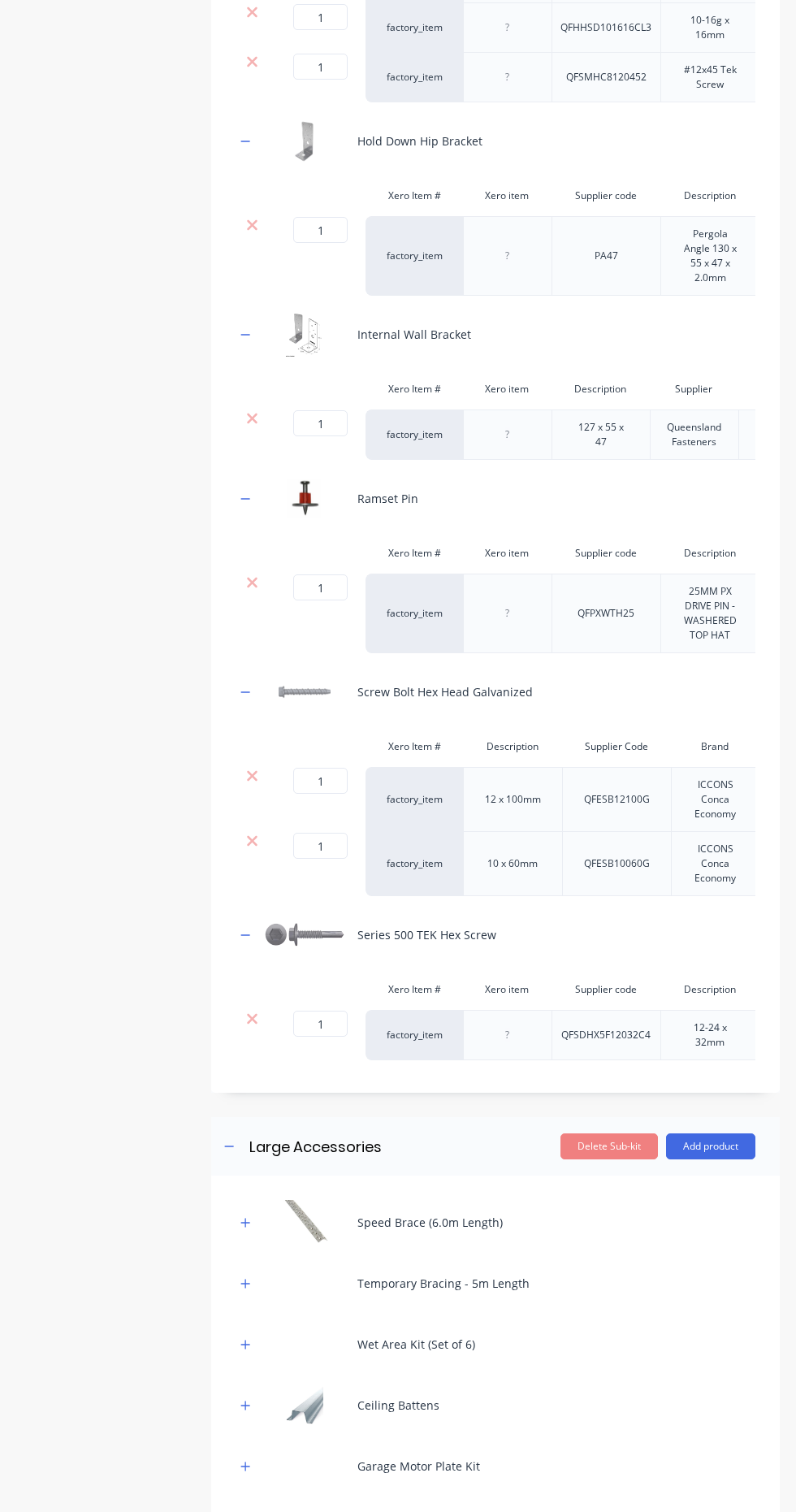
click at [289, 1511] on button "Save" at bounding box center [280, 1542] width 82 height 26
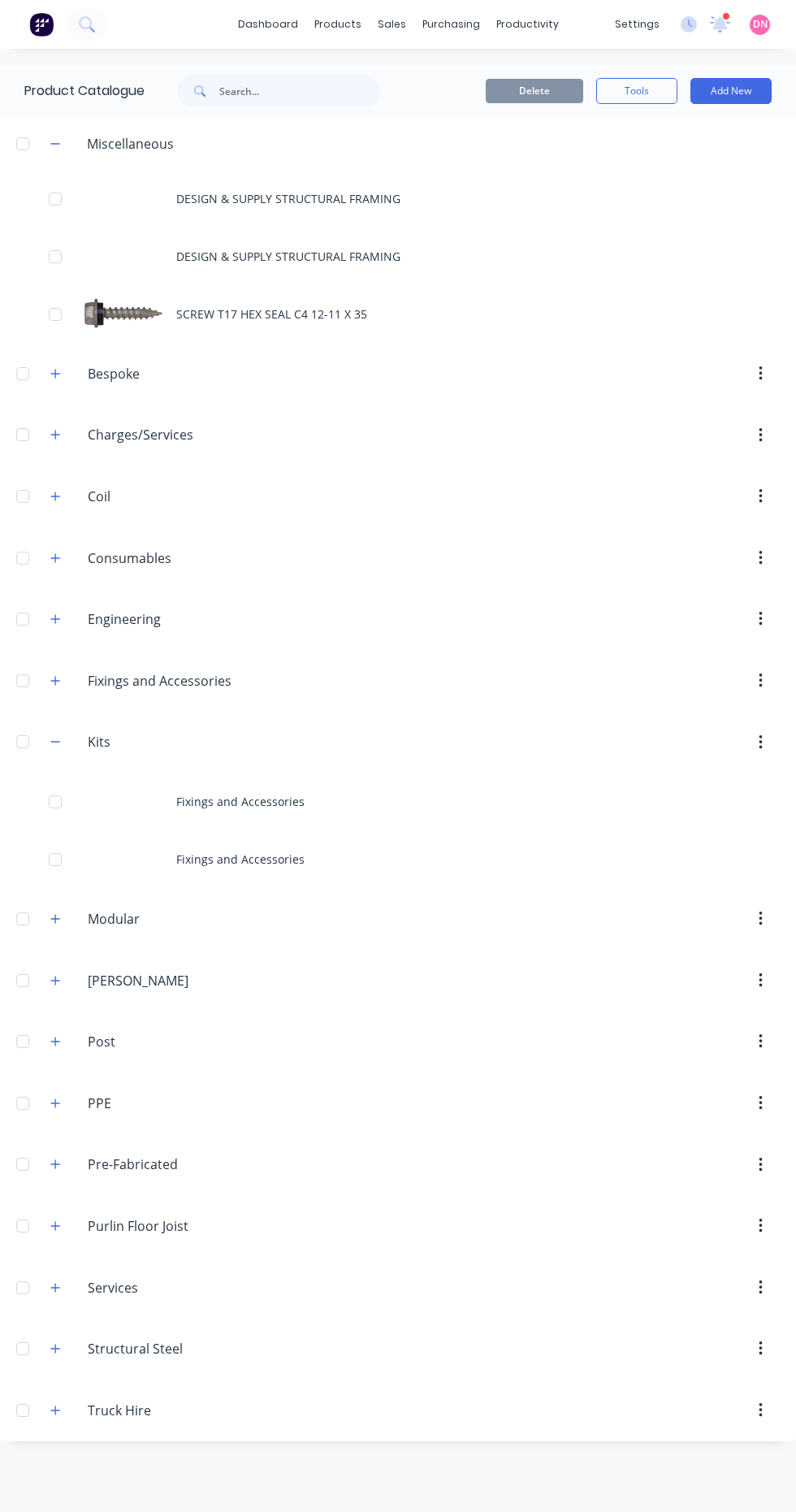
click at [452, 23] on div "purchasing" at bounding box center [451, 24] width 74 height 24
click at [543, 77] on link "Purchase Orders" at bounding box center [519, 77] width 215 height 32
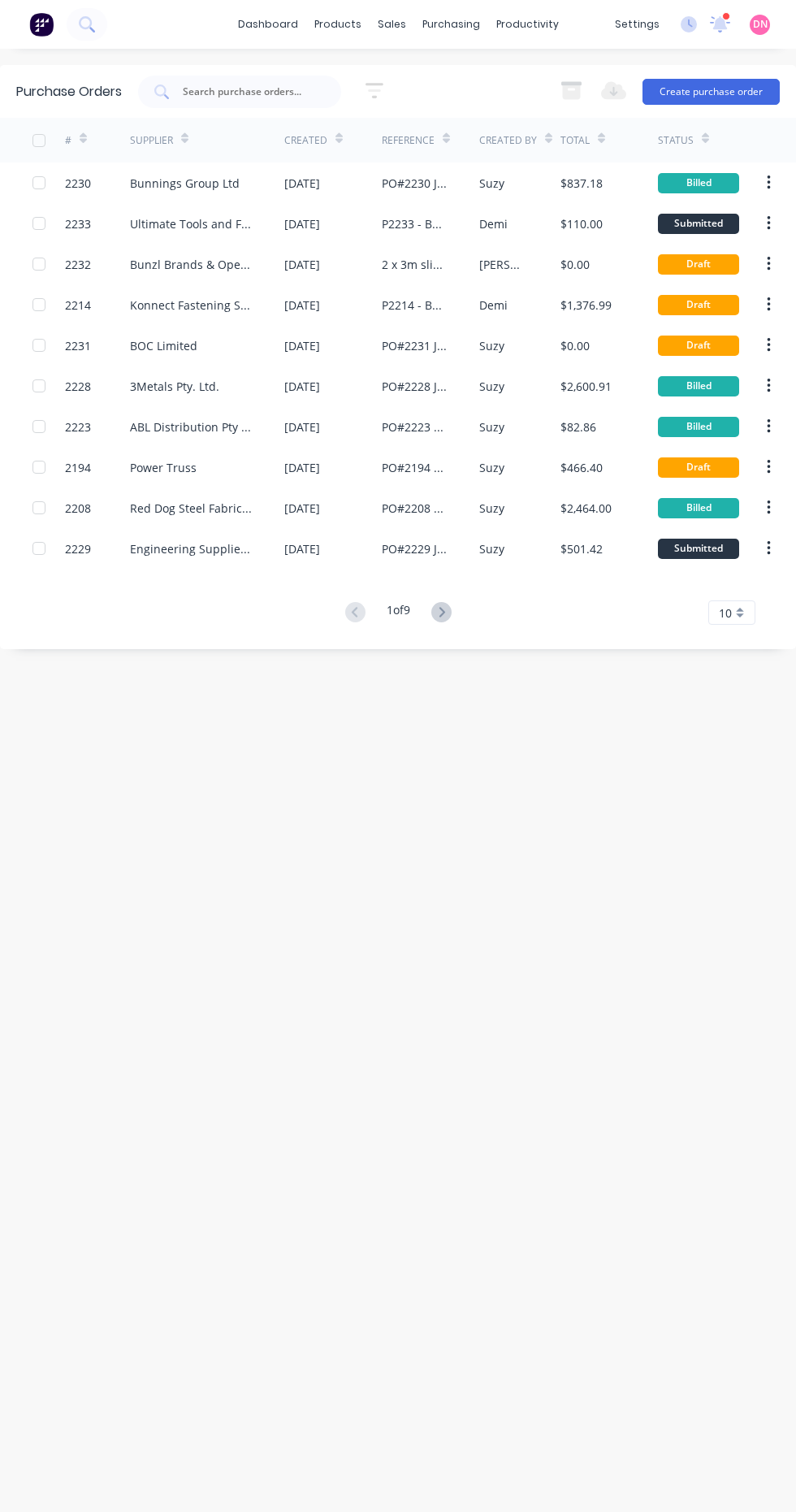
click at [719, 94] on button "Create purchase order" at bounding box center [711, 91] width 137 height 26
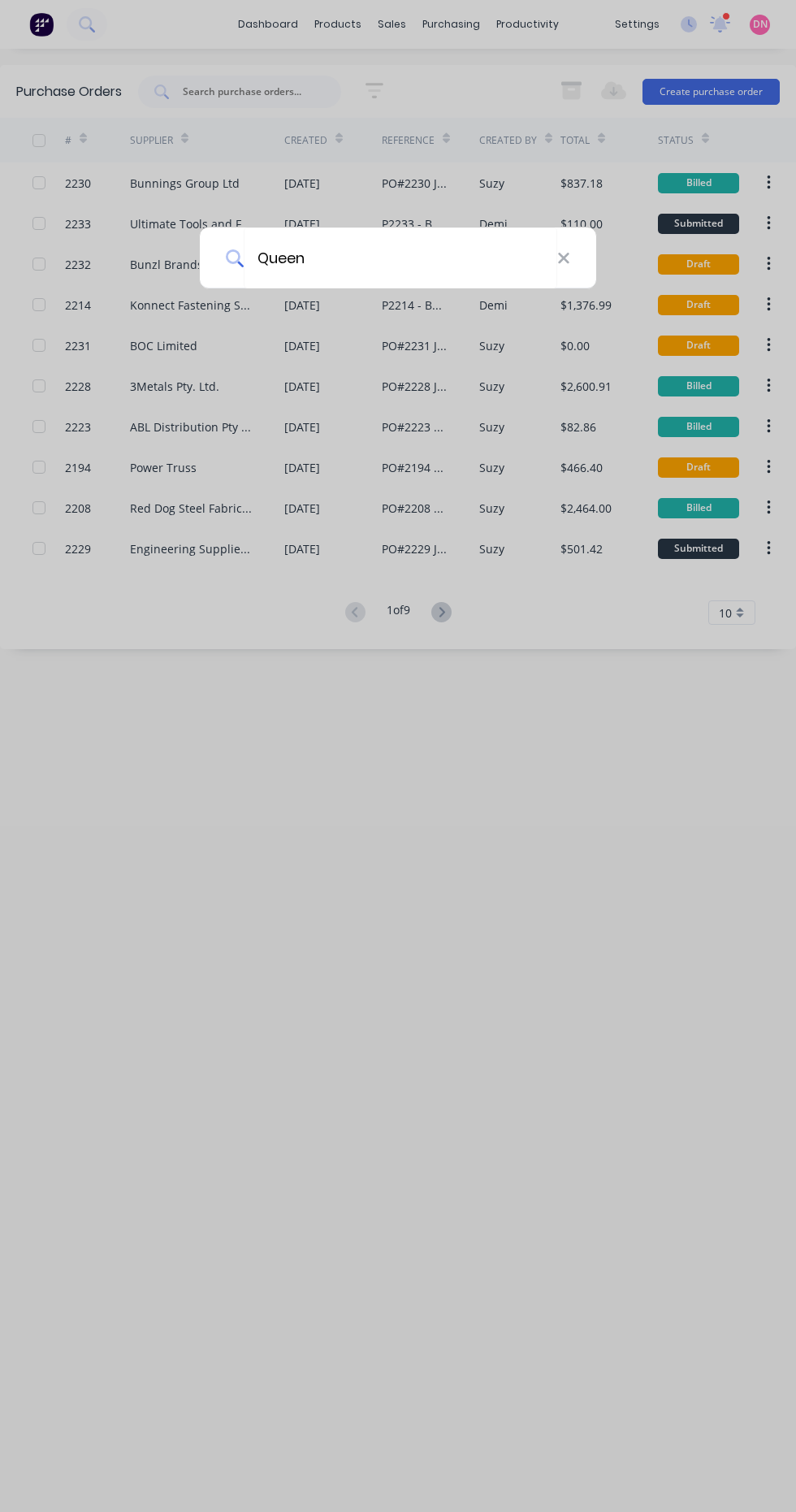
type input "Queens"
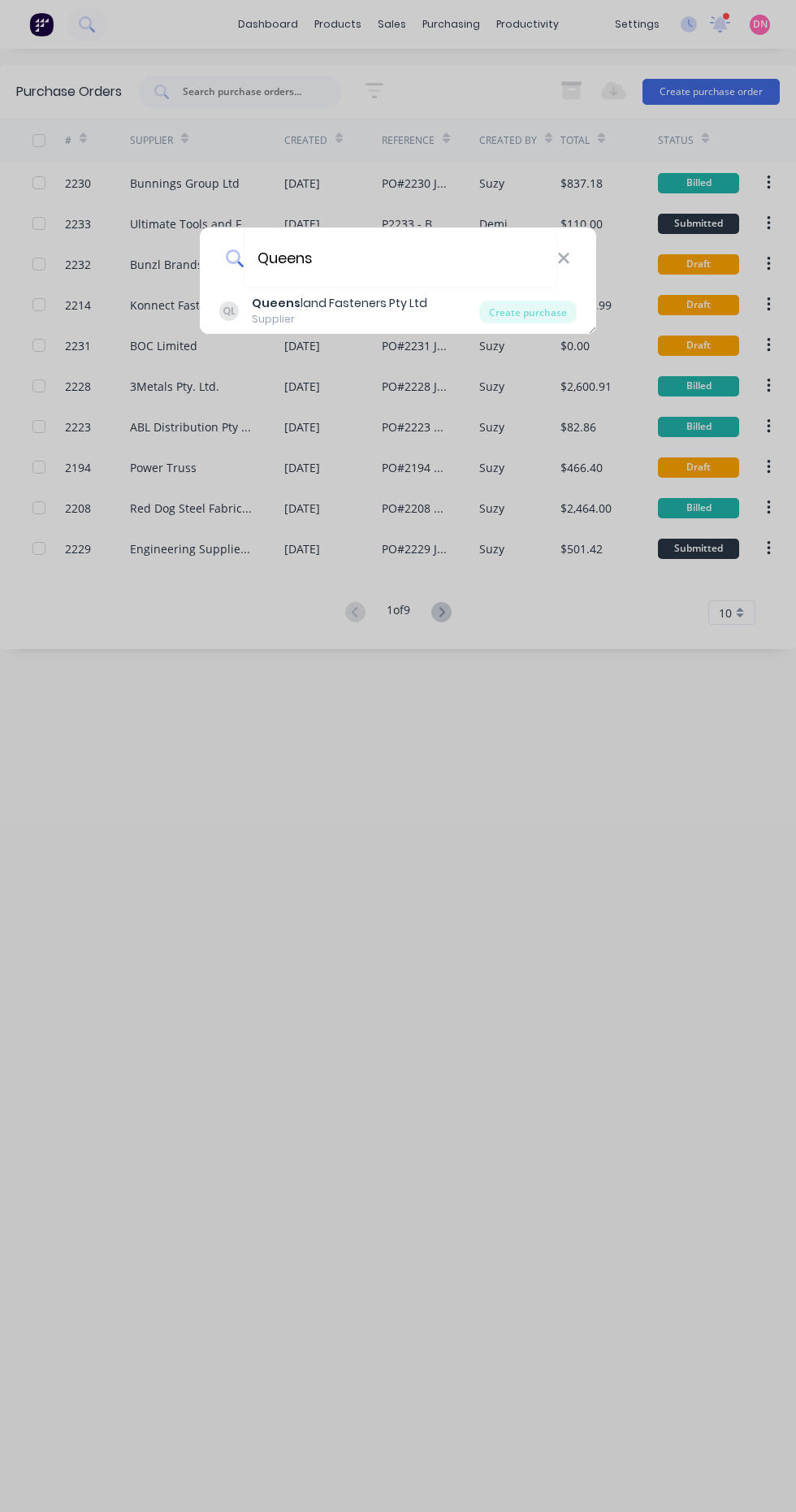
click at [440, 306] on div "QL Queens land Fasteners Pty Ltd Supplier" at bounding box center [350, 310] width 260 height 31
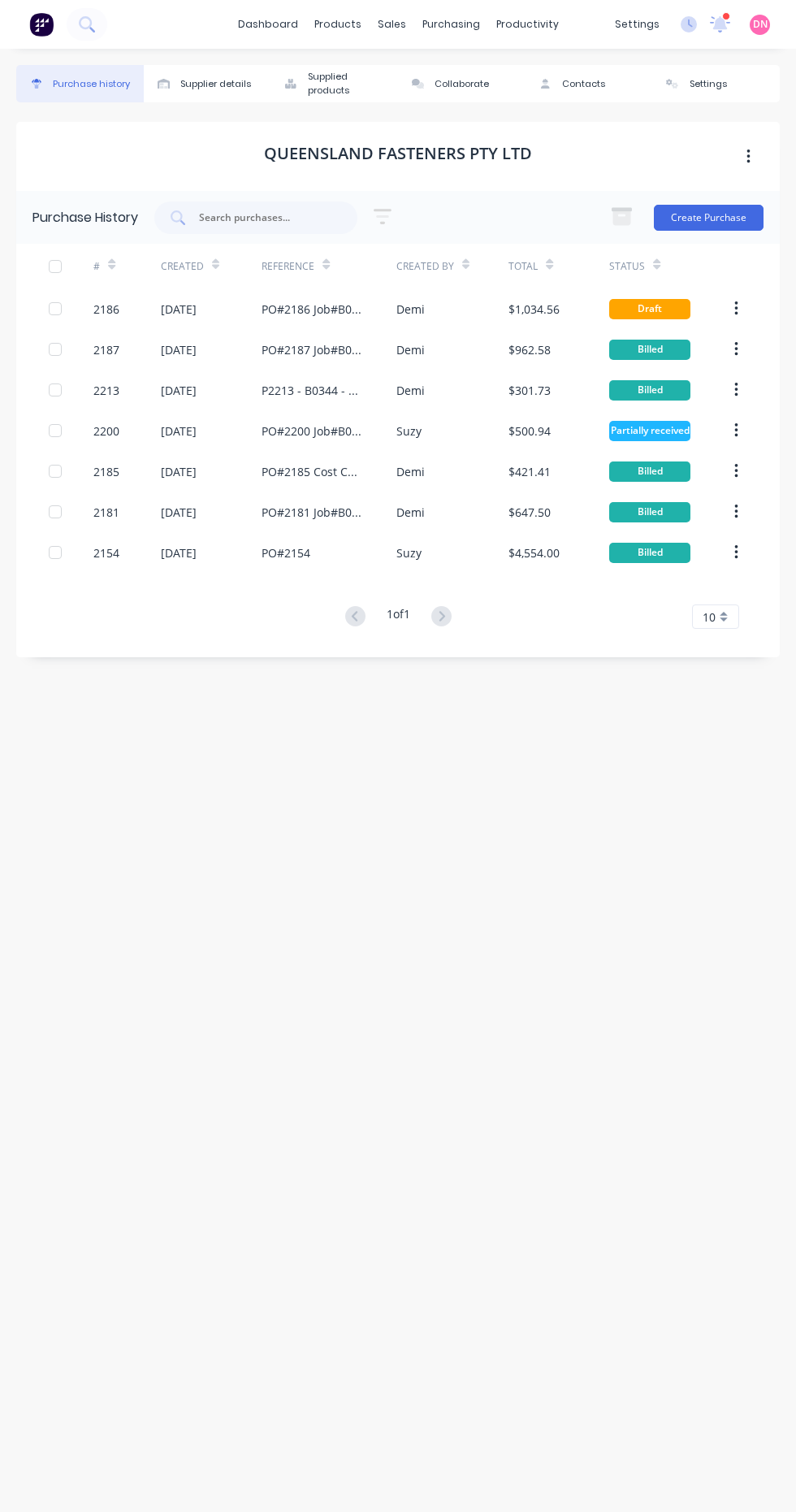
click at [724, 227] on button "Create Purchase" at bounding box center [708, 217] width 109 height 26
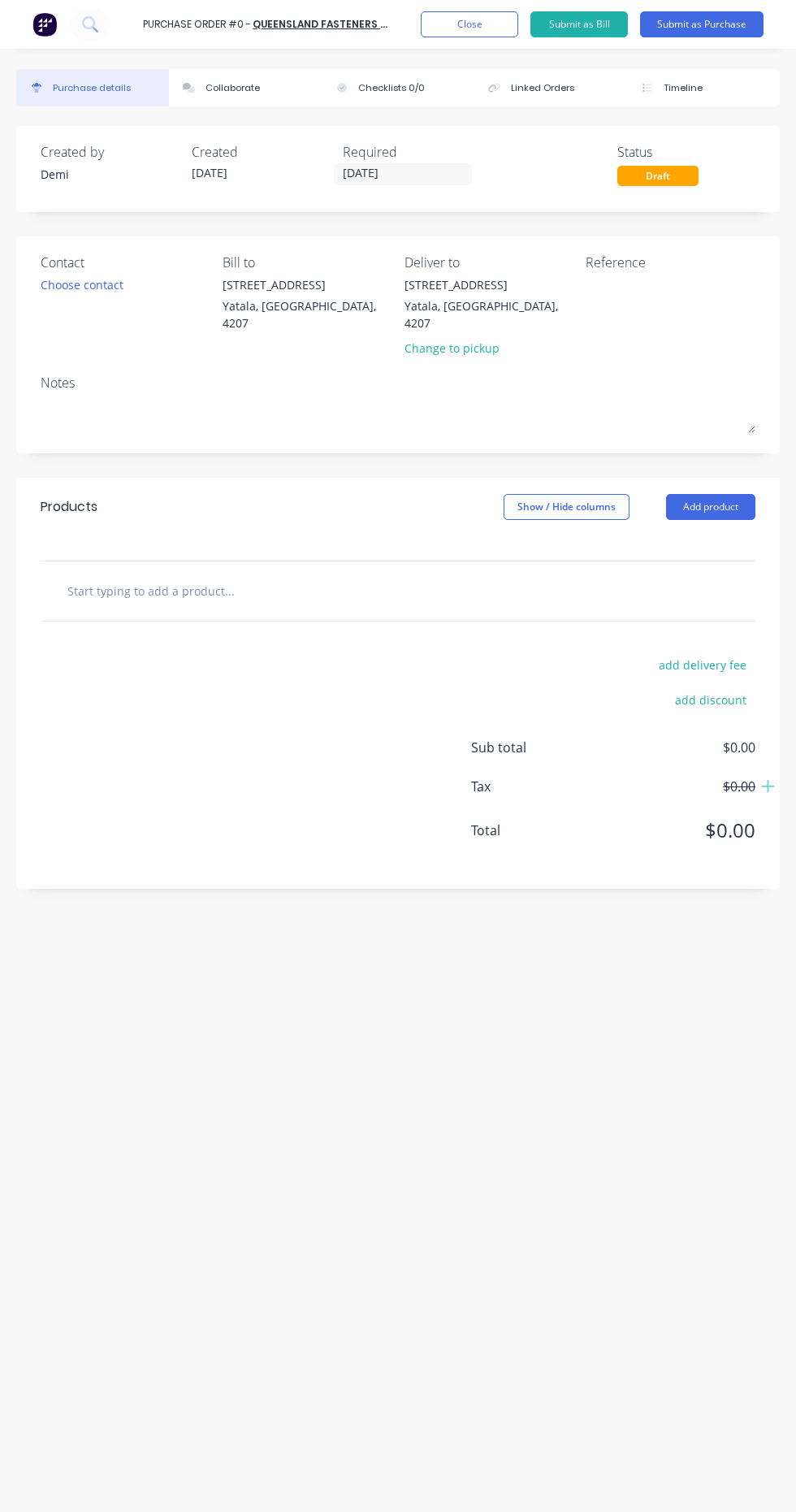
click at [450, 574] on div at bounding box center [256, 590] width 406 height 32
click at [247, 574] on input "text" at bounding box center [188, 590] width 244 height 32
click at [718, 501] on button "Add product" at bounding box center [711, 507] width 90 height 26
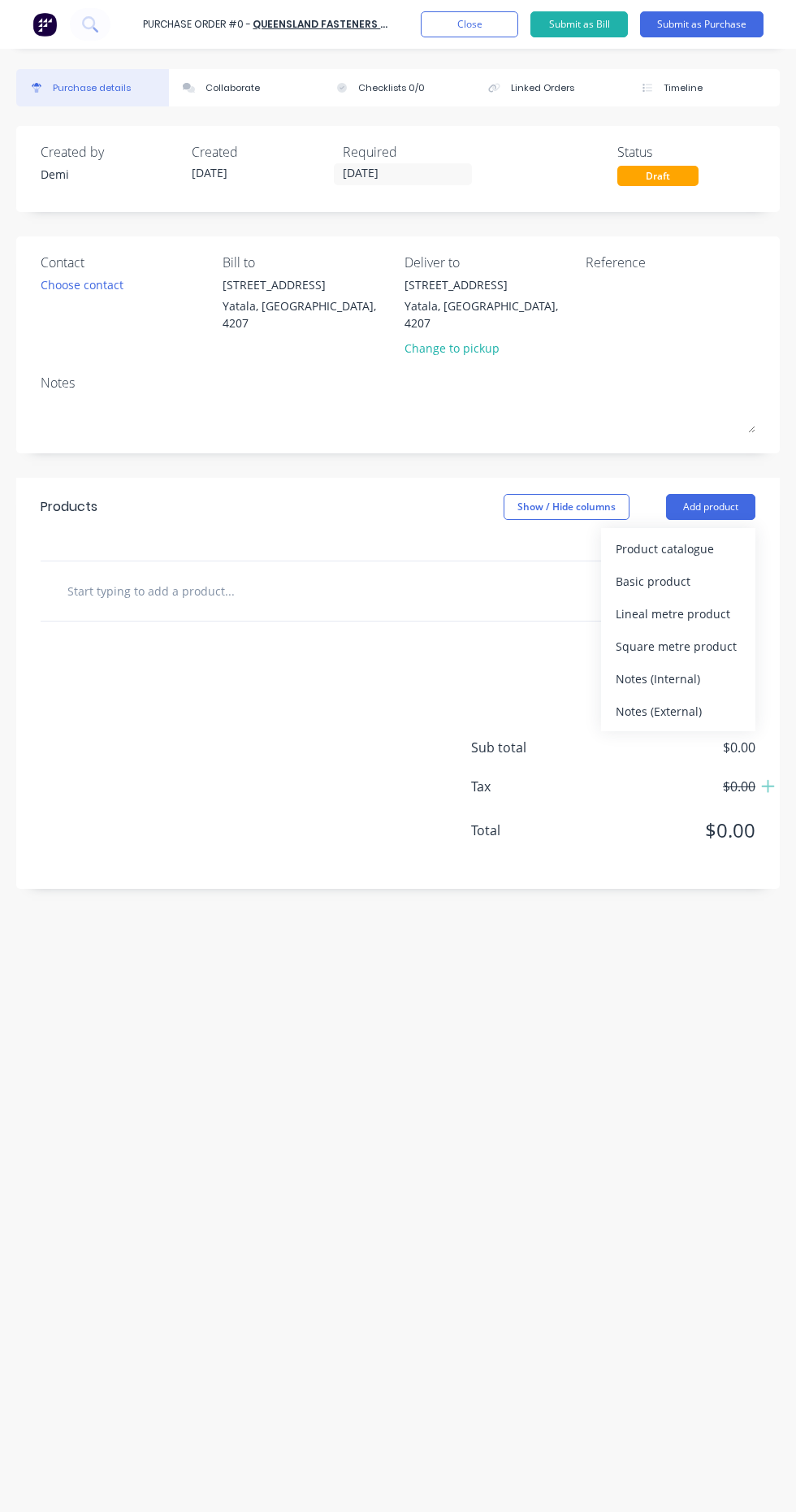
click at [731, 537] on div "Product catalogue" at bounding box center [679, 549] width 125 height 23
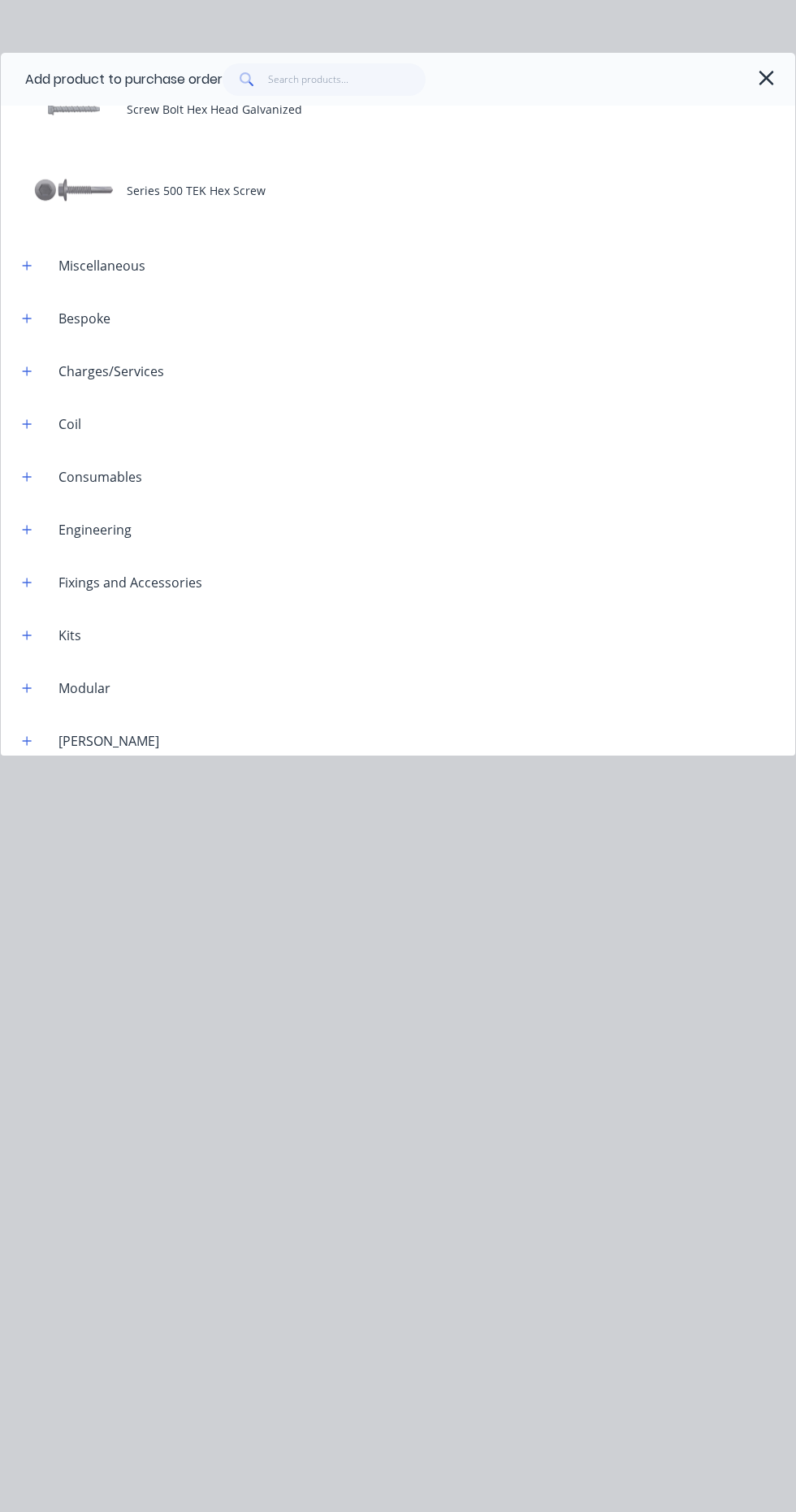
scroll to position [895, 0]
click at [27, 634] on icon "button" at bounding box center [27, 634] width 9 height 9
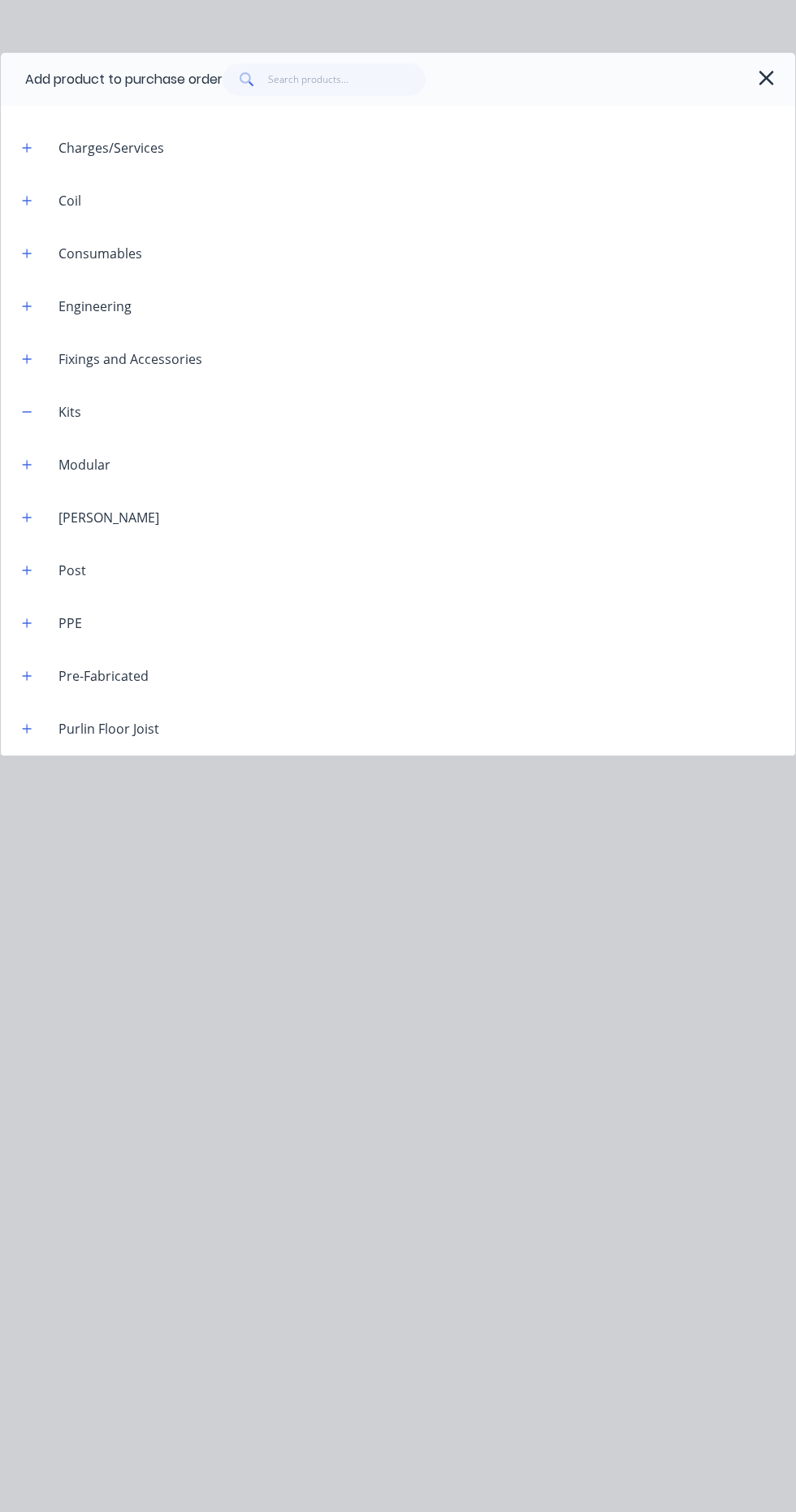
scroll to position [1119, 0]
click at [35, 410] on button "button" at bounding box center [27, 410] width 21 height 21
click at [30, 410] on icon "button" at bounding box center [27, 410] width 9 height 9
click at [27, 356] on icon "button" at bounding box center [27, 357] width 9 height 9
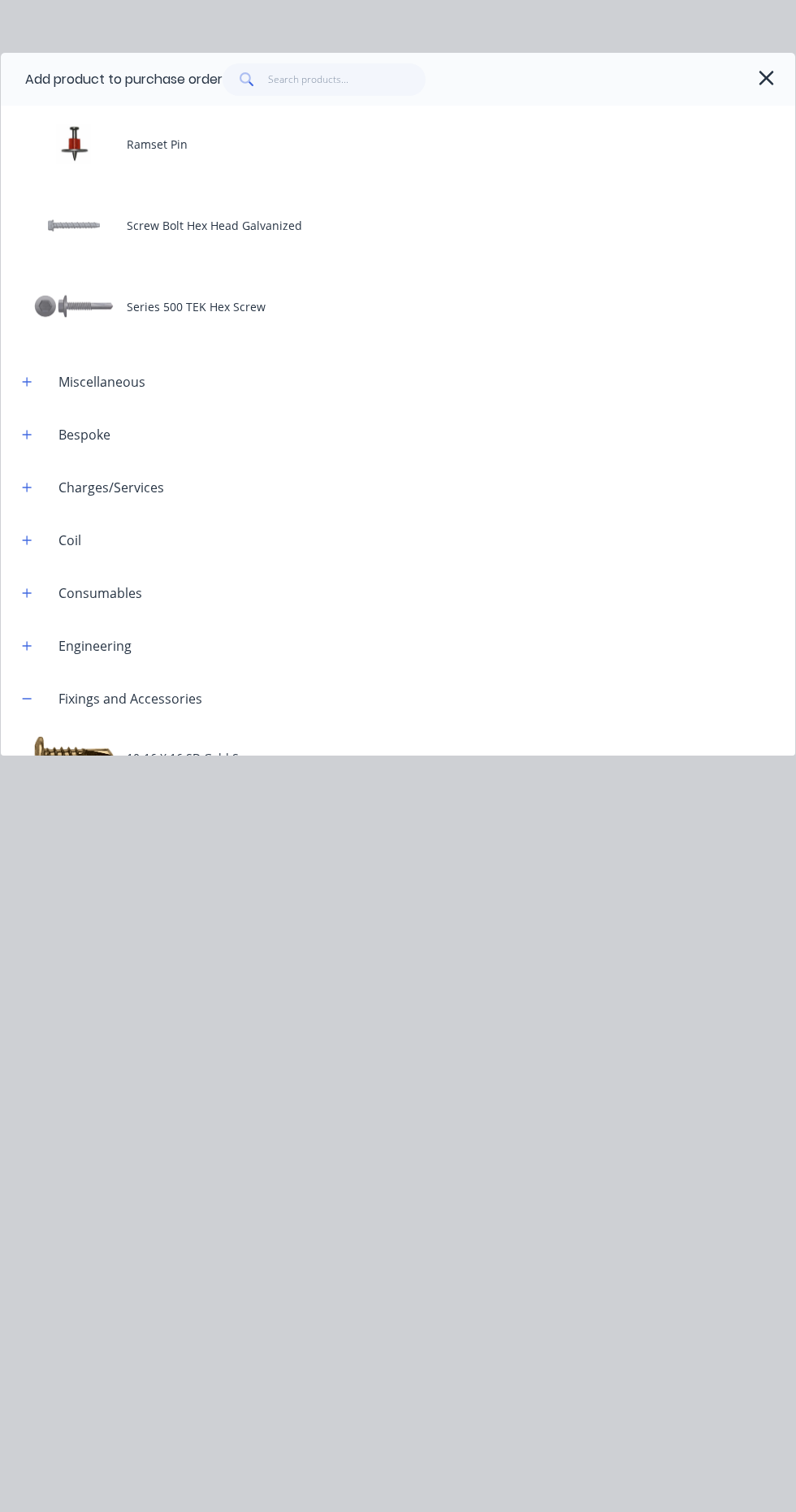
scroll to position [780, 0]
click at [33, 379] on button "button" at bounding box center [27, 379] width 21 height 21
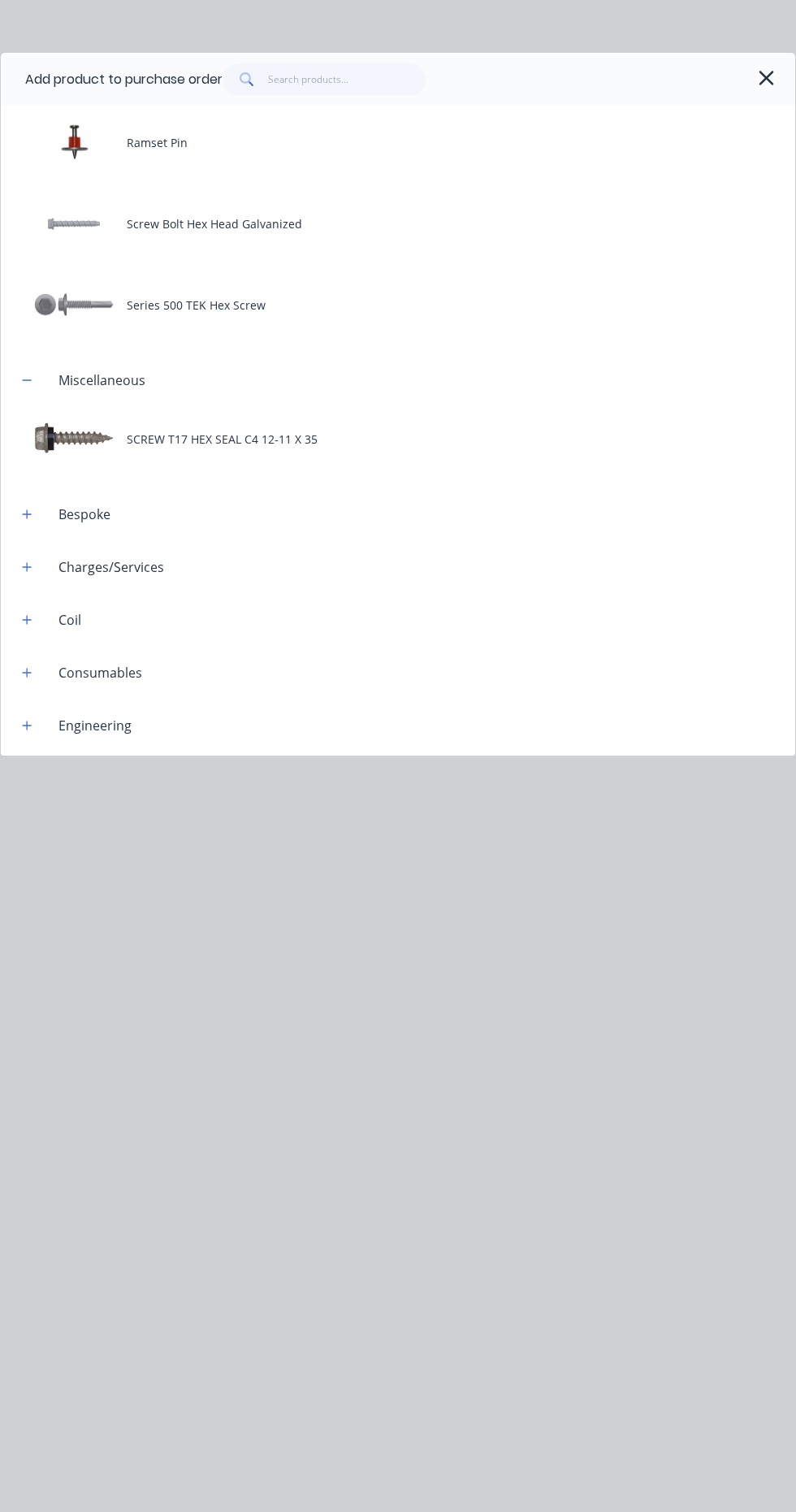
click at [27, 513] on icon "button" at bounding box center [27, 514] width 9 height 9
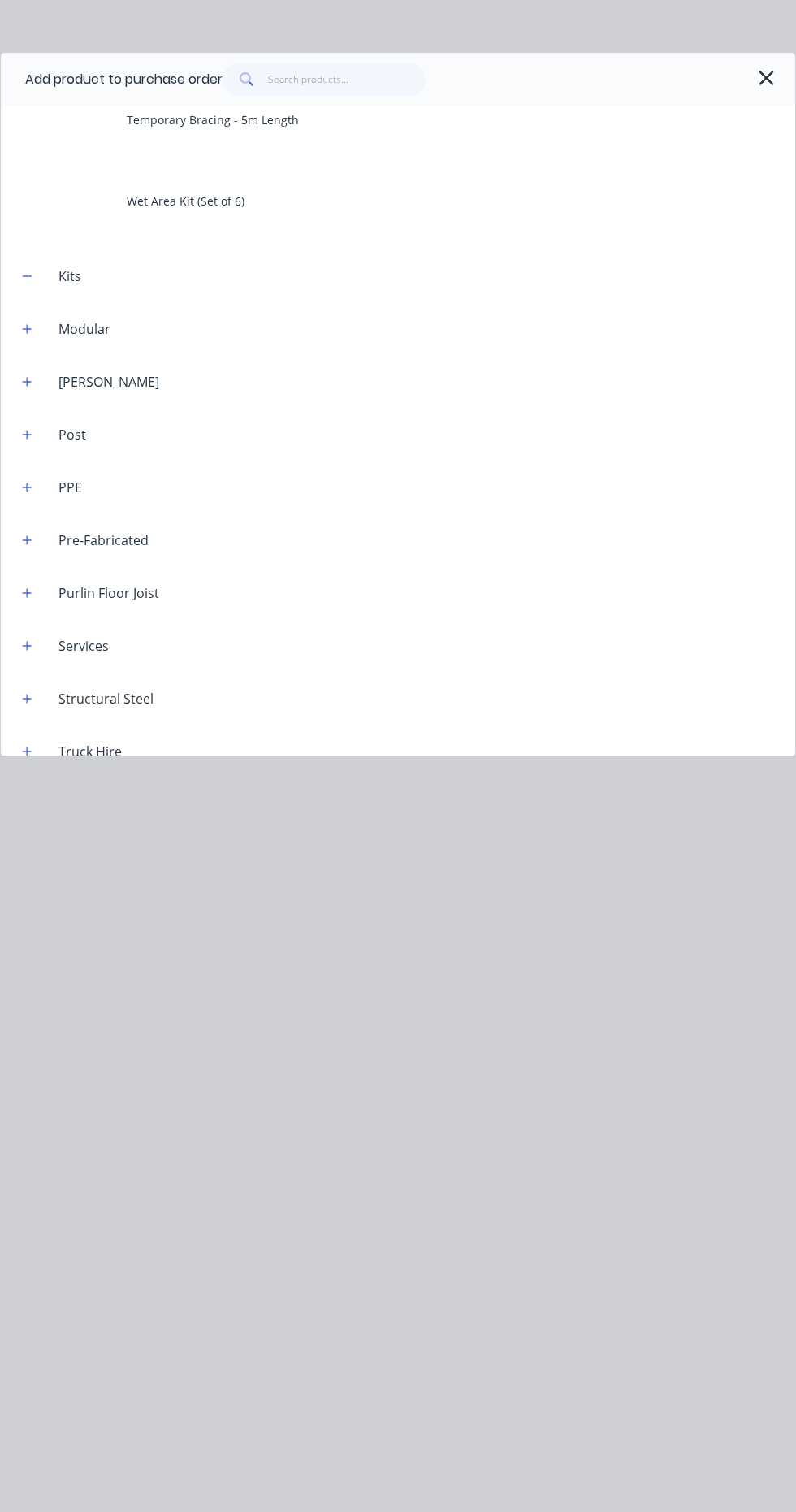
scroll to position [3306, 0]
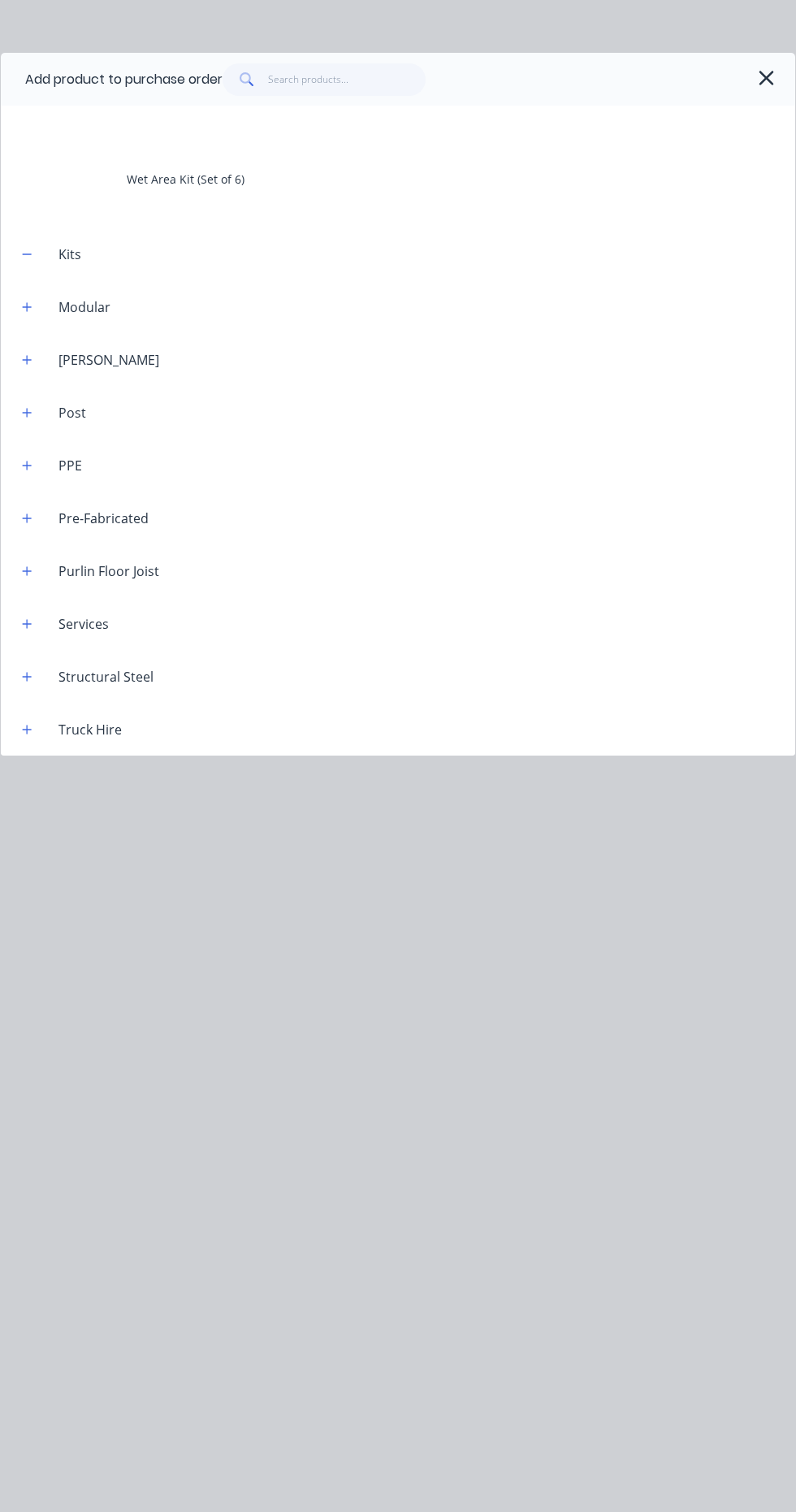
click at [766, 74] on icon "button" at bounding box center [766, 77] width 17 height 22
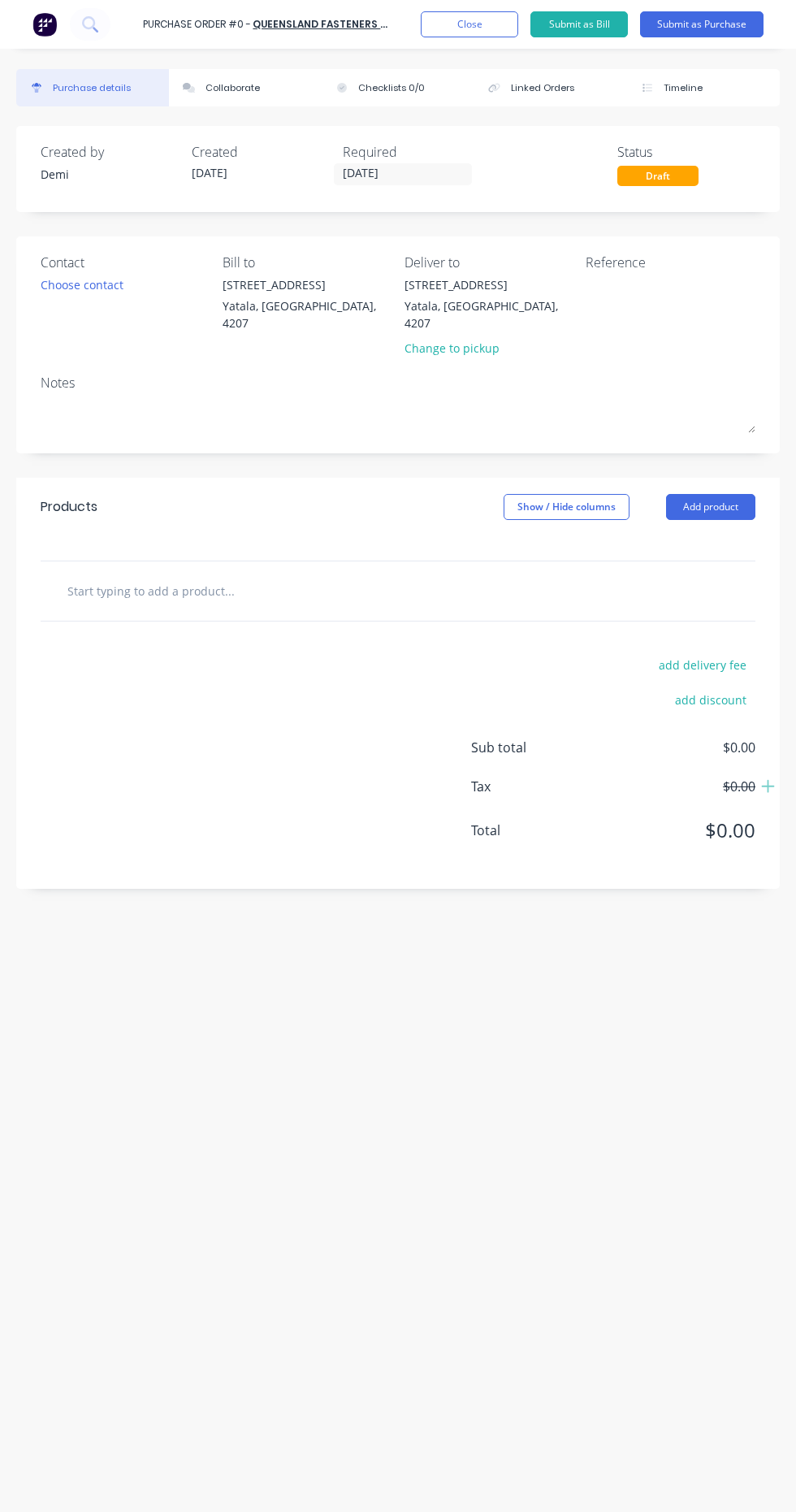
click at [730, 494] on button "Add product" at bounding box center [711, 507] width 90 height 26
click at [375, 587] on div at bounding box center [256, 590] width 406 height 32
click at [218, 581] on input "text" at bounding box center [188, 590] width 244 height 32
type input "F"
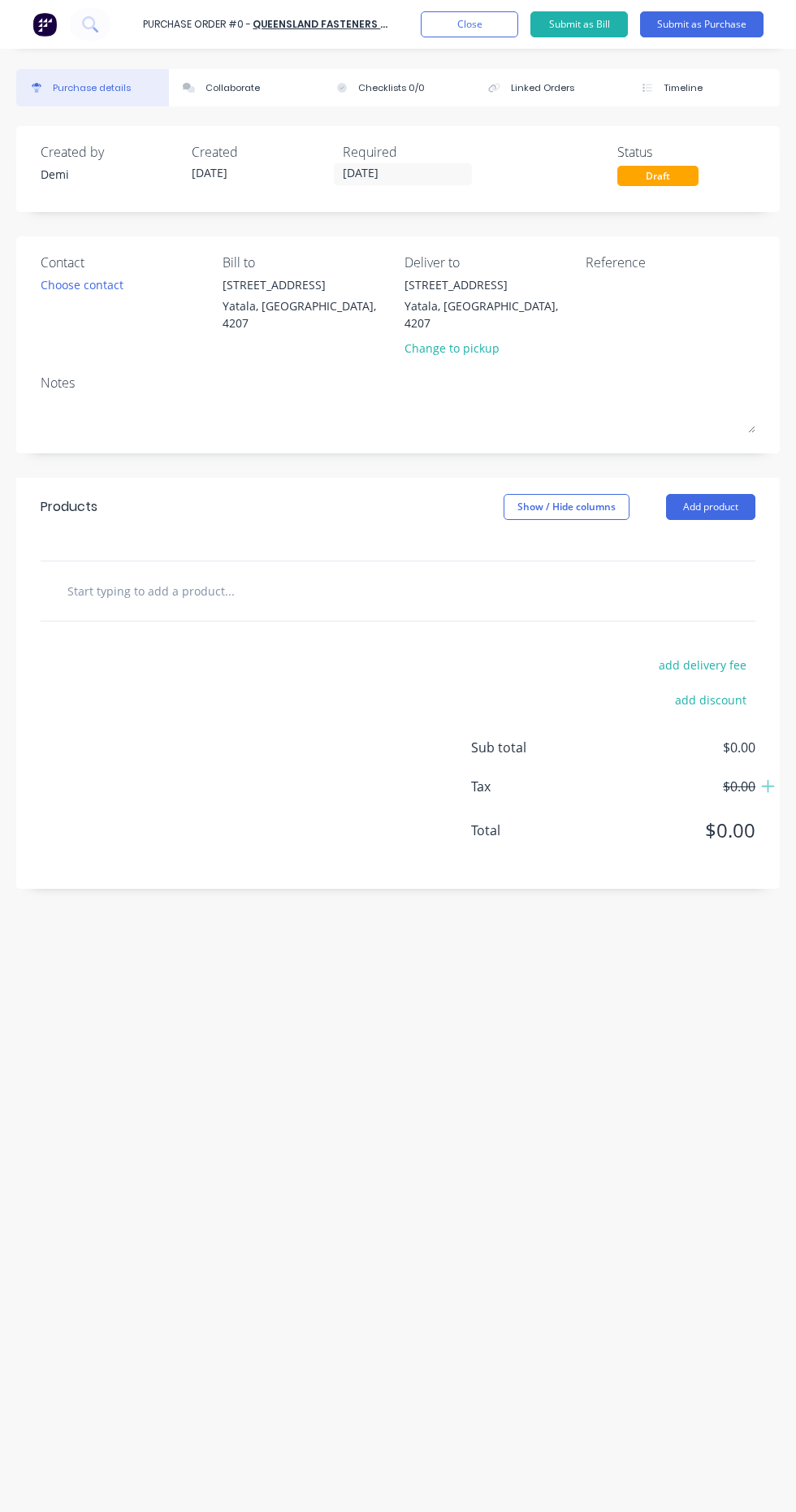
click at [496, 32] on button "Close" at bounding box center [469, 24] width 98 height 26
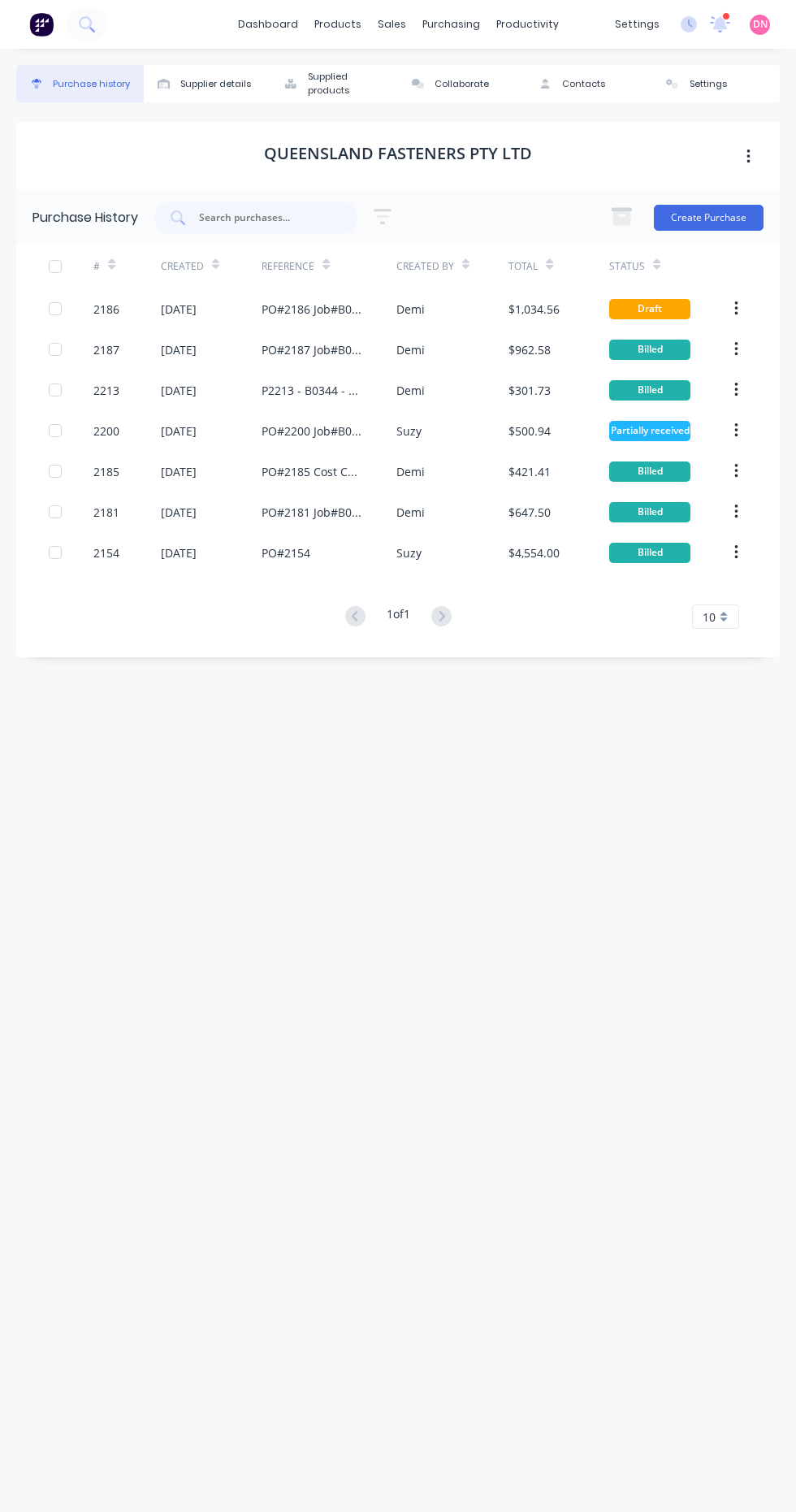
click at [758, 149] on button "button" at bounding box center [748, 157] width 39 height 30
click at [748, 156] on icon "button" at bounding box center [748, 157] width 4 height 14
click at [606, 87] on button "Contacts" at bounding box center [589, 83] width 127 height 38
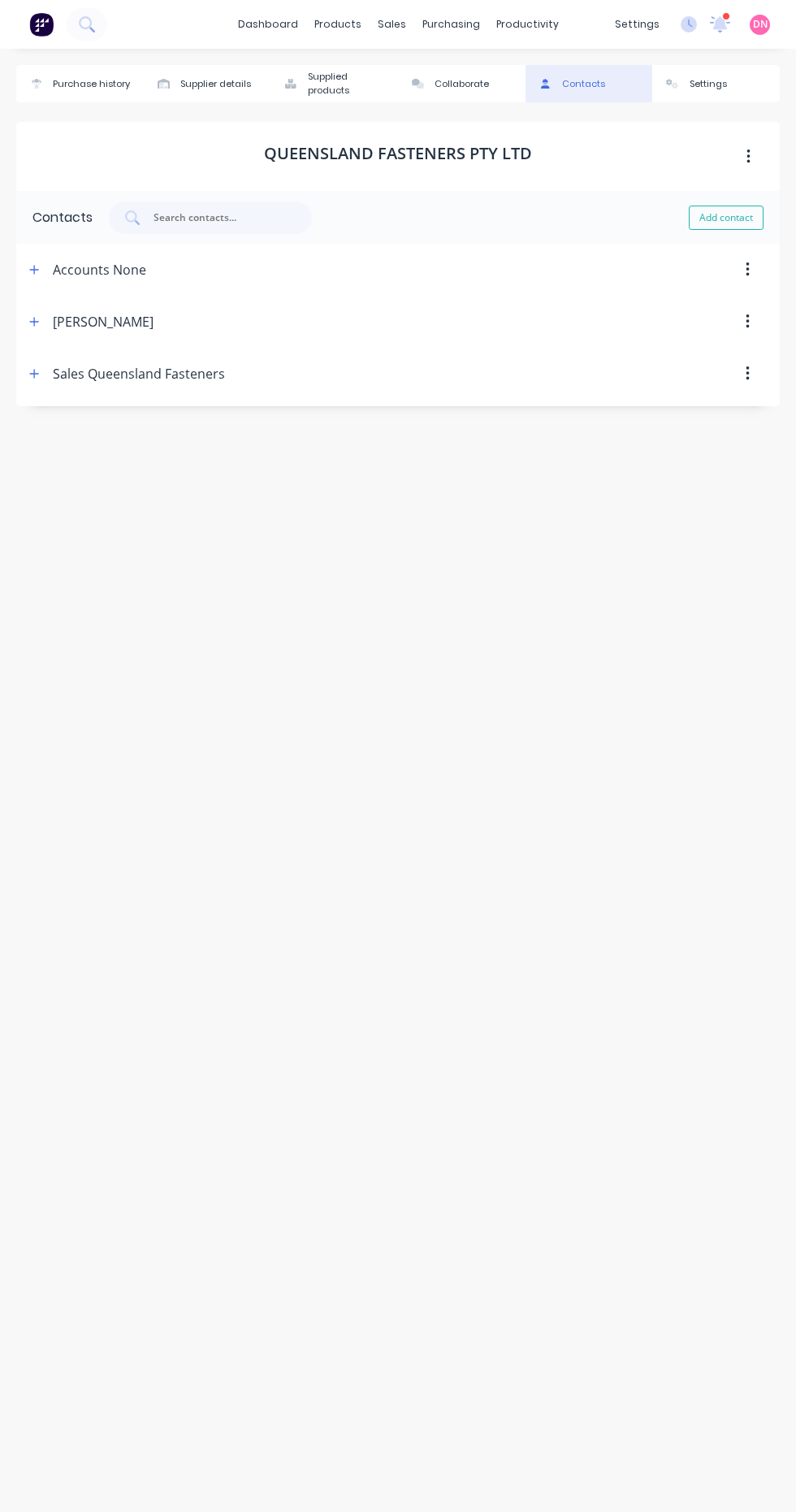
click at [764, 84] on button "Settings" at bounding box center [715, 83] width 127 height 38
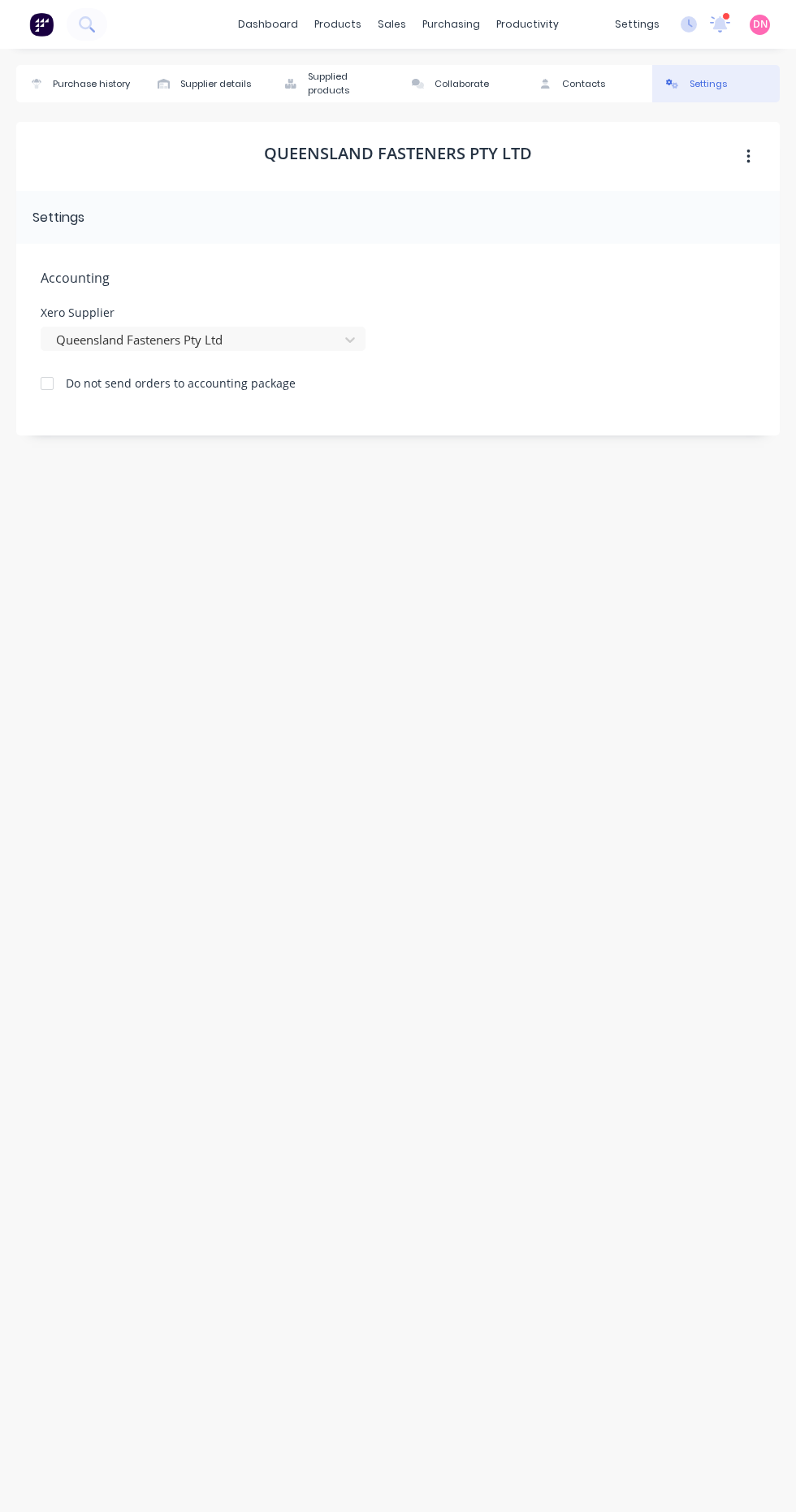
click at [501, 81] on button "Collaborate" at bounding box center [462, 83] width 127 height 38
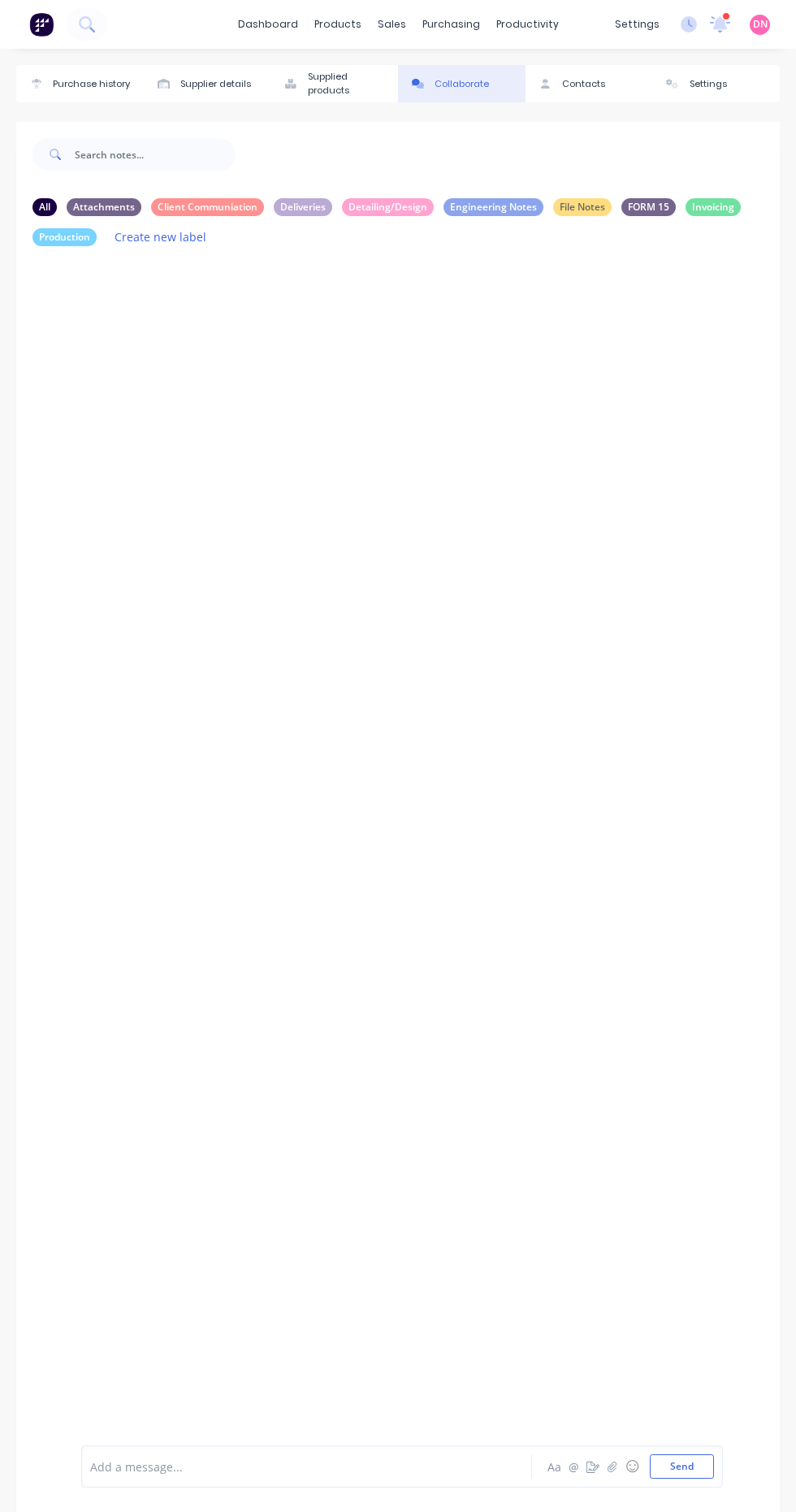
click at [344, 84] on div "Supplied products" at bounding box center [349, 83] width 82 height 28
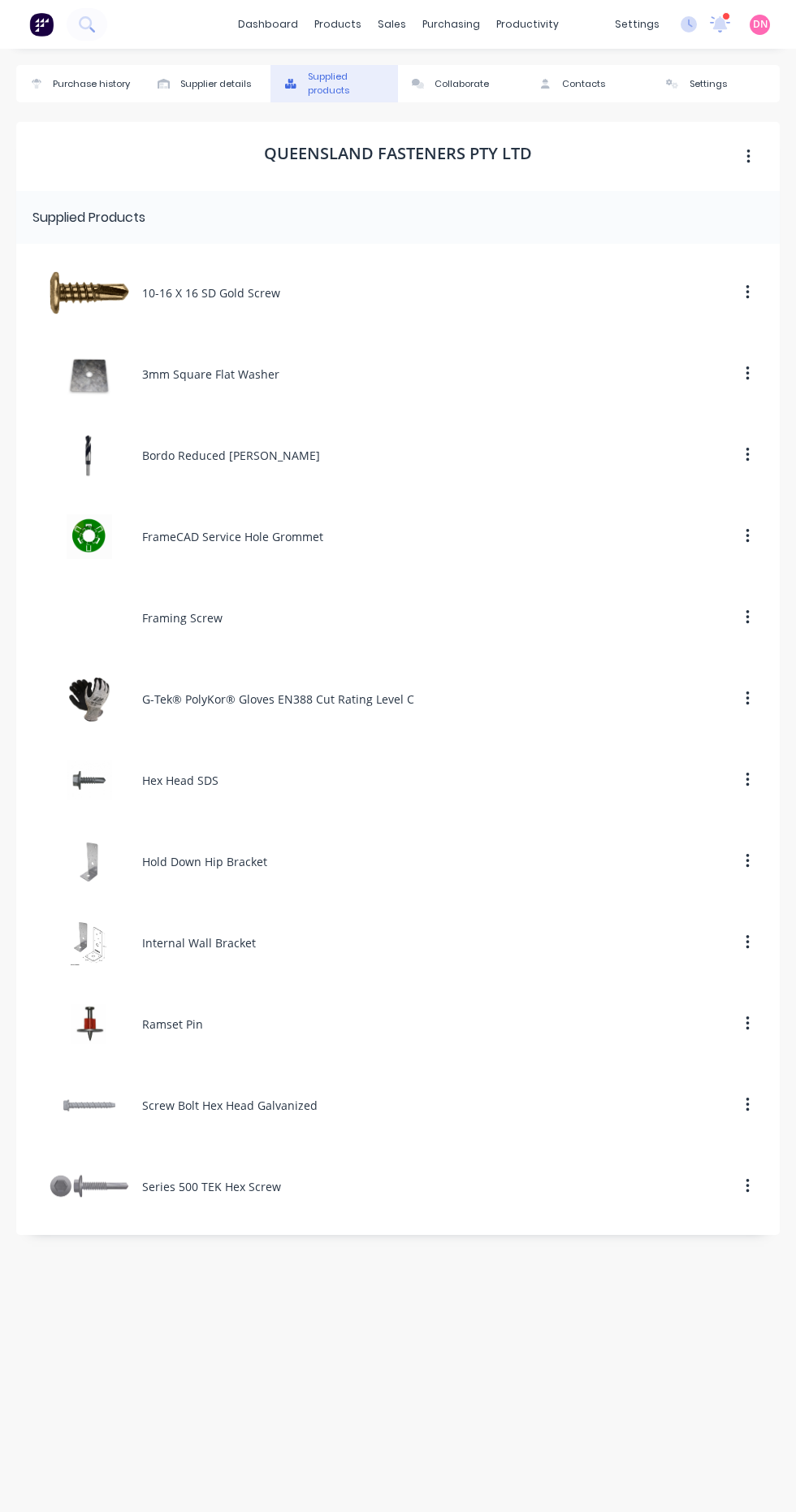
click at [247, 99] on button "Supplier details" at bounding box center [207, 83] width 127 height 38
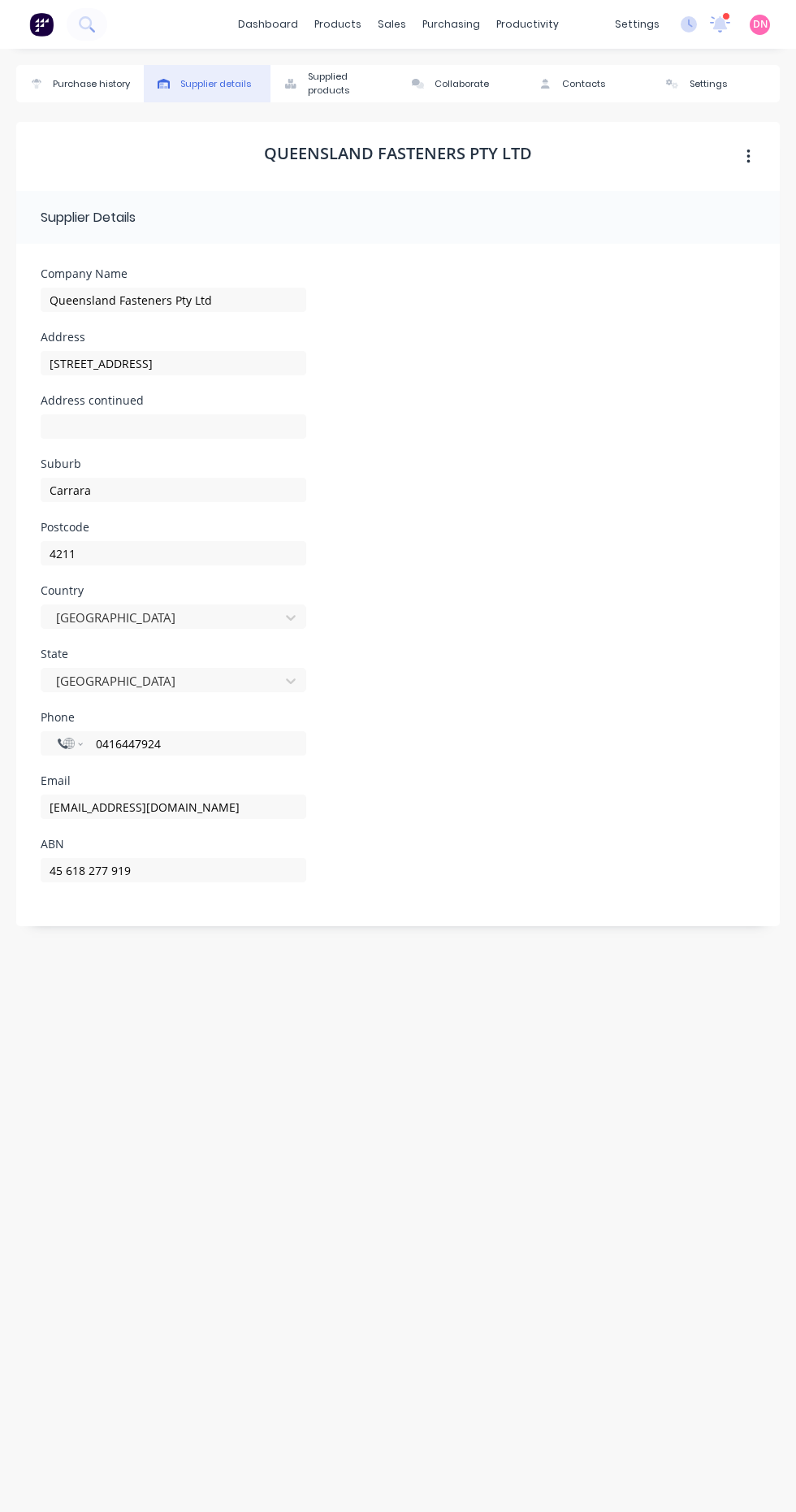
click at [122, 87] on div "Purchase history" at bounding box center [91, 83] width 77 height 13
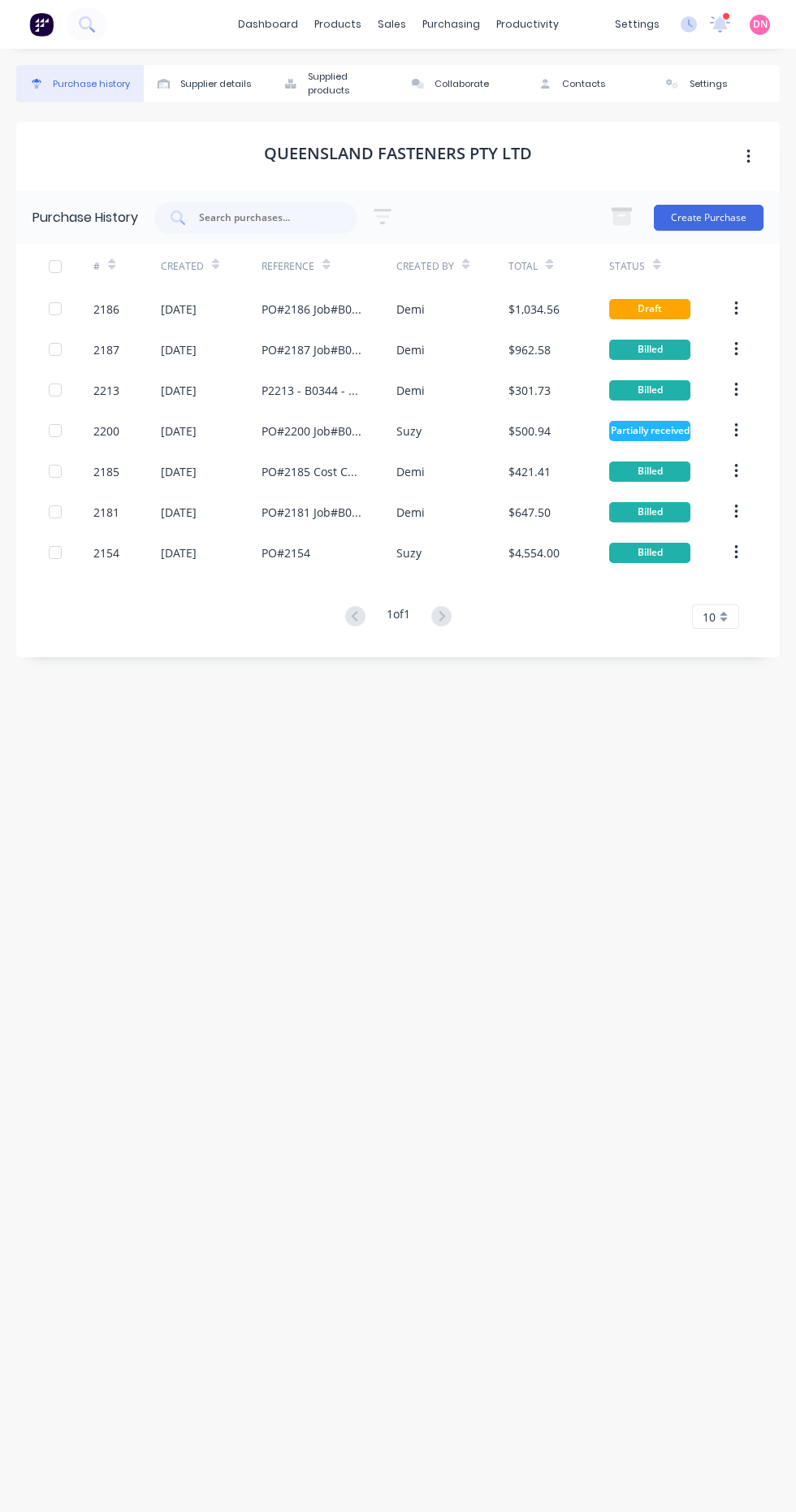
click at [654, 438] on div "Partially received" at bounding box center [649, 430] width 82 height 21
click at [669, 556] on div "Billed" at bounding box center [649, 552] width 82 height 21
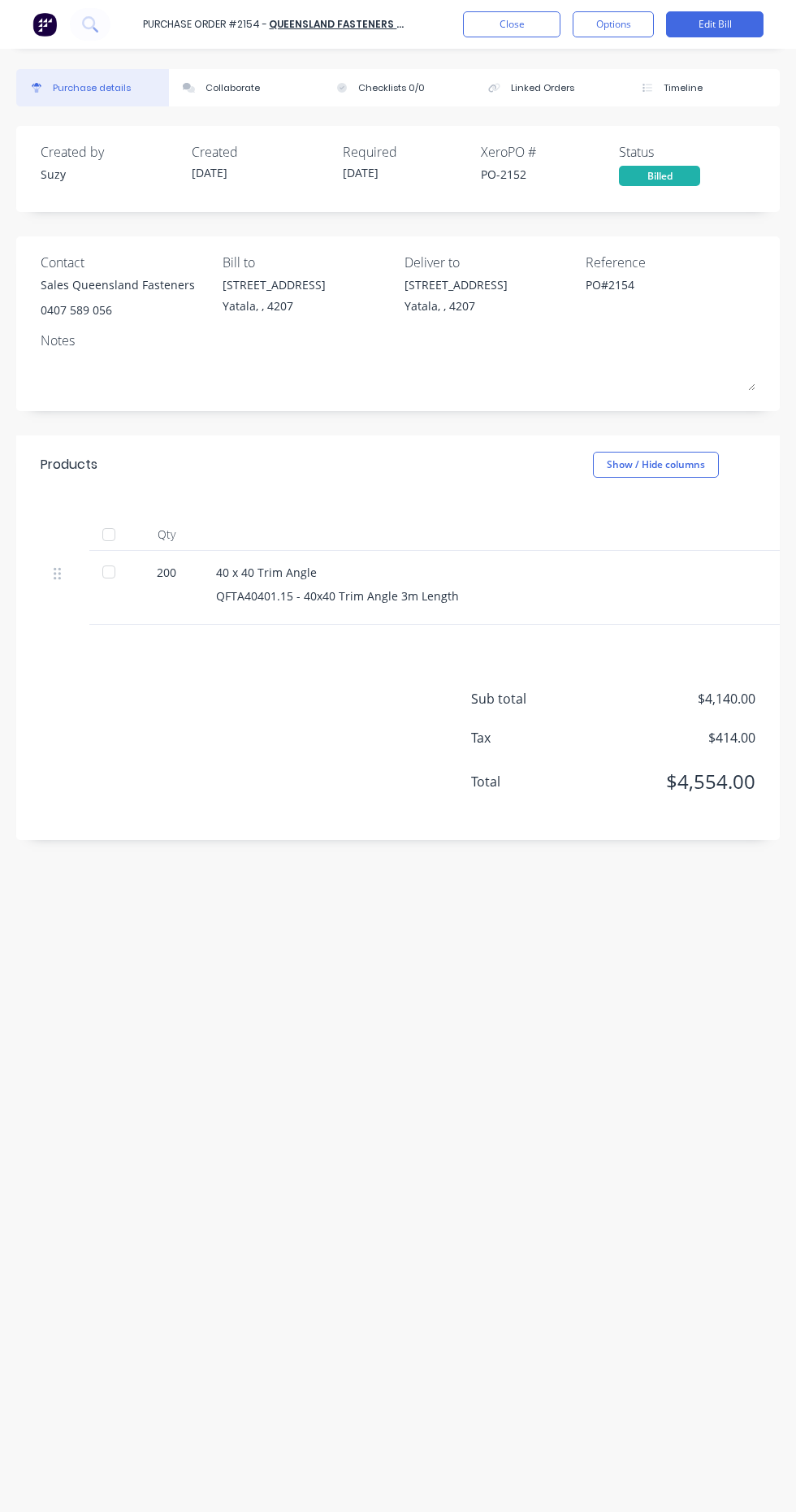
click at [693, 187] on div "Created by Suzy Created [DATE] Required [DATE] Xero PO # PO-2152 Status Billed" at bounding box center [398, 169] width 764 height 86
click at [670, 161] on div "Status" at bounding box center [688, 152] width 138 height 20
click at [687, 169] on div "Billed" at bounding box center [659, 176] width 82 height 21
click at [684, 180] on div "Billed" at bounding box center [659, 176] width 82 height 21
click at [627, 24] on button "Options" at bounding box center [613, 24] width 82 height 26
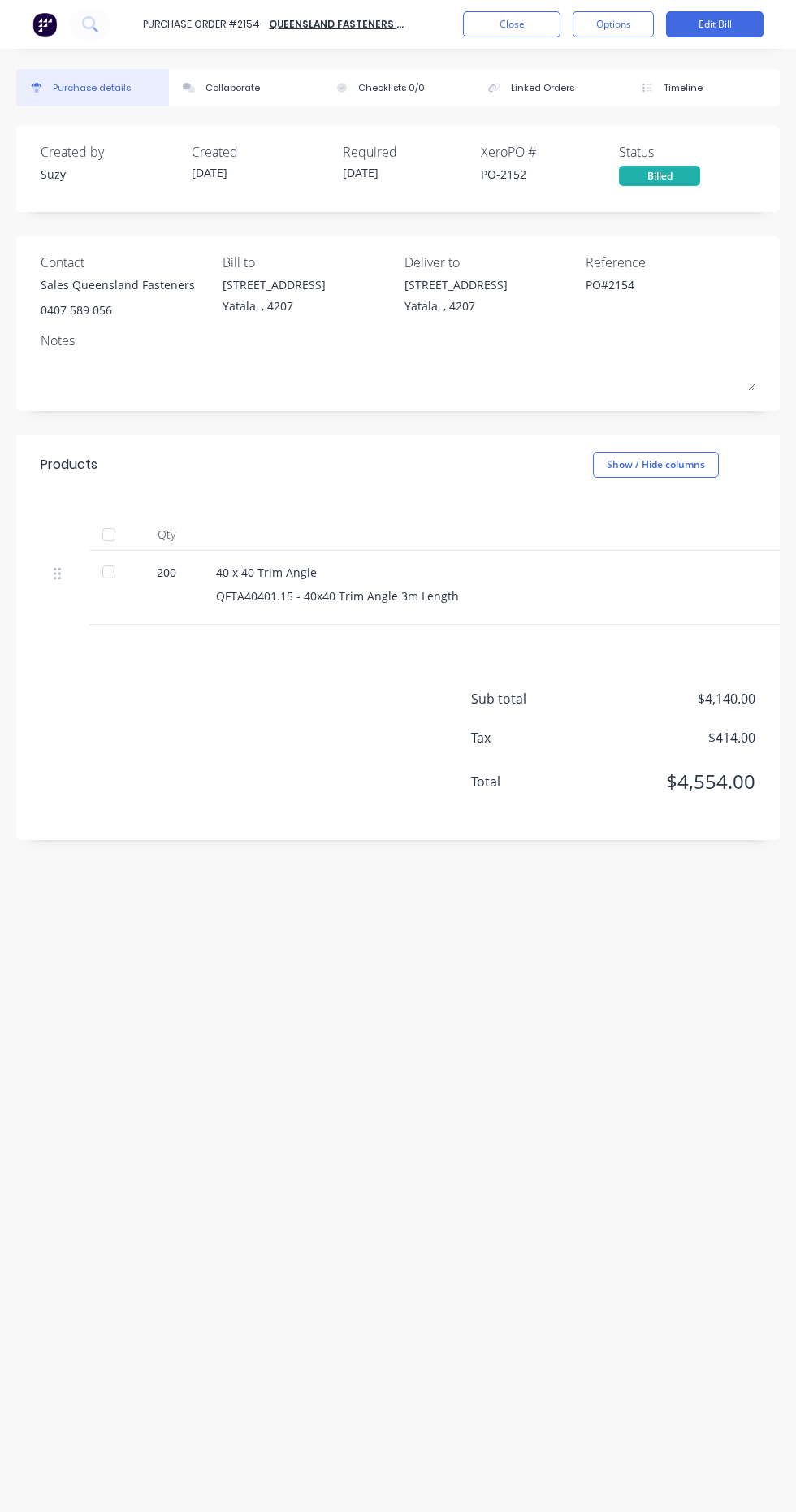
click at [115, 1015] on div "Created by Suzy Created [DATE] Required [DATE] Xero PO # PO-2152 Status Billed …" at bounding box center [398, 832] width 764 height 1414
click at [696, 162] on div "Status Billed" at bounding box center [688, 164] width 138 height 44
click at [737, 75] on button "Timeline" at bounding box center [703, 88] width 152 height 38
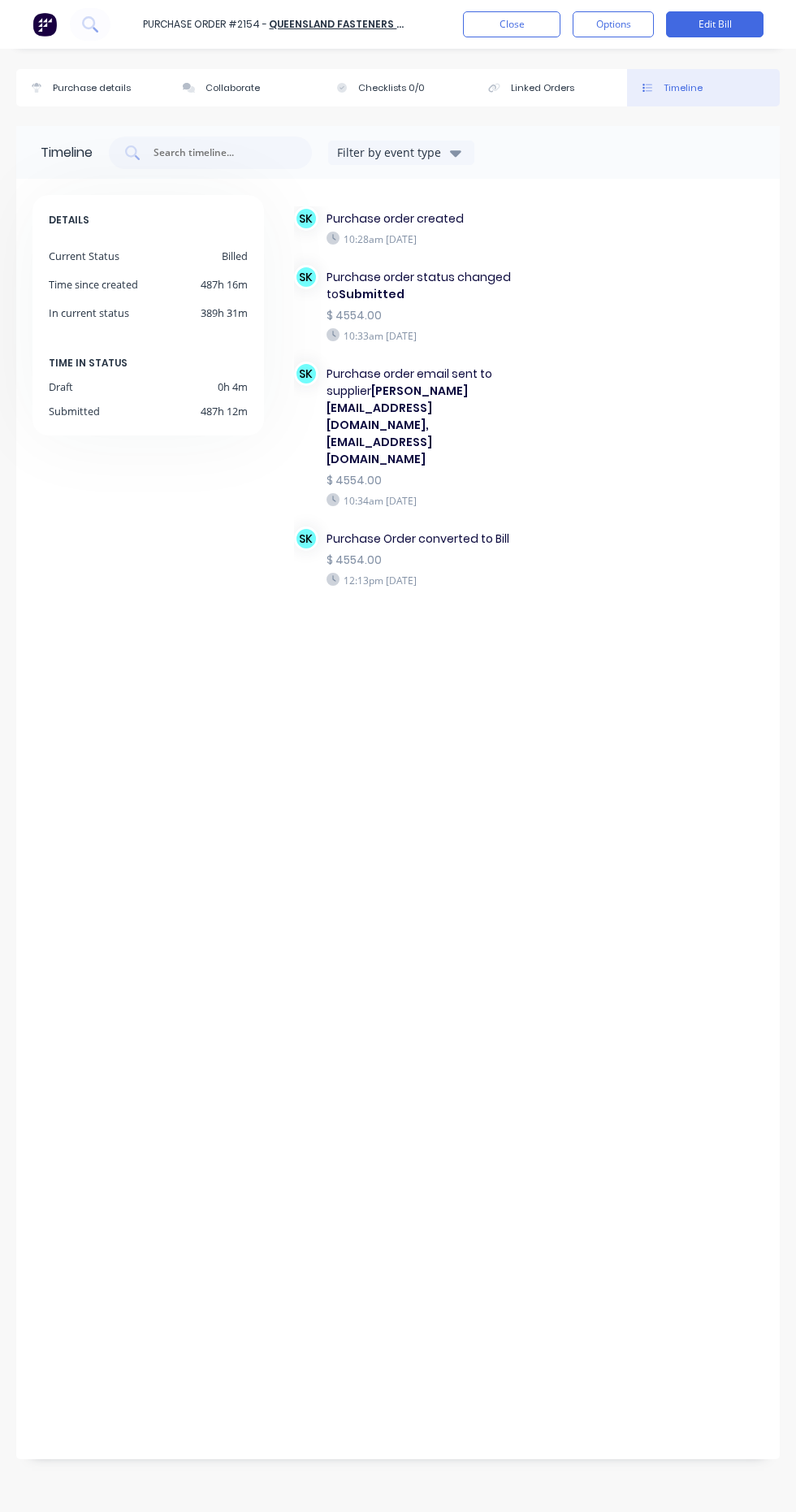
click at [605, 89] on button "Linked Orders" at bounding box center [550, 88] width 152 height 38
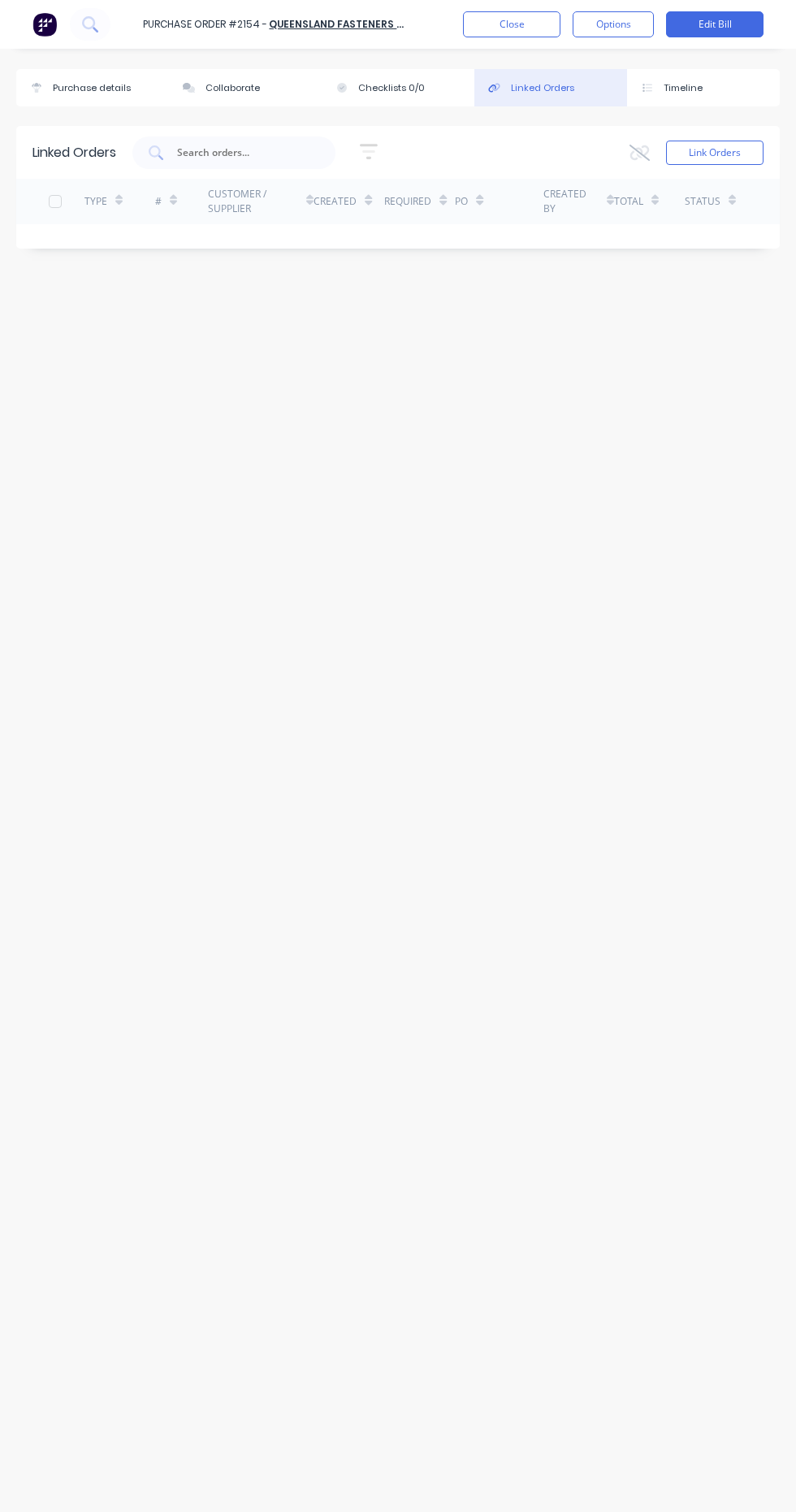
click at [428, 88] on button "Checklists 0/0" at bounding box center [398, 88] width 152 height 38
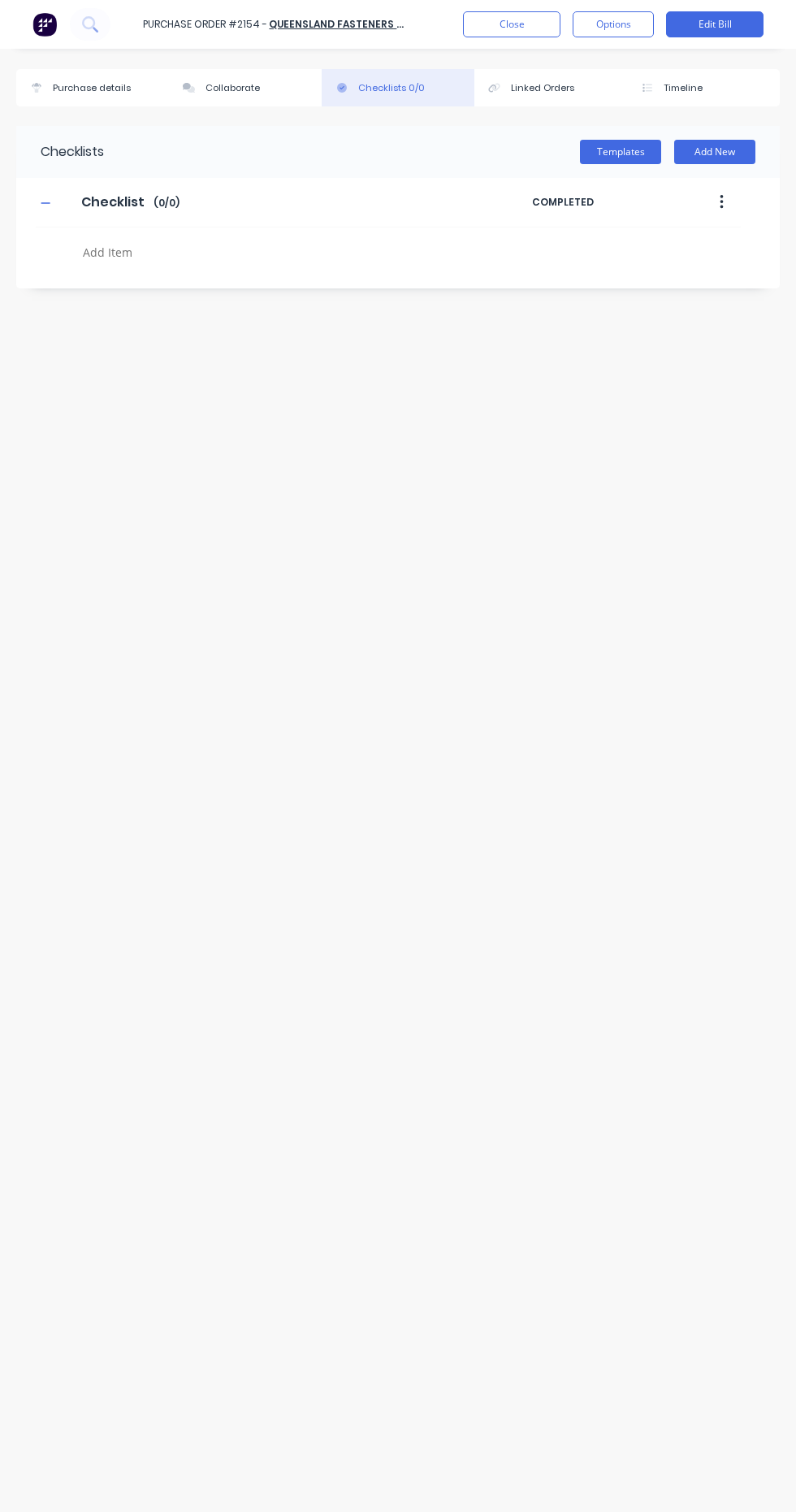
click at [249, 94] on div "Collaborate" at bounding box center [232, 88] width 55 height 13
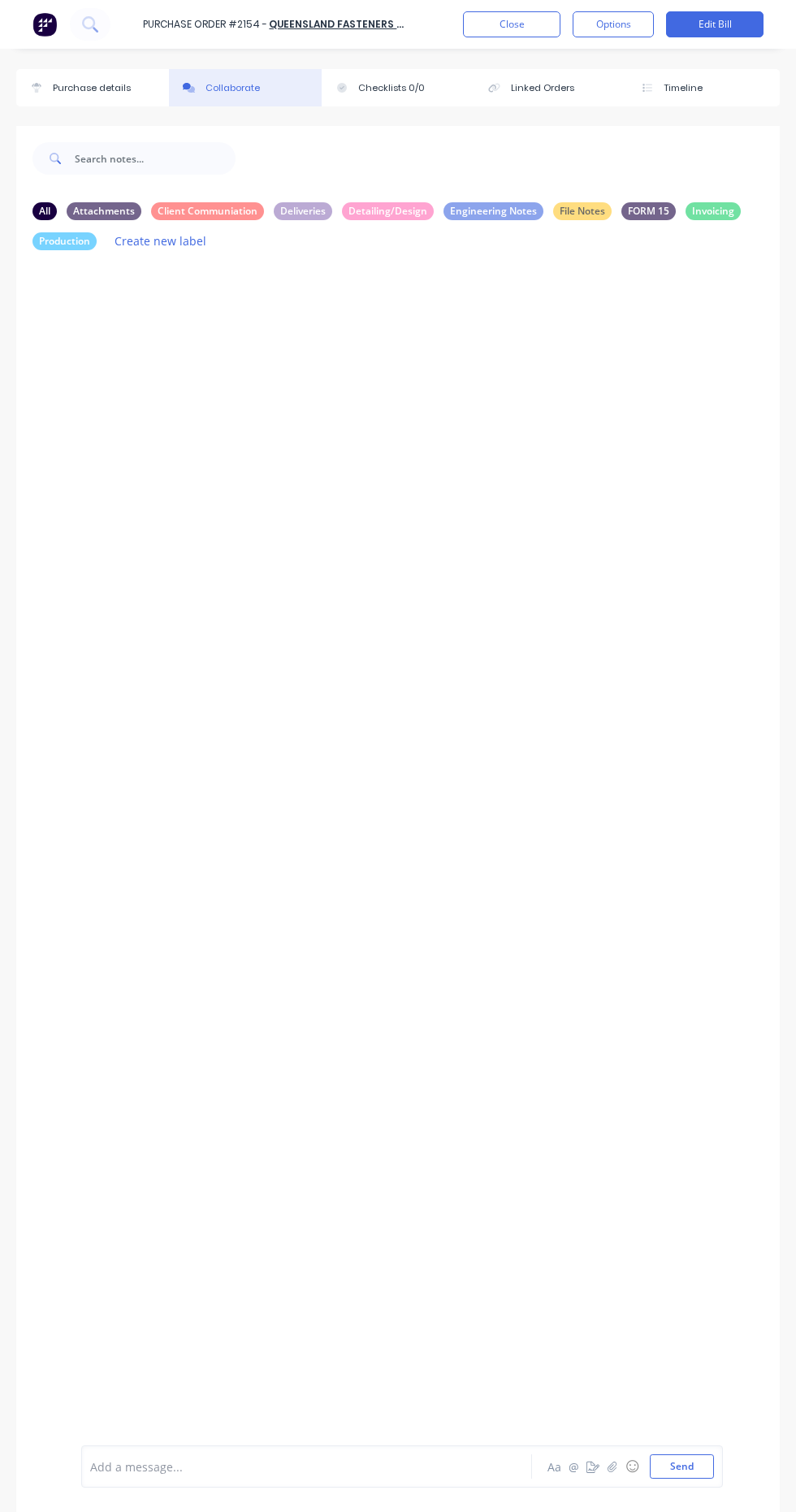
click at [109, 88] on div "Purchase details" at bounding box center [91, 88] width 78 height 13
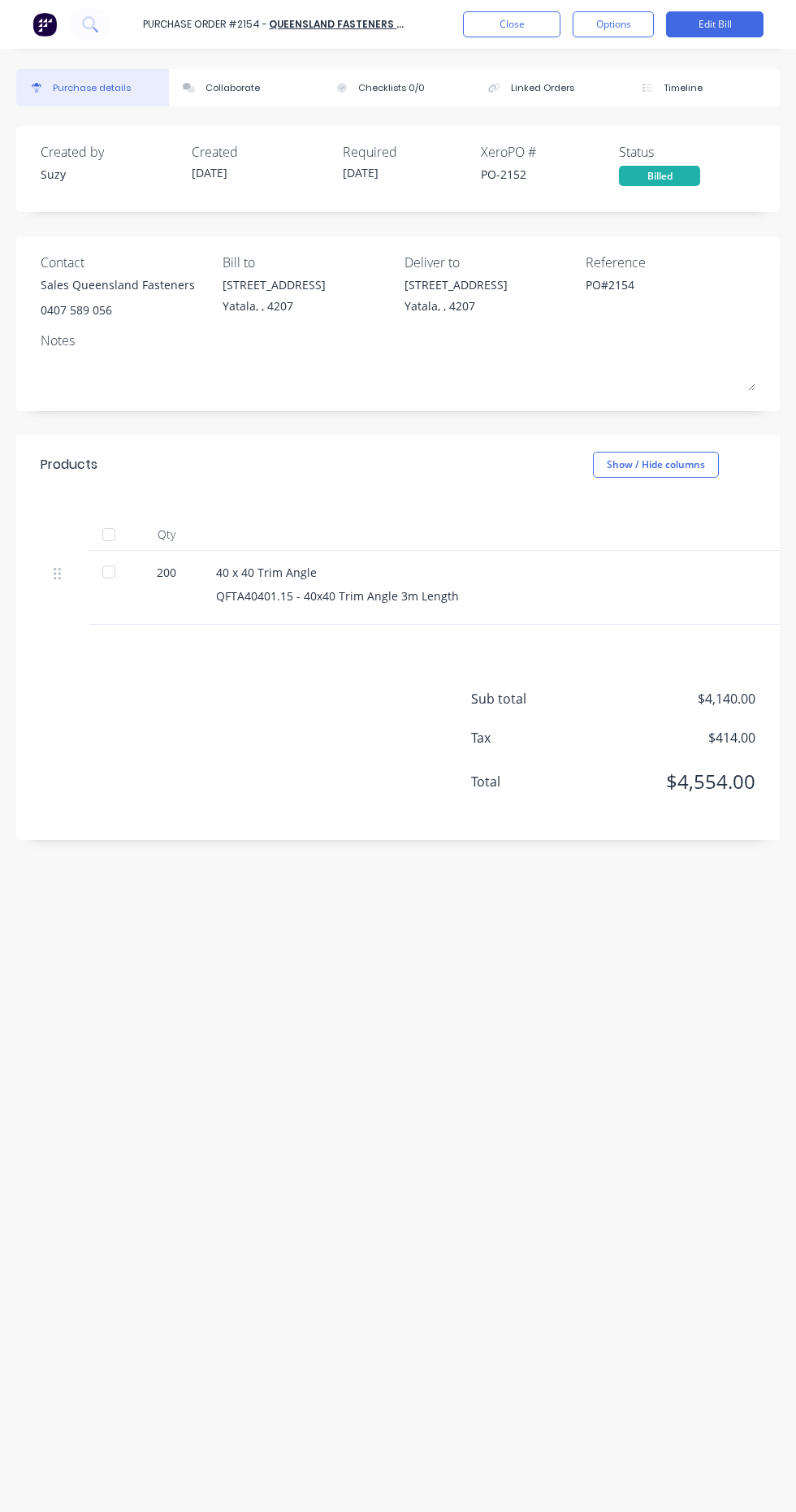
click at [676, 166] on div "Billed" at bounding box center [659, 176] width 82 height 21
click at [630, 29] on button "Options" at bounding box center [613, 24] width 82 height 26
click at [137, 1052] on div "Created by Suzy Created [DATE] Required [DATE] Xero PO # PO-2152 Status Billed …" at bounding box center [398, 832] width 764 height 1414
click at [692, 184] on div "Billed" at bounding box center [659, 176] width 82 height 21
click at [549, 22] on button "Close" at bounding box center [511, 24] width 98 height 26
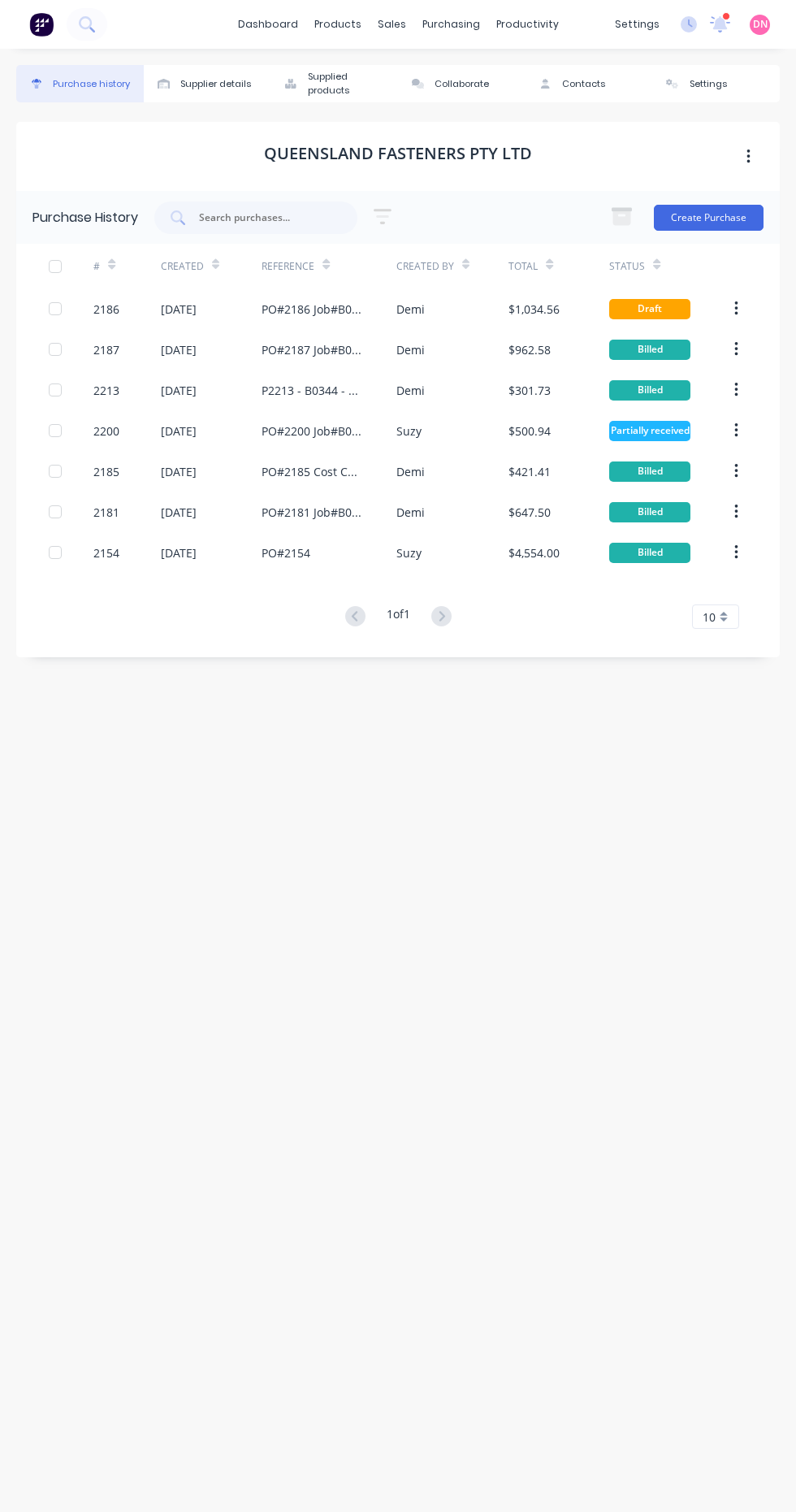
click at [736, 552] on icon "button" at bounding box center [736, 552] width 4 height 14
click at [737, 557] on icon "button" at bounding box center [736, 552] width 4 height 14
click at [744, 557] on button "button" at bounding box center [736, 552] width 39 height 30
click at [95, 1033] on div "Purchase history Supplier details Supplied products Collaborate Contacts Settin…" at bounding box center [398, 771] width 764 height 1414
click at [62, 547] on div at bounding box center [71, 552] width 45 height 40
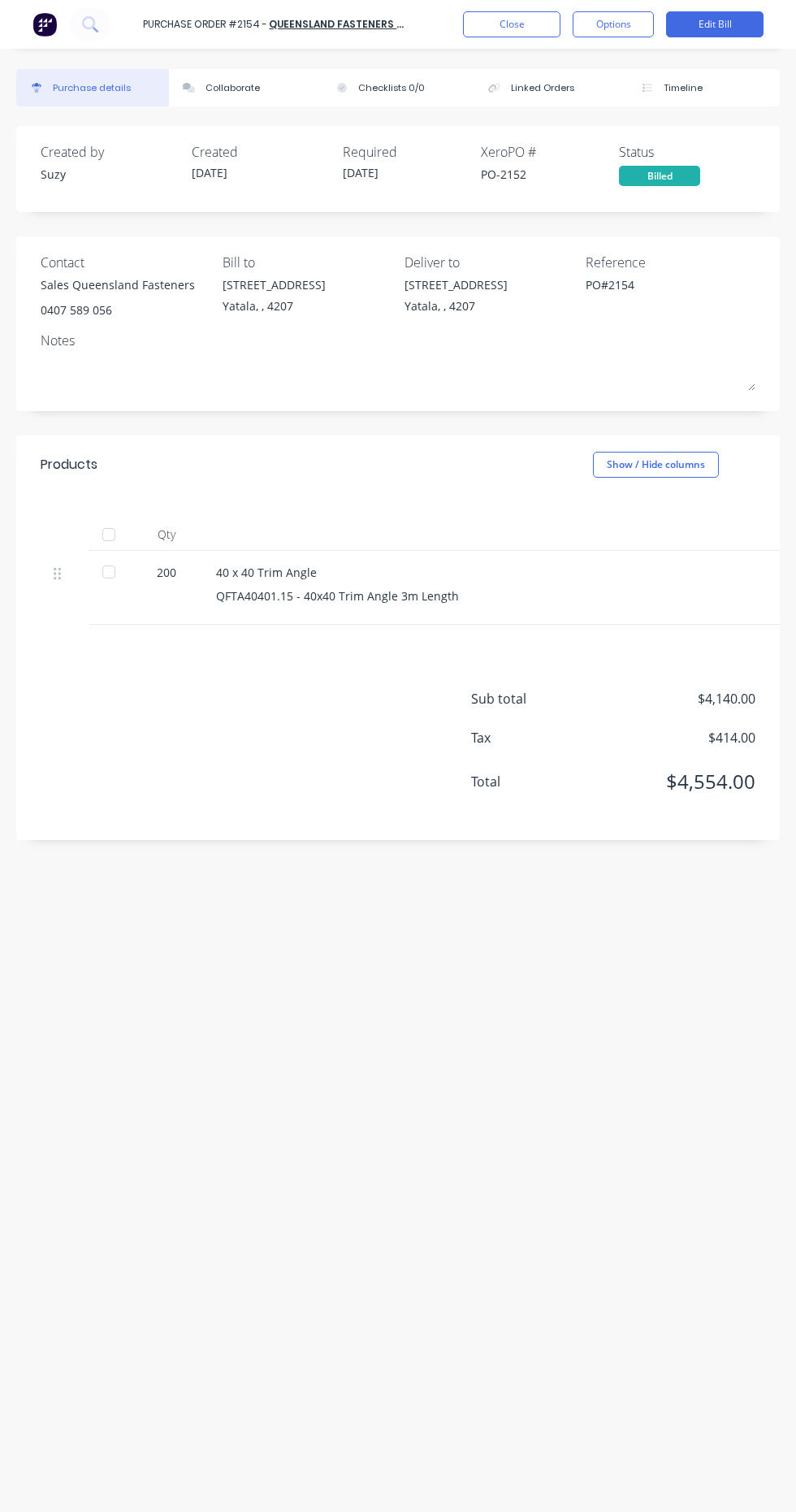
click at [115, 579] on div at bounding box center [108, 572] width 32 height 32
click at [733, 30] on button "Edit Bill" at bounding box center [714, 24] width 98 height 26
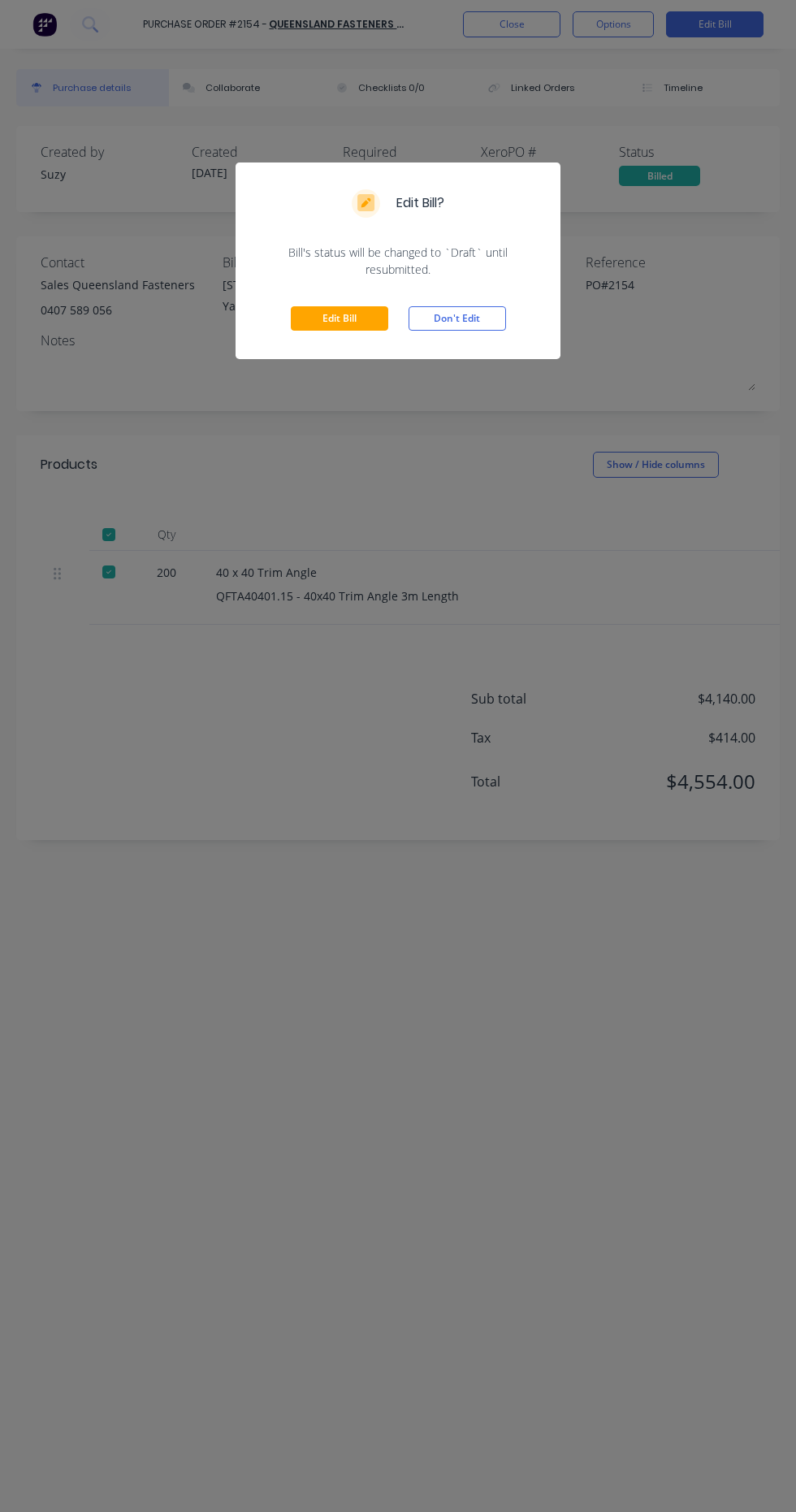
click at [486, 324] on button "Don't Edit" at bounding box center [457, 318] width 98 height 24
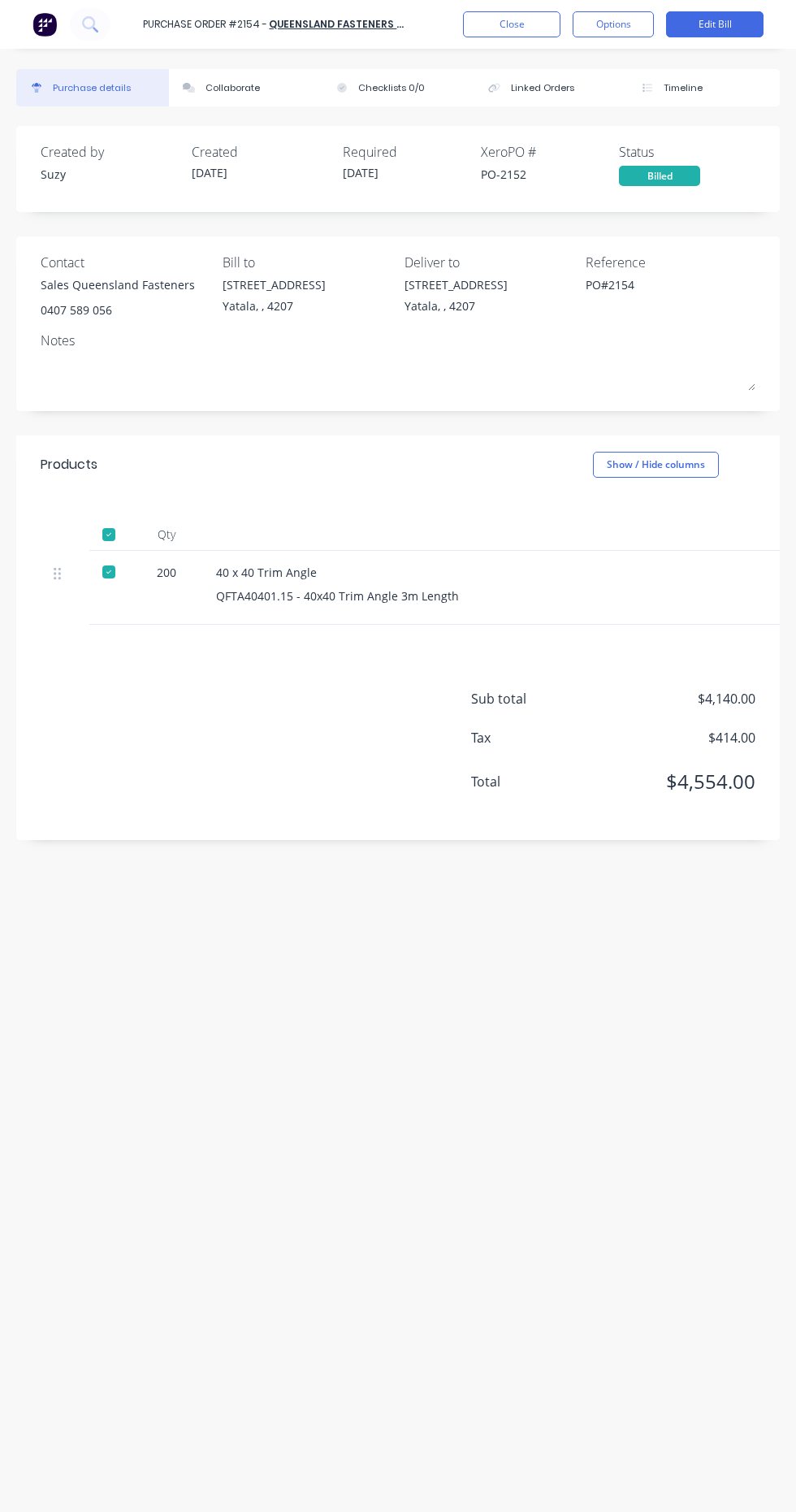
click at [526, 29] on button "Close" at bounding box center [511, 24] width 98 height 26
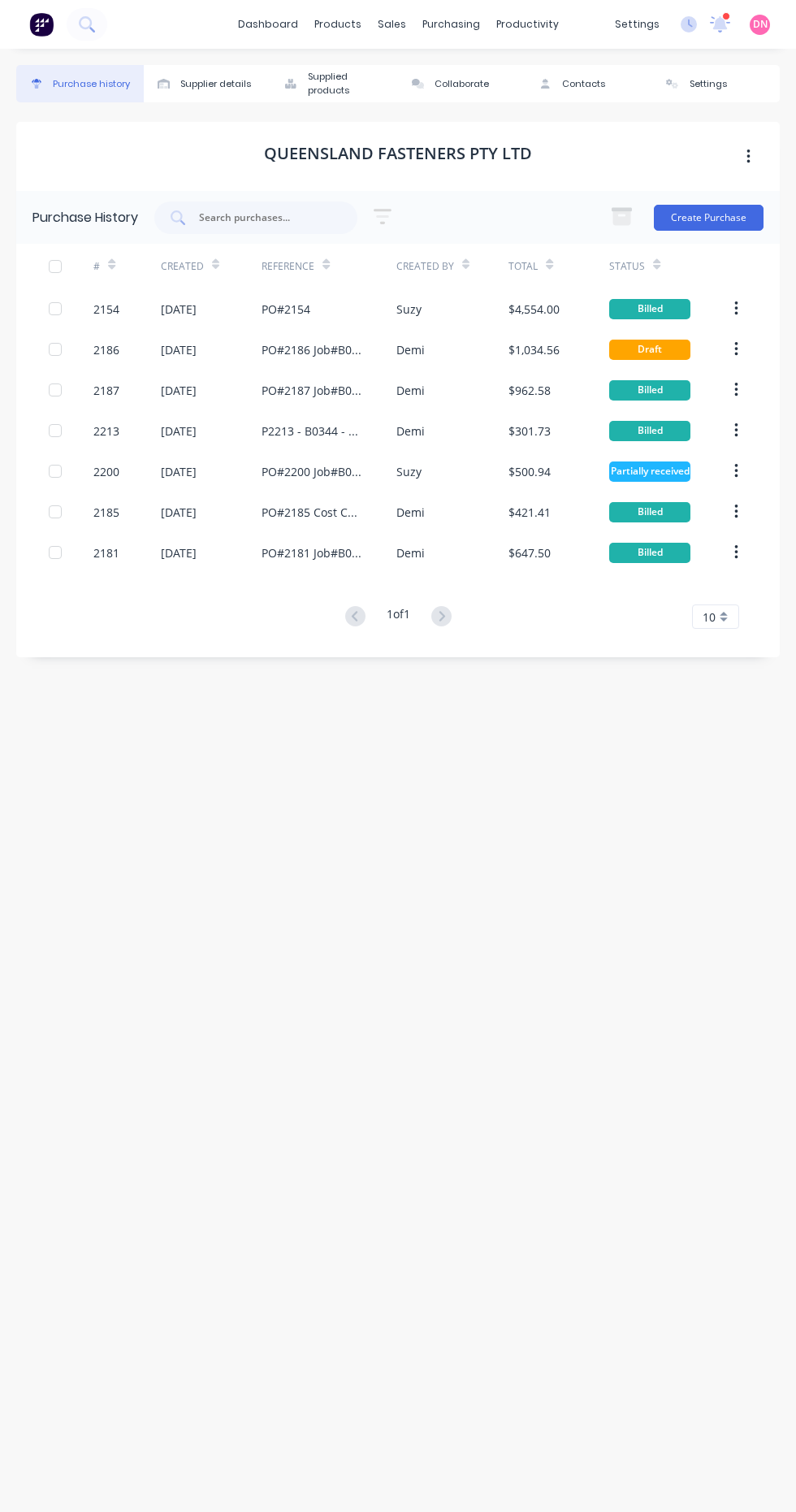
click at [549, 301] on div "$4,554.00" at bounding box center [533, 308] width 51 height 17
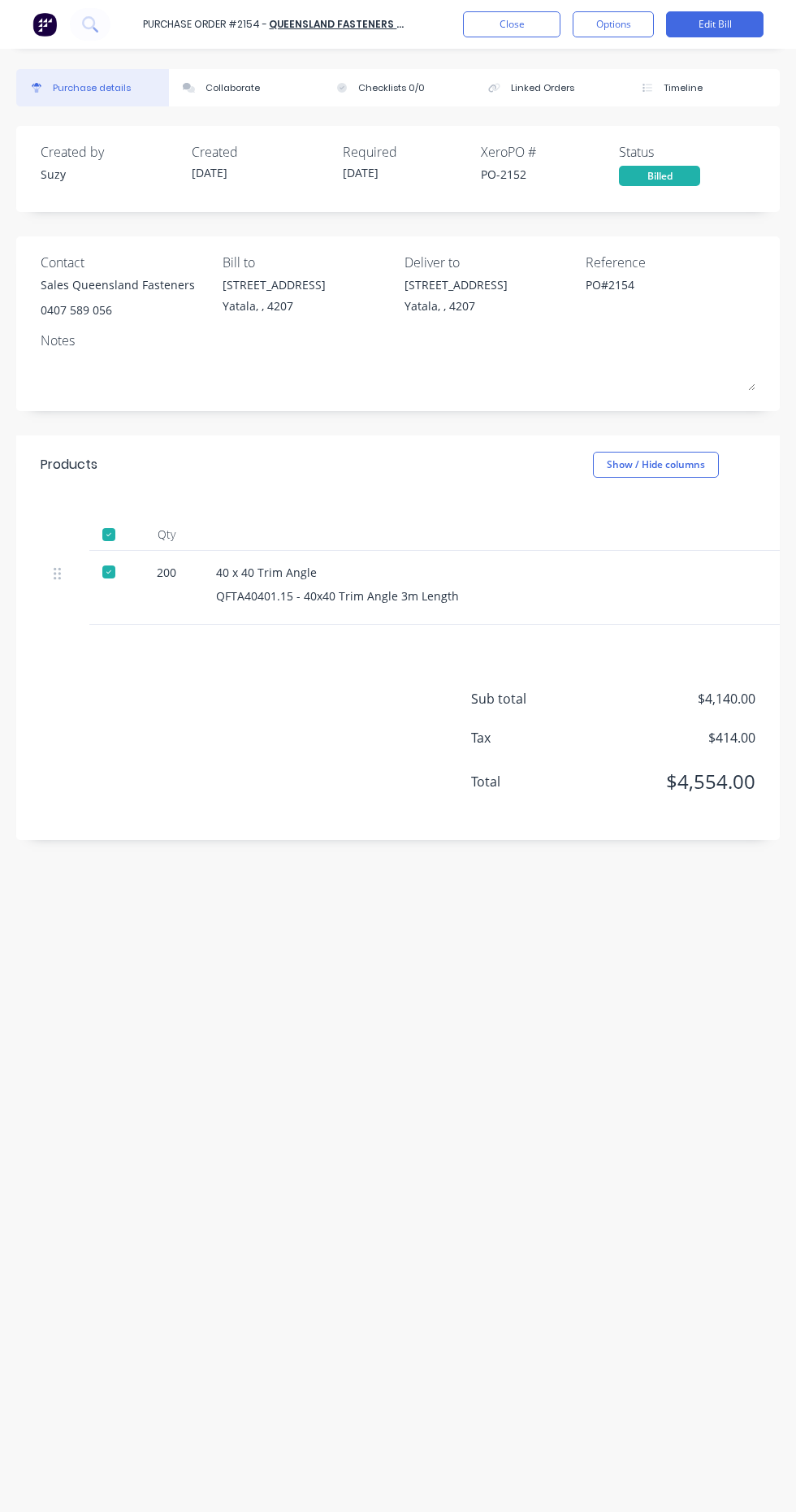
click at [615, 34] on button "Options" at bounding box center [613, 24] width 82 height 26
click at [134, 1044] on div "Created by Suzy Created [DATE] Required [DATE] Xero PO # PO-2152 Status Billed …" at bounding box center [398, 832] width 764 height 1414
click at [543, 27] on button "Close" at bounding box center [511, 24] width 98 height 26
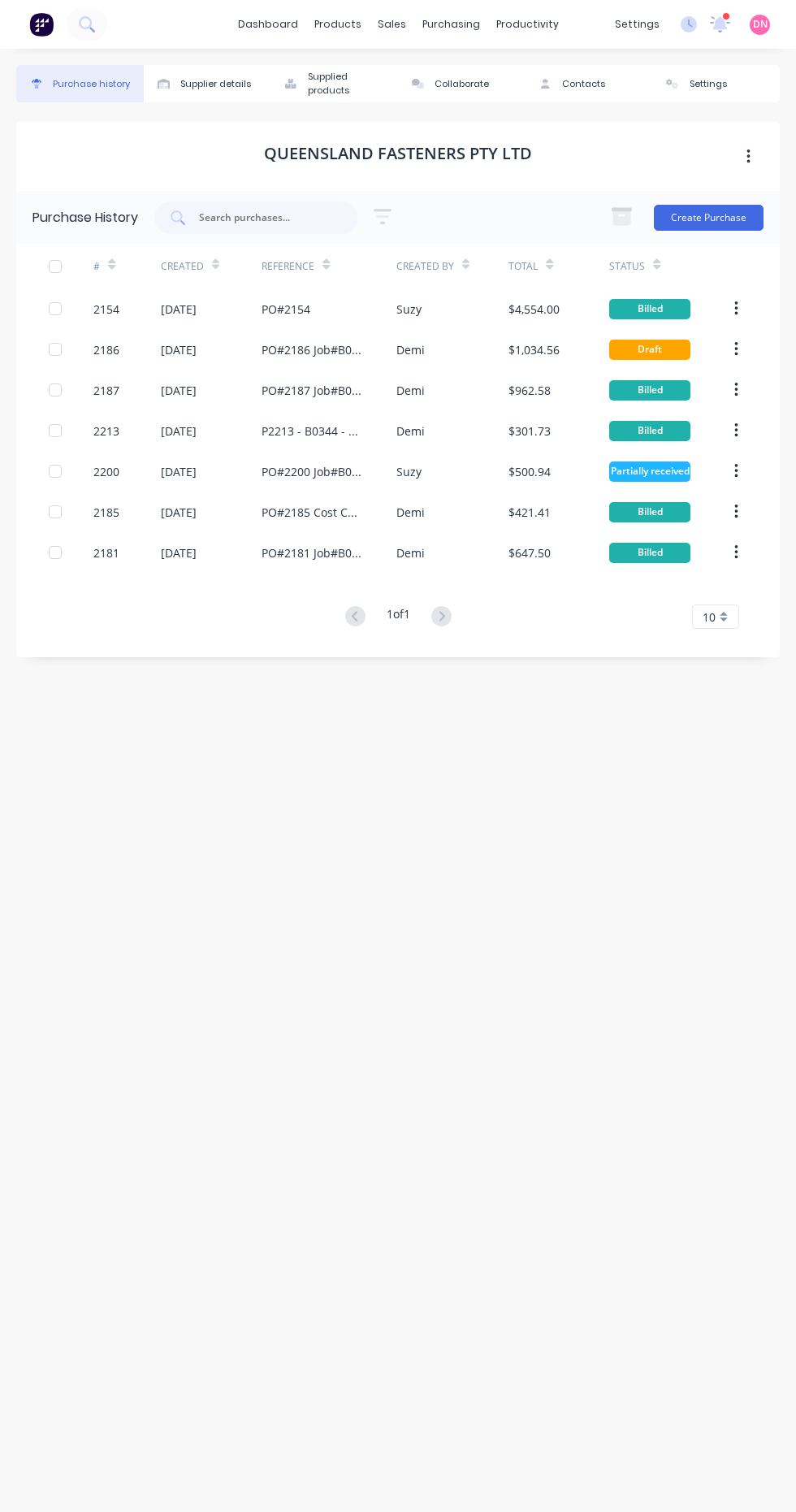
click at [736, 552] on icon "button" at bounding box center [736, 552] width 4 height 14
click at [109, 1061] on div "Purchase history Supplier details Supplied products Collaborate Contacts Settin…" at bounding box center [398, 771] width 764 height 1414
click at [571, 545] on div "$647.50" at bounding box center [558, 552] width 100 height 40
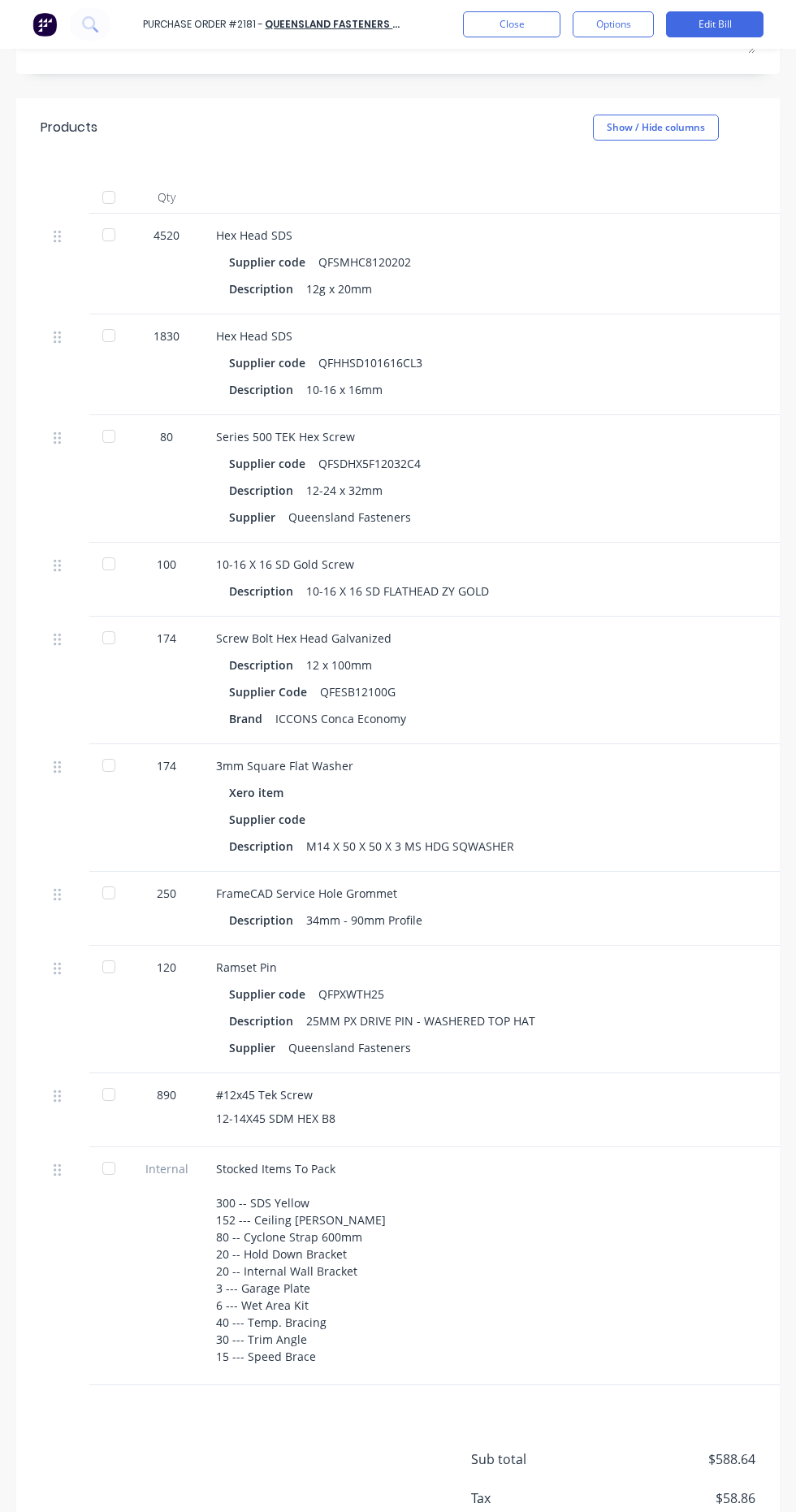
scroll to position [342, 0]
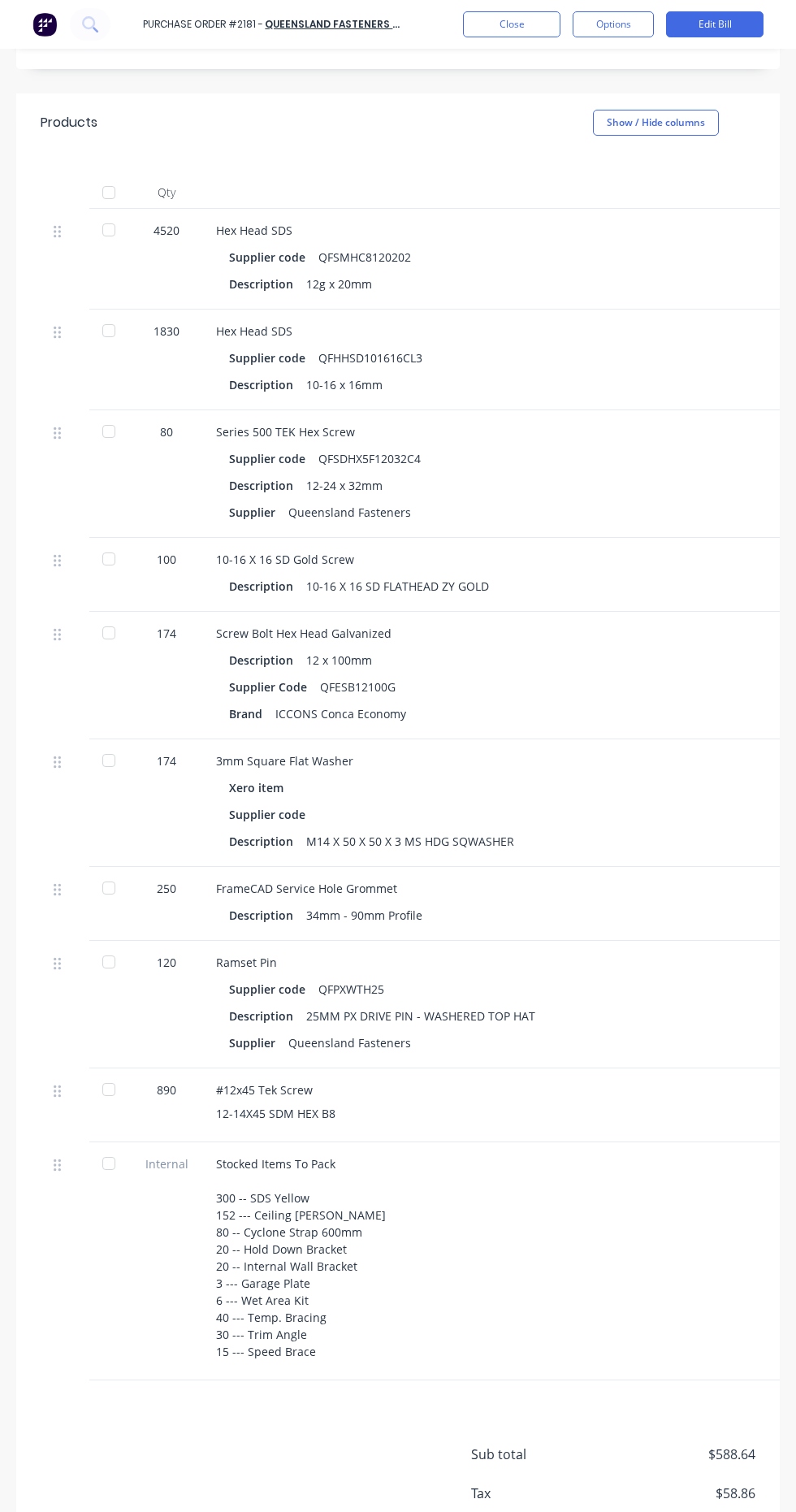
click at [105, 1091] on div at bounding box center [108, 1090] width 32 height 32
click at [100, 952] on div at bounding box center [108, 961] width 32 height 32
click at [117, 198] on div at bounding box center [108, 193] width 32 height 32
click at [122, 186] on div at bounding box center [108, 193] width 32 height 32
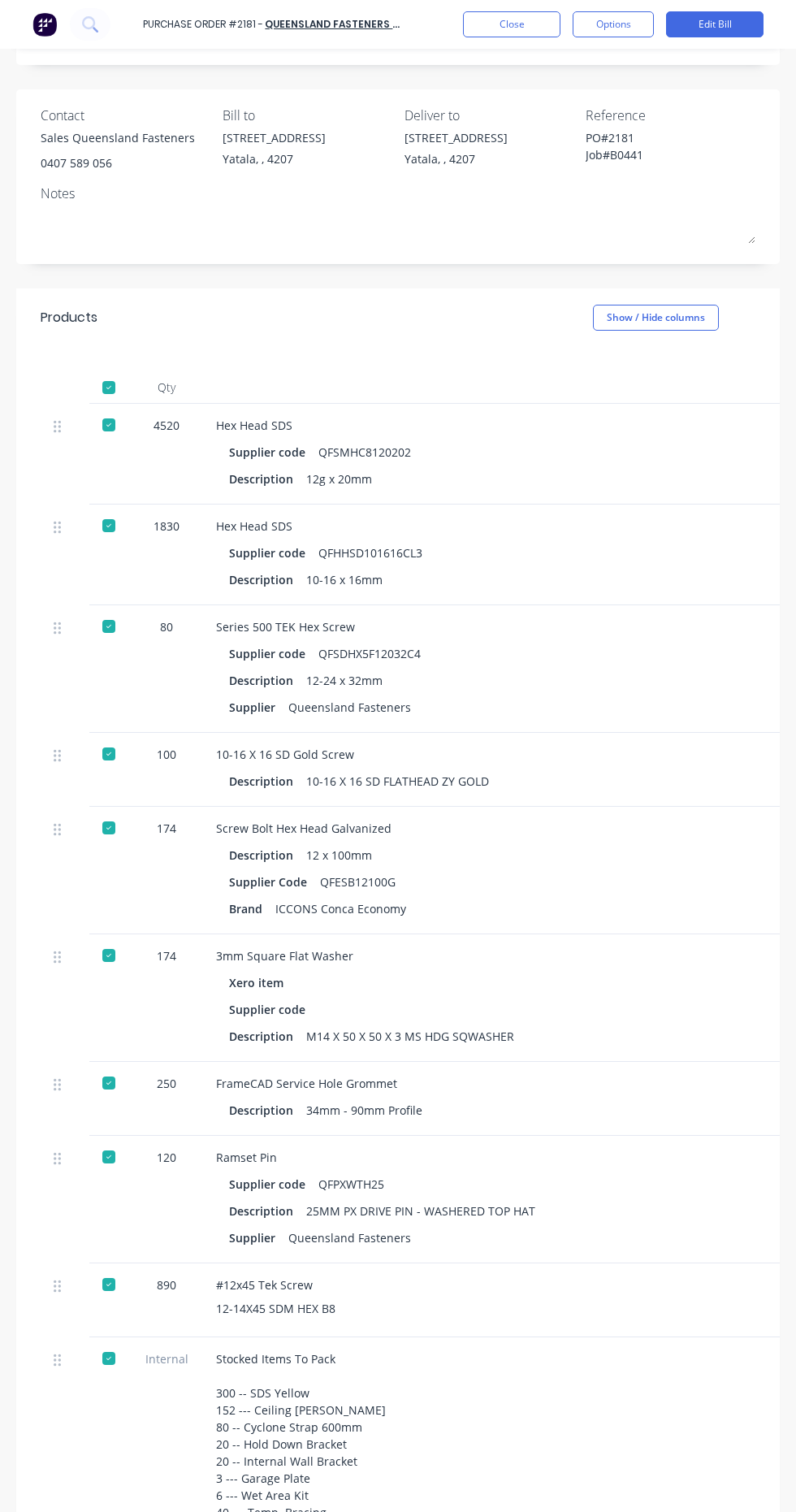
scroll to position [0, 0]
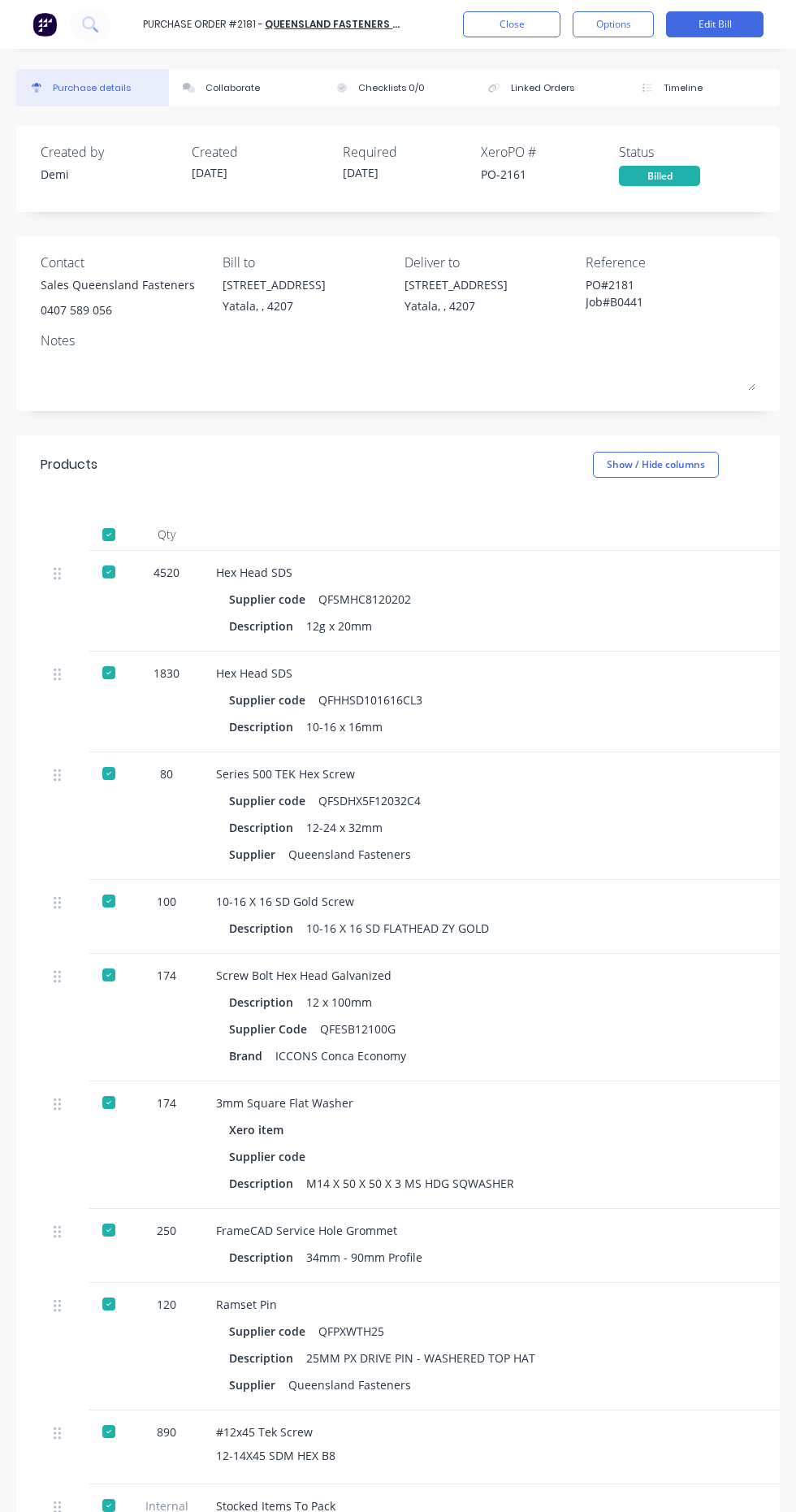
click at [620, 25] on button "Options" at bounding box center [613, 24] width 82 height 26
click at [532, 37] on button "Close" at bounding box center [511, 24] width 98 height 26
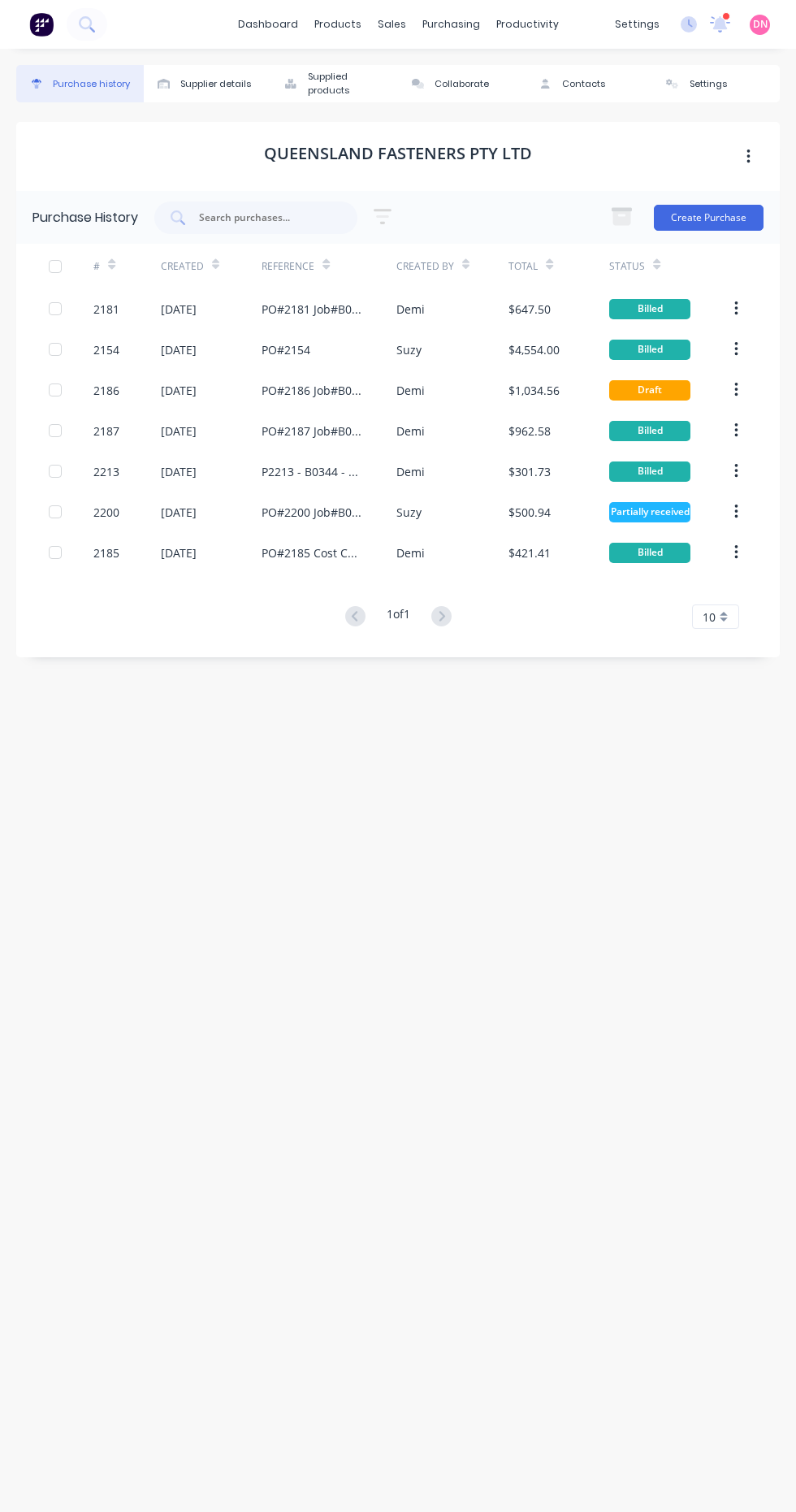
click at [473, 22] on div "purchasing" at bounding box center [451, 24] width 74 height 24
click at [551, 67] on link "Purchase Orders" at bounding box center [519, 77] width 215 height 32
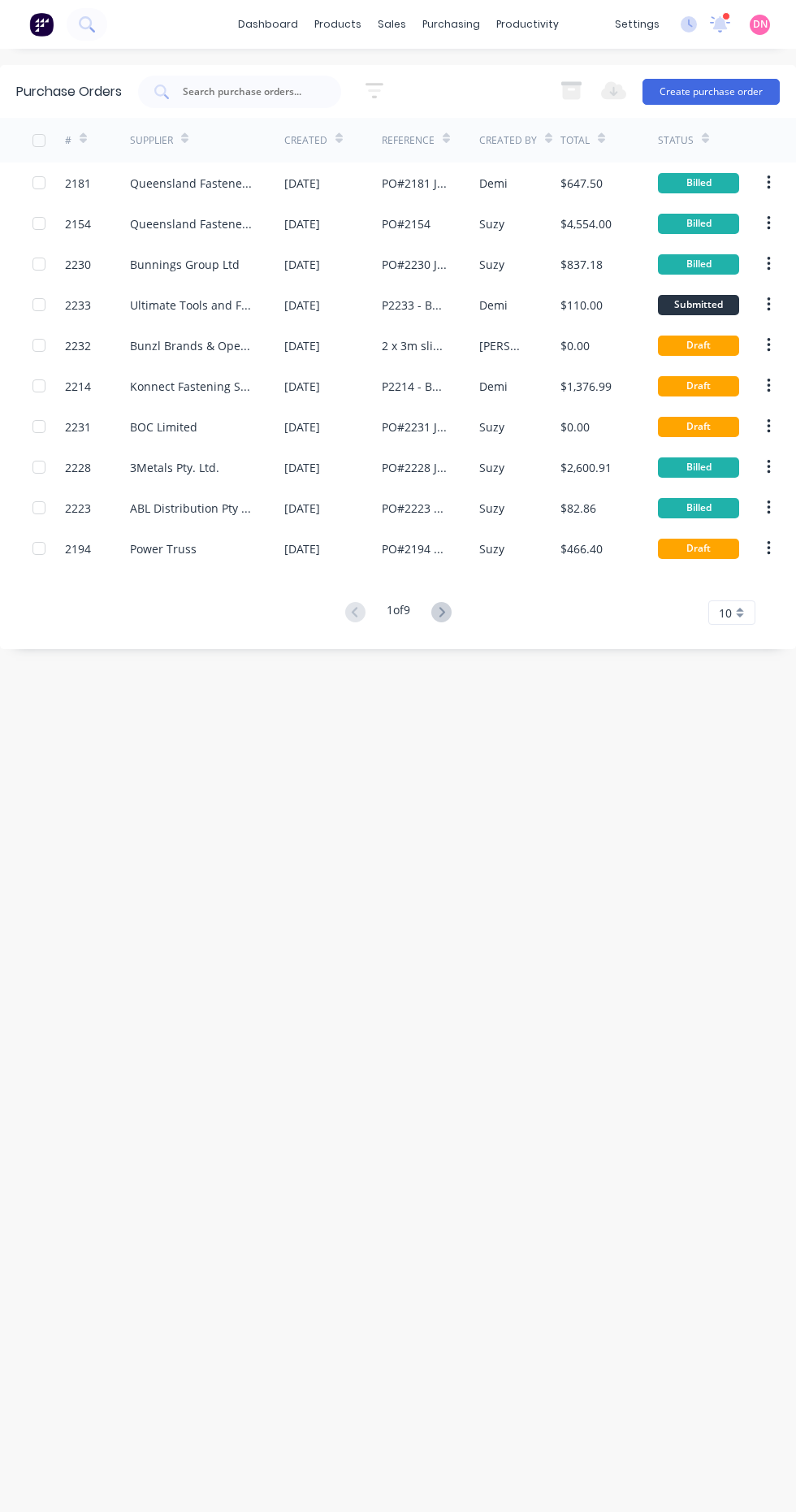
click at [728, 178] on div "Billed" at bounding box center [698, 183] width 82 height 21
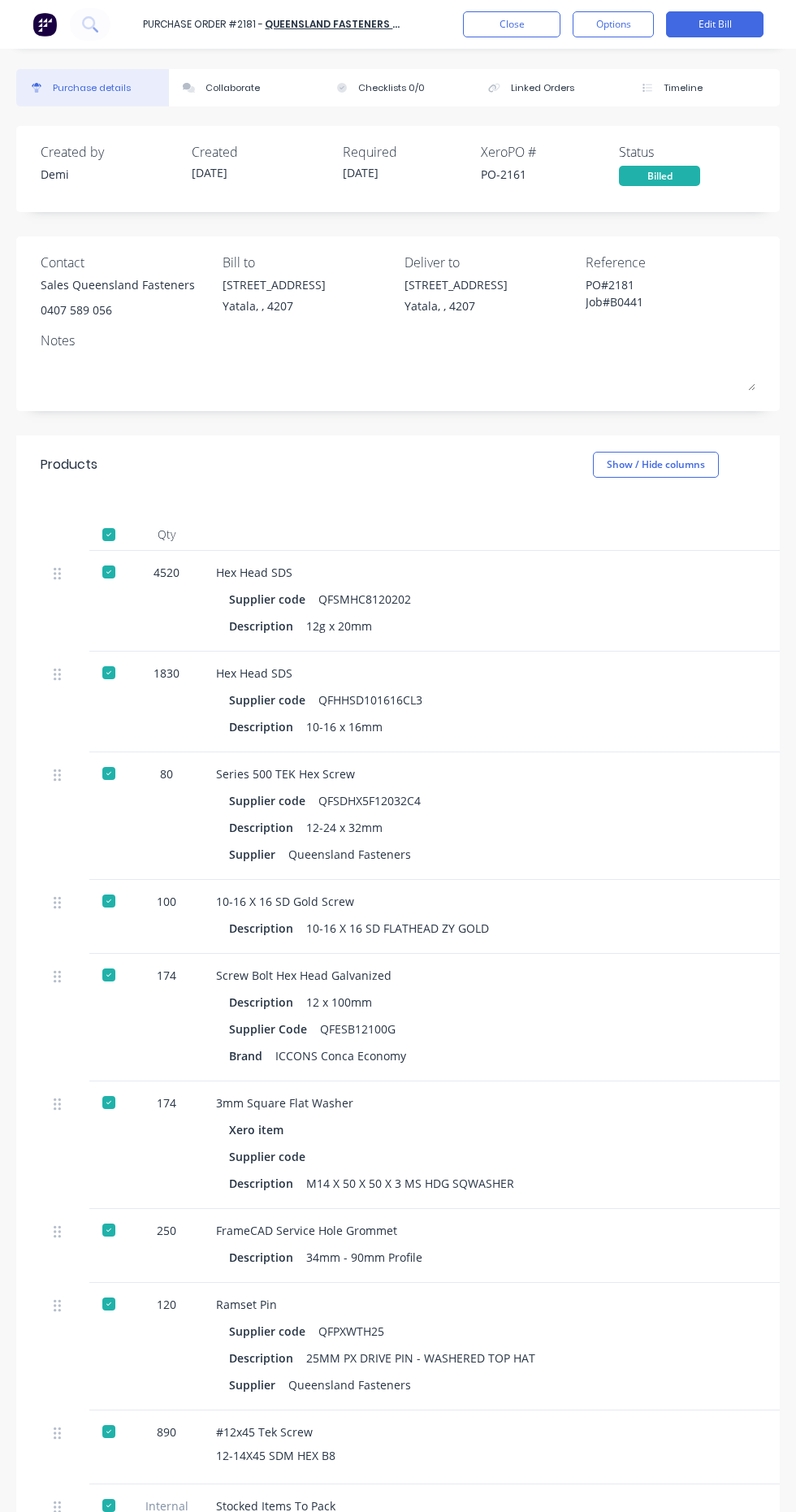
click at [671, 187] on div "Created by [PERSON_NAME] Created [DATE] Required [DATE] Xero PO # PO-2161 Statu…" at bounding box center [398, 169] width 764 height 86
click at [677, 169] on div "Billed" at bounding box center [659, 176] width 82 height 21
click at [678, 190] on div "Created by [PERSON_NAME] Created [DATE] Required [DATE] Xero PO # PO-2161 Statu…" at bounding box center [398, 169] width 764 height 86
click at [656, 190] on div "Created by [PERSON_NAME] Created [DATE] Required [DATE] Xero PO # PO-2161 Statu…" at bounding box center [398, 169] width 764 height 86
click at [640, 24] on button "Options" at bounding box center [613, 24] width 82 height 26
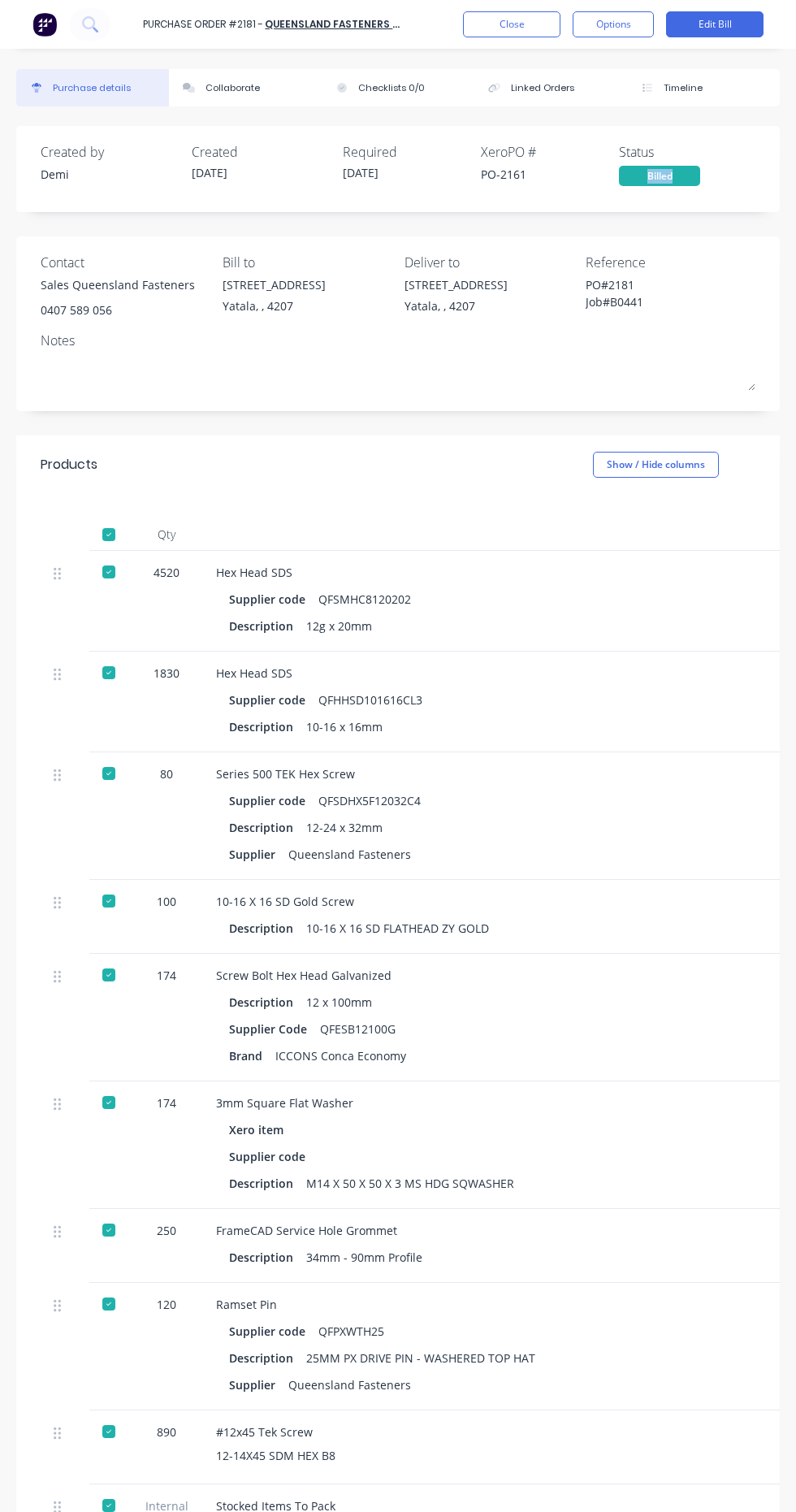
click at [186, 1075] on div "174" at bounding box center [167, 1018] width 74 height 127
click at [517, 35] on button "Close" at bounding box center [511, 24] width 98 height 26
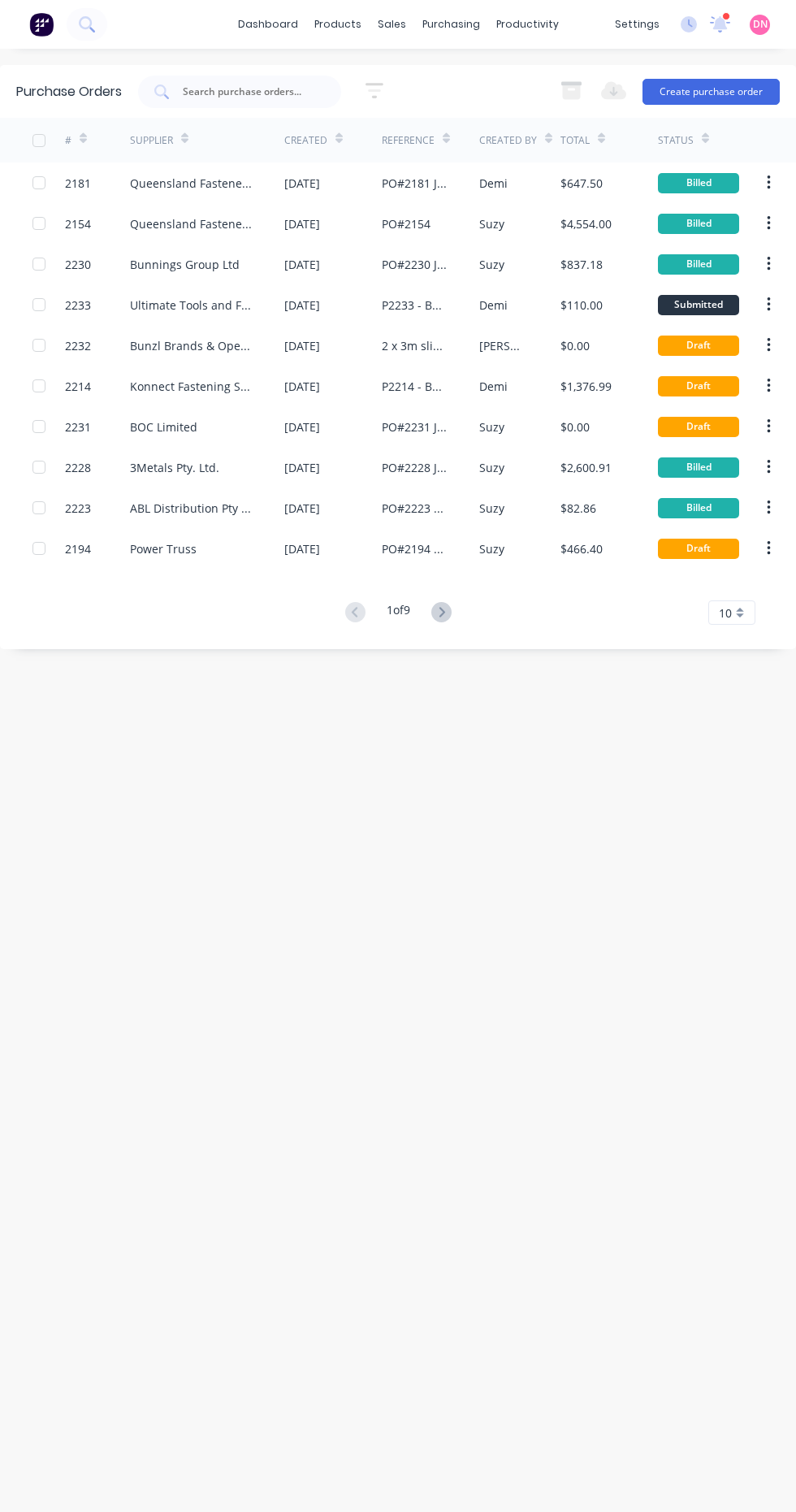
click at [768, 183] on icon "button" at bounding box center [768, 183] width 4 height 14
click at [128, 1079] on div "Purchase Orders 5 Statuses 5 Statuses Export to Excel (XLSX) Create purchase or…" at bounding box center [398, 779] width 796 height 1430
click at [445, 612] on icon at bounding box center [441, 612] width 21 height 21
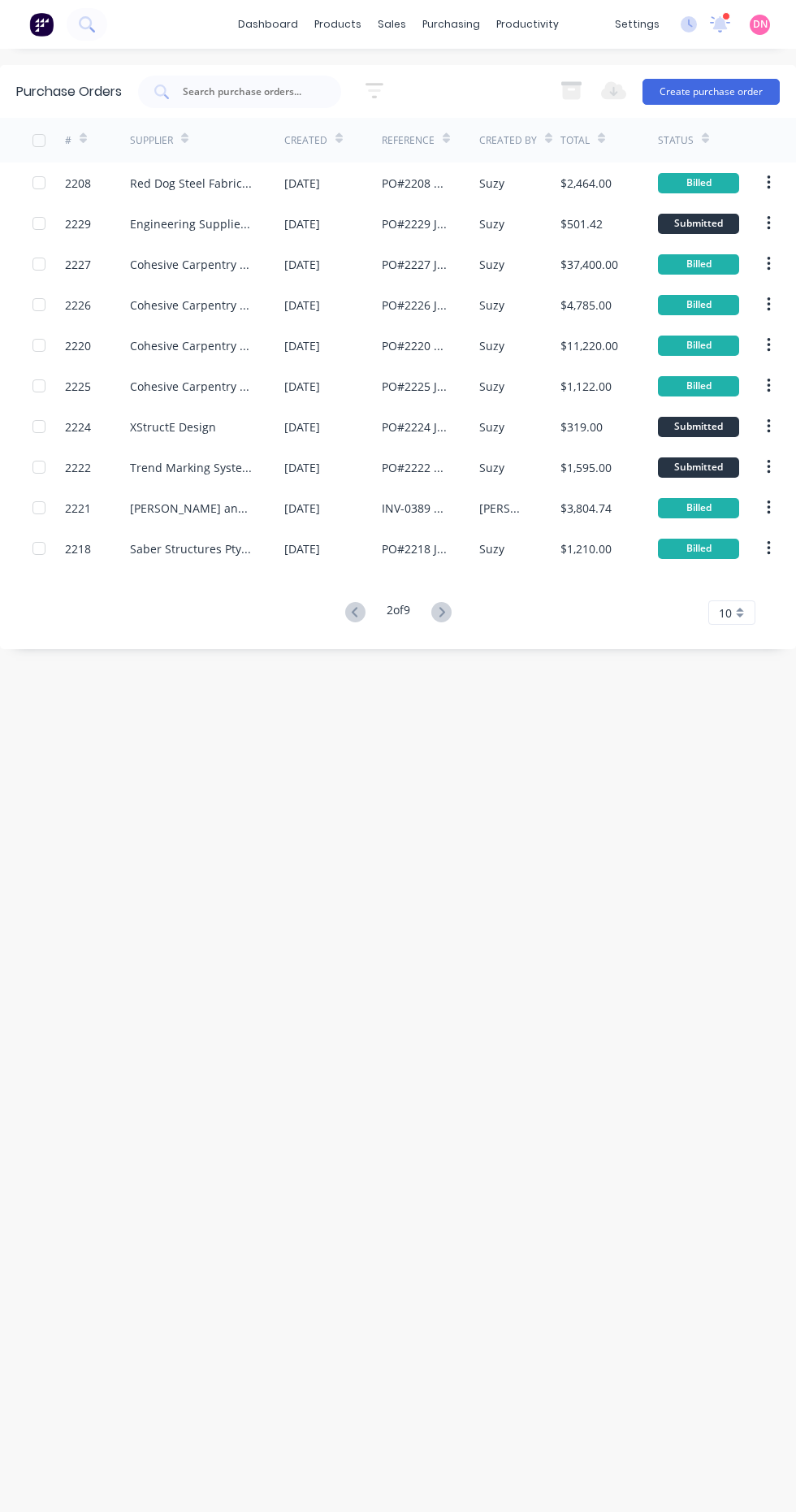
click at [352, 613] on icon at bounding box center [355, 612] width 21 height 21
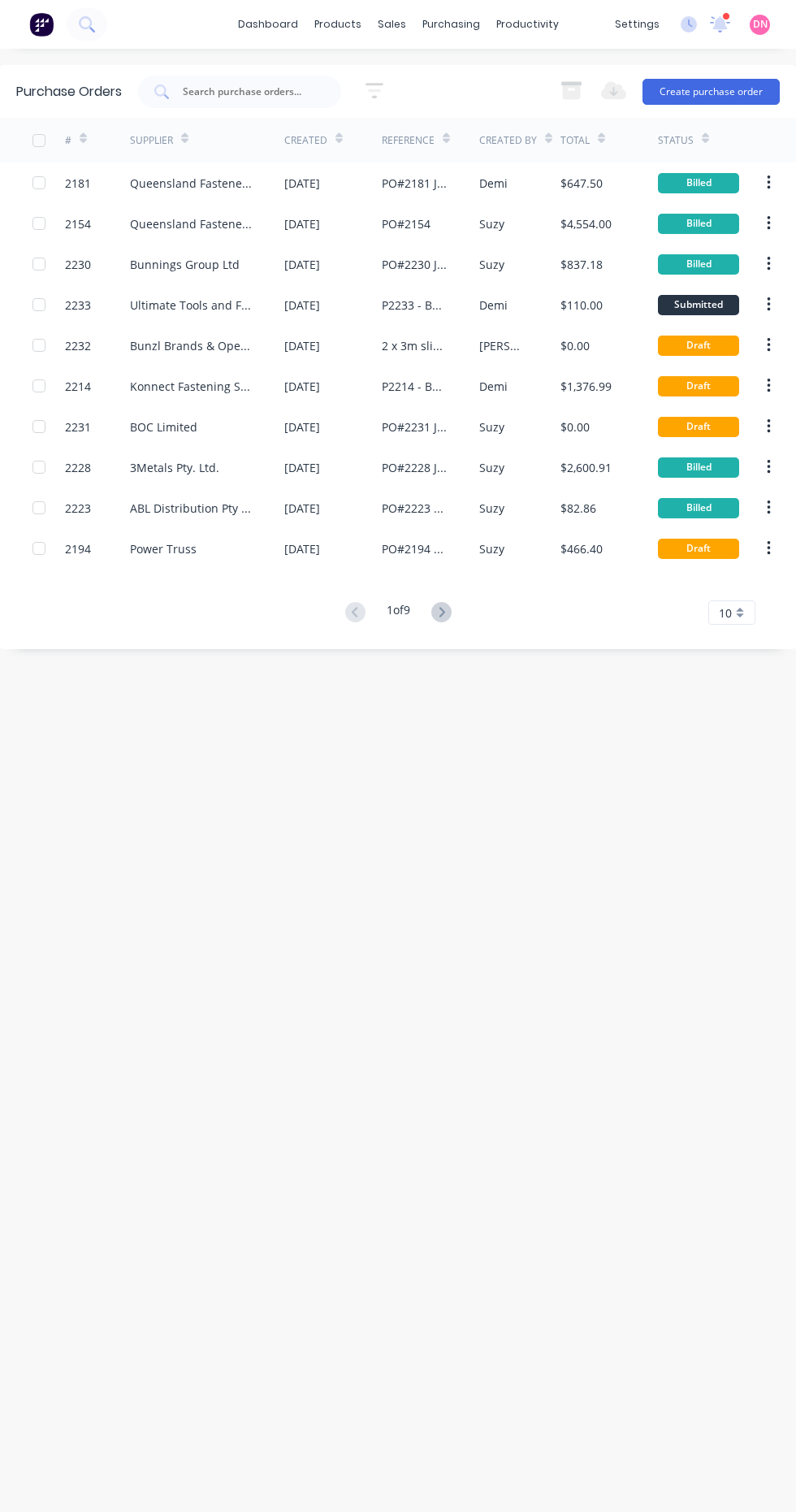
click at [445, 612] on icon at bounding box center [441, 612] width 21 height 21
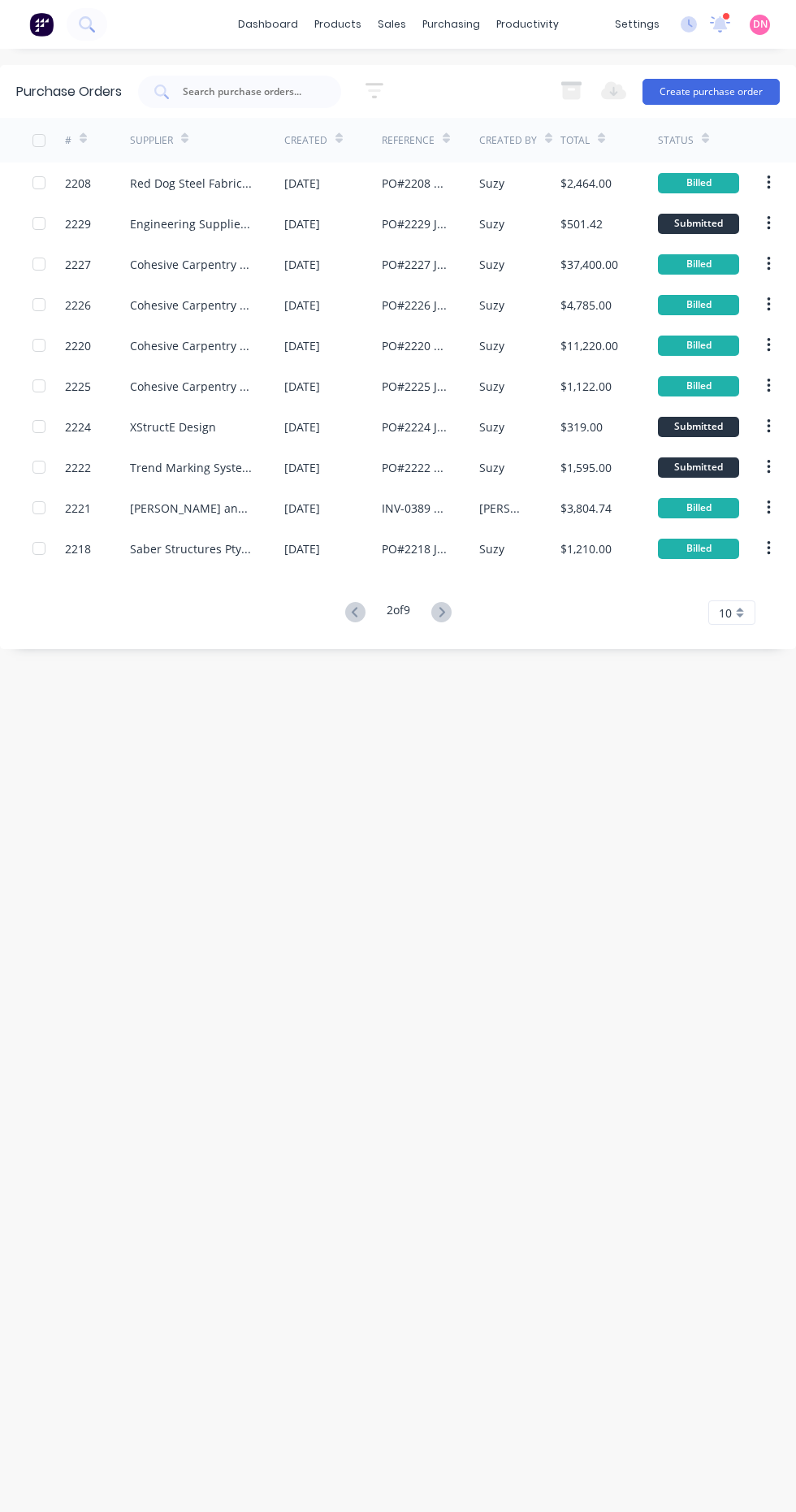
click at [445, 613] on icon at bounding box center [441, 612] width 5 height 10
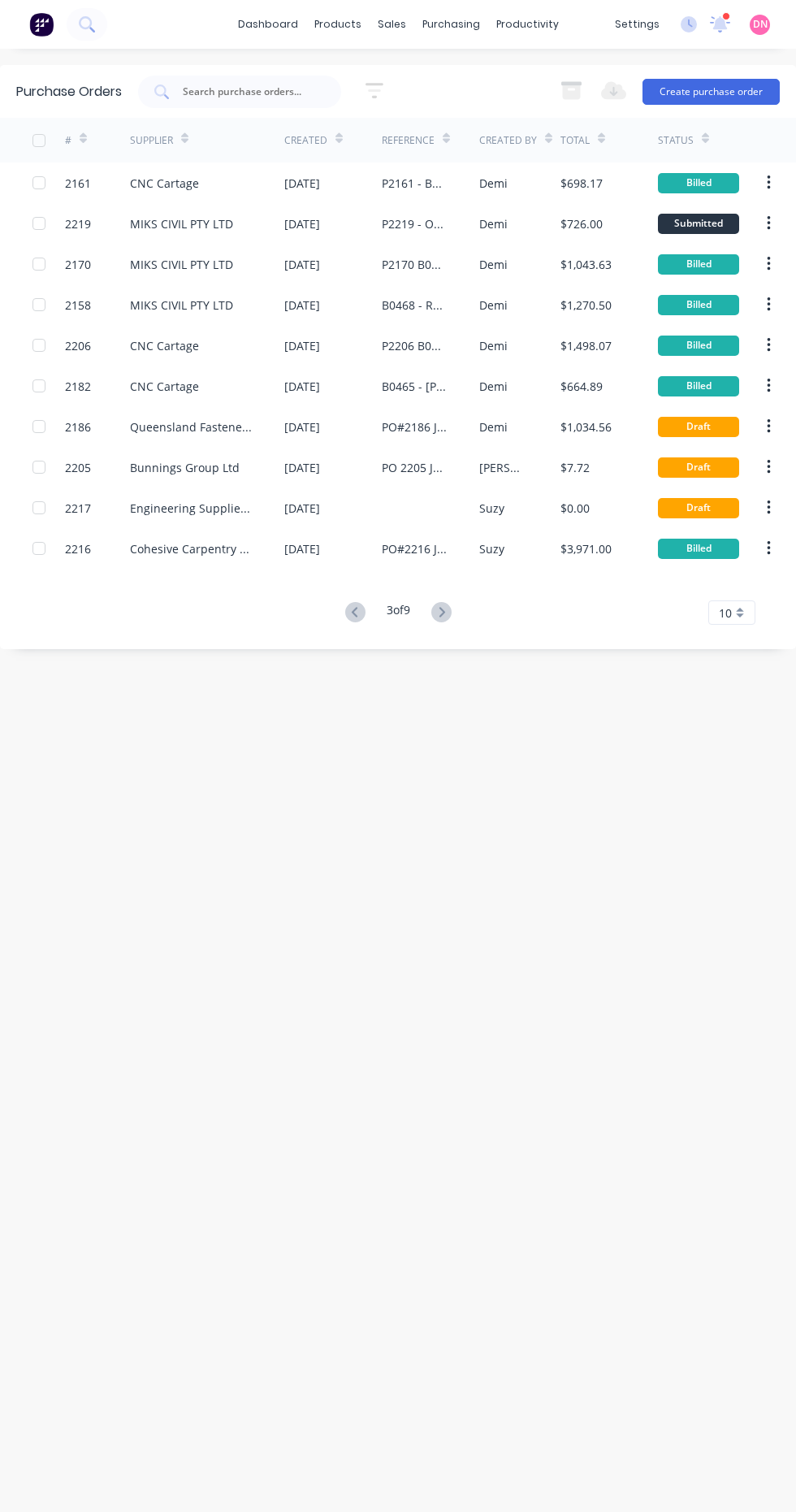
click at [444, 618] on icon at bounding box center [441, 612] width 21 height 21
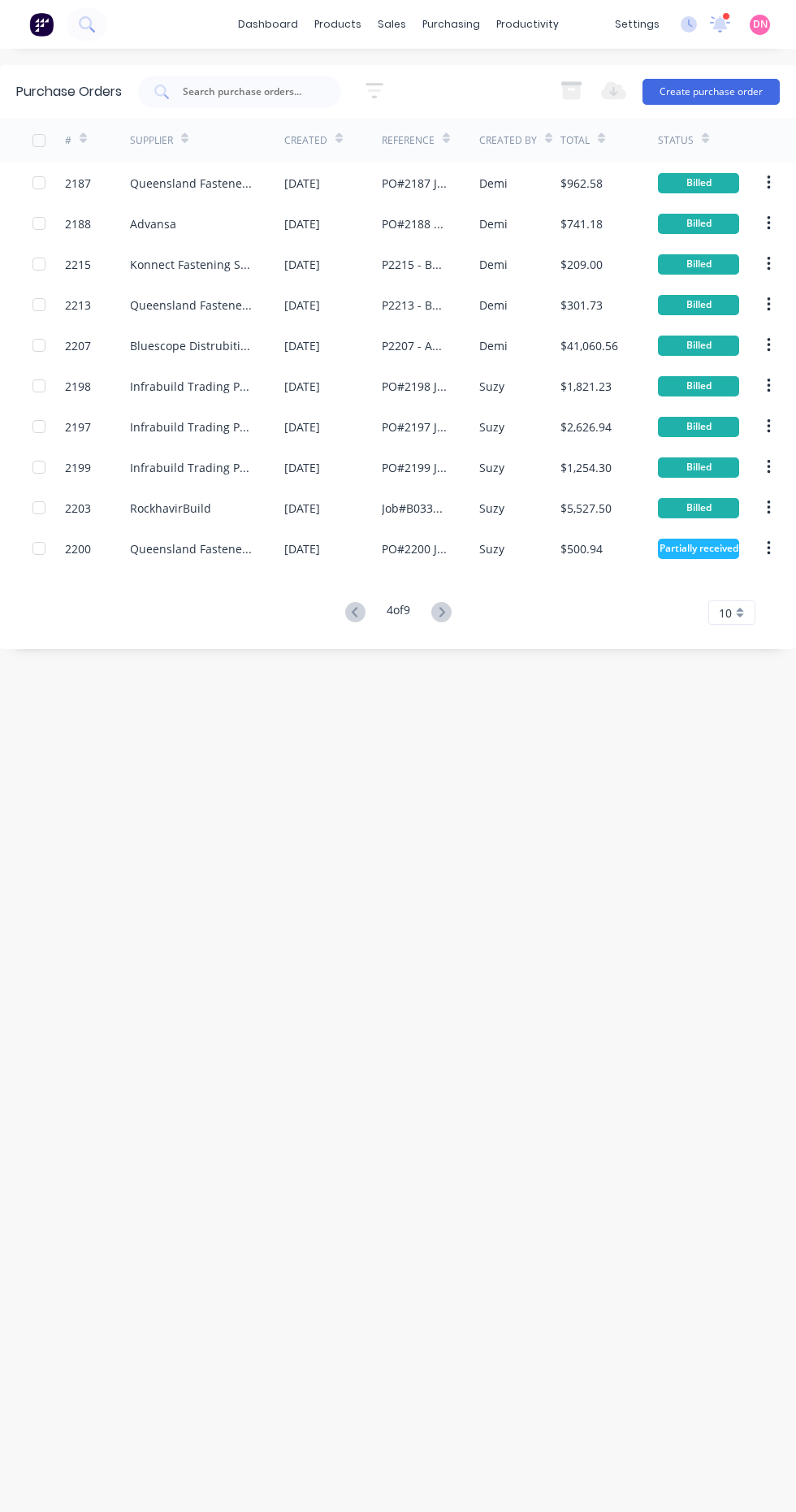
click at [444, 613] on icon at bounding box center [441, 612] width 21 height 21
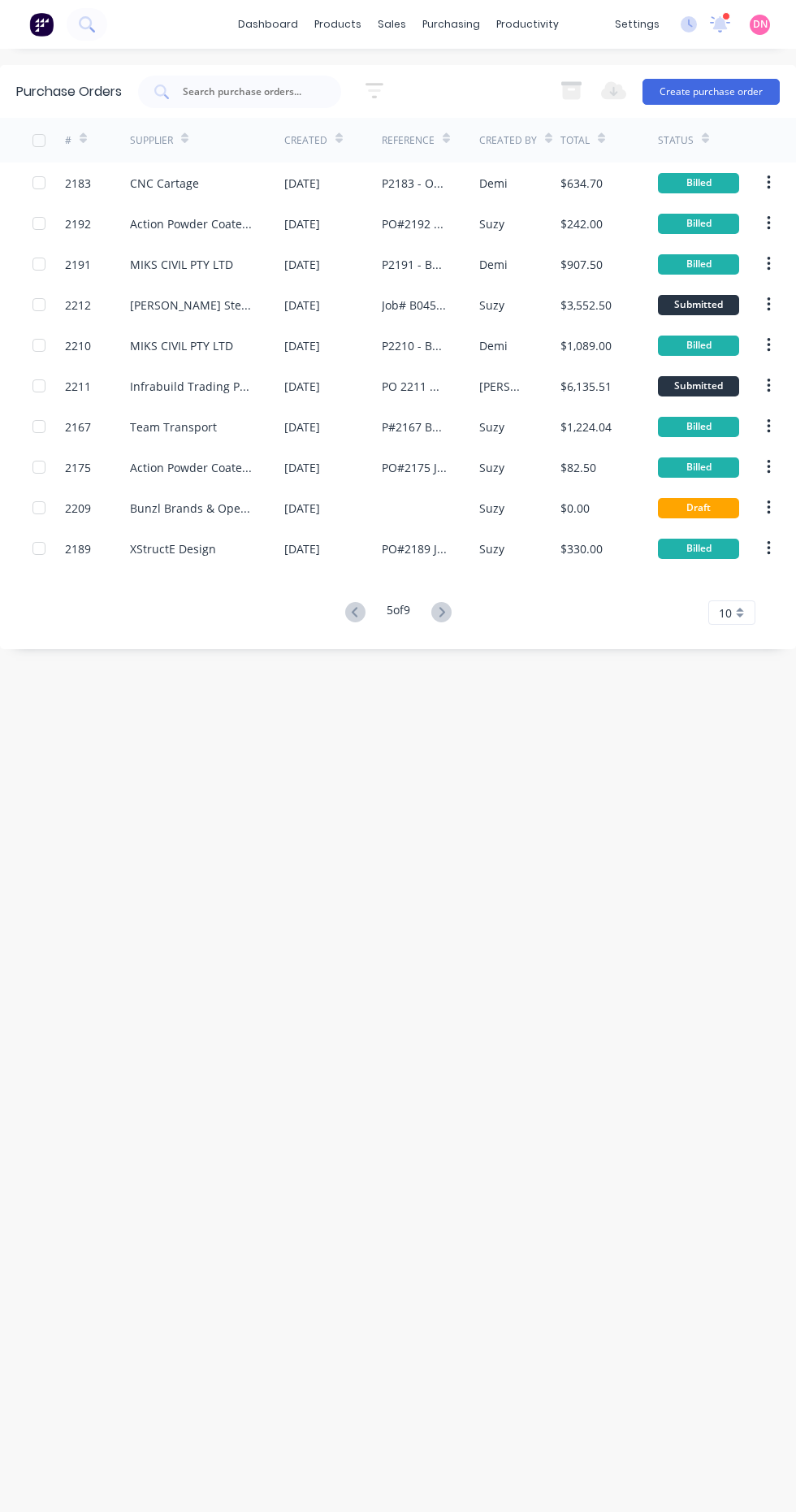
click at [444, 616] on icon at bounding box center [441, 612] width 5 height 10
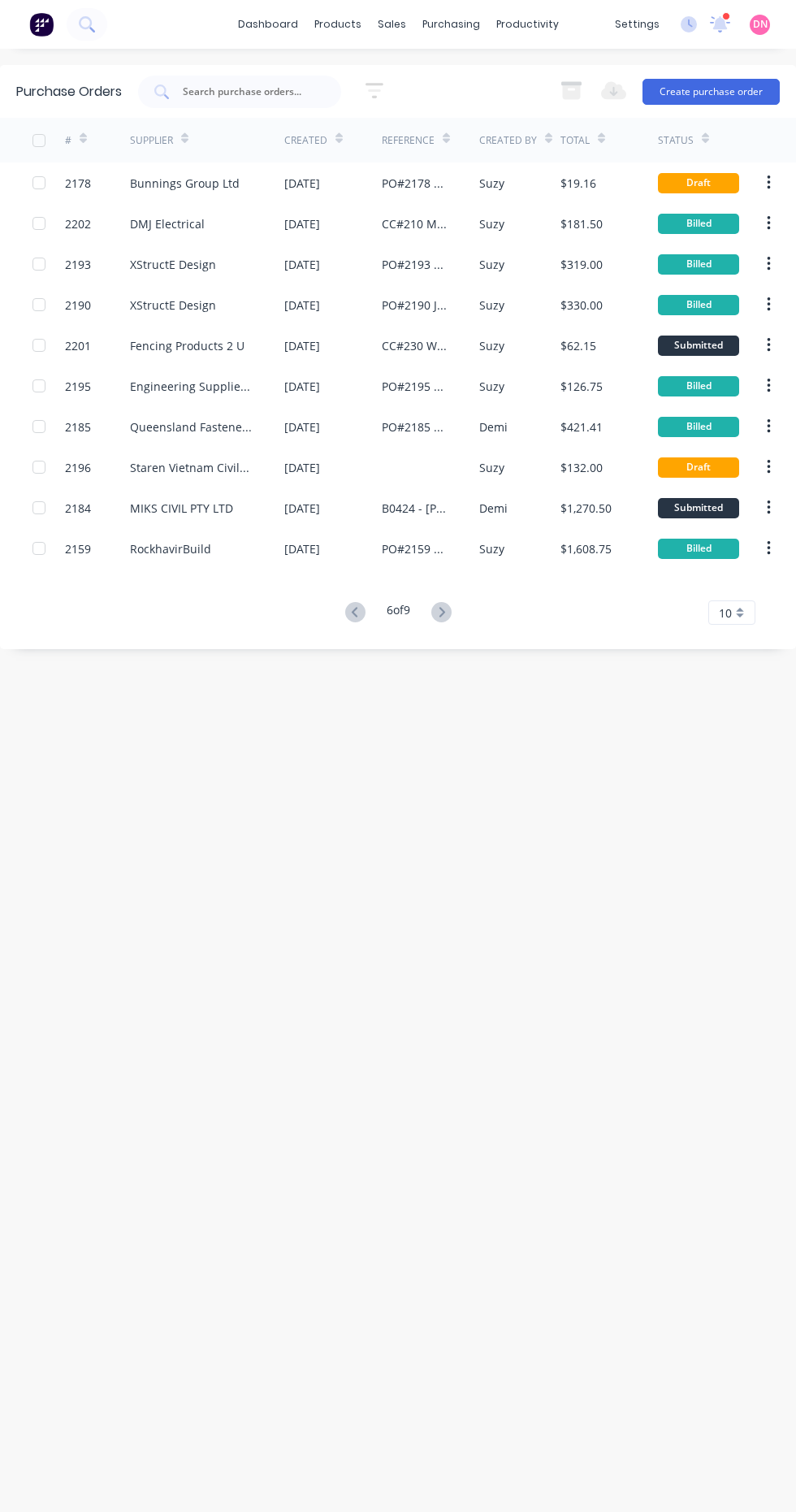
click at [450, 617] on icon at bounding box center [441, 612] width 21 height 21
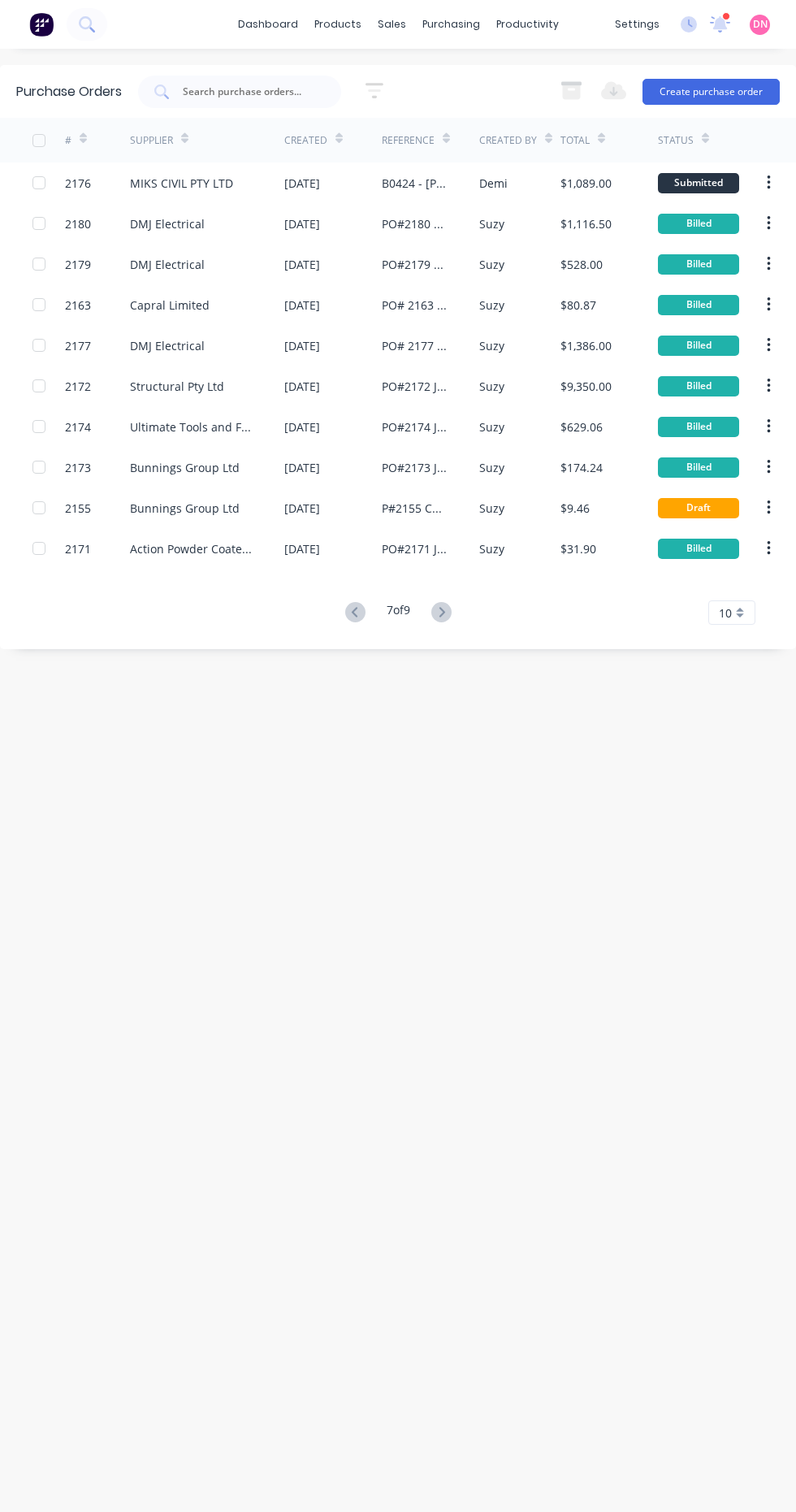
click at [451, 614] on icon at bounding box center [441, 612] width 21 height 21
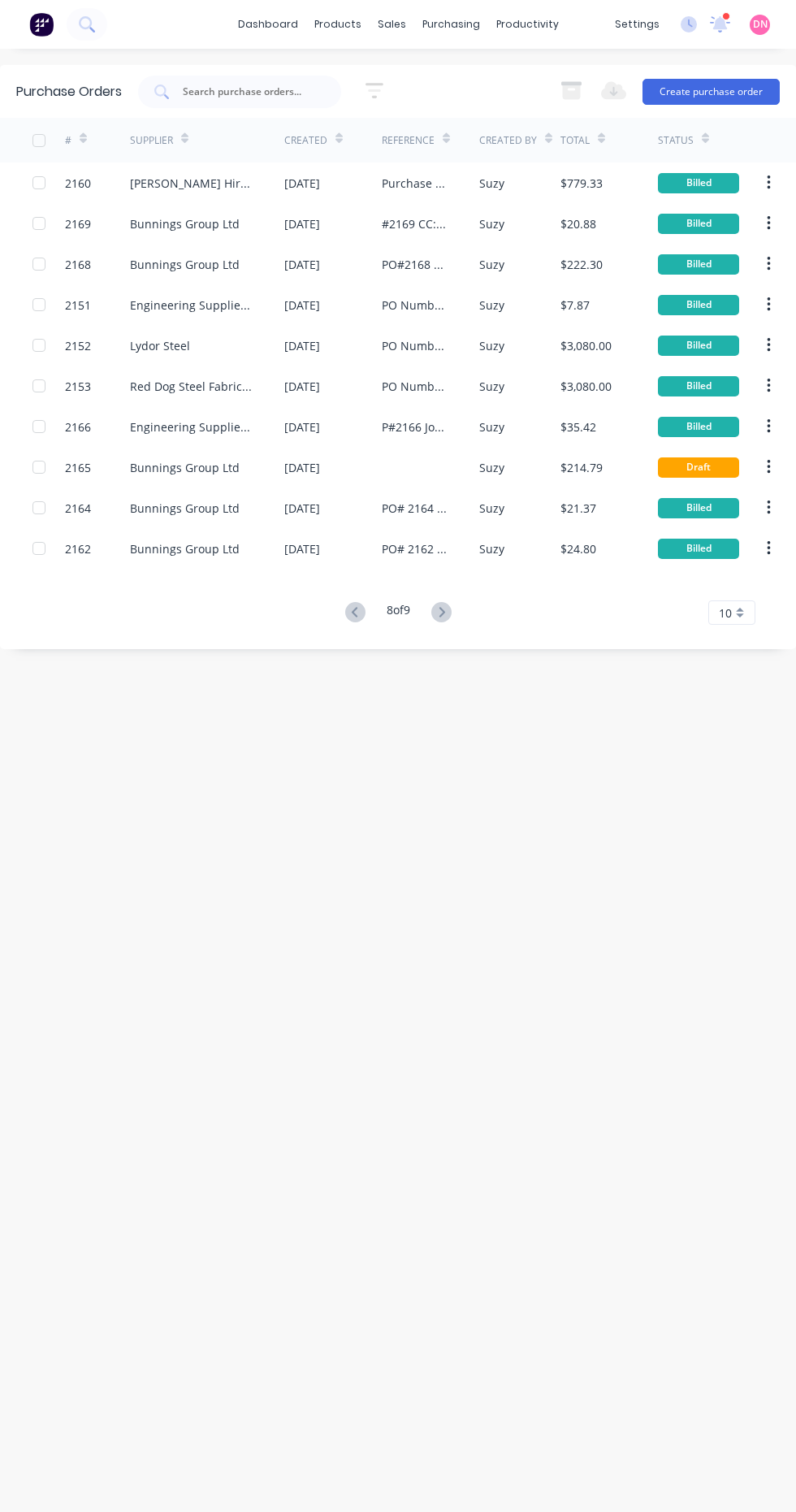
click at [456, 617] on button at bounding box center [442, 613] width 30 height 23
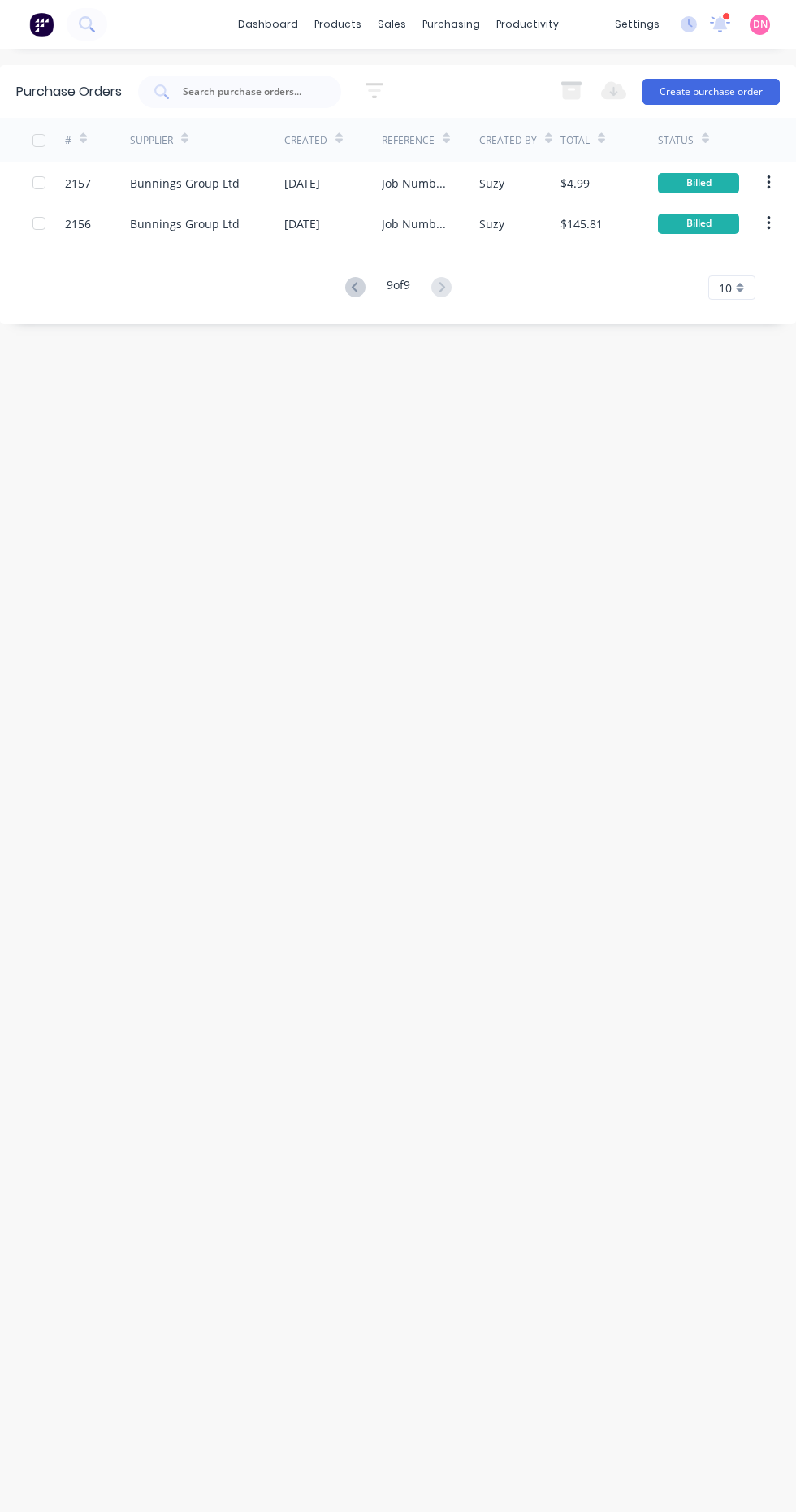
click at [780, 179] on button "button" at bounding box center [768, 183] width 39 height 30
click at [136, 1042] on div "Purchase Orders 5 Statuses 5 Statuses Export to Excel (XLSX) Create purchase or…" at bounding box center [398, 779] width 796 height 1430
click at [759, 23] on span "DN" at bounding box center [760, 24] width 14 height 14
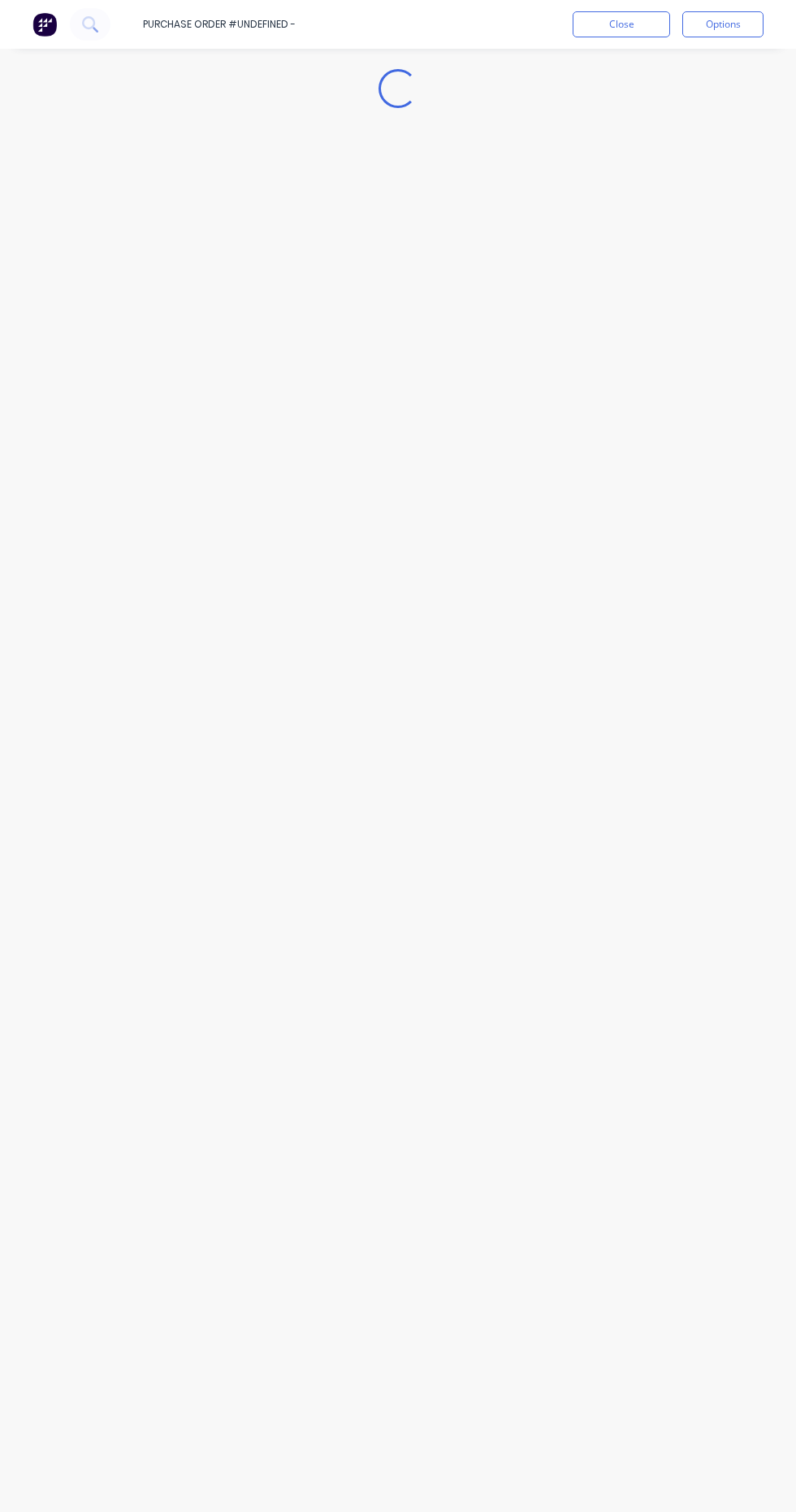
type textarea "x"
